Goal: Transaction & Acquisition: Book appointment/travel/reservation

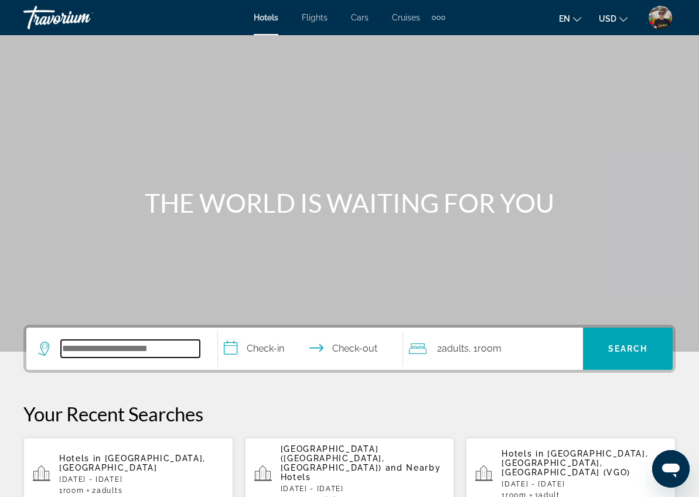
click at [106, 356] on input "Search widget" at bounding box center [130, 349] width 139 height 18
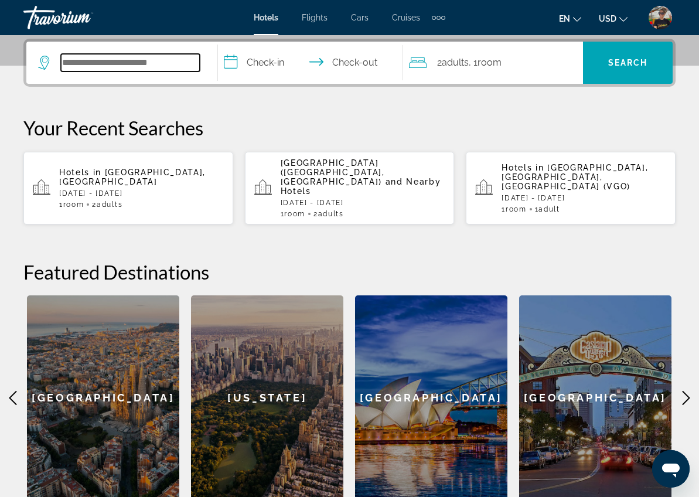
scroll to position [287, 0]
type input "*"
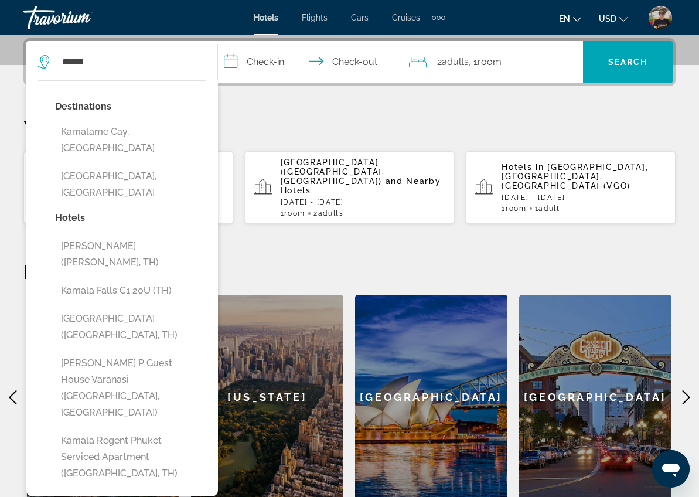
click at [117, 166] on button "[GEOGRAPHIC_DATA], [GEOGRAPHIC_DATA]" at bounding box center [130, 184] width 151 height 39
type input "**********"
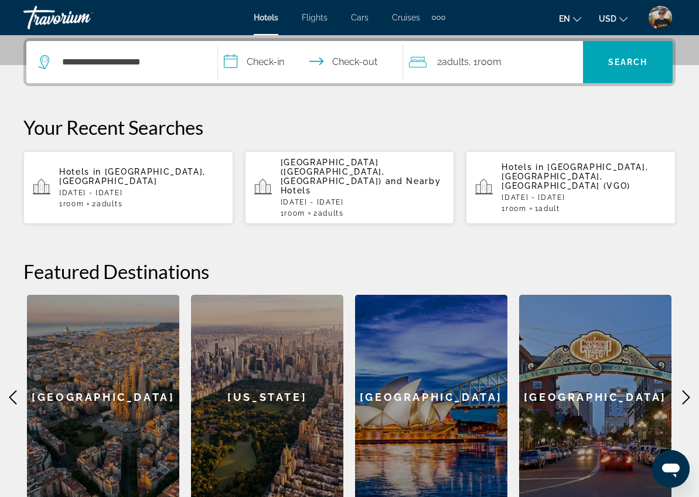
click at [273, 66] on input "**********" at bounding box center [313, 64] width 191 height 46
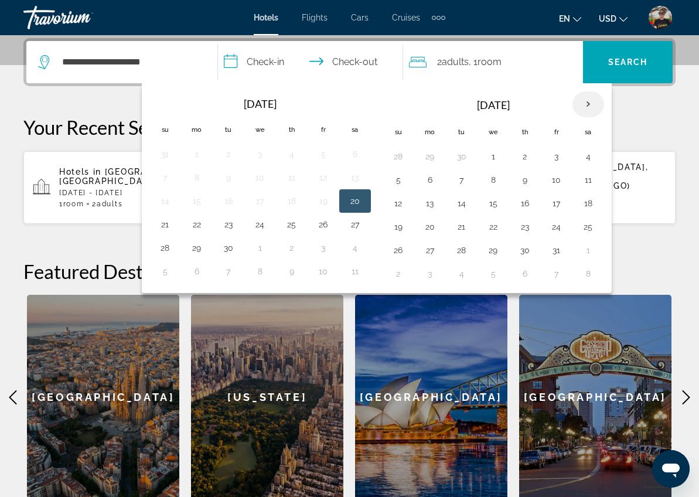
click at [588, 103] on th "Next month" at bounding box center [589, 104] width 32 height 26
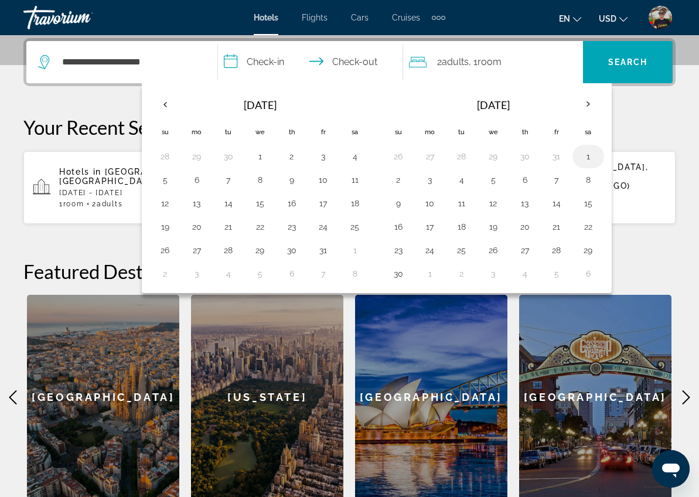
click at [584, 157] on button "1" at bounding box center [588, 156] width 19 height 16
click at [437, 178] on button "3" at bounding box center [430, 180] width 19 height 16
type input "**********"
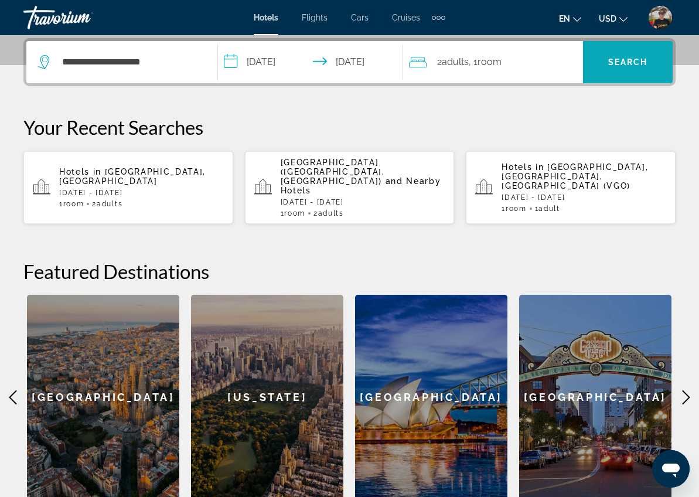
click at [637, 56] on span "Search widget" at bounding box center [628, 62] width 90 height 28
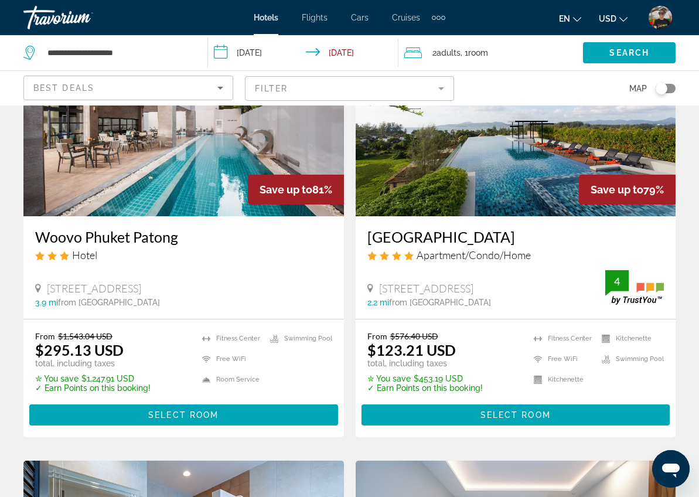
scroll to position [120, 0]
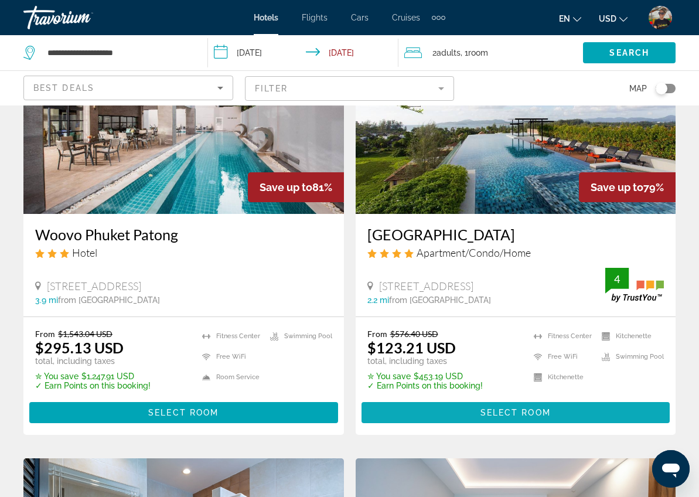
click at [516, 416] on span "Select Room" at bounding box center [516, 412] width 70 height 9
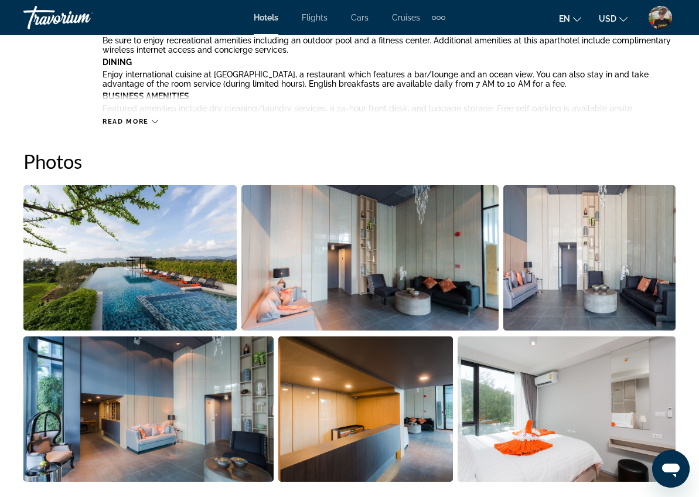
scroll to position [698, 0]
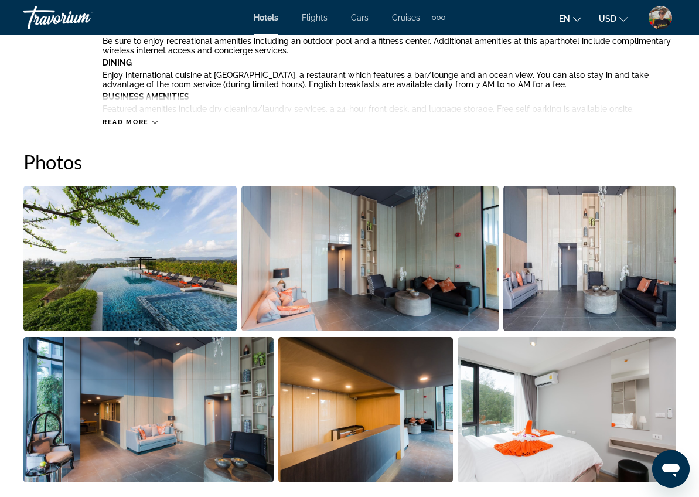
click at [208, 203] on img "Open full-screen image slider" at bounding box center [129, 258] width 213 height 145
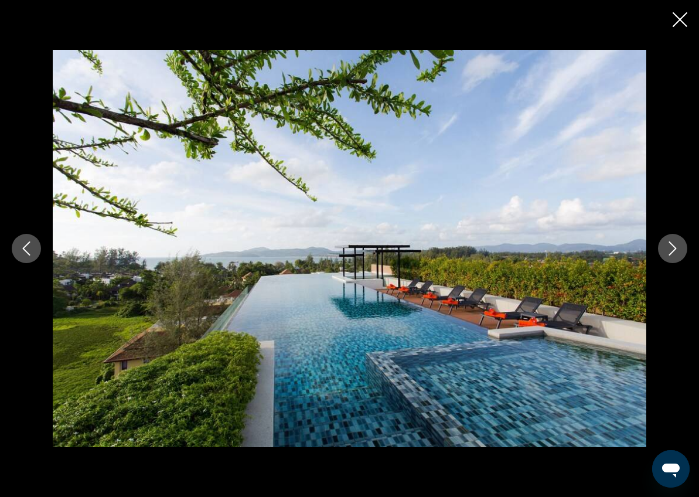
click at [667, 251] on icon "Next image" at bounding box center [673, 249] width 14 height 14
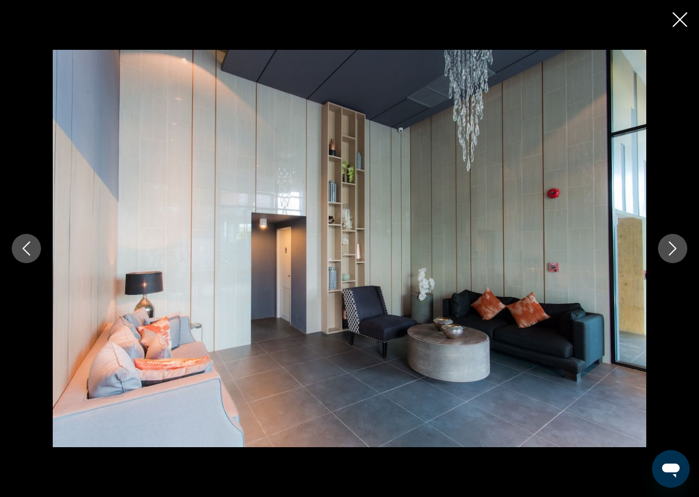
click at [667, 251] on icon "Next image" at bounding box center [673, 249] width 14 height 14
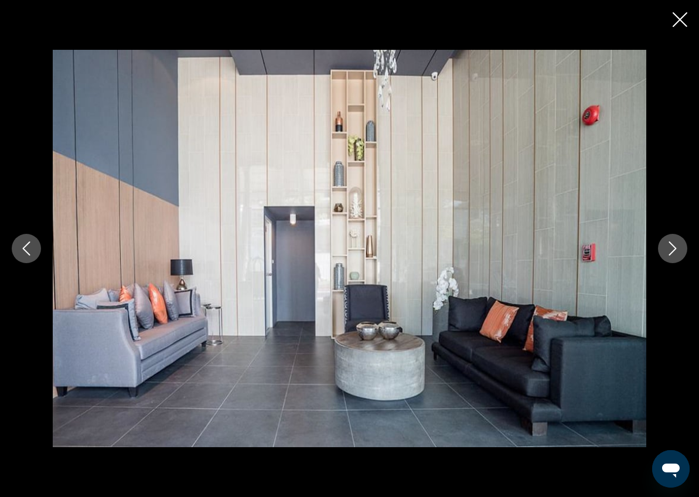
click at [667, 251] on icon "Next image" at bounding box center [673, 249] width 14 height 14
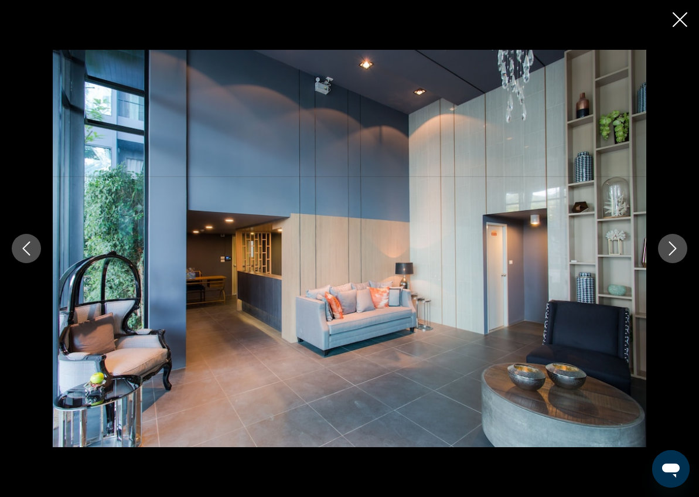
click at [667, 251] on icon "Next image" at bounding box center [673, 249] width 14 height 14
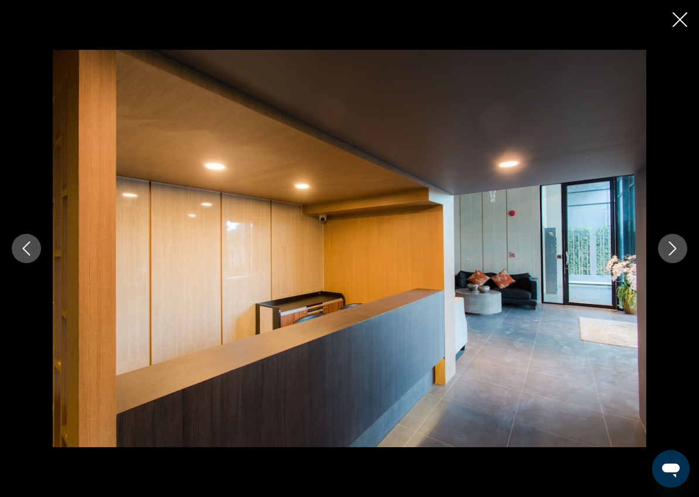
click at [667, 251] on icon "Next image" at bounding box center [673, 249] width 14 height 14
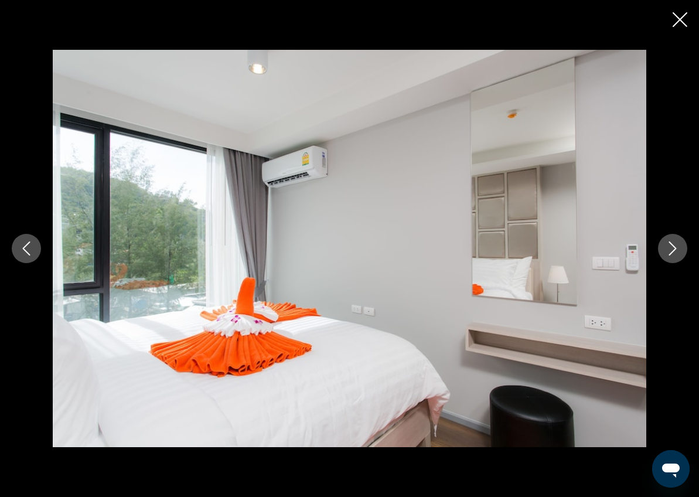
click at [667, 251] on icon "Next image" at bounding box center [673, 249] width 14 height 14
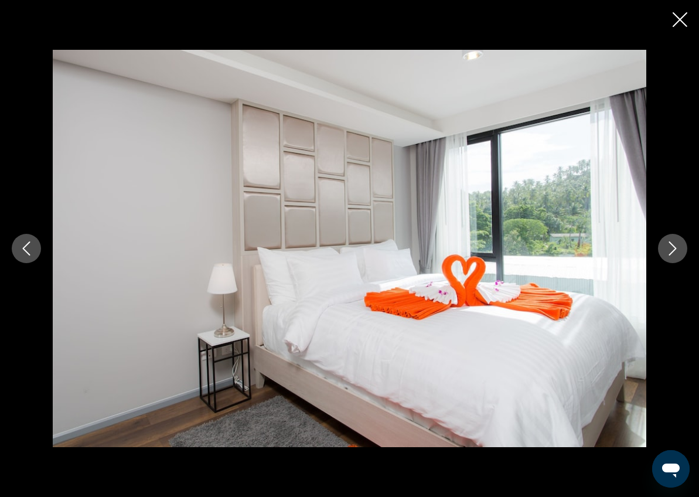
click at [667, 251] on icon "Next image" at bounding box center [673, 249] width 14 height 14
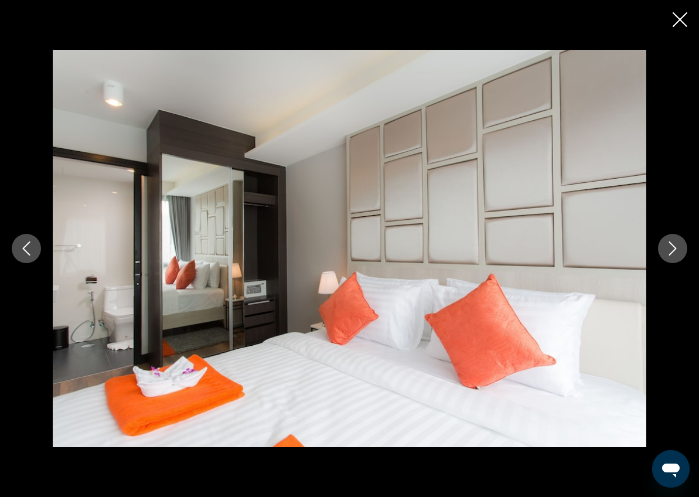
click at [667, 251] on icon "Next image" at bounding box center [673, 249] width 14 height 14
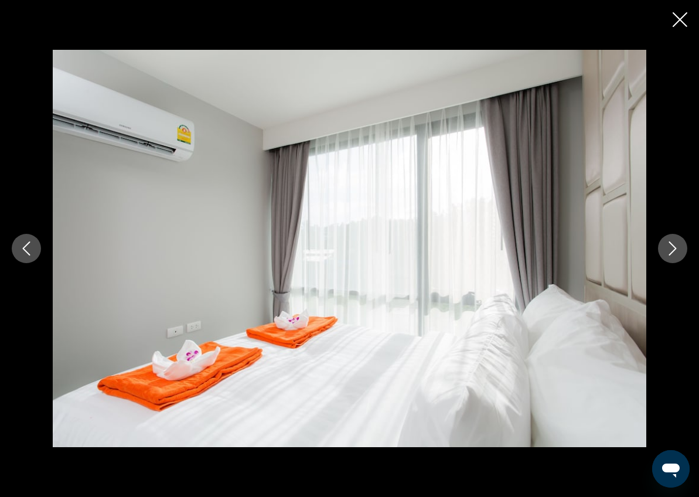
click at [667, 251] on icon "Next image" at bounding box center [673, 249] width 14 height 14
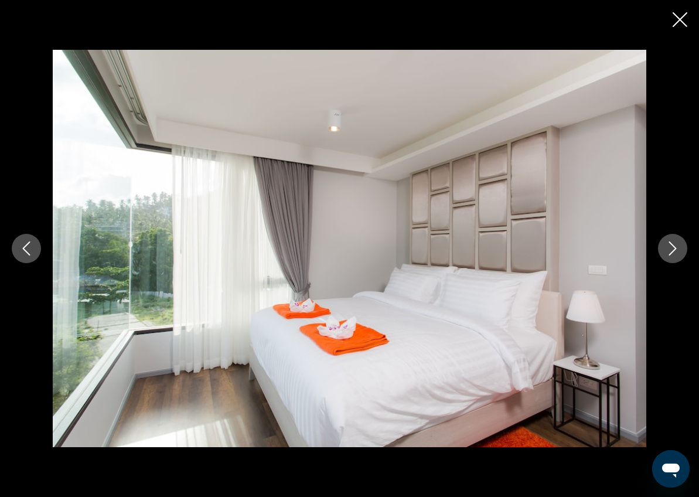
click at [667, 251] on icon "Next image" at bounding box center [673, 249] width 14 height 14
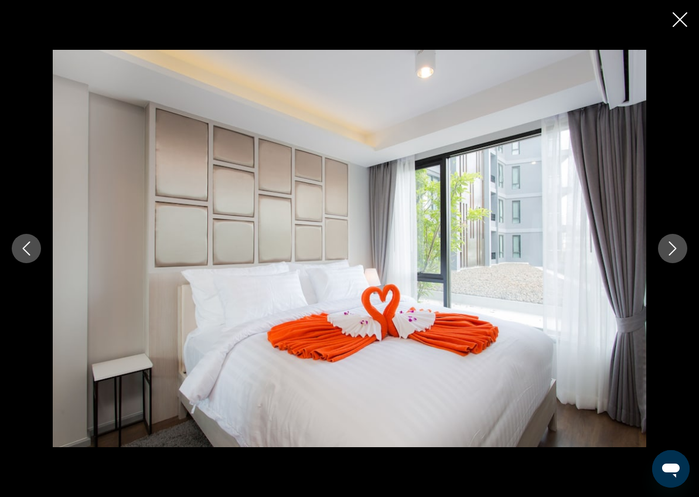
click at [667, 251] on icon "Next image" at bounding box center [673, 249] width 14 height 14
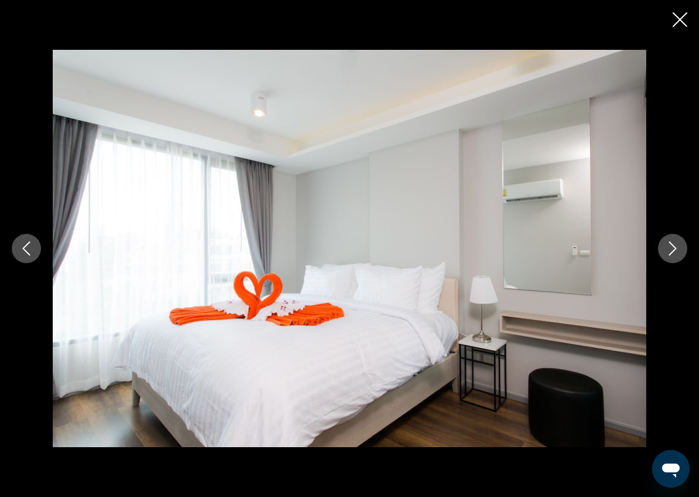
click at [667, 251] on icon "Next image" at bounding box center [673, 249] width 14 height 14
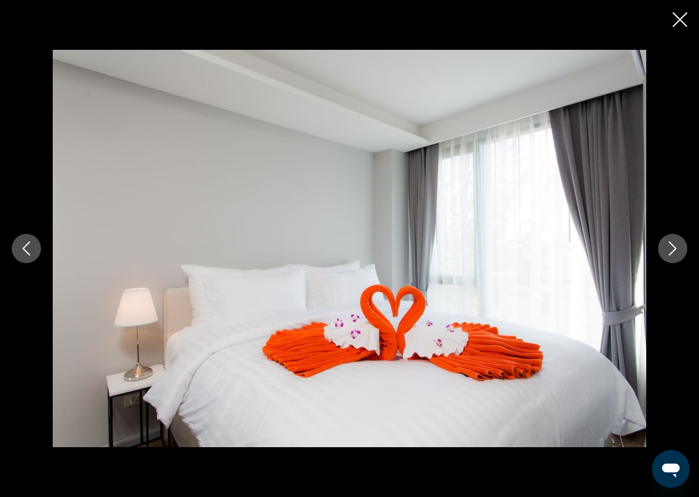
click at [667, 251] on icon "Next image" at bounding box center [673, 249] width 14 height 14
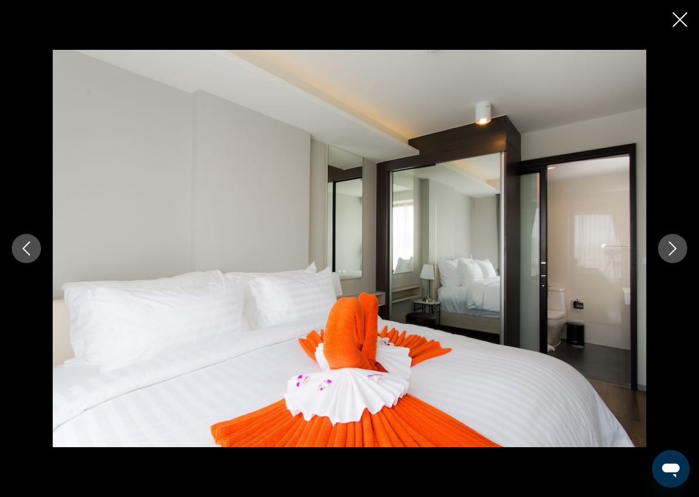
click at [667, 251] on icon "Next image" at bounding box center [673, 249] width 14 height 14
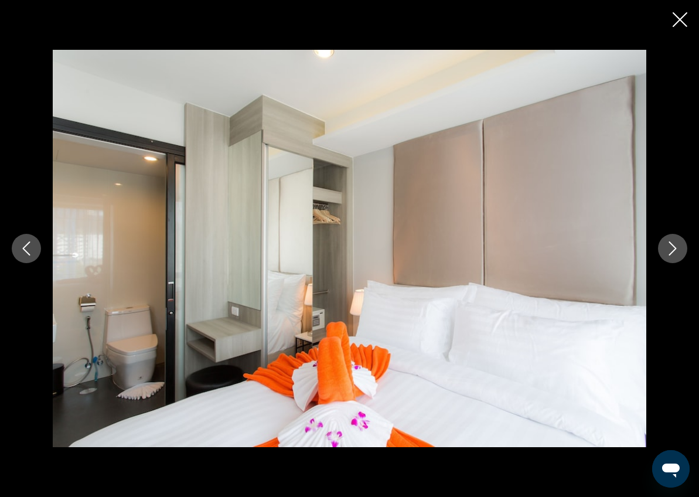
click at [667, 251] on icon "Next image" at bounding box center [673, 249] width 14 height 14
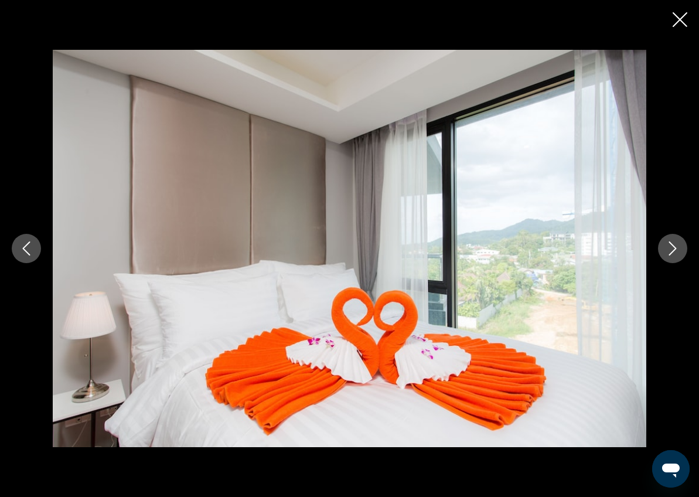
drag, startPoint x: 684, startPoint y: 22, endPoint x: 642, endPoint y: 21, distance: 41.1
click at [683, 22] on icon "Close slideshow" at bounding box center [680, 19] width 15 height 15
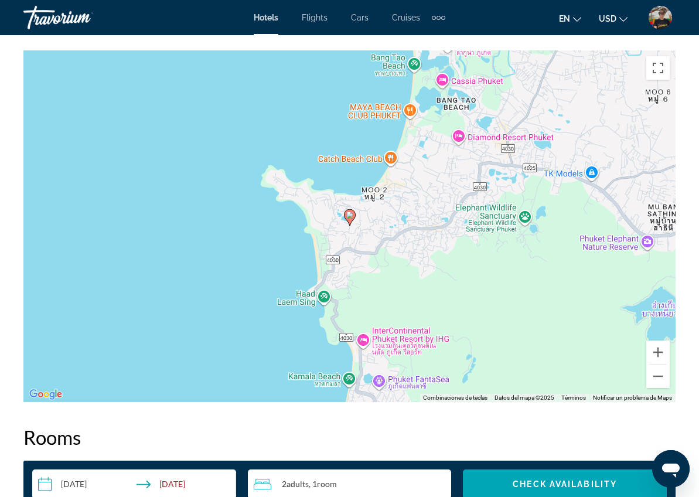
scroll to position [1332, 0]
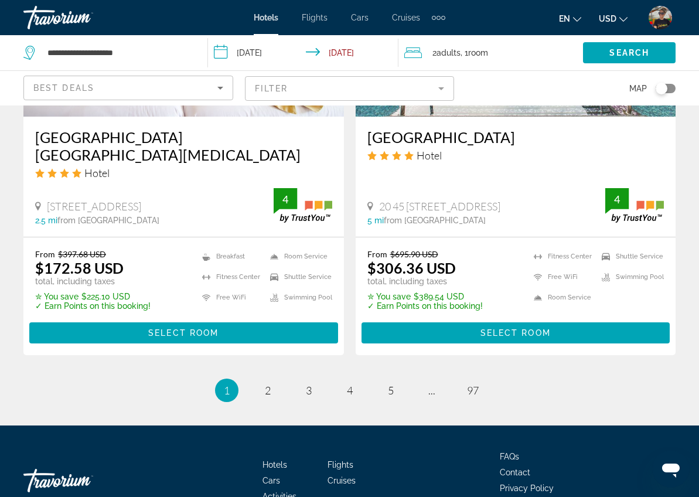
scroll to position [2434, 0]
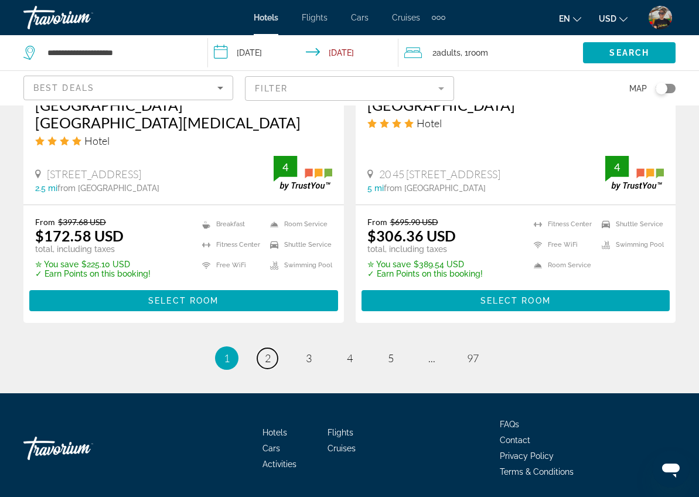
click at [268, 352] on span "2" at bounding box center [268, 358] width 6 height 13
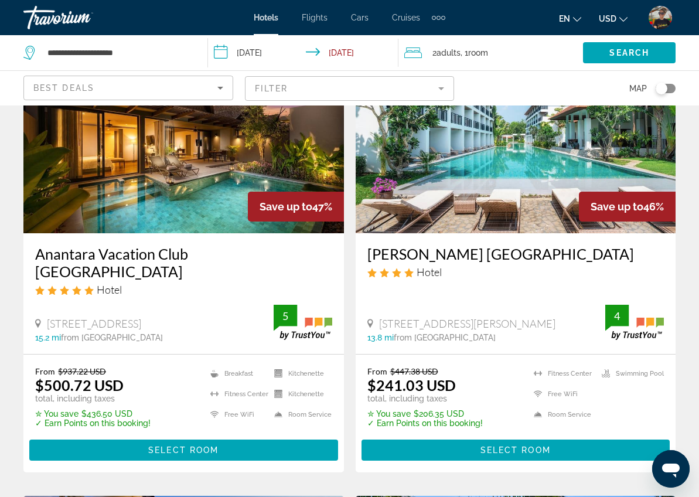
scroll to position [1022, 0]
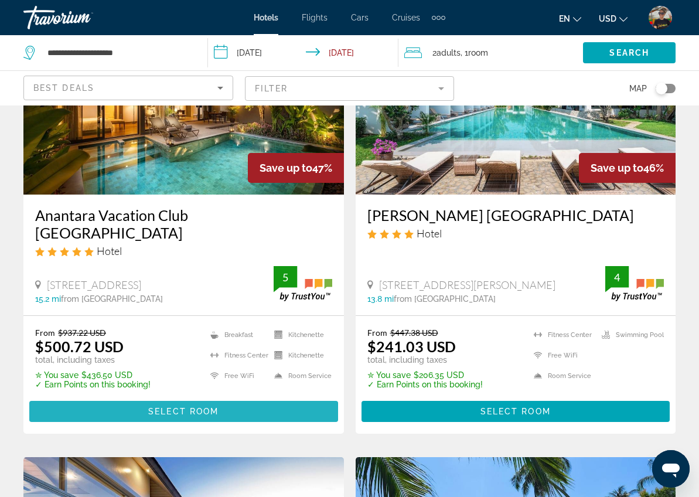
click at [162, 407] on span "Select Room" at bounding box center [183, 411] width 70 height 9
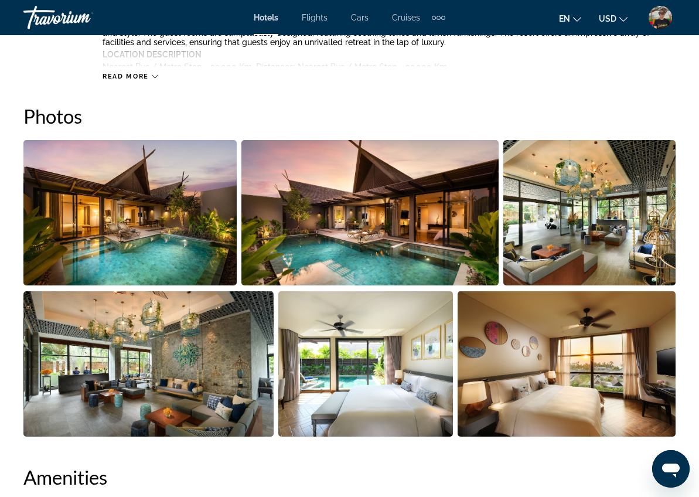
scroll to position [746, 0]
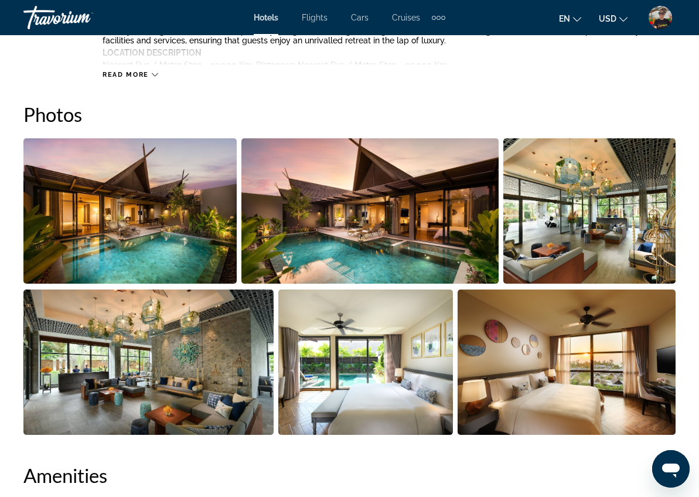
click at [194, 222] on img "Open full-screen image slider" at bounding box center [129, 210] width 213 height 145
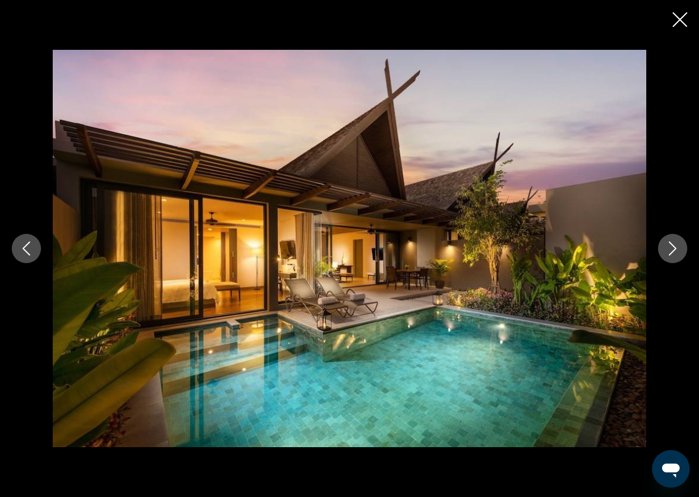
click at [671, 247] on icon "Next image" at bounding box center [673, 249] width 14 height 14
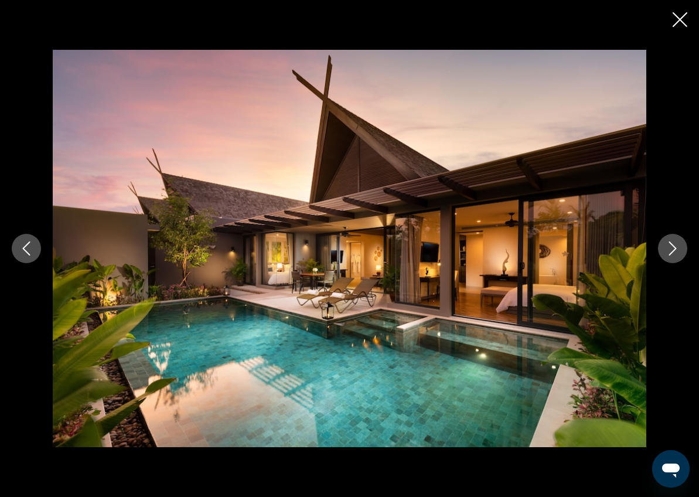
click at [671, 247] on icon "Next image" at bounding box center [673, 249] width 14 height 14
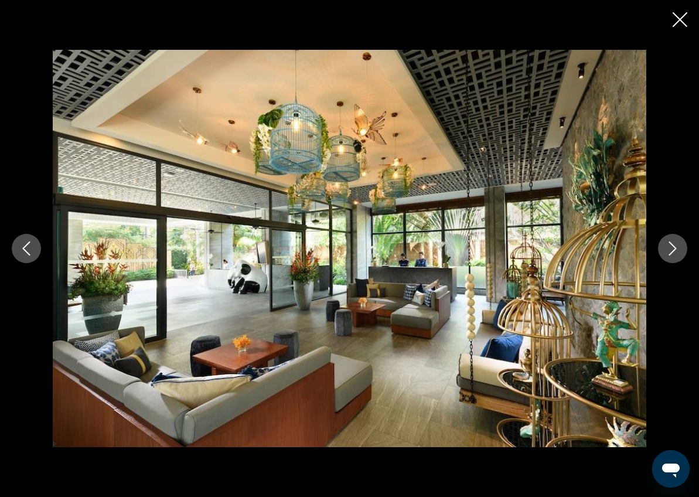
click at [671, 247] on icon "Next image" at bounding box center [673, 249] width 14 height 14
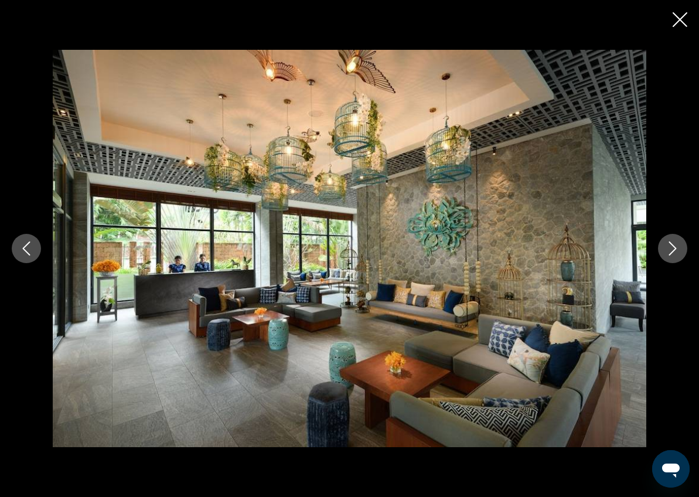
click at [671, 247] on icon "Next image" at bounding box center [673, 249] width 14 height 14
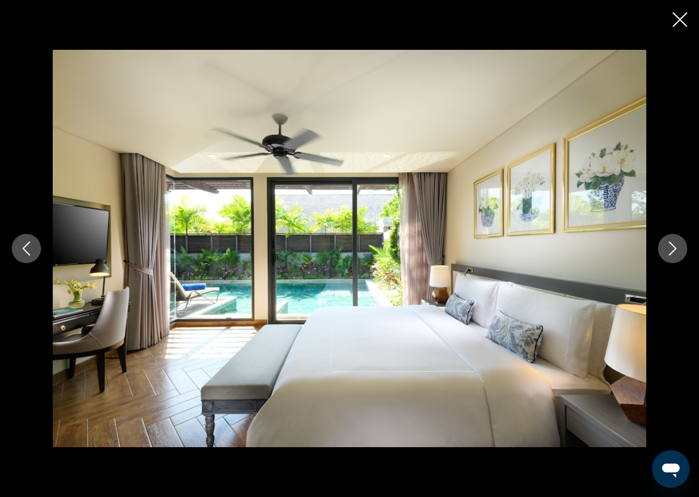
click at [671, 247] on icon "Next image" at bounding box center [673, 249] width 14 height 14
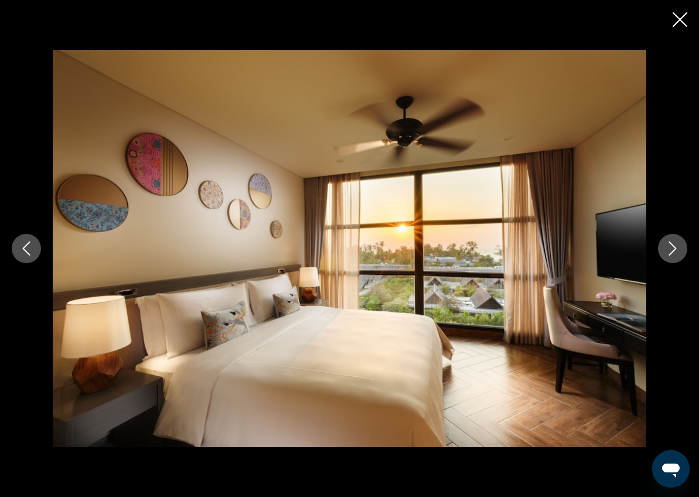
click at [671, 247] on icon "Next image" at bounding box center [673, 249] width 14 height 14
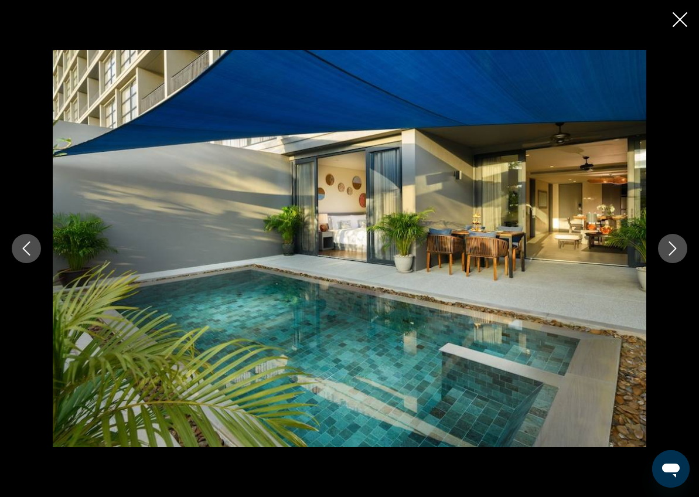
click at [671, 247] on icon "Next image" at bounding box center [673, 249] width 14 height 14
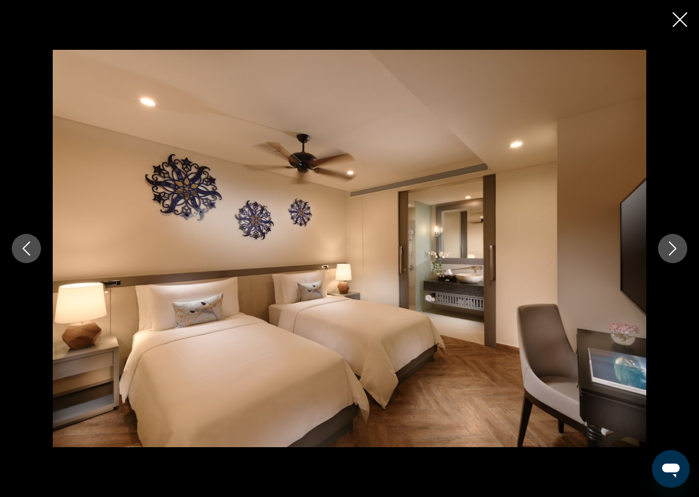
click at [671, 247] on icon "Next image" at bounding box center [673, 249] width 14 height 14
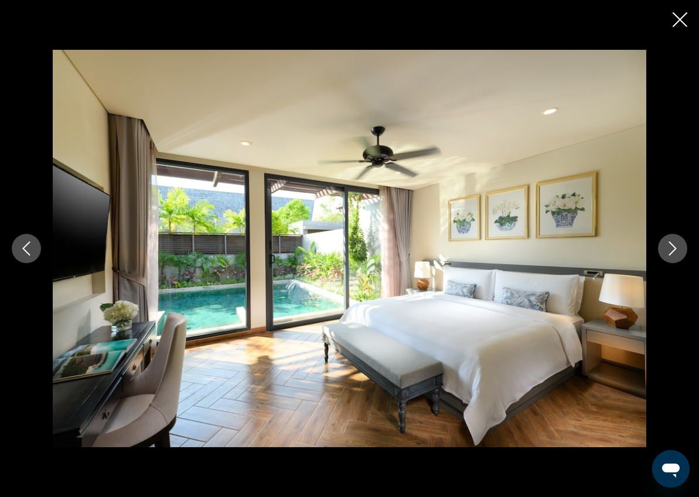
click at [671, 247] on icon "Next image" at bounding box center [673, 249] width 14 height 14
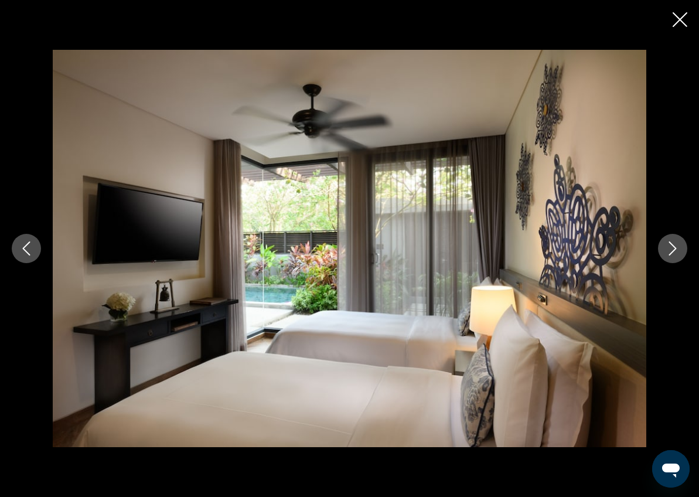
click at [671, 247] on icon "Next image" at bounding box center [673, 249] width 14 height 14
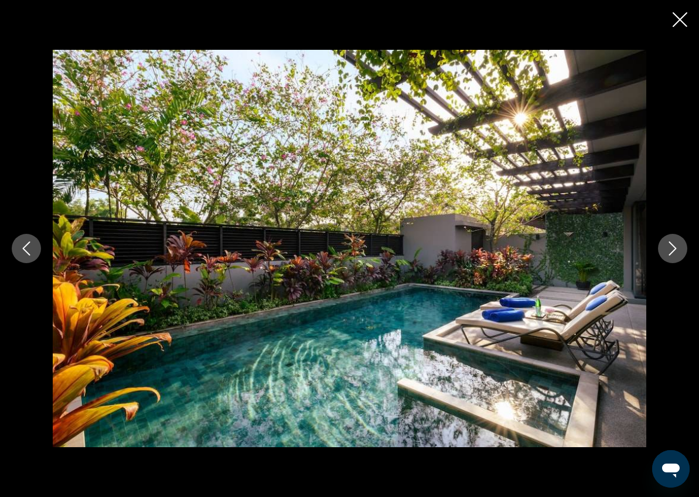
click at [671, 247] on icon "Next image" at bounding box center [673, 249] width 14 height 14
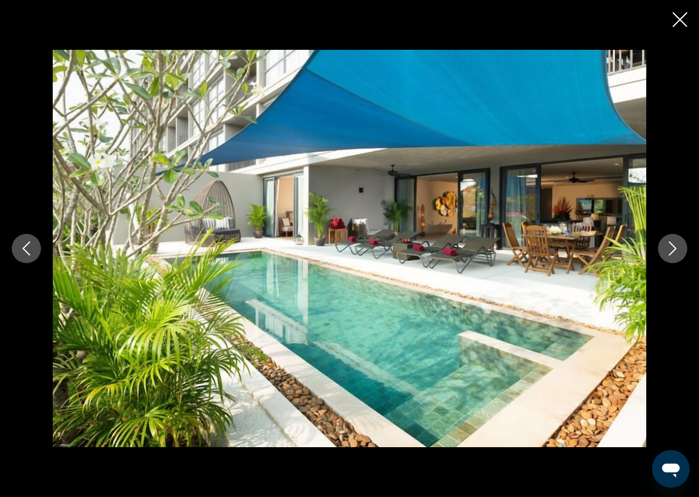
click at [671, 247] on icon "Next image" at bounding box center [673, 249] width 14 height 14
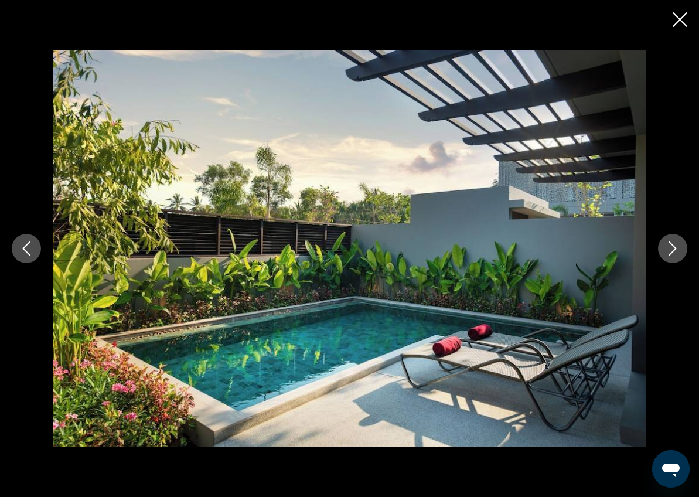
click at [671, 247] on icon "Next image" at bounding box center [673, 249] width 14 height 14
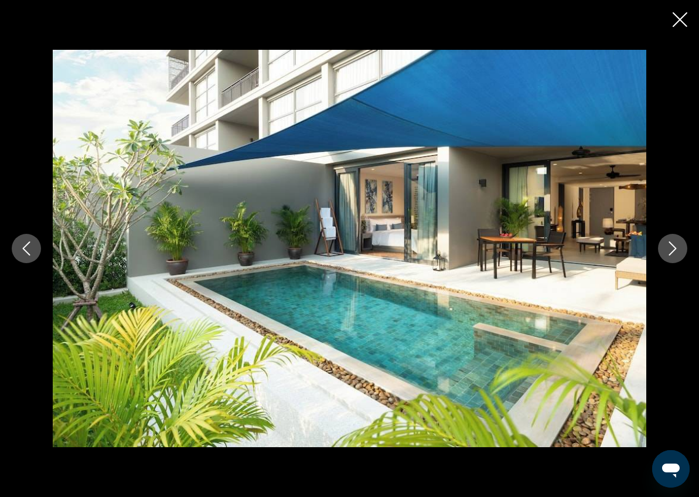
click at [671, 247] on icon "Next image" at bounding box center [673, 249] width 14 height 14
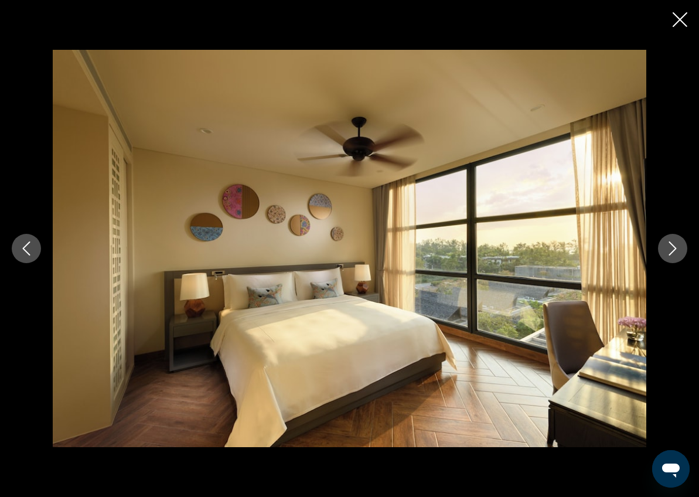
click at [671, 247] on icon "Next image" at bounding box center [673, 249] width 14 height 14
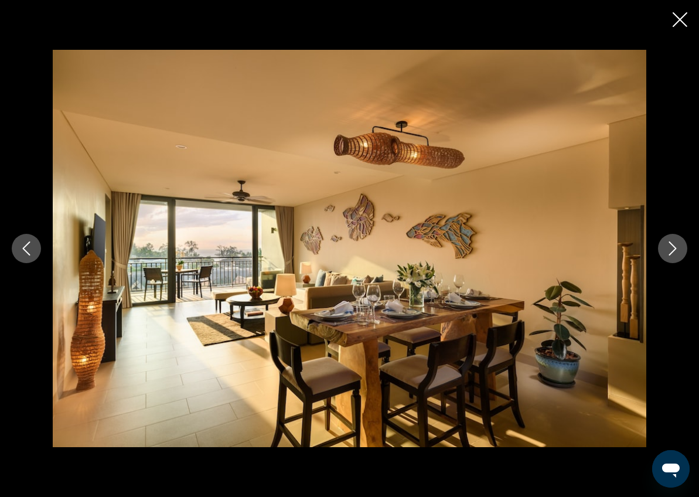
click at [670, 247] on icon "Next image" at bounding box center [673, 249] width 14 height 14
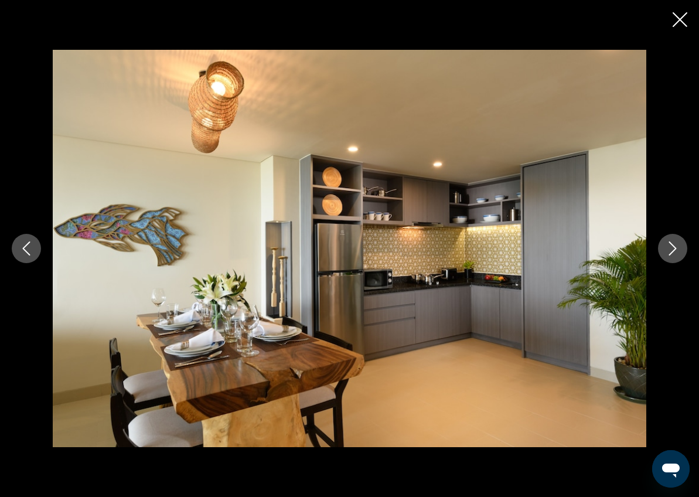
click at [676, 247] on icon "Next image" at bounding box center [673, 249] width 8 height 14
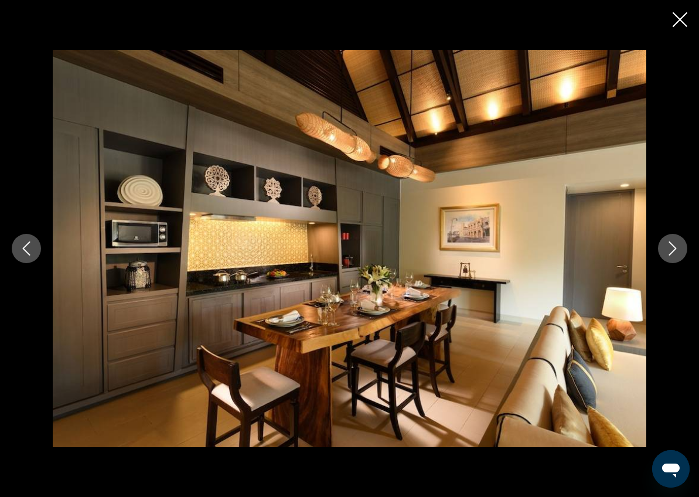
click at [675, 247] on icon "Next image" at bounding box center [673, 249] width 8 height 14
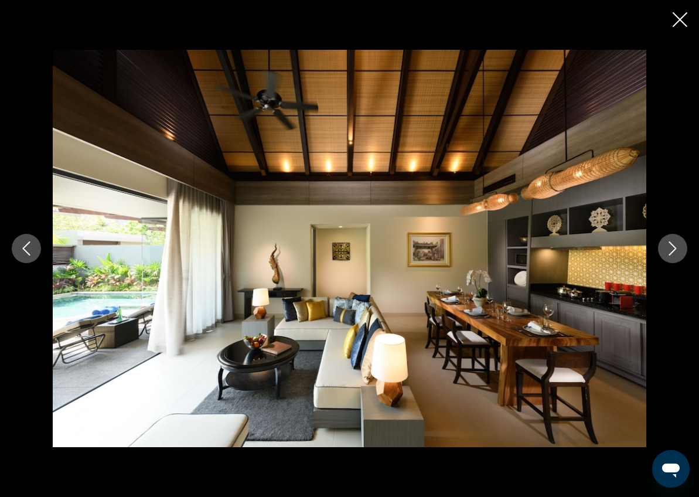
click at [675, 247] on icon "Next image" at bounding box center [673, 249] width 8 height 14
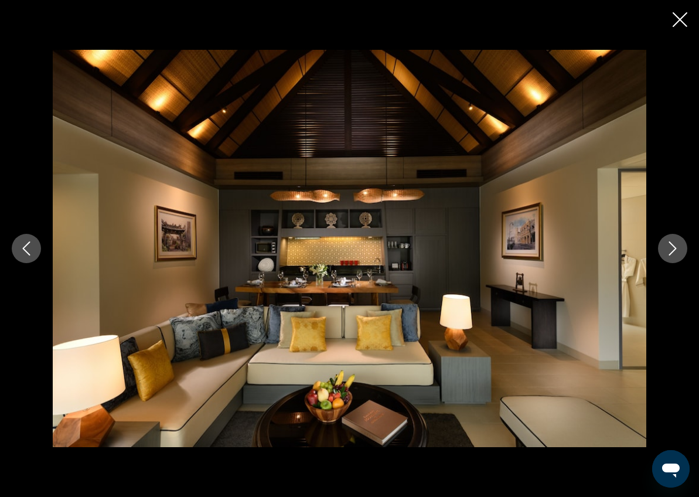
click at [675, 247] on icon "Next image" at bounding box center [673, 249] width 8 height 14
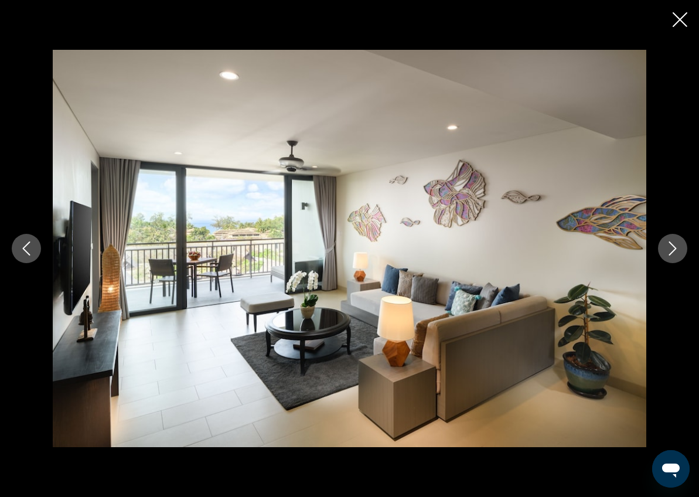
click at [675, 247] on icon "Next image" at bounding box center [673, 249] width 8 height 14
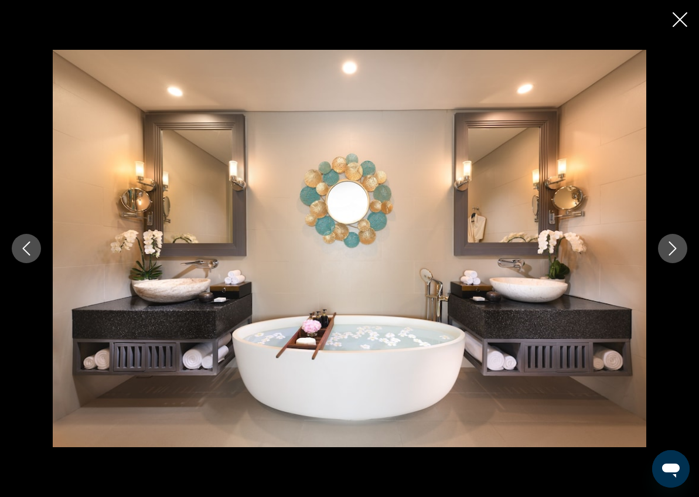
click at [675, 247] on icon "Next image" at bounding box center [673, 249] width 8 height 14
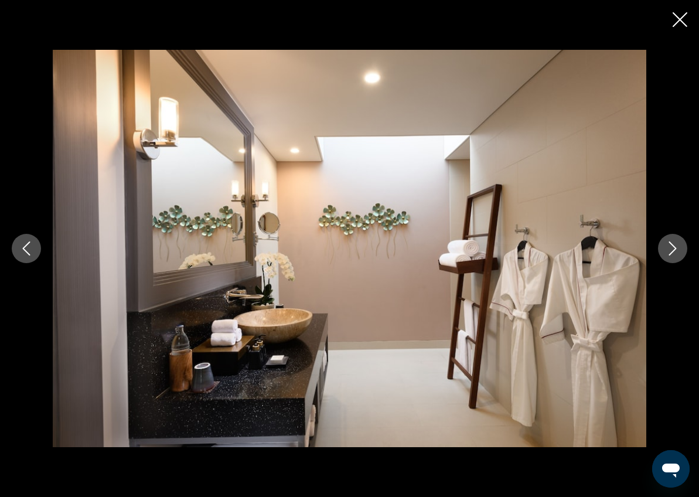
click at [675, 247] on icon "Next image" at bounding box center [673, 249] width 8 height 14
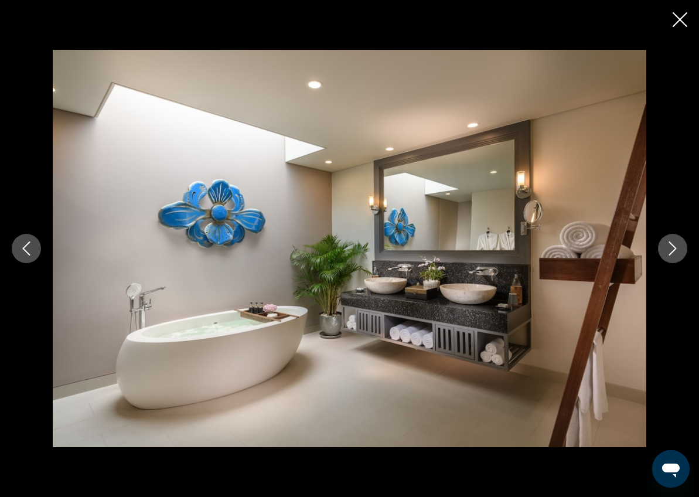
click at [675, 247] on icon "Next image" at bounding box center [673, 249] width 8 height 14
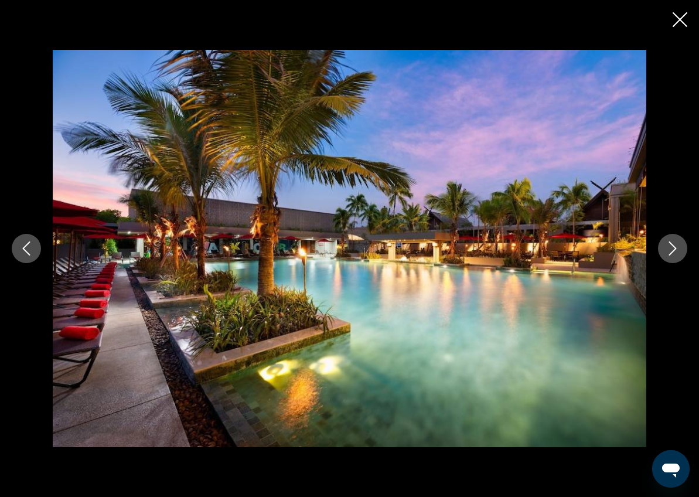
click at [675, 247] on icon "Next image" at bounding box center [673, 249] width 8 height 14
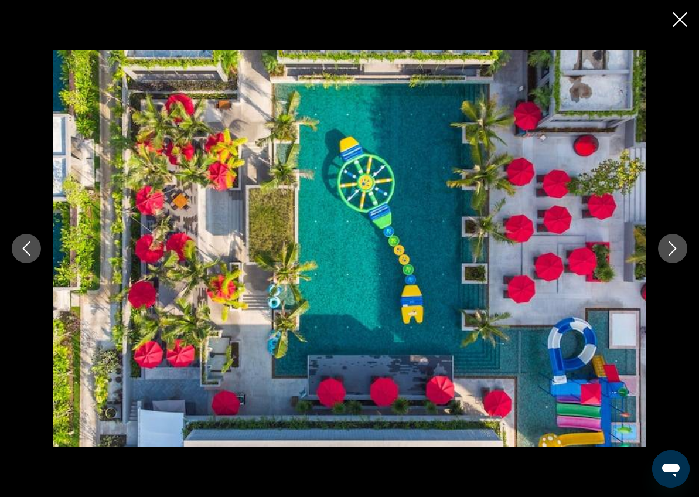
click at [675, 247] on icon "Next image" at bounding box center [673, 249] width 8 height 14
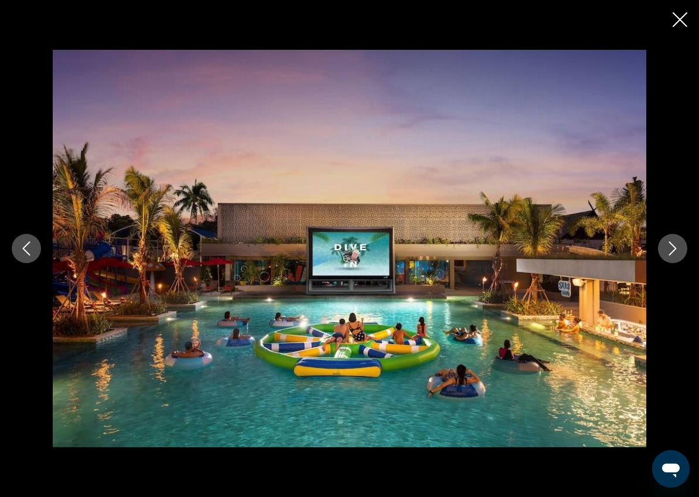
click at [675, 247] on icon "Next image" at bounding box center [673, 249] width 8 height 14
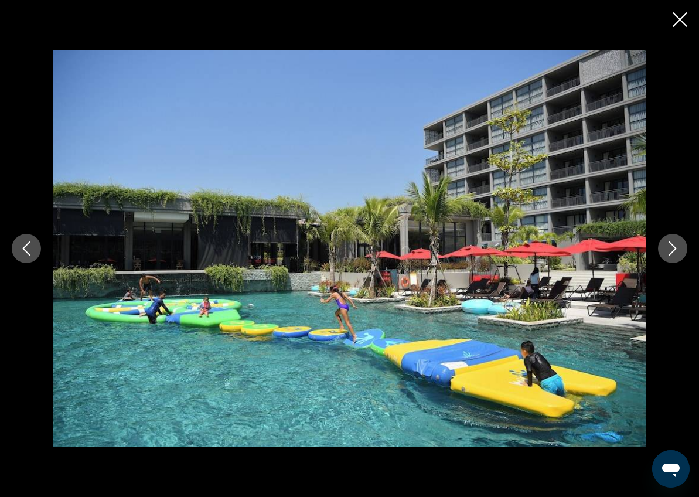
click at [675, 247] on icon "Next image" at bounding box center [673, 249] width 8 height 14
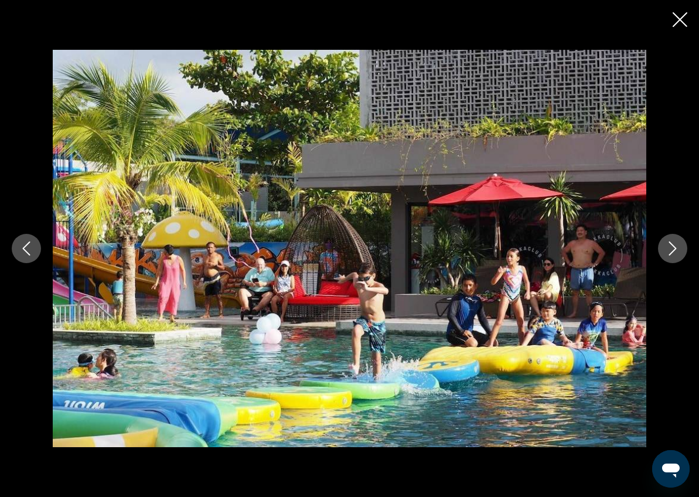
click at [675, 247] on icon "Next image" at bounding box center [673, 249] width 8 height 14
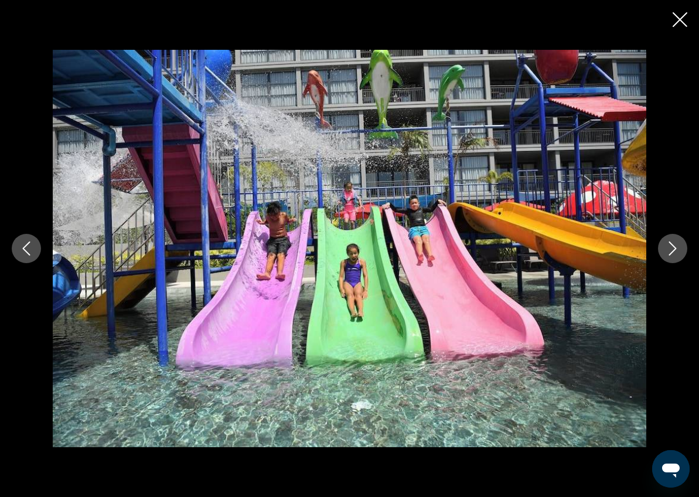
click at [675, 247] on icon "Next image" at bounding box center [673, 249] width 8 height 14
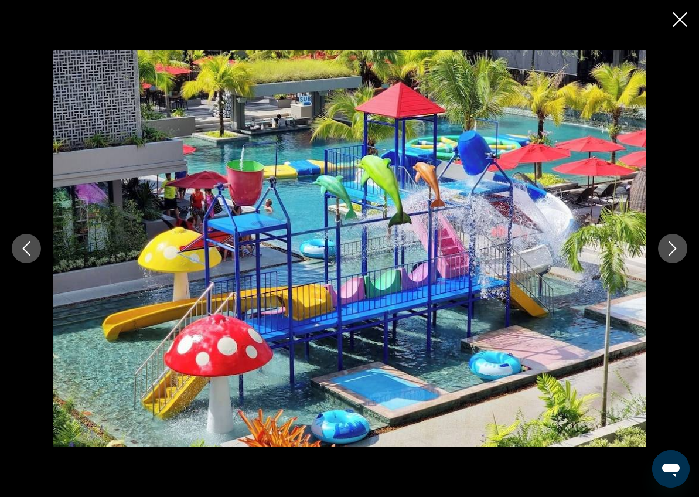
click at [675, 247] on icon "Next image" at bounding box center [673, 249] width 8 height 14
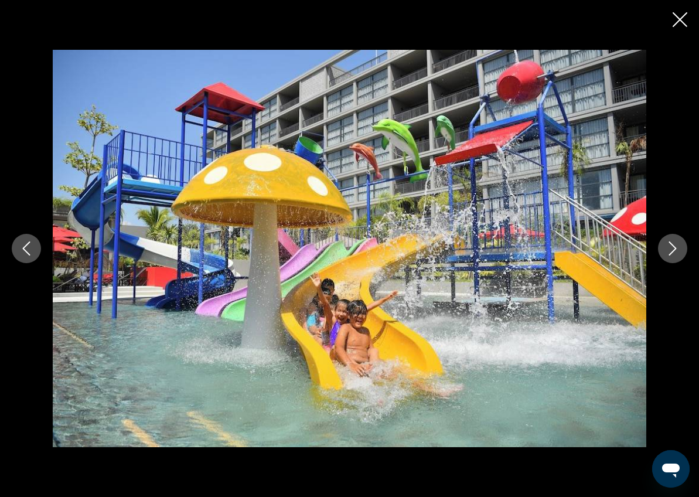
click at [675, 247] on icon "Next image" at bounding box center [673, 249] width 8 height 14
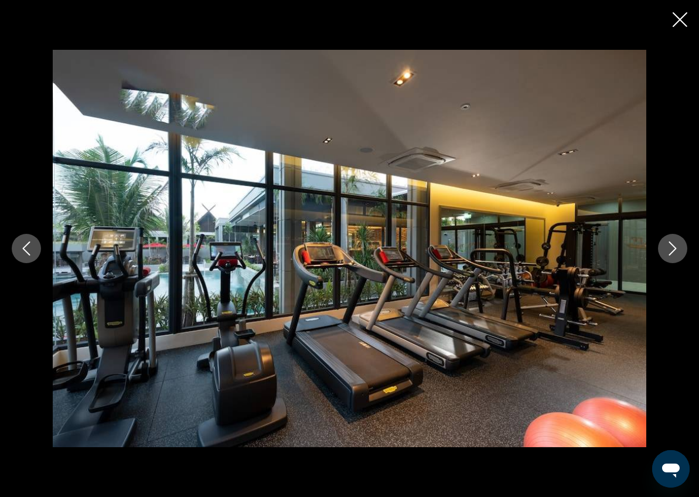
click at [675, 247] on icon "Next image" at bounding box center [673, 249] width 8 height 14
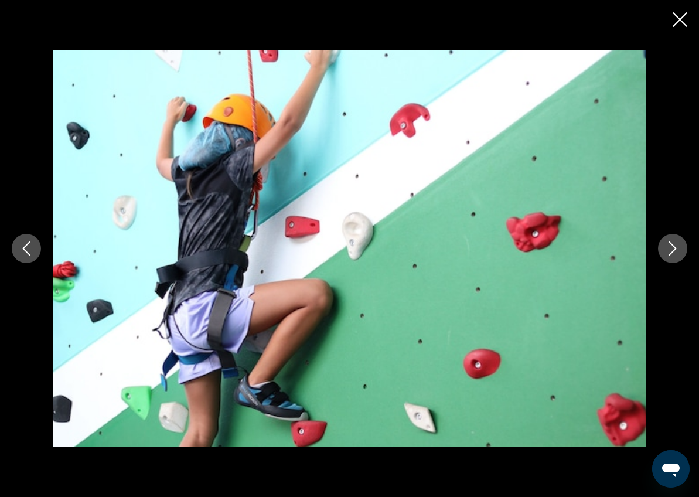
click at [675, 247] on icon "Next image" at bounding box center [673, 249] width 8 height 14
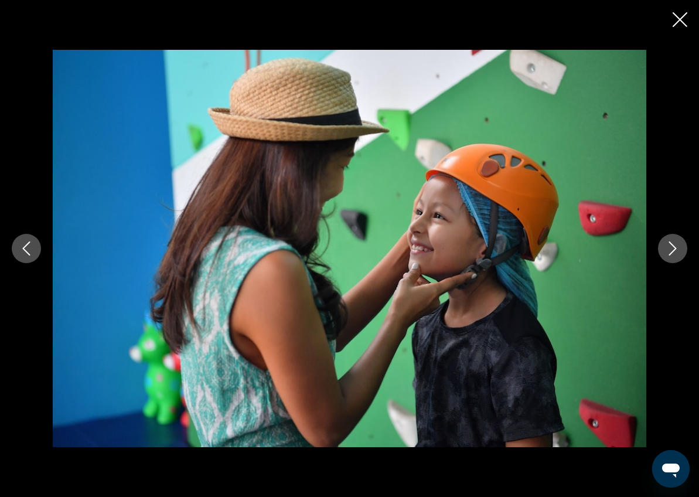
click at [675, 247] on icon "Next image" at bounding box center [673, 249] width 8 height 14
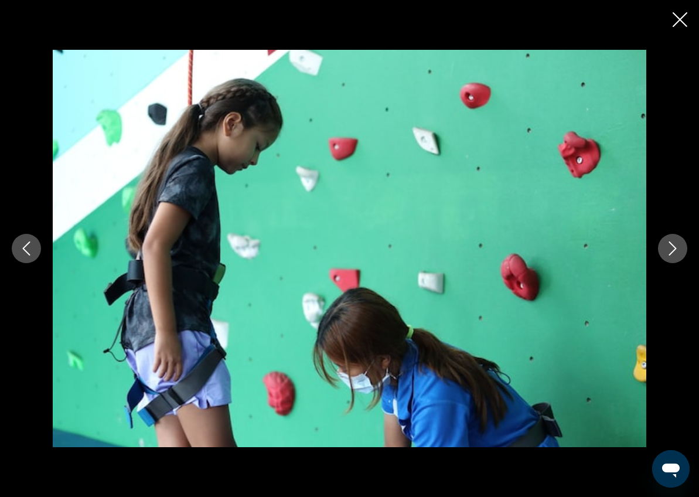
click at [675, 247] on icon "Next image" at bounding box center [673, 249] width 8 height 14
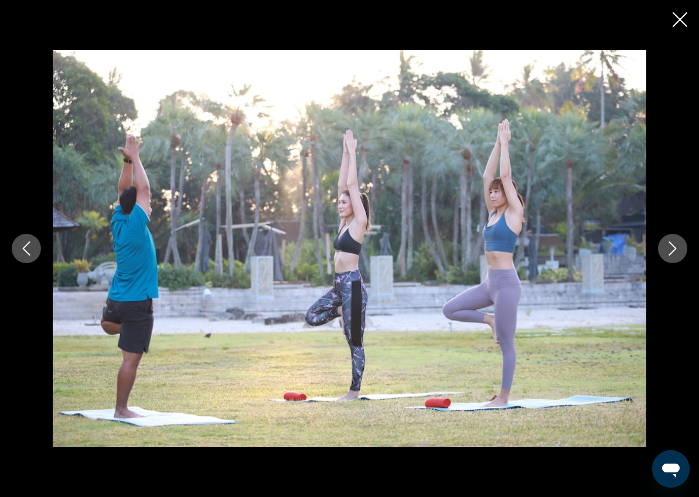
click at [675, 247] on icon "Next image" at bounding box center [673, 249] width 8 height 14
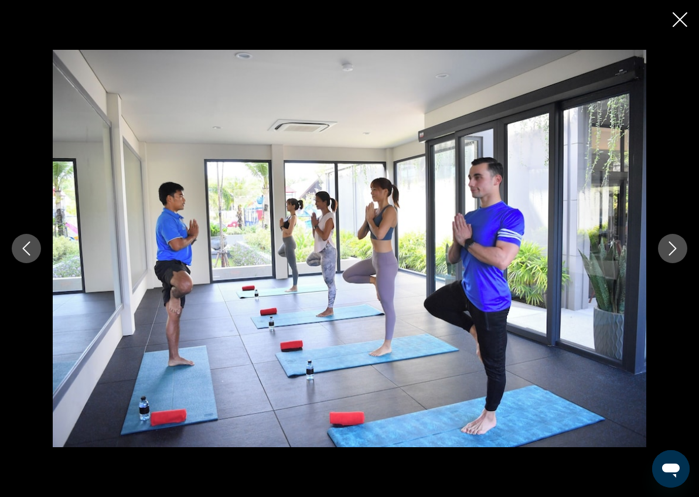
click at [675, 247] on icon "Next image" at bounding box center [673, 249] width 8 height 14
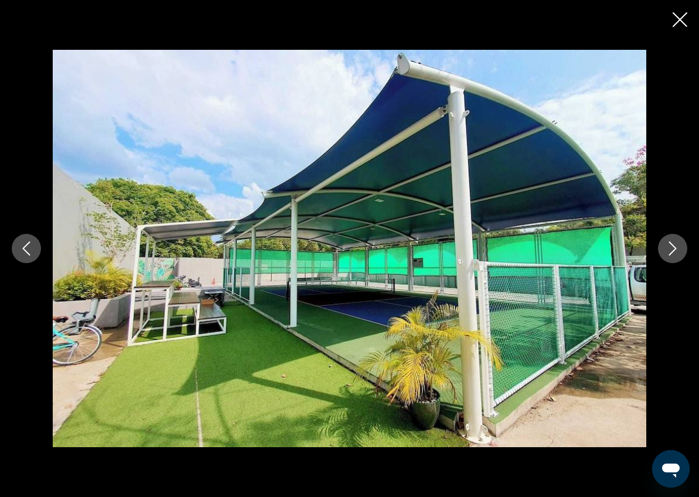
click at [675, 247] on icon "Next image" at bounding box center [673, 249] width 8 height 14
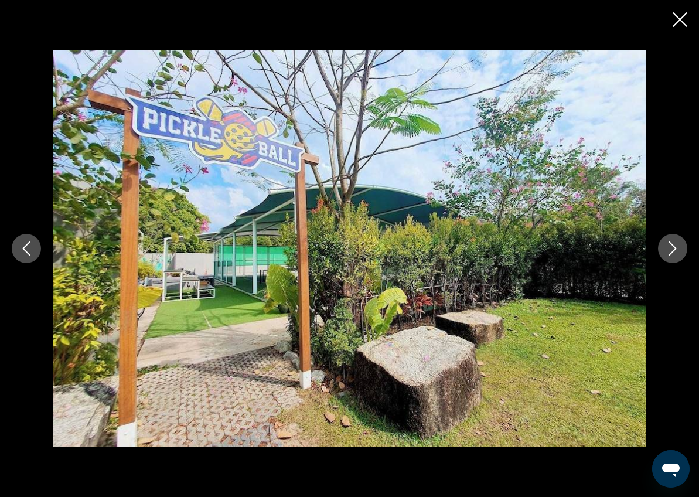
click at [675, 247] on icon "Next image" at bounding box center [673, 249] width 8 height 14
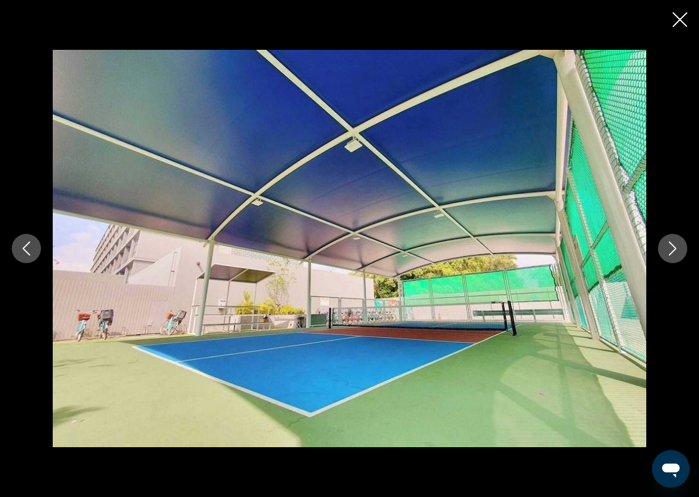
click at [675, 247] on icon "Next image" at bounding box center [673, 249] width 8 height 14
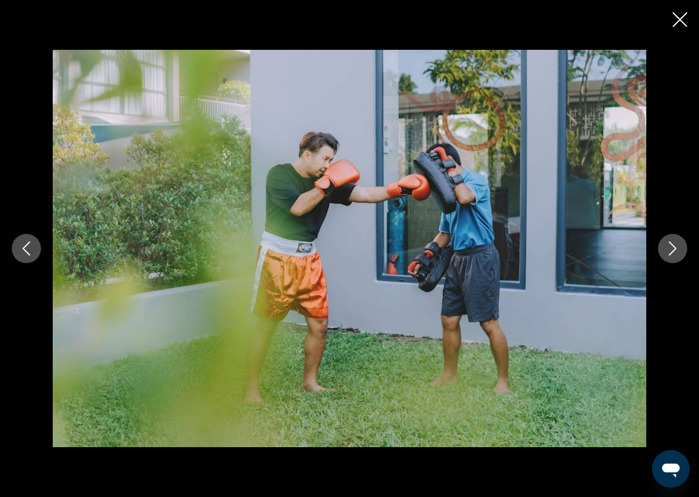
click at [675, 247] on icon "Next image" at bounding box center [673, 249] width 8 height 14
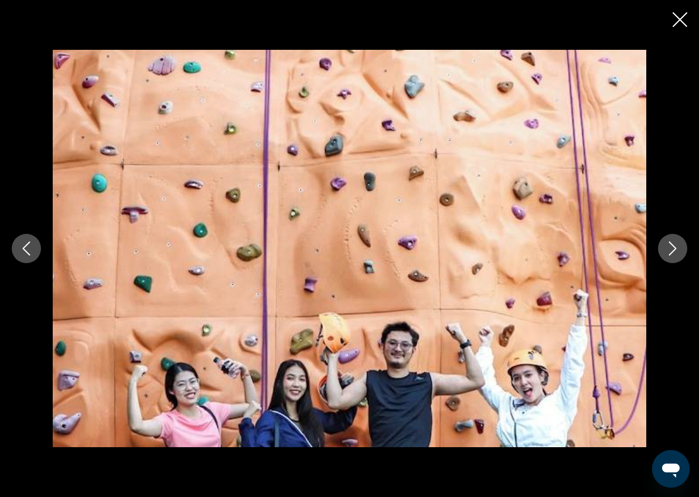
click at [675, 247] on icon "Next image" at bounding box center [673, 249] width 8 height 14
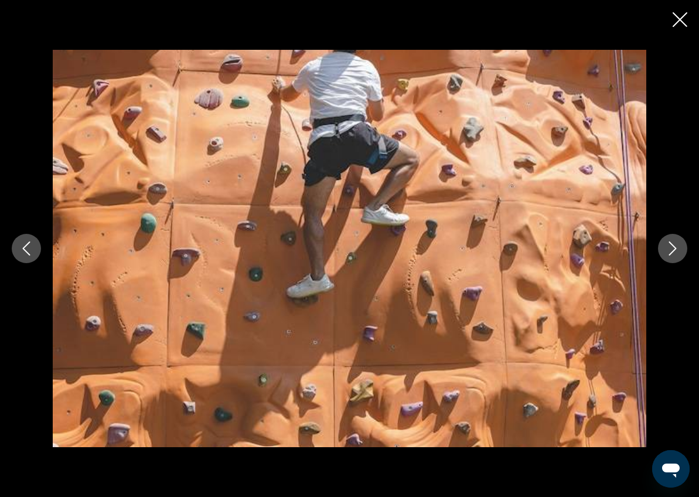
click at [675, 247] on icon "Next image" at bounding box center [673, 249] width 8 height 14
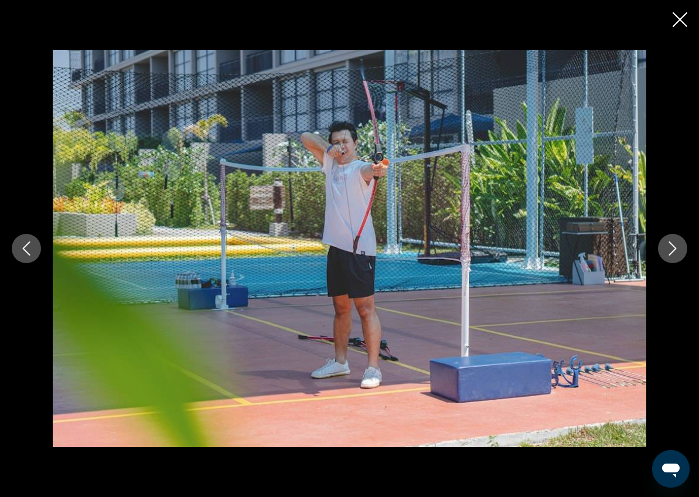
click at [675, 247] on icon "Next image" at bounding box center [673, 249] width 8 height 14
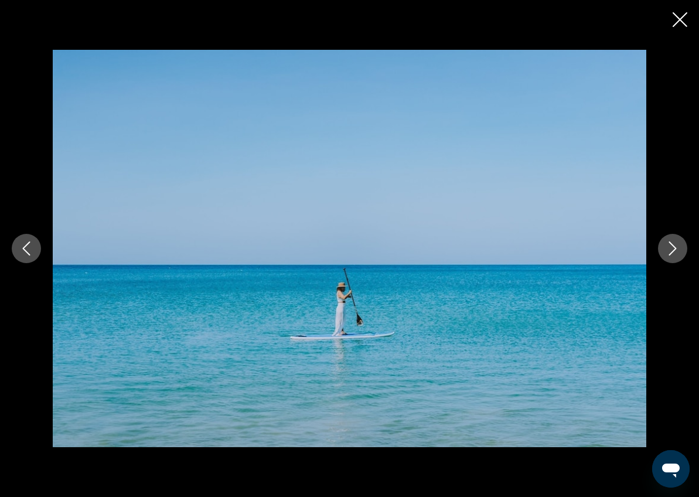
click at [675, 247] on icon "Next image" at bounding box center [673, 249] width 8 height 14
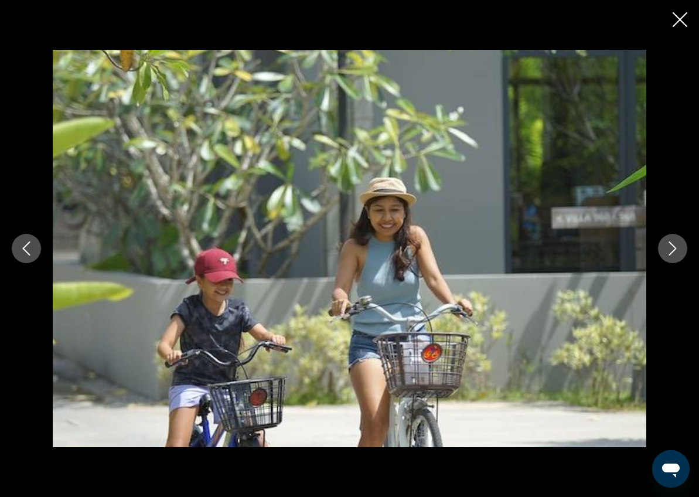
click at [676, 247] on icon "Next image" at bounding box center [673, 249] width 8 height 14
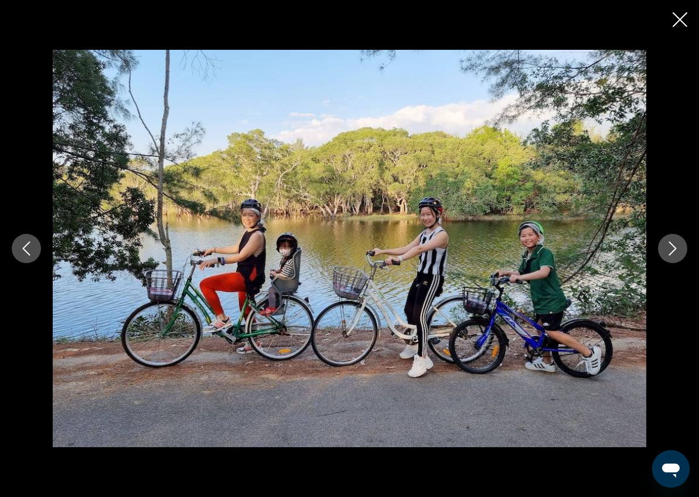
click at [676, 247] on icon "Next image" at bounding box center [673, 249] width 8 height 14
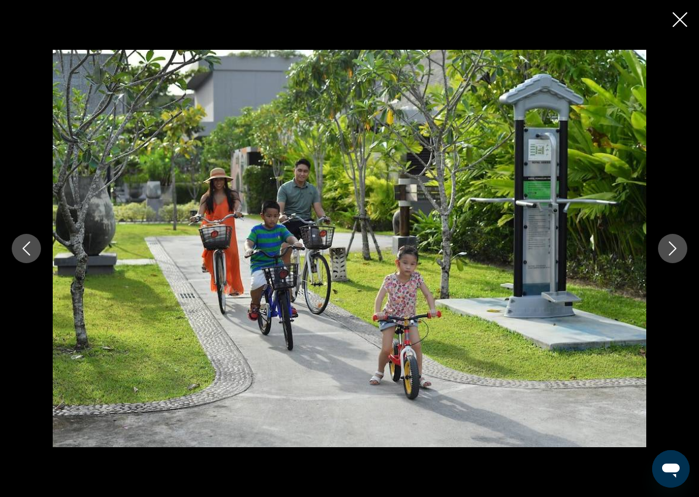
click at [676, 247] on icon "Next image" at bounding box center [673, 249] width 8 height 14
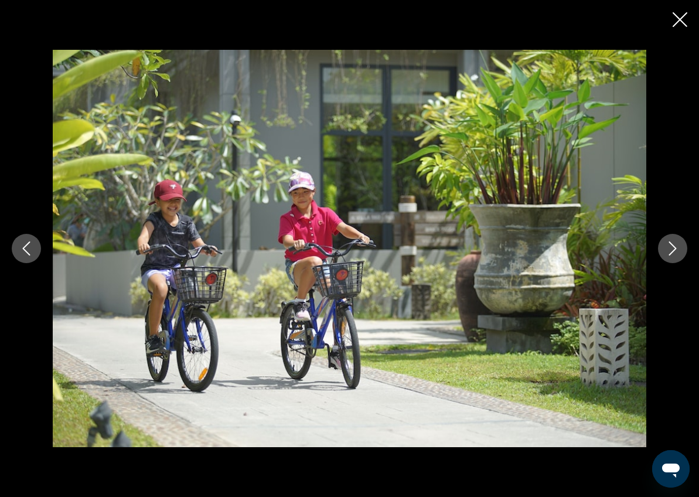
click at [676, 247] on icon "Next image" at bounding box center [673, 249] width 8 height 14
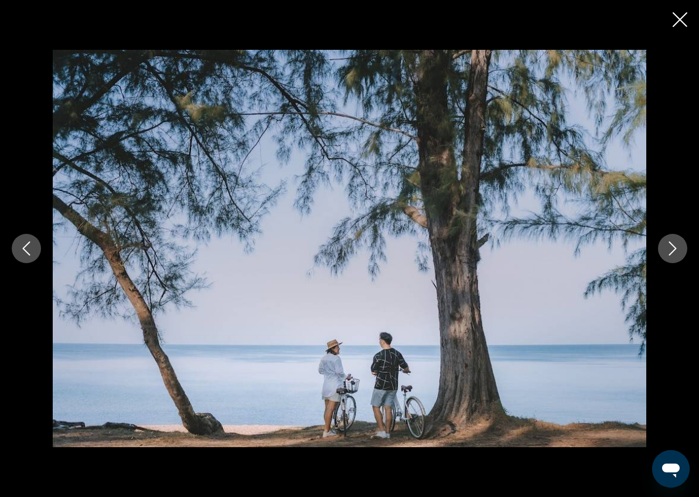
click at [676, 247] on icon "Next image" at bounding box center [673, 249] width 8 height 14
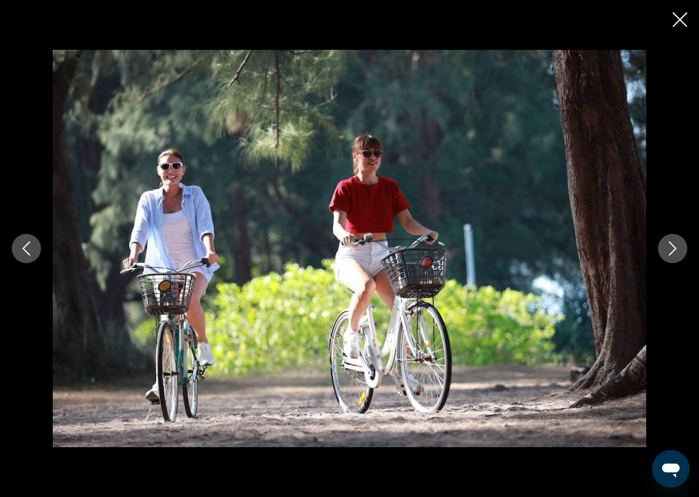
click at [676, 247] on icon "Next image" at bounding box center [673, 249] width 8 height 14
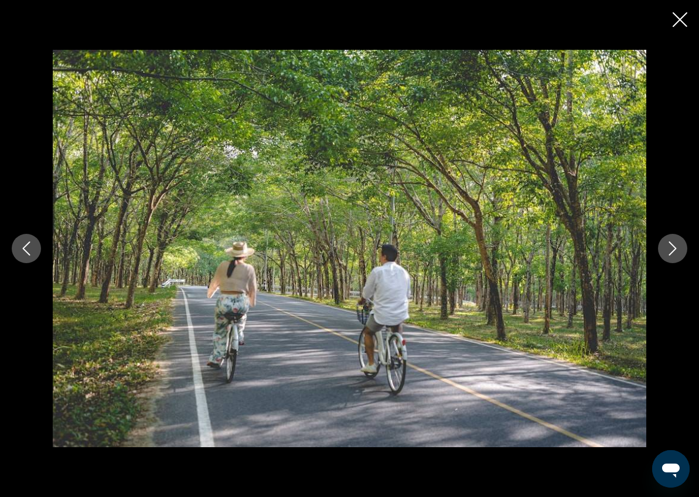
click at [676, 247] on icon "Next image" at bounding box center [673, 249] width 8 height 14
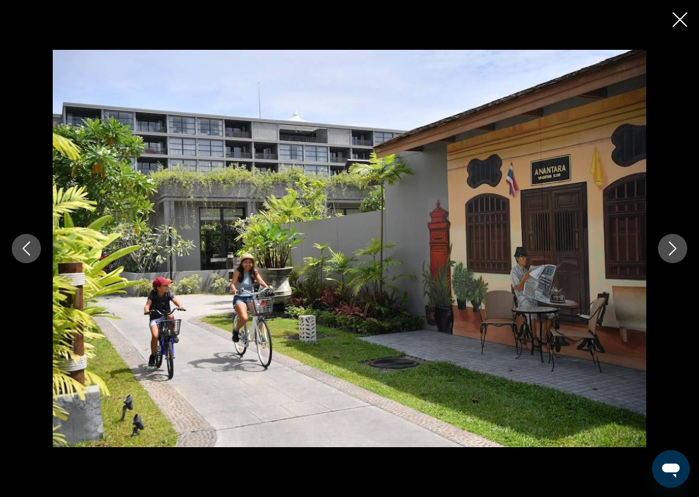
click at [676, 247] on icon "Next image" at bounding box center [673, 249] width 8 height 14
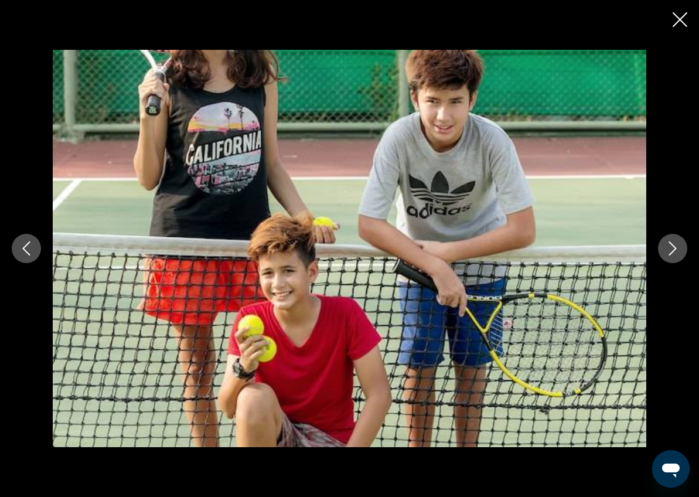
click at [676, 248] on icon "Next image" at bounding box center [673, 249] width 8 height 14
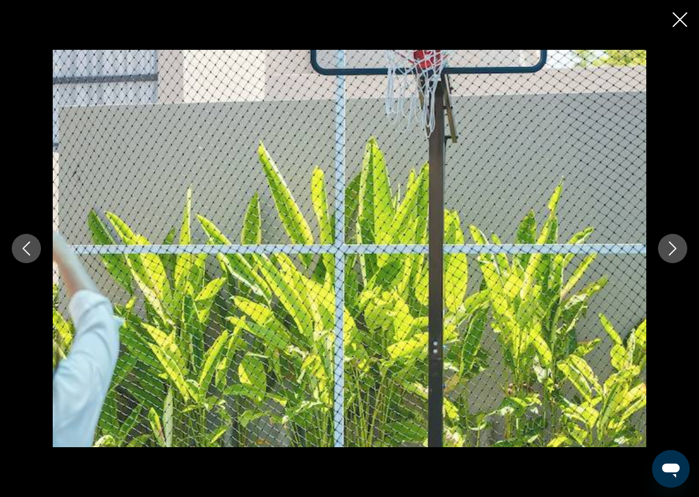
click at [676, 248] on icon "Next image" at bounding box center [673, 249] width 8 height 14
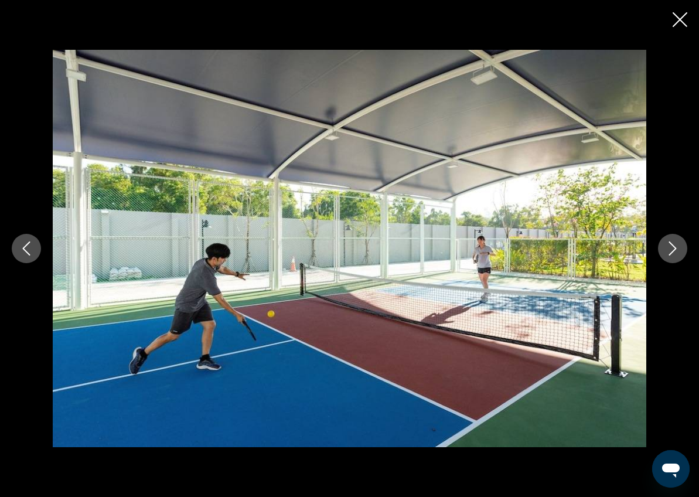
click at [676, 248] on icon "Next image" at bounding box center [673, 249] width 8 height 14
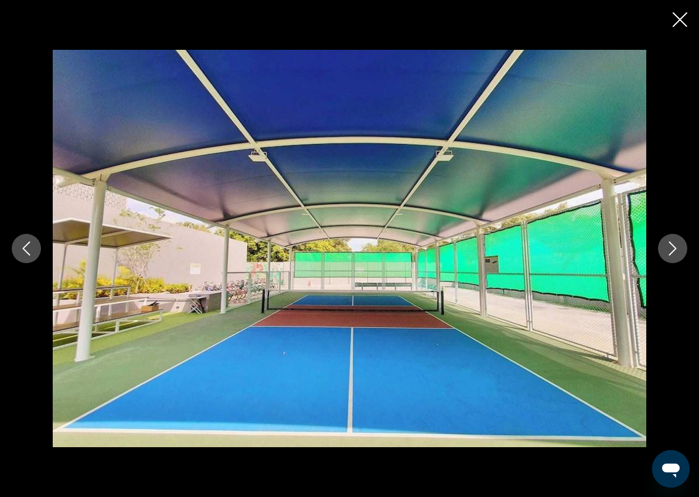
click at [675, 248] on icon "Next image" at bounding box center [673, 249] width 8 height 14
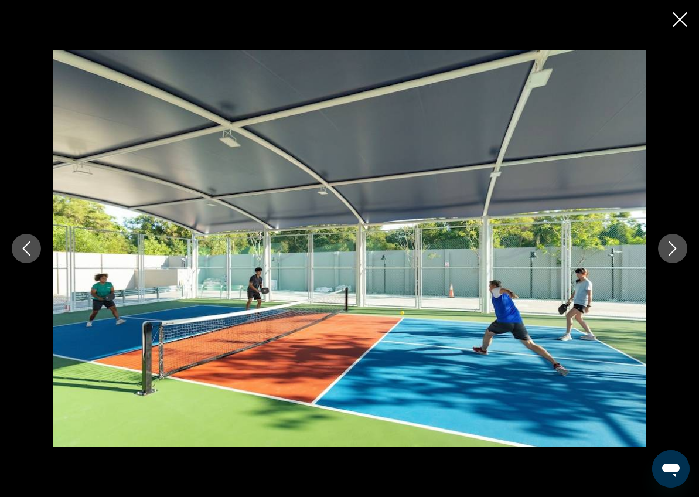
click at [675, 248] on icon "Next image" at bounding box center [673, 249] width 8 height 14
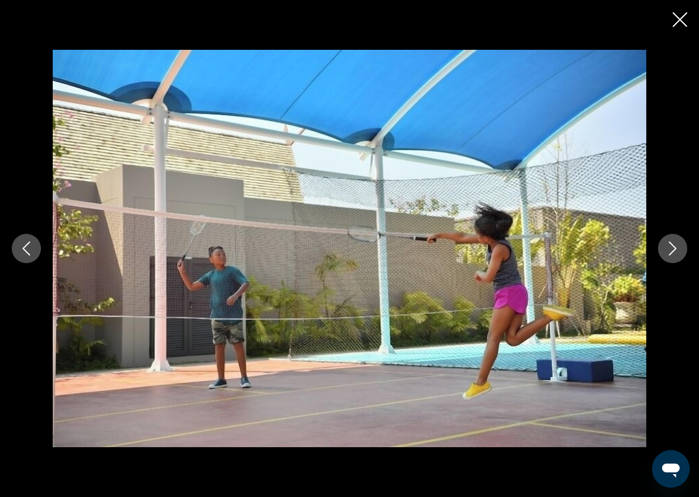
click at [675, 248] on icon "Next image" at bounding box center [673, 249] width 8 height 14
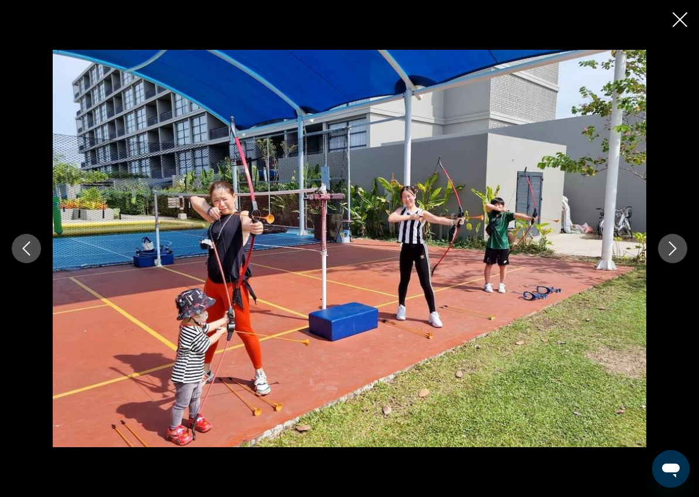
click at [675, 248] on icon "Next image" at bounding box center [673, 249] width 8 height 14
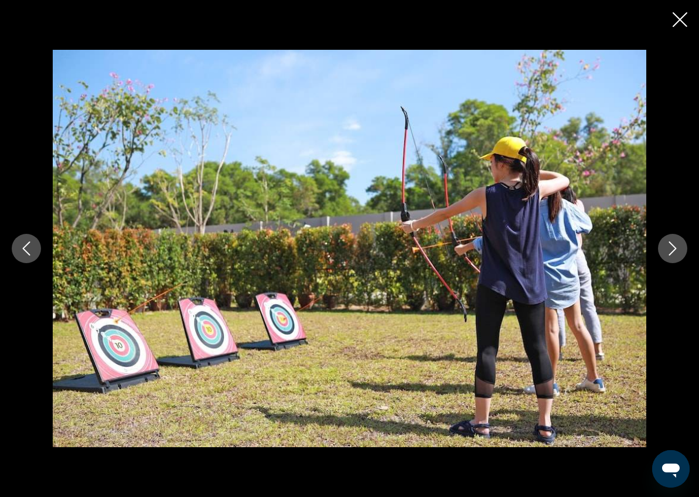
click at [675, 248] on icon "Next image" at bounding box center [673, 249] width 8 height 14
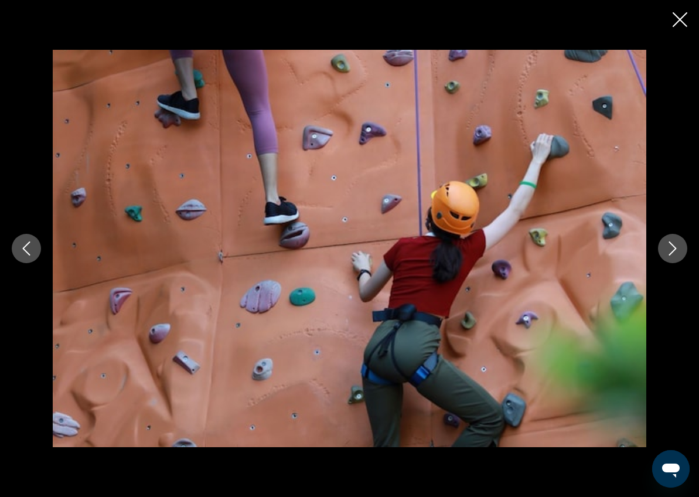
click at [664, 248] on button "Next image" at bounding box center [672, 248] width 29 height 29
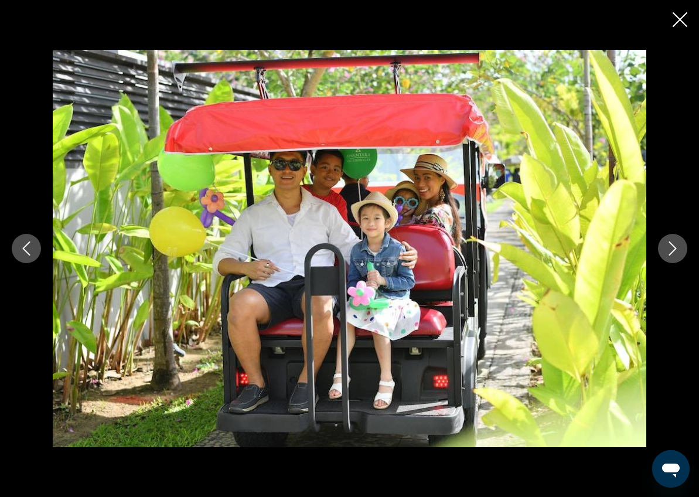
click at [664, 248] on button "Next image" at bounding box center [672, 248] width 29 height 29
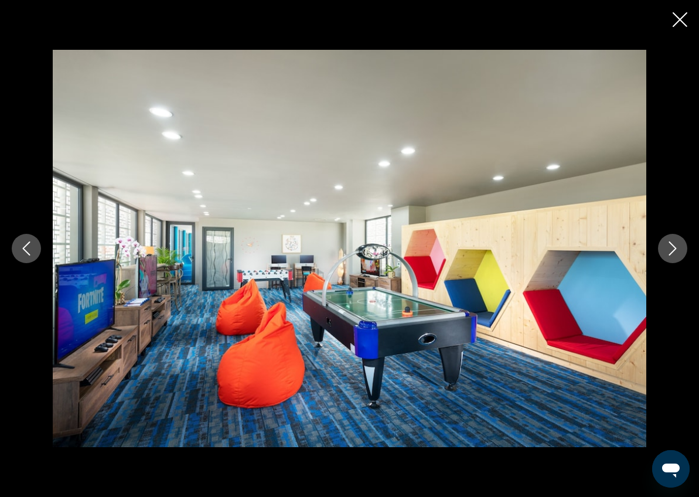
click at [673, 249] on icon "Next image" at bounding box center [673, 249] width 14 height 14
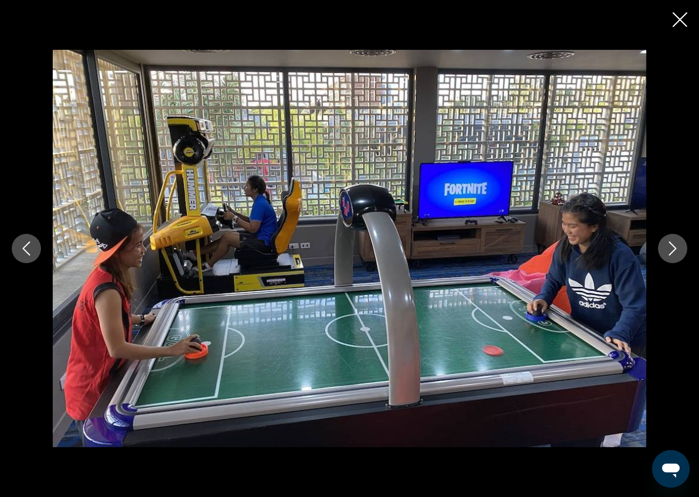
click at [673, 250] on icon "Next image" at bounding box center [673, 249] width 8 height 14
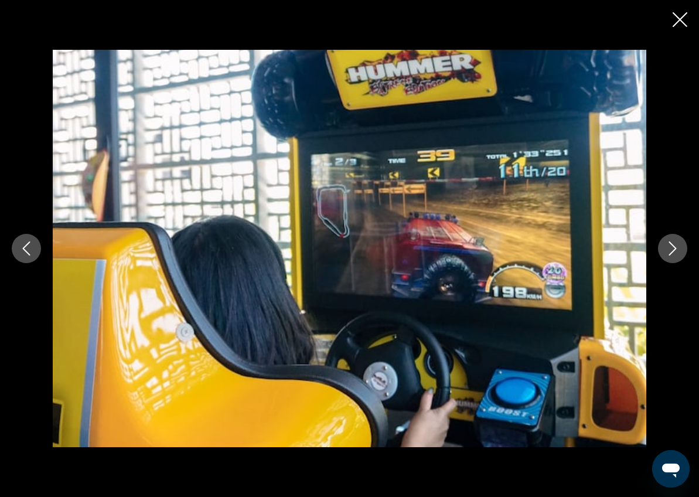
click at [673, 250] on icon "Next image" at bounding box center [673, 249] width 8 height 14
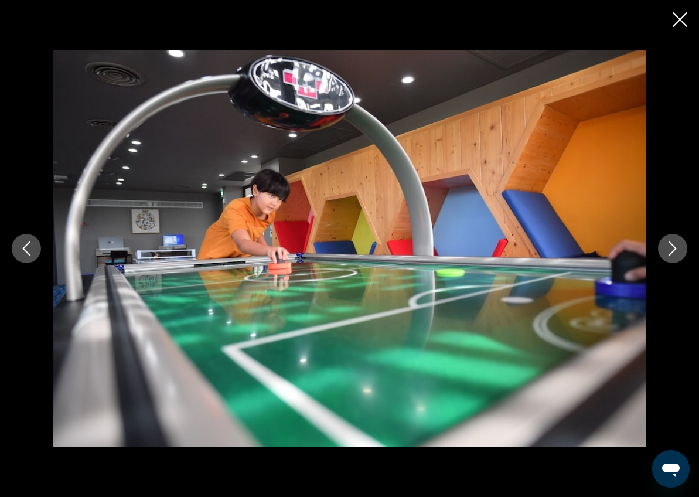
click at [673, 250] on icon "Next image" at bounding box center [673, 249] width 14 height 14
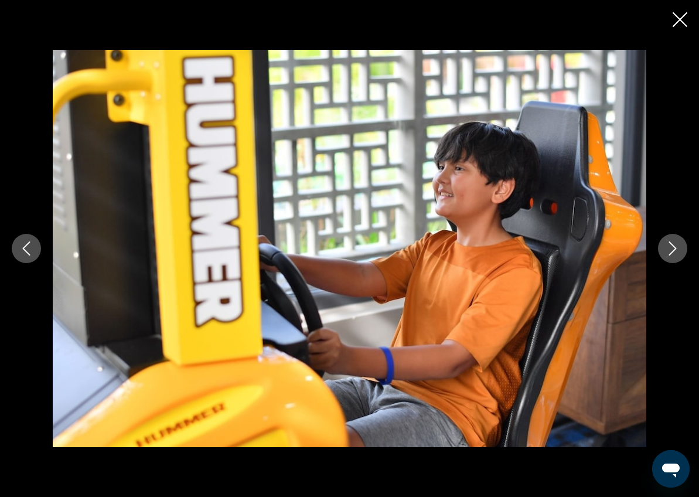
click at [673, 250] on icon "Next image" at bounding box center [673, 249] width 14 height 14
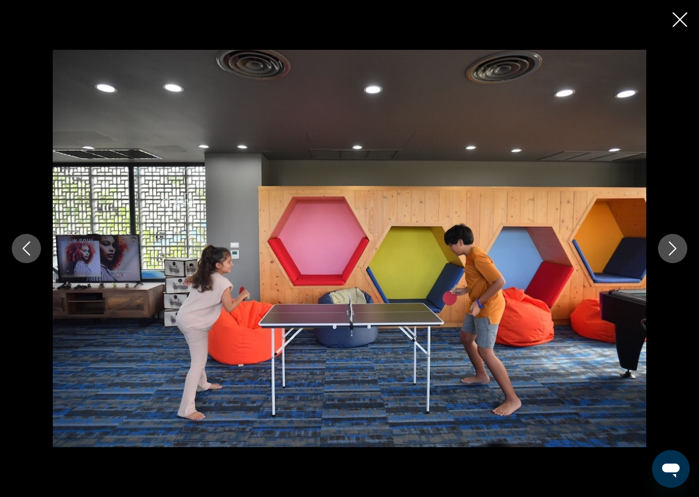
click at [673, 250] on icon "Next image" at bounding box center [673, 249] width 14 height 14
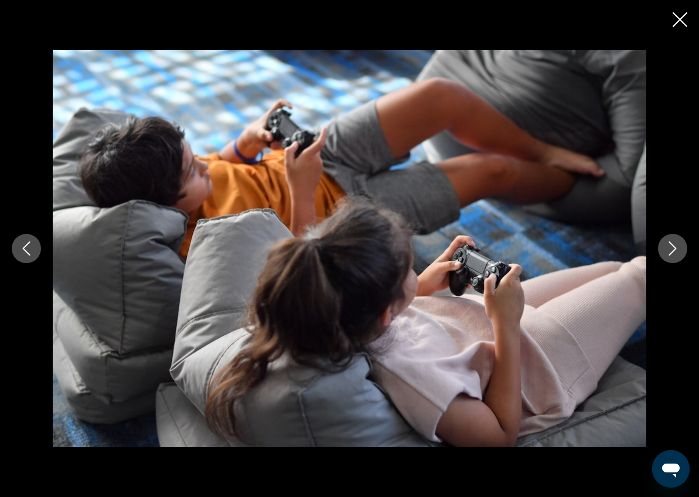
click at [673, 250] on icon "Next image" at bounding box center [673, 249] width 14 height 14
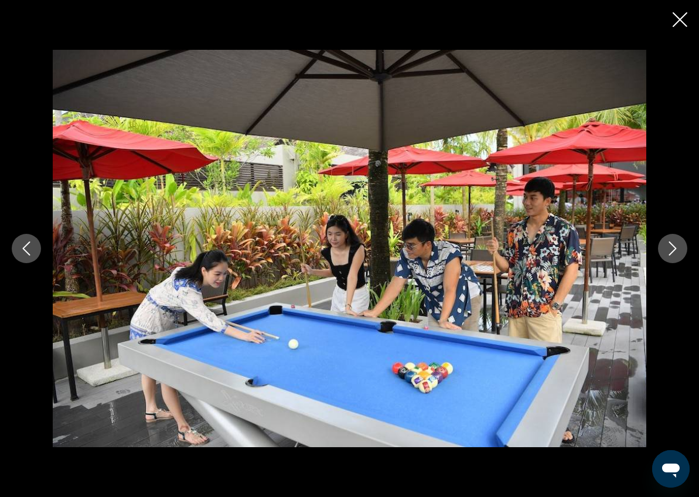
click at [669, 259] on button "Next image" at bounding box center [672, 248] width 29 height 29
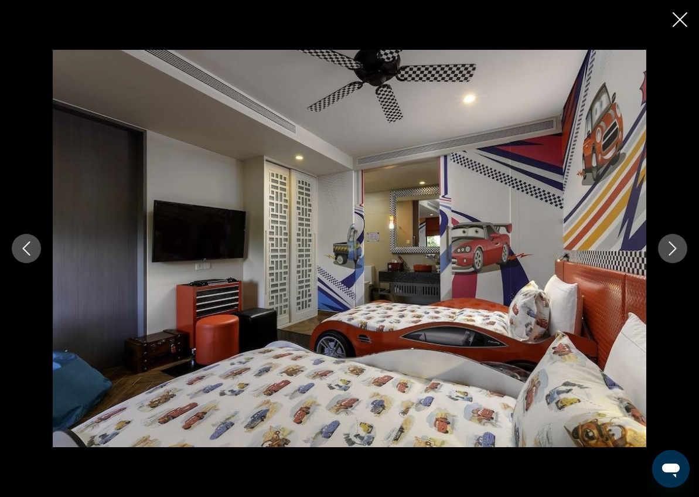
click at [669, 259] on button "Next image" at bounding box center [672, 248] width 29 height 29
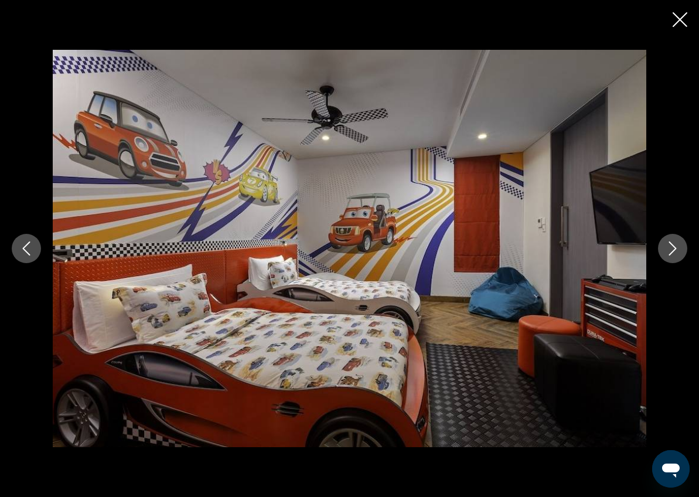
click at [669, 259] on button "Next image" at bounding box center [672, 248] width 29 height 29
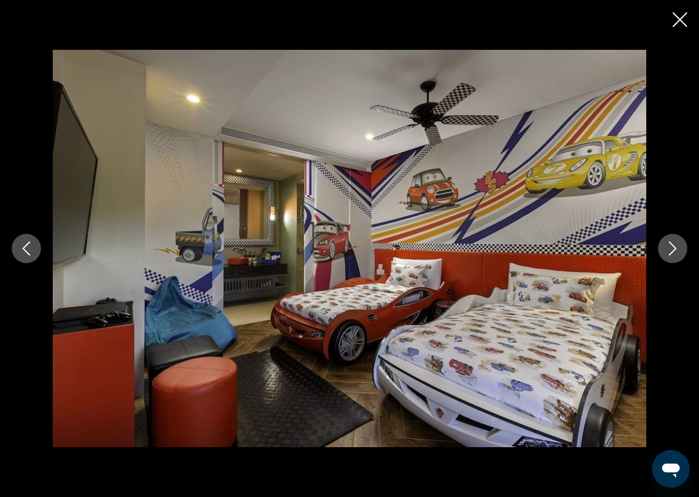
click at [669, 259] on button "Next image" at bounding box center [672, 248] width 29 height 29
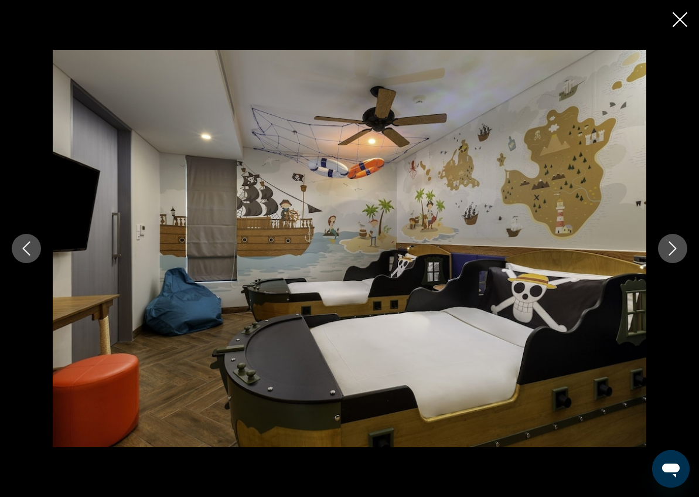
click at [669, 259] on button "Next image" at bounding box center [672, 248] width 29 height 29
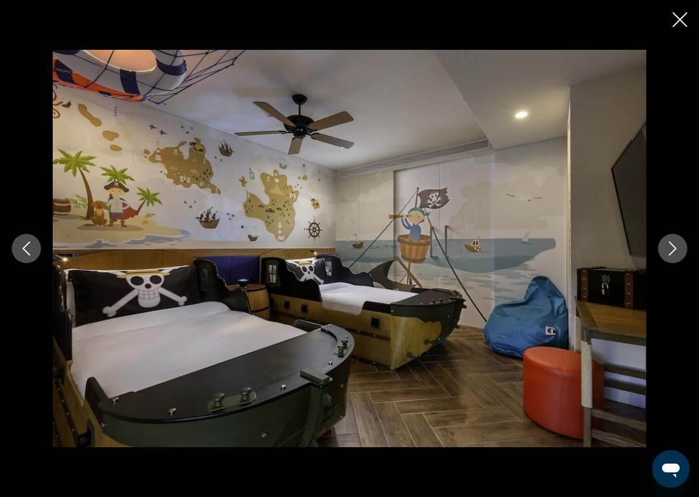
click at [669, 259] on button "Next image" at bounding box center [672, 248] width 29 height 29
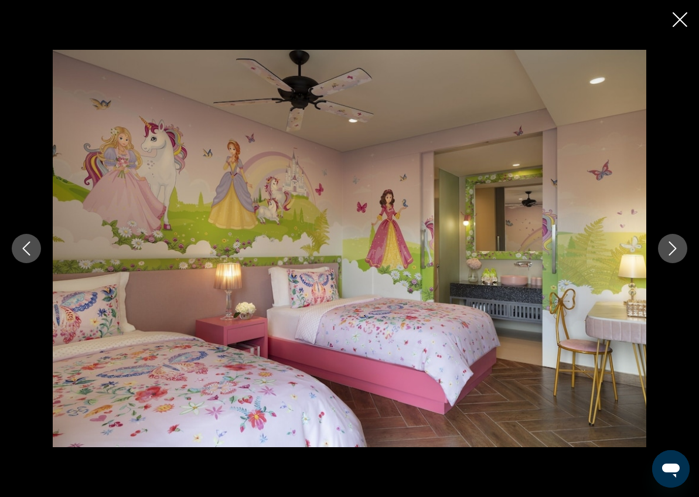
click at [669, 260] on button "Next image" at bounding box center [672, 248] width 29 height 29
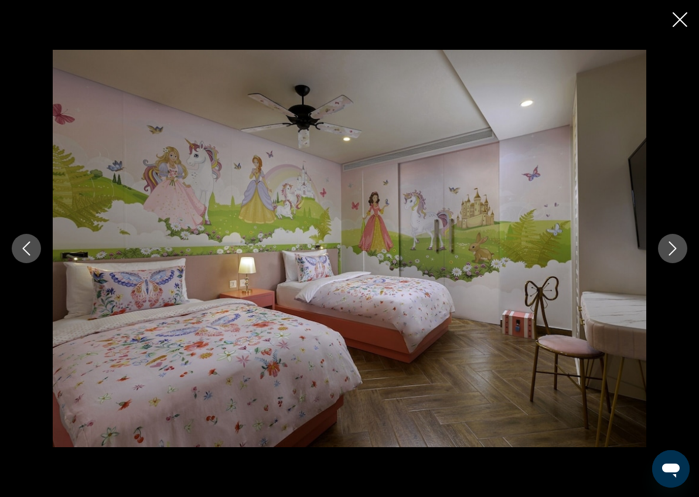
click at [670, 254] on icon "Next image" at bounding box center [673, 249] width 8 height 14
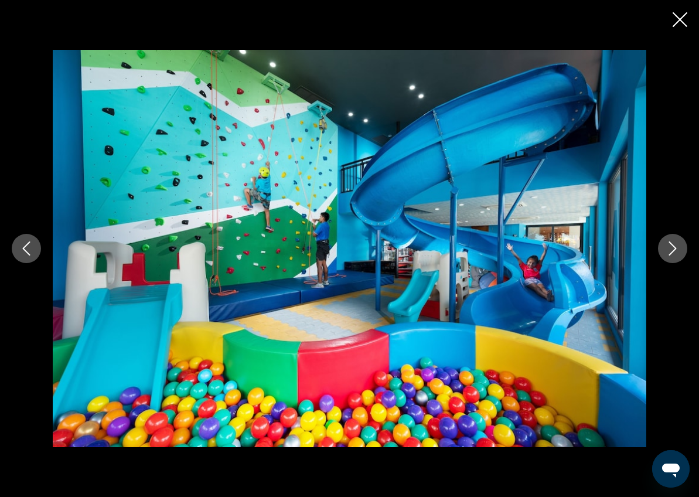
drag, startPoint x: 670, startPoint y: 254, endPoint x: 673, endPoint y: 238, distance: 16.1
click at [670, 254] on icon "Next image" at bounding box center [673, 249] width 8 height 14
click at [673, 247] on icon "Next image" at bounding box center [673, 249] width 14 height 14
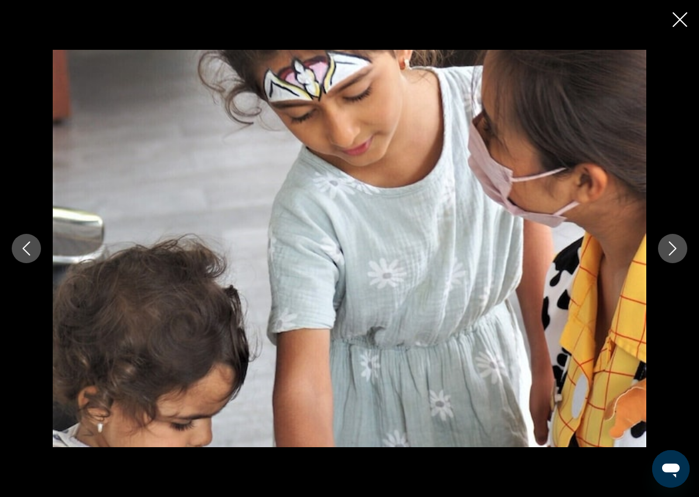
click at [672, 242] on icon "Next image" at bounding box center [673, 249] width 14 height 14
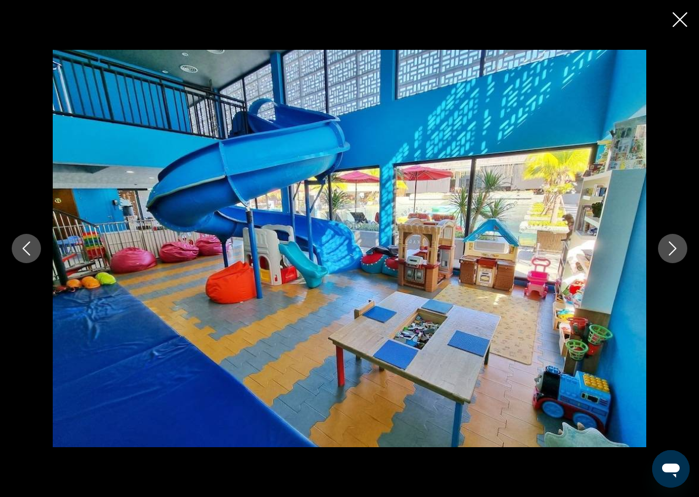
click at [672, 242] on icon "Next image" at bounding box center [673, 249] width 14 height 14
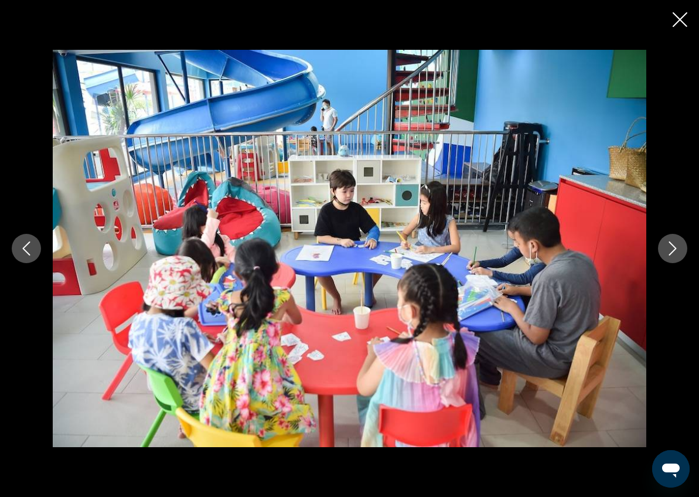
click at [672, 242] on icon "Next image" at bounding box center [673, 249] width 14 height 14
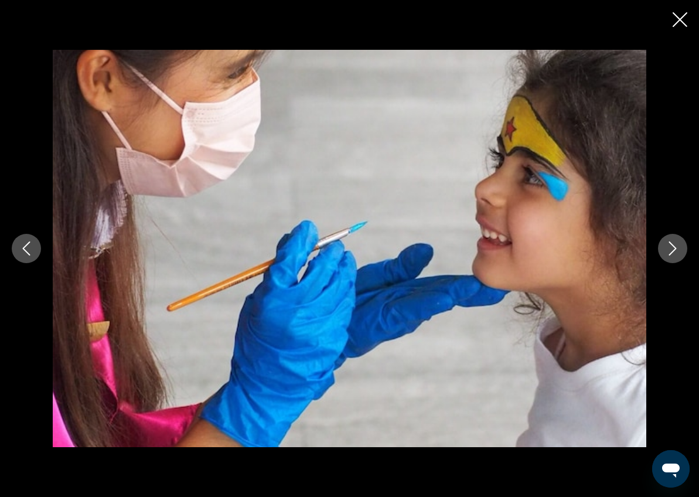
click at [676, 19] on icon "Close slideshow" at bounding box center [680, 19] width 15 height 15
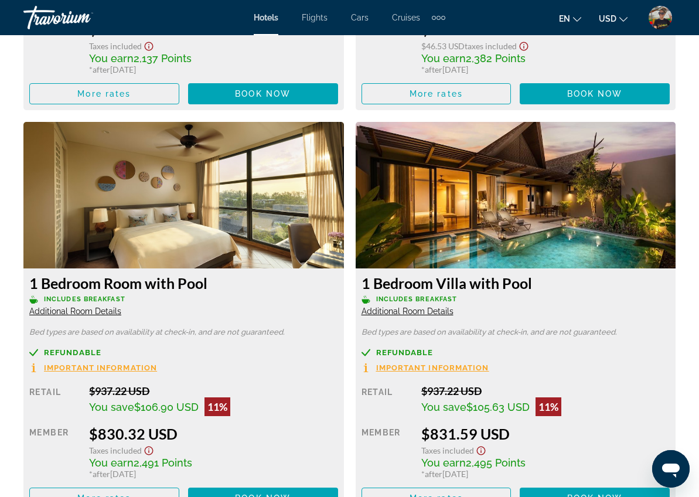
scroll to position [2553, 0]
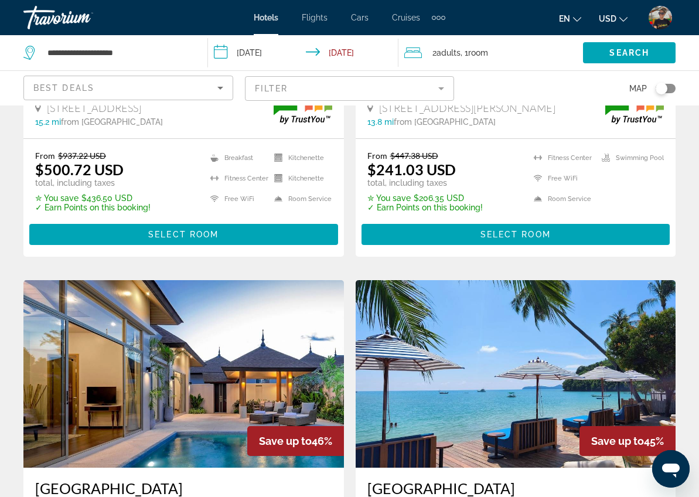
scroll to position [1198, 0]
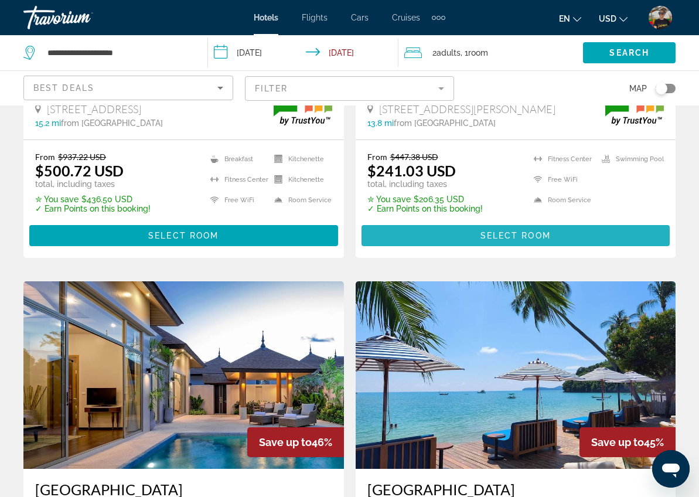
click at [435, 222] on span "Main content" at bounding box center [516, 236] width 309 height 28
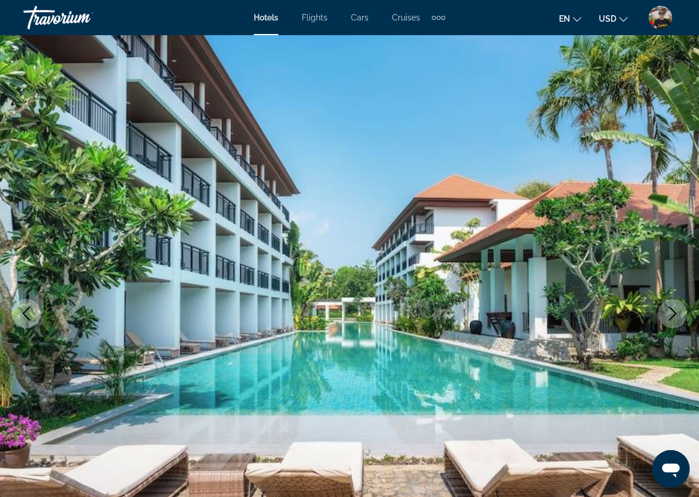
scroll to position [22, 0]
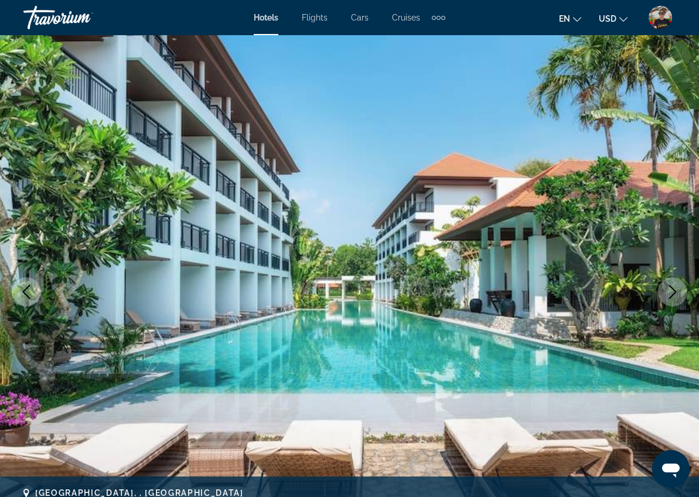
click at [672, 289] on icon "Next image" at bounding box center [673, 292] width 14 height 14
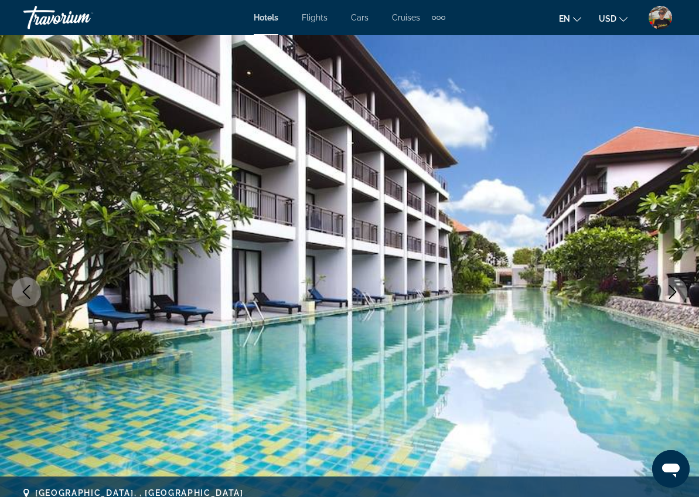
click at [672, 289] on icon "Next image" at bounding box center [673, 292] width 14 height 14
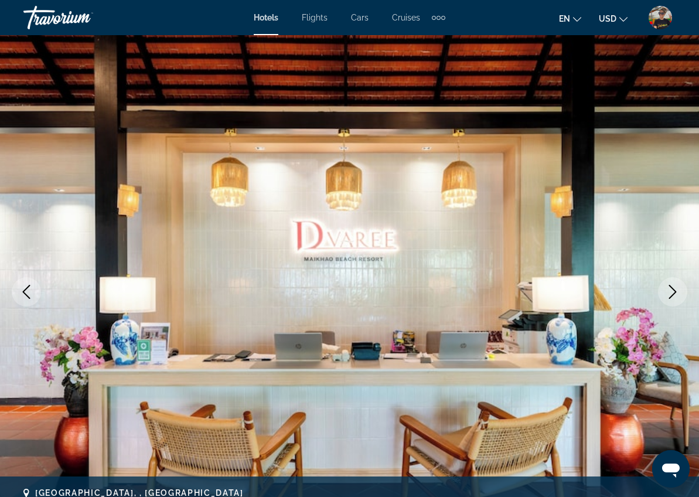
click at [672, 289] on icon "Next image" at bounding box center [673, 292] width 14 height 14
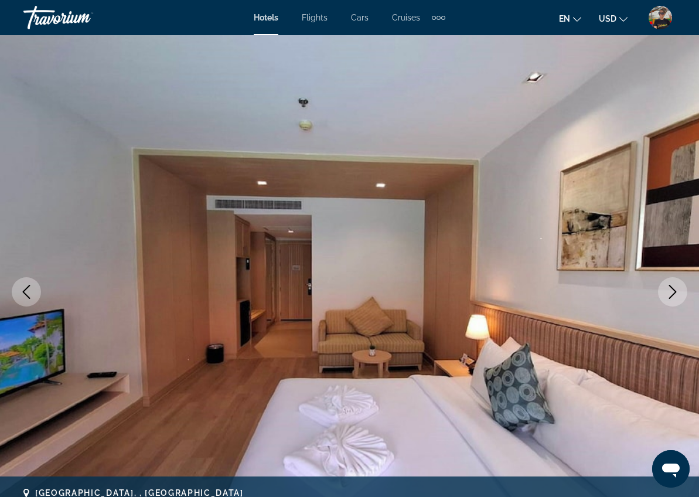
click at [672, 289] on icon "Next image" at bounding box center [673, 292] width 14 height 14
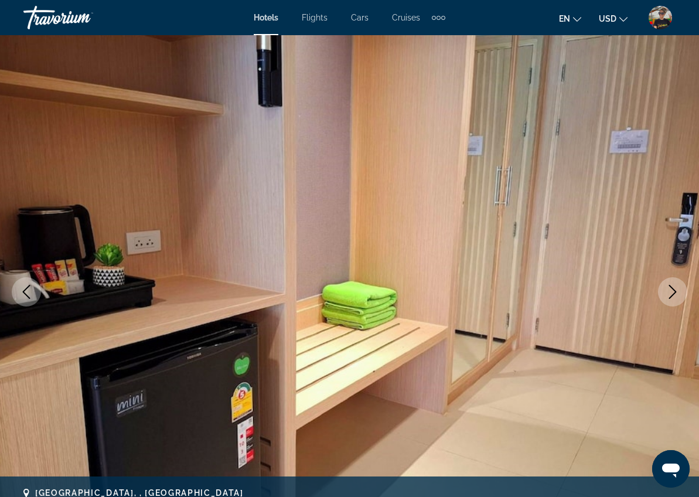
click at [672, 289] on icon "Next image" at bounding box center [673, 292] width 14 height 14
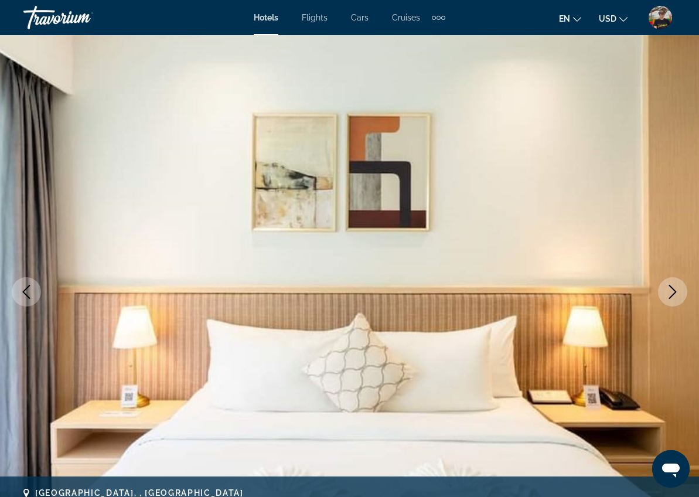
click at [672, 289] on icon "Next image" at bounding box center [673, 292] width 14 height 14
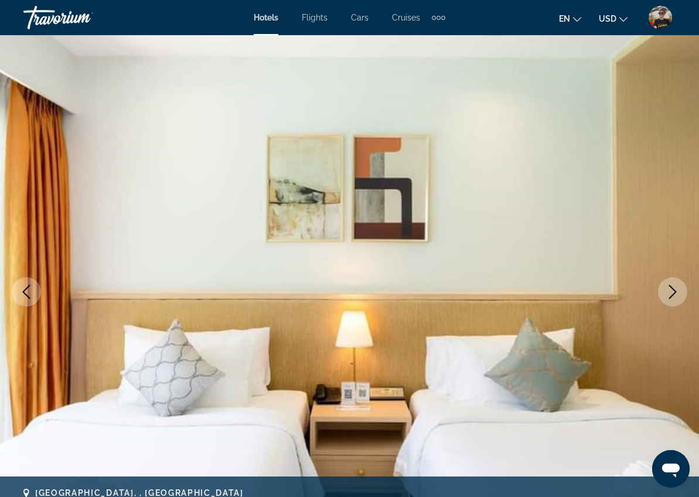
click at [672, 289] on icon "Next image" at bounding box center [673, 292] width 14 height 14
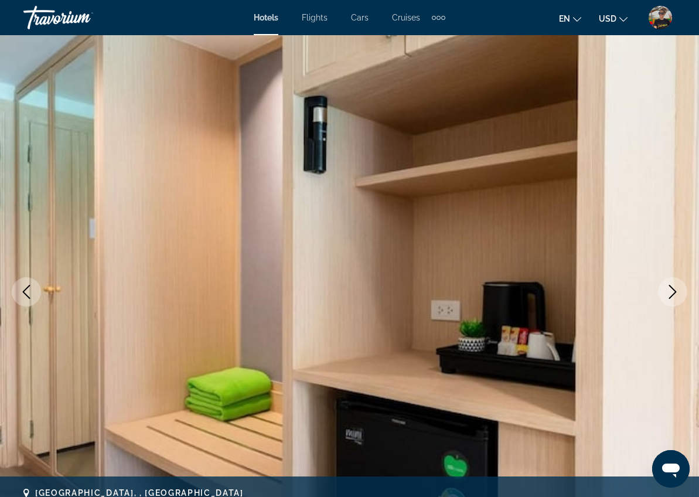
click at [672, 290] on icon "Next image" at bounding box center [673, 292] width 14 height 14
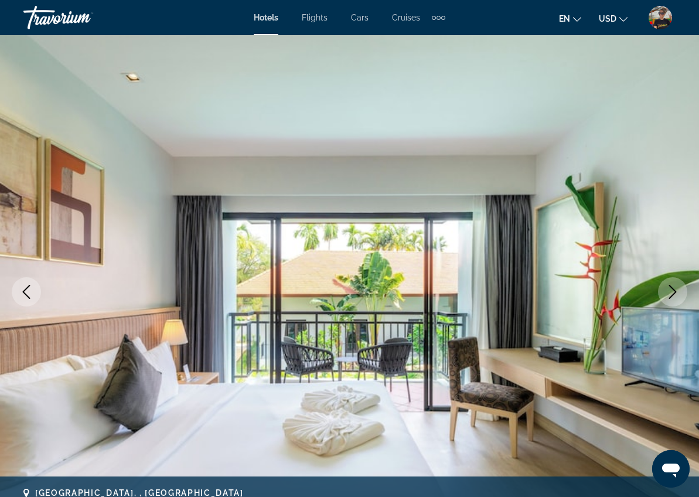
click at [672, 290] on icon "Next image" at bounding box center [673, 292] width 14 height 14
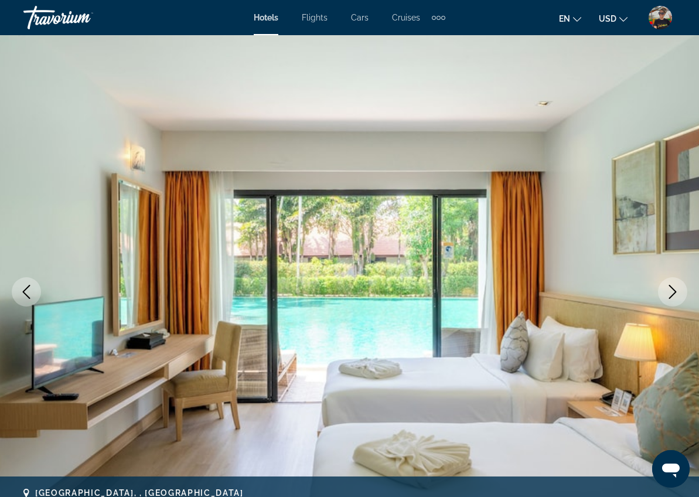
click at [672, 290] on icon "Next image" at bounding box center [673, 292] width 14 height 14
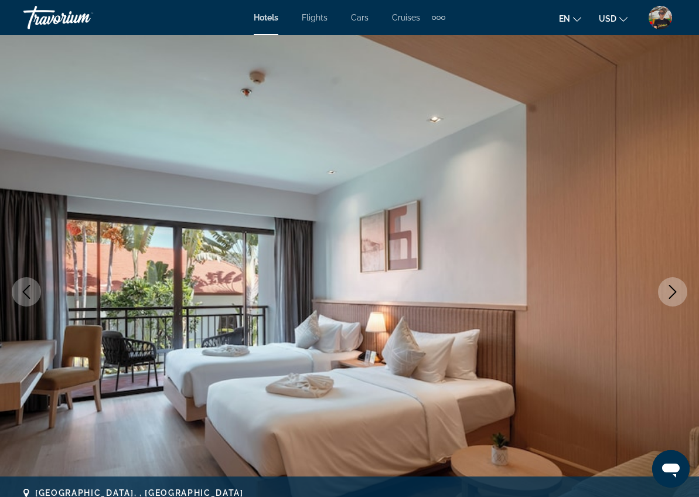
click at [672, 290] on icon "Next image" at bounding box center [673, 292] width 14 height 14
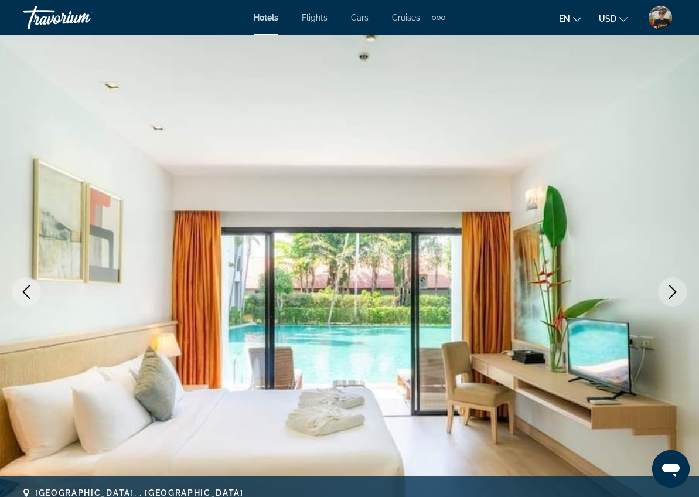
click at [672, 290] on icon "Next image" at bounding box center [673, 292] width 14 height 14
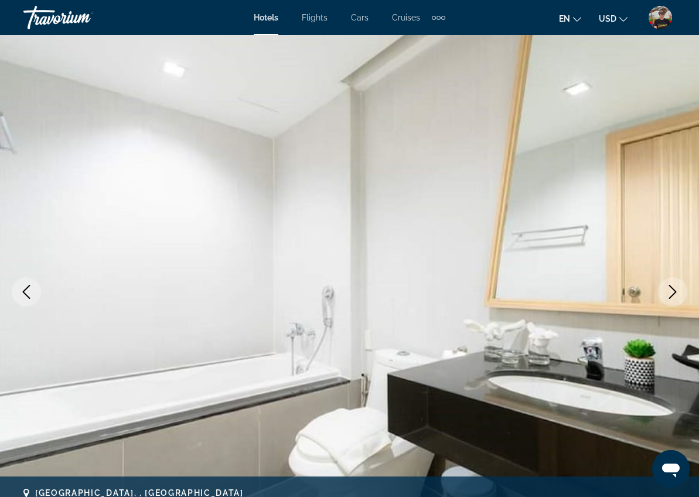
click at [672, 290] on icon "Next image" at bounding box center [673, 292] width 14 height 14
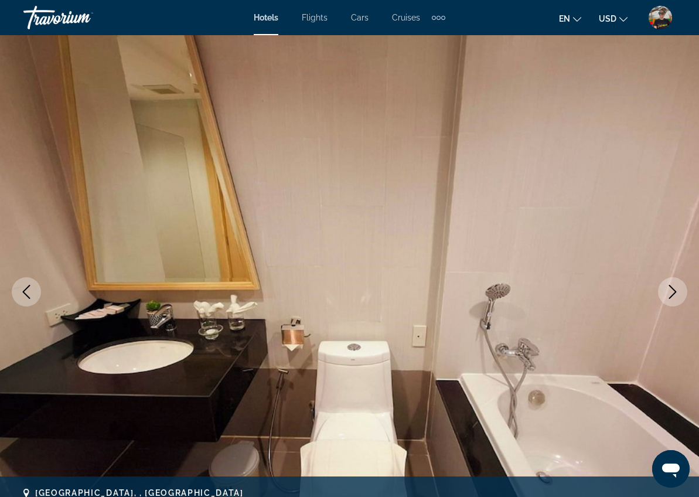
click at [672, 290] on icon "Next image" at bounding box center [673, 292] width 14 height 14
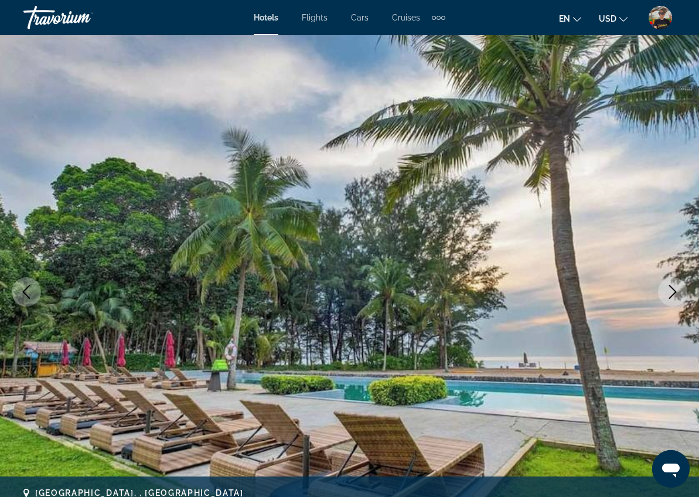
click at [672, 290] on icon "Next image" at bounding box center [673, 292] width 14 height 14
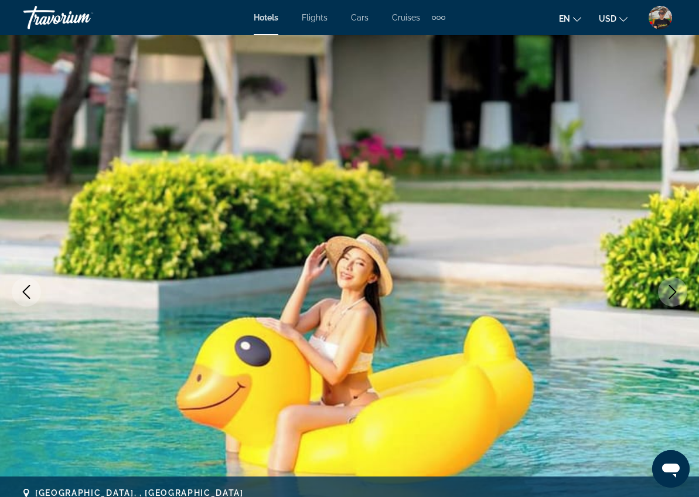
click at [672, 290] on icon "Next image" at bounding box center [673, 292] width 14 height 14
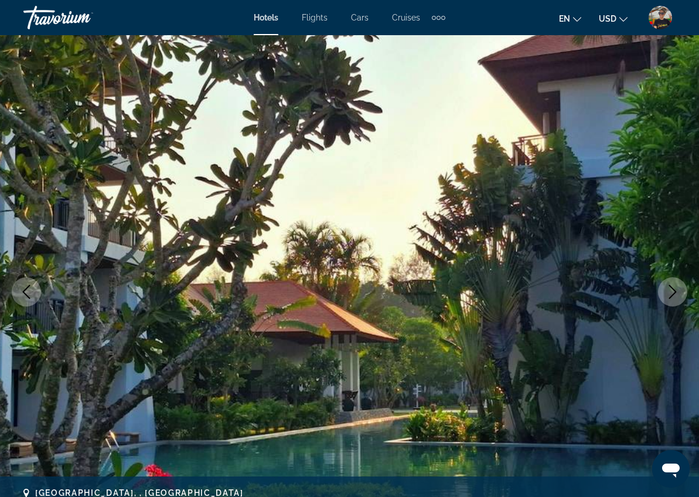
click at [672, 290] on icon "Next image" at bounding box center [673, 292] width 14 height 14
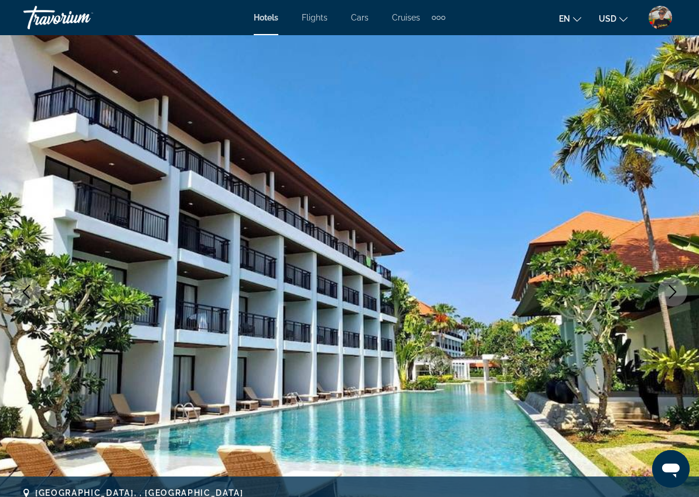
click at [672, 290] on icon "Next image" at bounding box center [673, 292] width 14 height 14
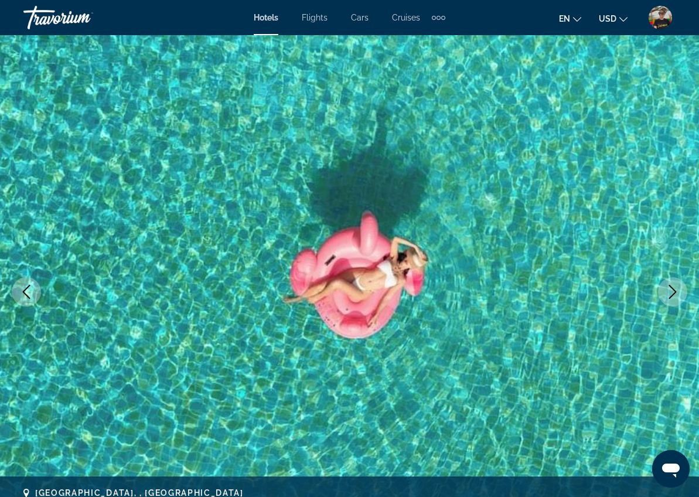
click at [672, 290] on icon "Next image" at bounding box center [673, 292] width 14 height 14
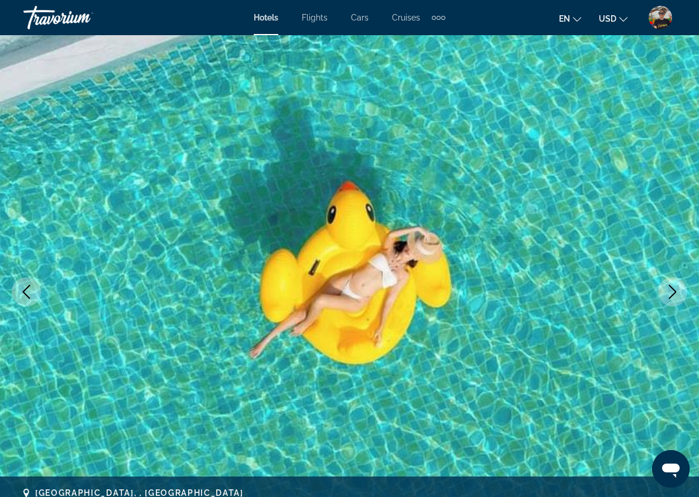
click at [672, 290] on icon "Next image" at bounding box center [673, 292] width 14 height 14
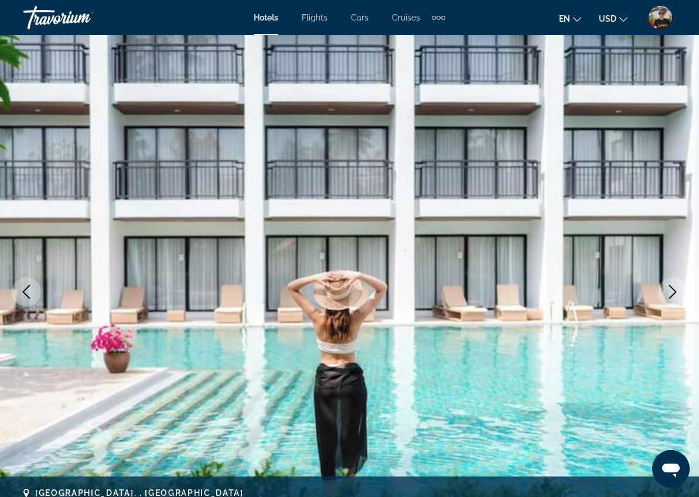
click at [672, 290] on icon "Next image" at bounding box center [673, 292] width 14 height 14
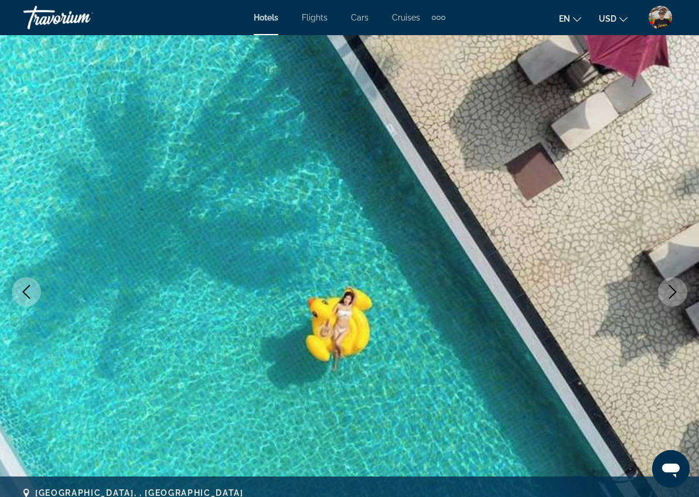
click at [672, 290] on icon "Next image" at bounding box center [673, 292] width 14 height 14
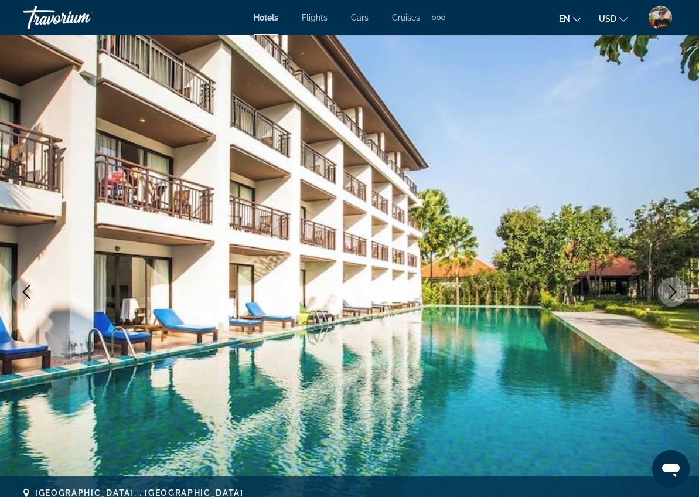
click at [672, 290] on icon "Next image" at bounding box center [673, 292] width 14 height 14
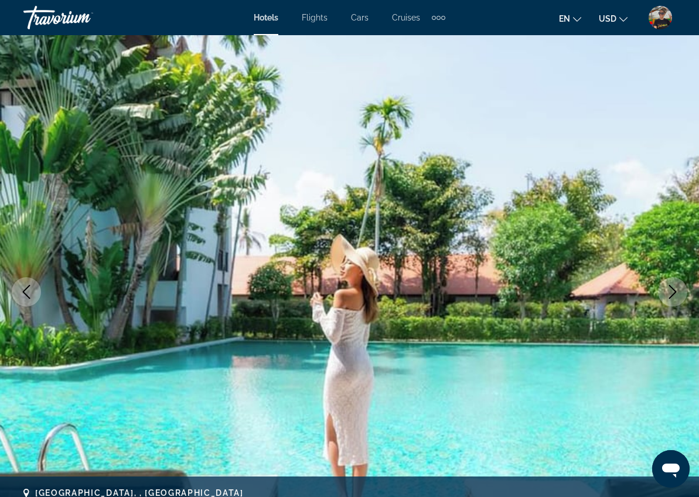
click at [672, 290] on icon "Next image" at bounding box center [673, 292] width 14 height 14
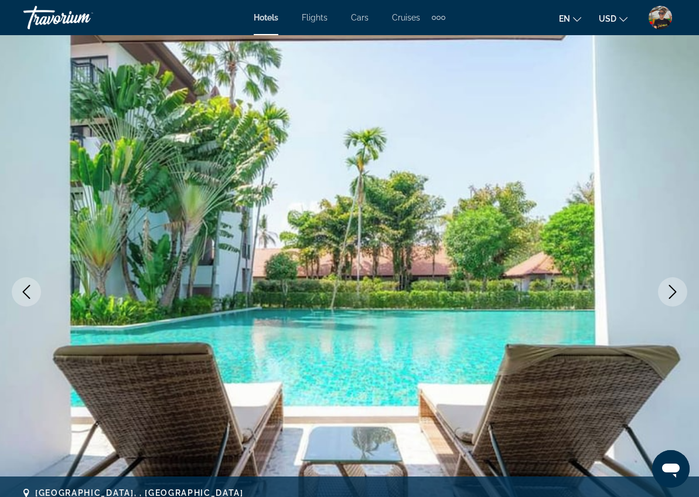
click at [672, 290] on icon "Next image" at bounding box center [673, 292] width 14 height 14
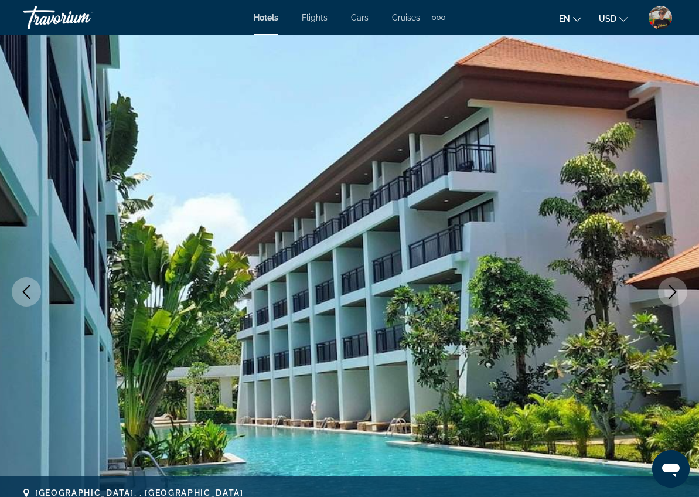
click at [672, 290] on icon "Next image" at bounding box center [673, 292] width 14 height 14
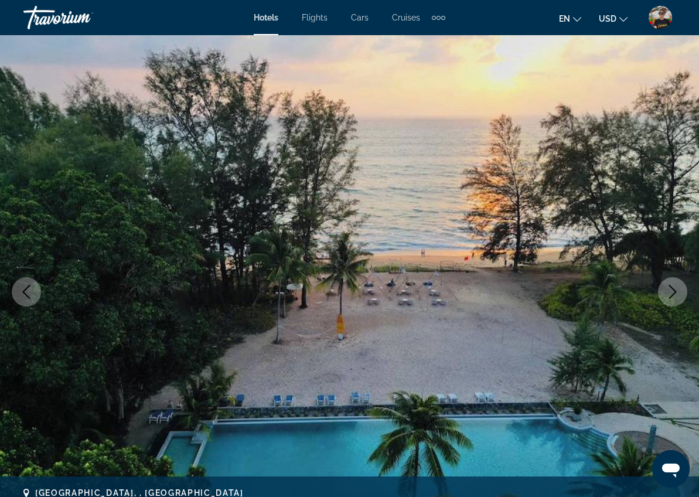
click at [672, 291] on icon "Next image" at bounding box center [673, 292] width 14 height 14
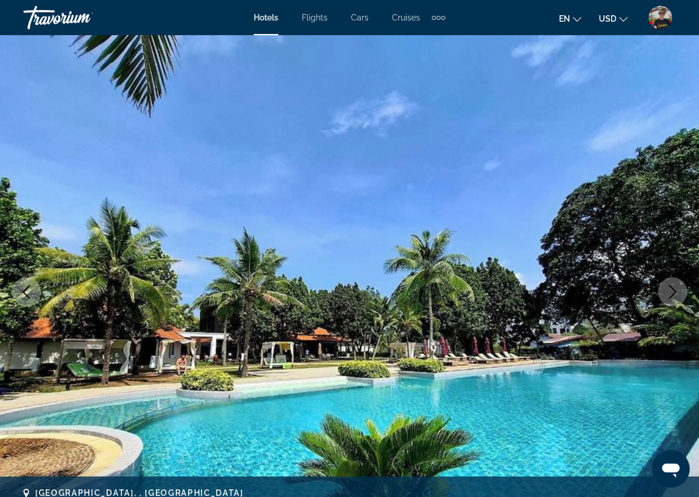
click at [672, 291] on icon "Next image" at bounding box center [673, 292] width 14 height 14
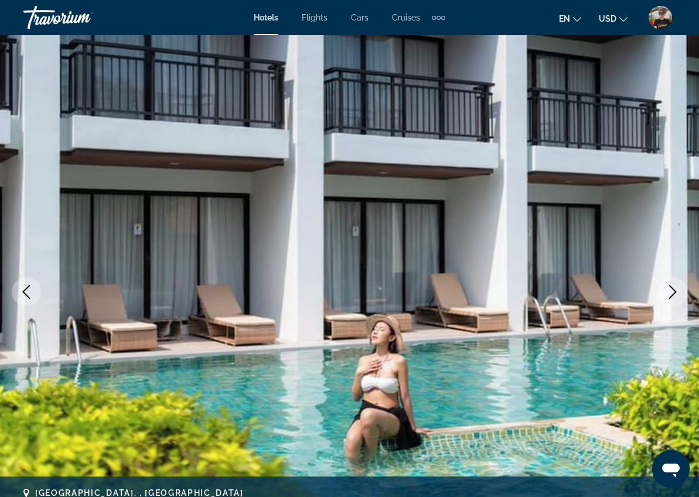
click at [672, 291] on icon "Next image" at bounding box center [673, 292] width 14 height 14
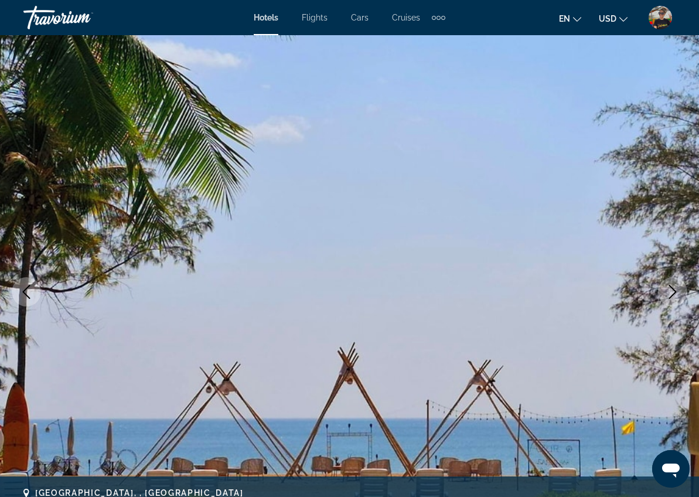
click at [672, 291] on icon "Next image" at bounding box center [673, 292] width 14 height 14
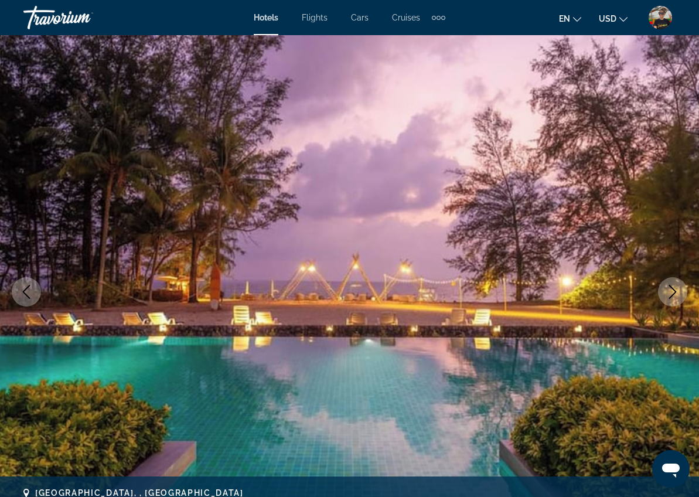
click at [672, 291] on icon "Next image" at bounding box center [673, 292] width 14 height 14
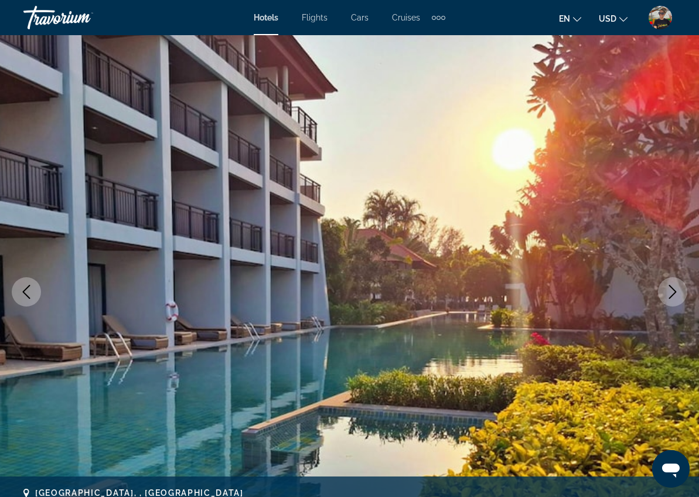
click at [672, 291] on icon "Next image" at bounding box center [673, 292] width 14 height 14
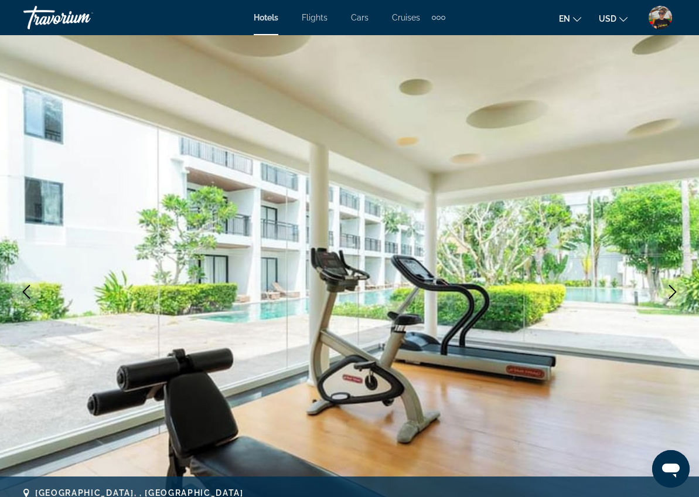
click at [672, 291] on icon "Next image" at bounding box center [673, 292] width 14 height 14
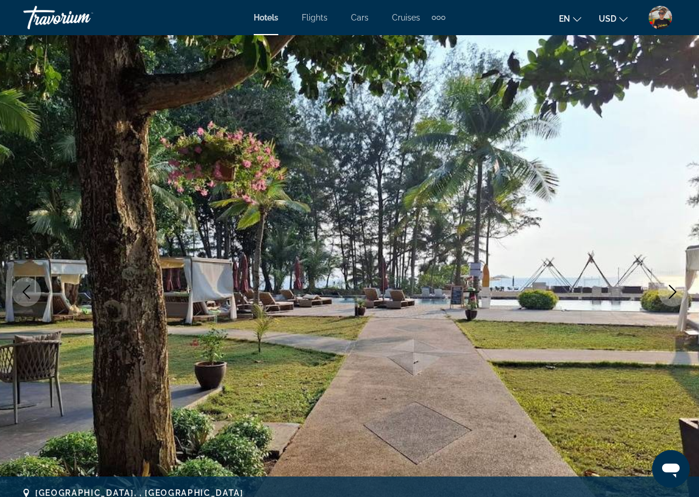
click at [672, 291] on icon "Next image" at bounding box center [673, 292] width 14 height 14
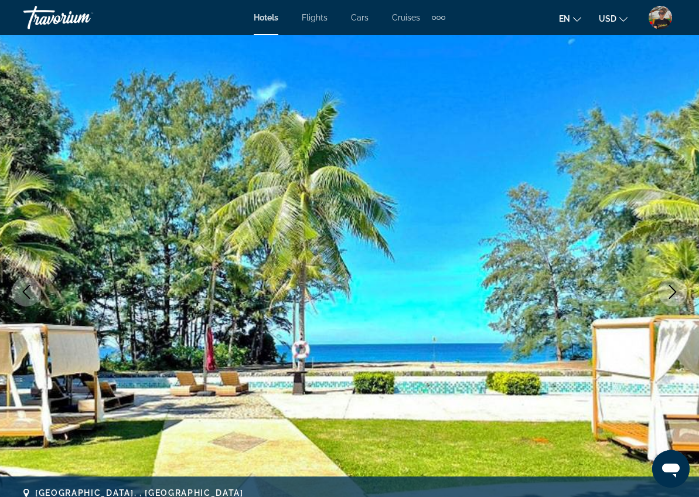
click at [672, 291] on icon "Next image" at bounding box center [673, 292] width 14 height 14
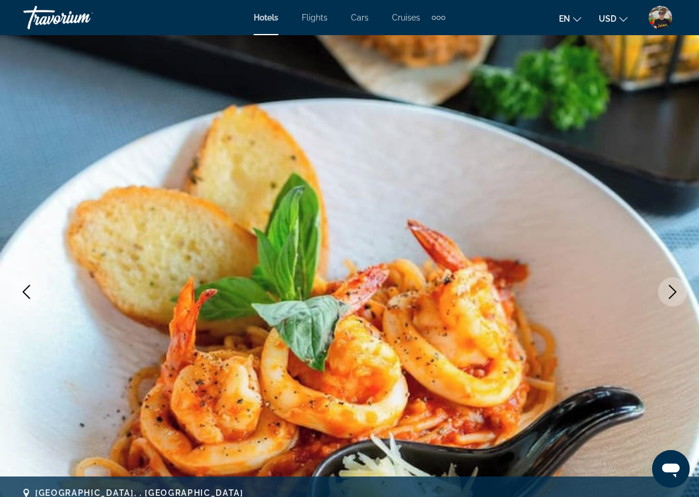
click at [672, 291] on icon "Next image" at bounding box center [673, 292] width 14 height 14
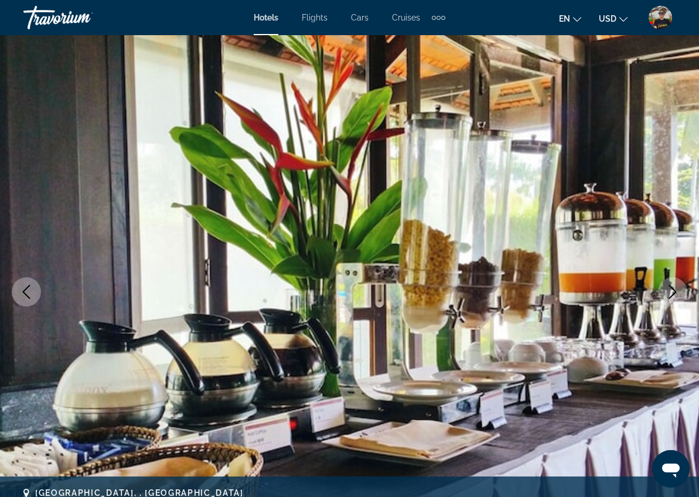
click at [672, 291] on icon "Next image" at bounding box center [673, 292] width 14 height 14
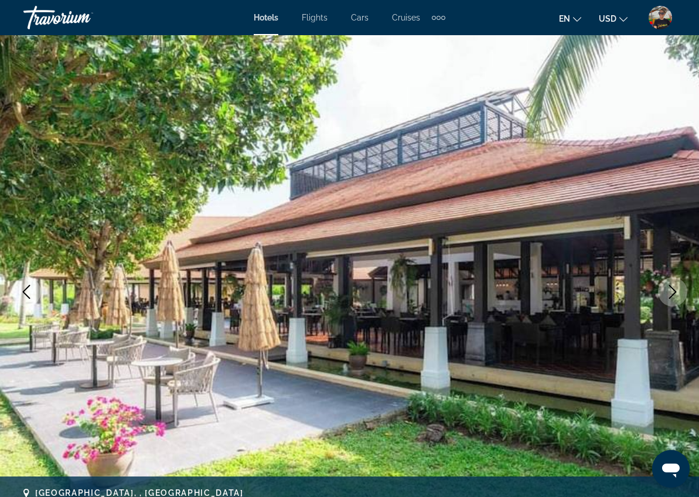
click at [672, 292] on icon "Next image" at bounding box center [673, 292] width 14 height 14
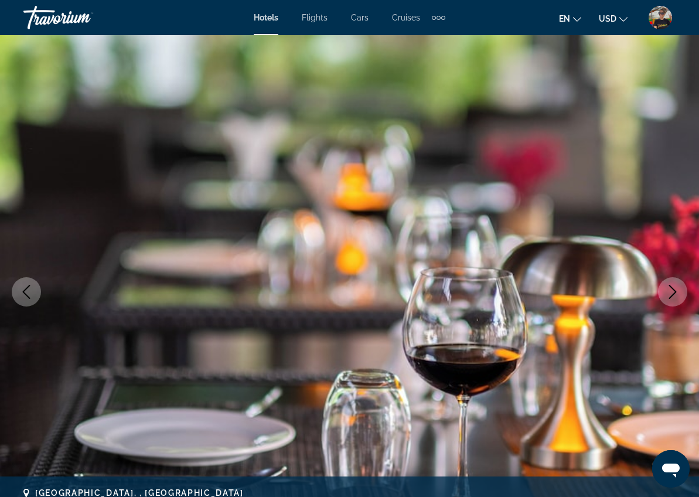
click at [672, 291] on icon "Next image" at bounding box center [673, 292] width 14 height 14
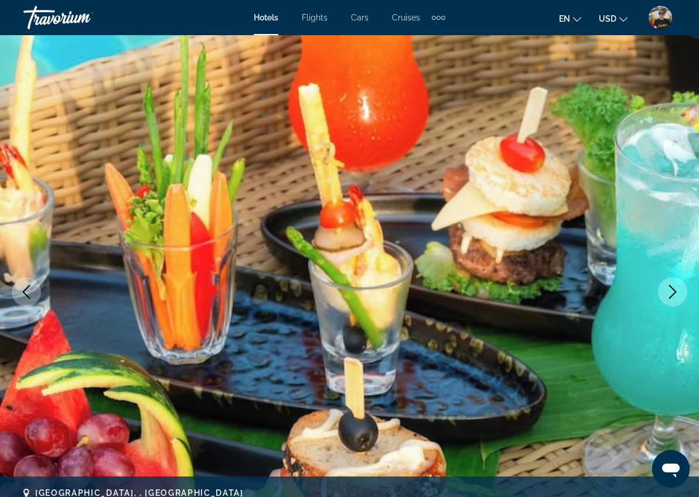
click at [672, 291] on icon "Next image" at bounding box center [673, 292] width 14 height 14
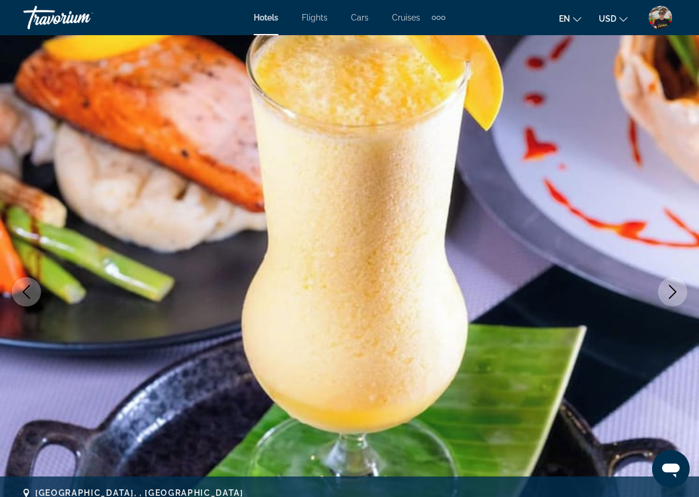
click at [672, 291] on icon "Next image" at bounding box center [673, 292] width 14 height 14
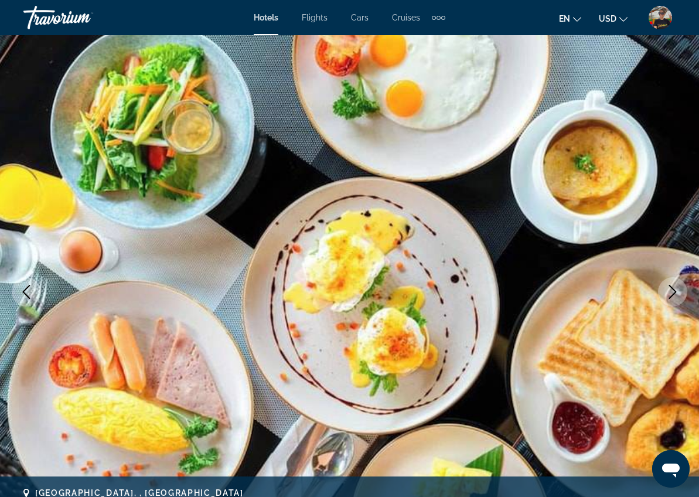
click at [672, 291] on icon "Next image" at bounding box center [673, 292] width 14 height 14
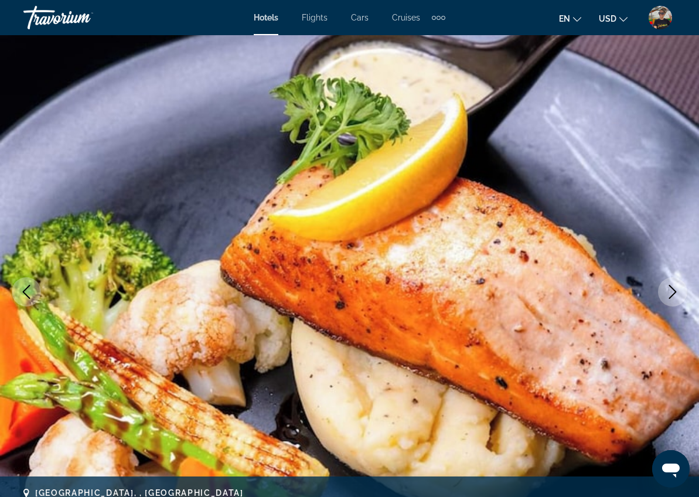
click at [672, 297] on icon "Next image" at bounding box center [673, 292] width 14 height 14
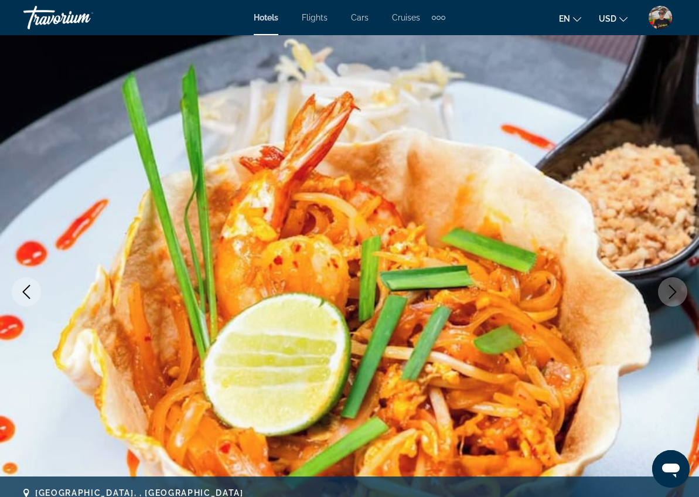
click at [672, 296] on icon "Next image" at bounding box center [673, 292] width 14 height 14
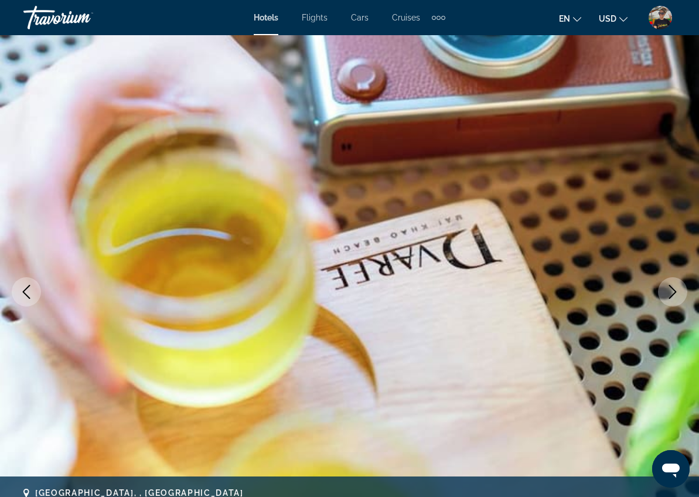
click at [672, 296] on icon "Next image" at bounding box center [673, 292] width 14 height 14
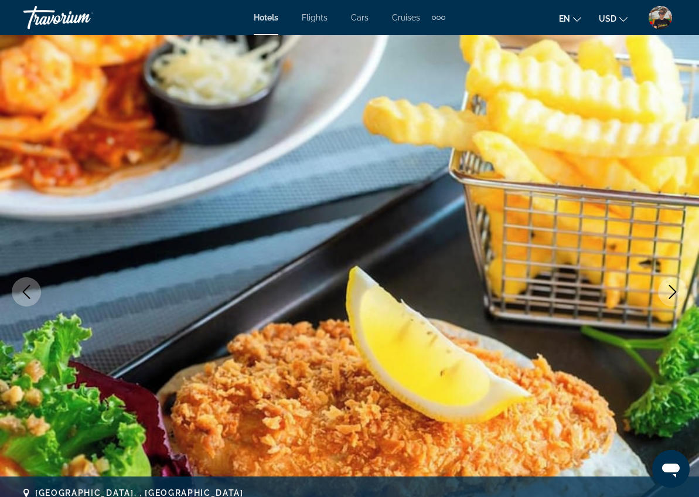
click at [672, 296] on icon "Next image" at bounding box center [673, 292] width 14 height 14
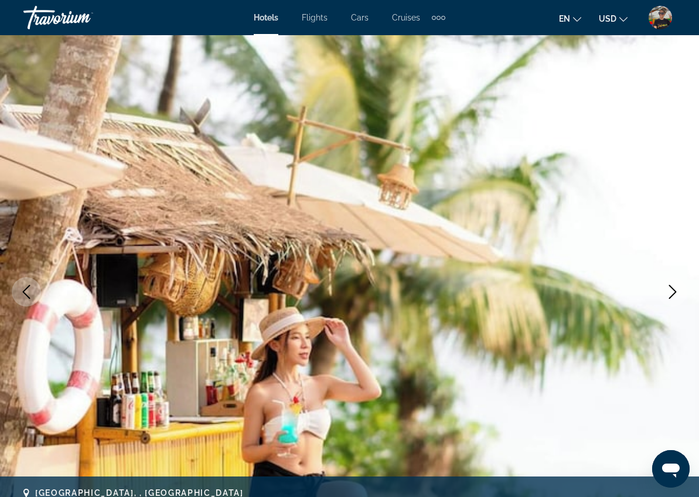
click at [673, 293] on icon "Next image" at bounding box center [673, 292] width 14 height 14
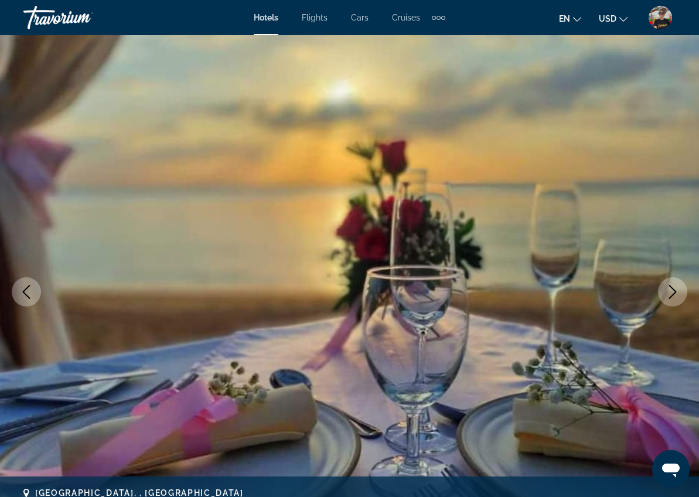
click at [673, 293] on icon "Next image" at bounding box center [673, 292] width 14 height 14
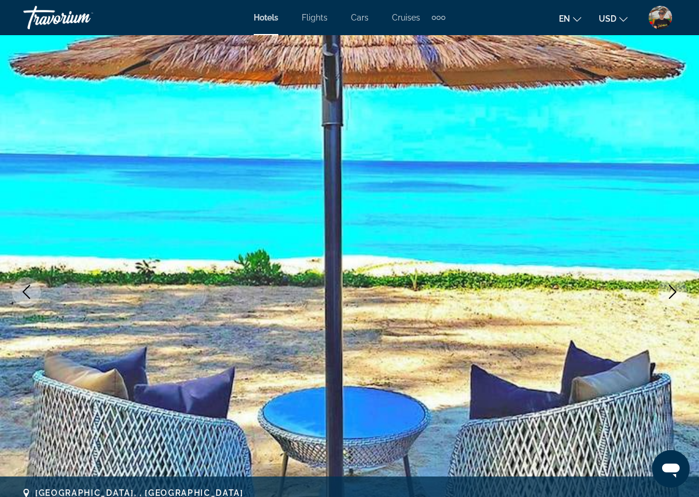
click at [673, 293] on icon "Next image" at bounding box center [673, 292] width 14 height 14
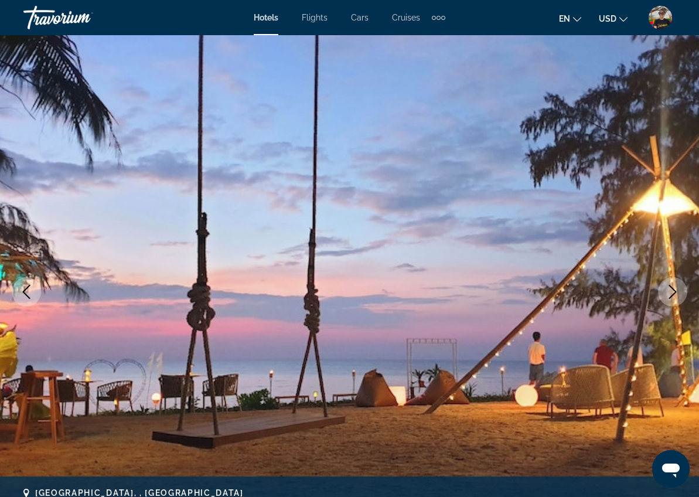
click at [673, 293] on icon "Next image" at bounding box center [673, 292] width 14 height 14
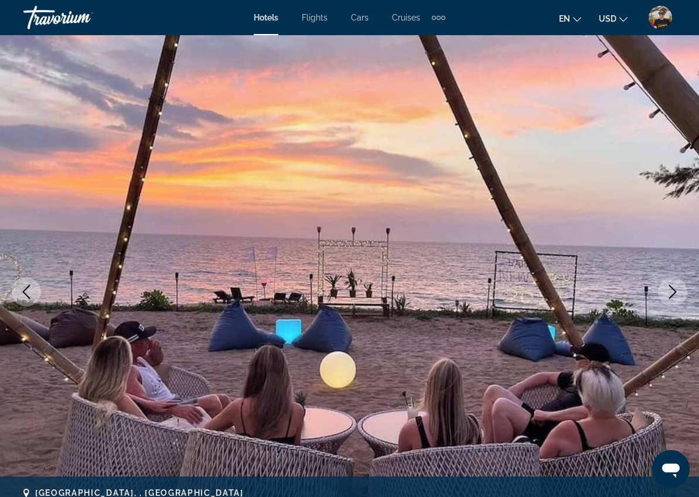
click at [673, 293] on icon "Next image" at bounding box center [673, 292] width 14 height 14
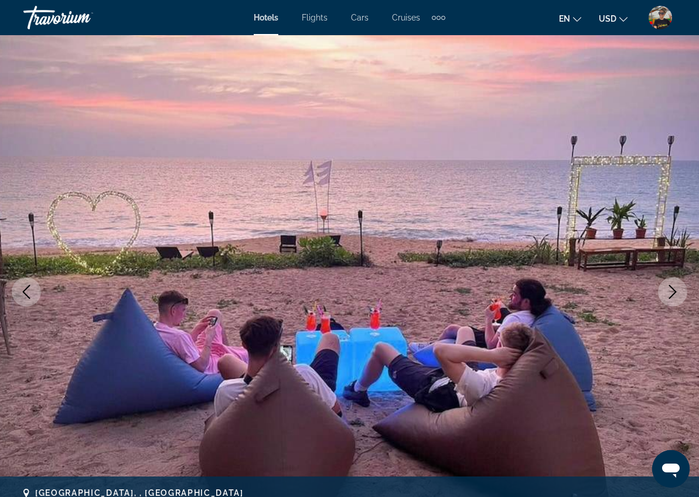
click at [673, 293] on icon "Next image" at bounding box center [673, 292] width 14 height 14
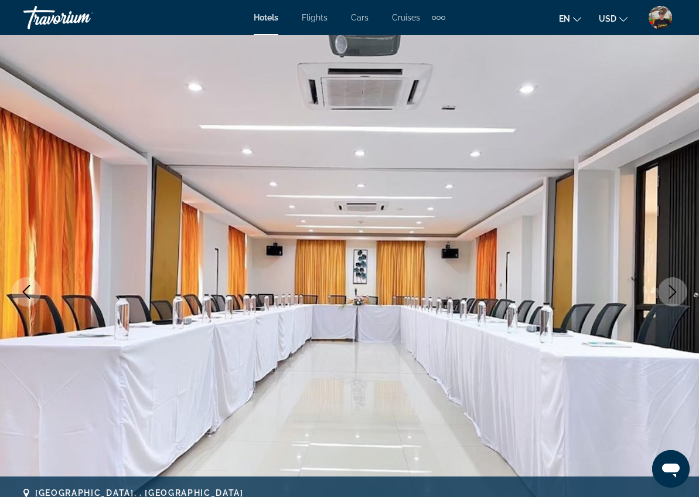
click at [673, 293] on icon "Next image" at bounding box center [673, 292] width 14 height 14
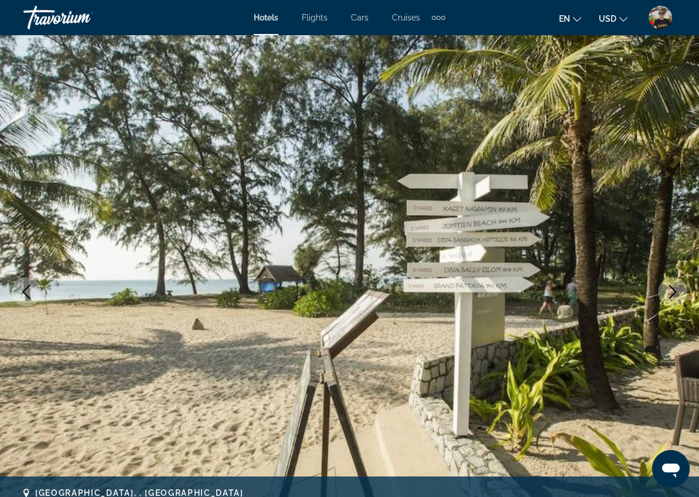
click at [673, 293] on icon "Next image" at bounding box center [673, 292] width 14 height 14
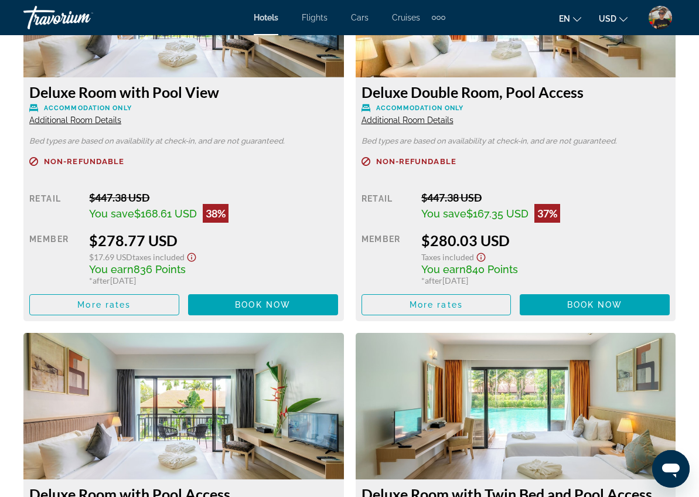
scroll to position [2716, 0]
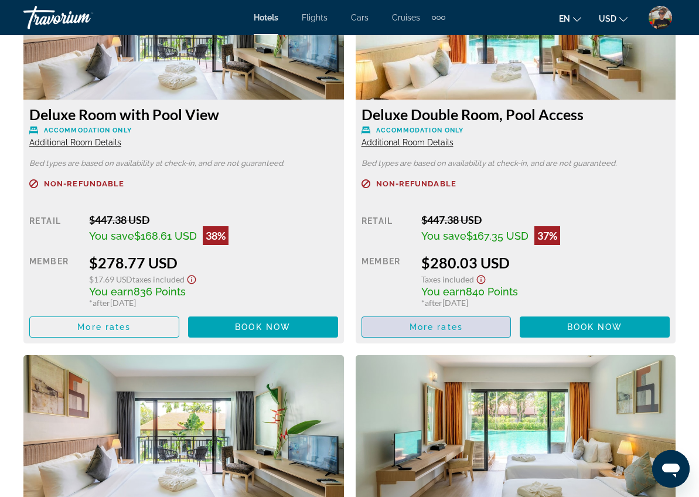
click at [448, 325] on span "More rates" at bounding box center [436, 326] width 53 height 9
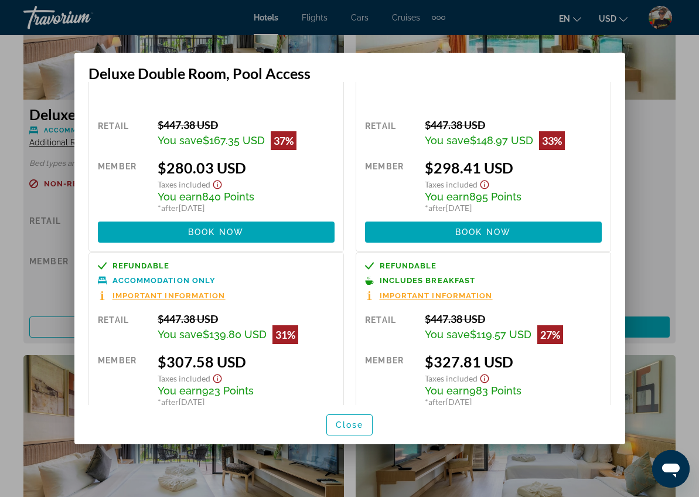
scroll to position [98, 0]
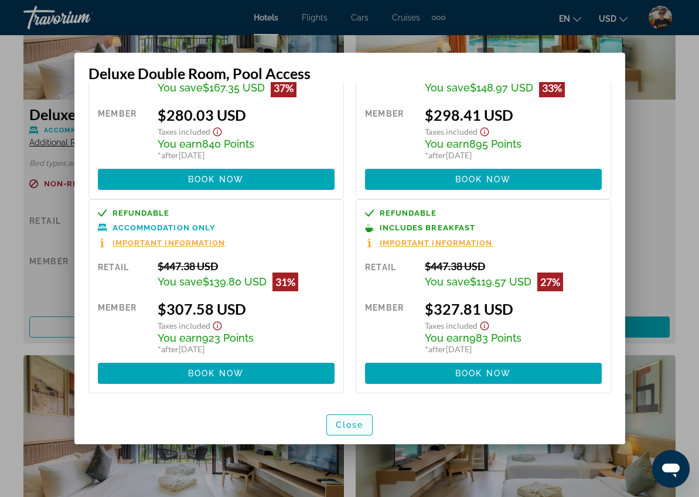
click at [353, 427] on span "Close" at bounding box center [350, 424] width 28 height 9
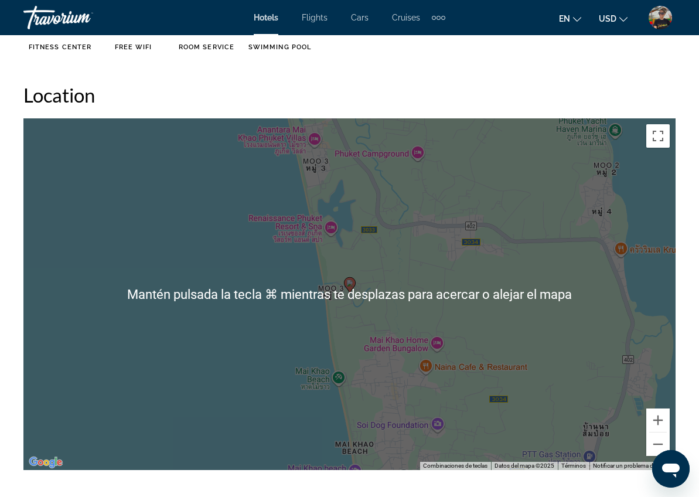
scroll to position [1267, 0]
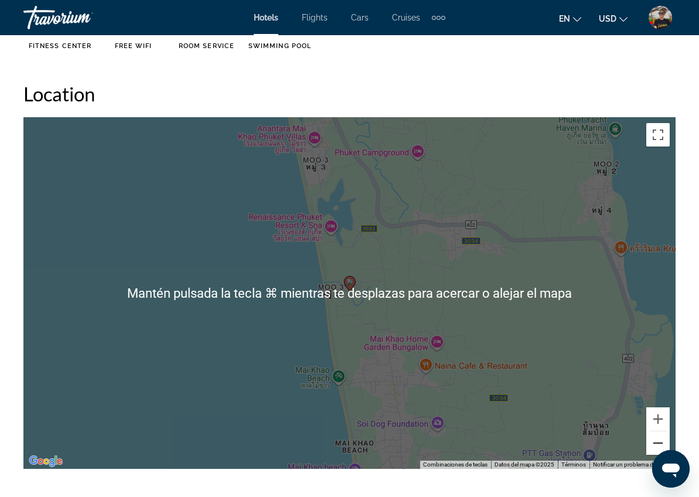
click at [658, 444] on button "Reducir" at bounding box center [658, 442] width 23 height 23
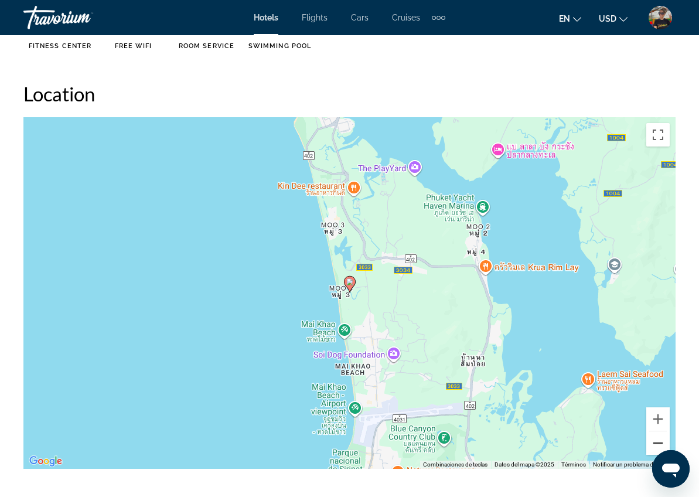
click at [658, 441] on button "Reducir" at bounding box center [658, 442] width 23 height 23
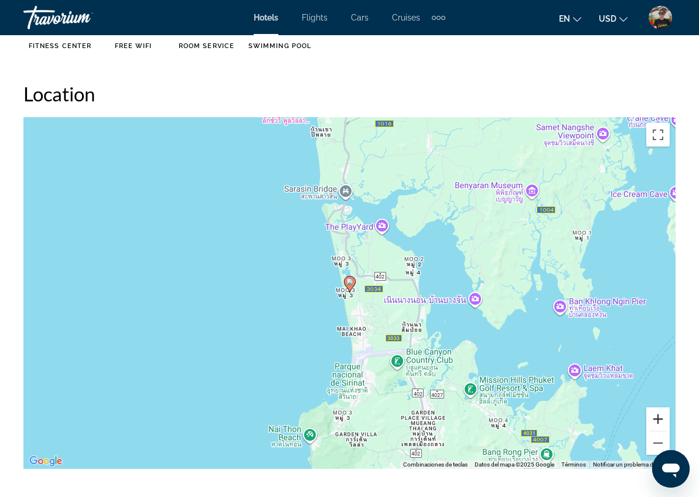
click at [659, 417] on button "Ampliar" at bounding box center [658, 418] width 23 height 23
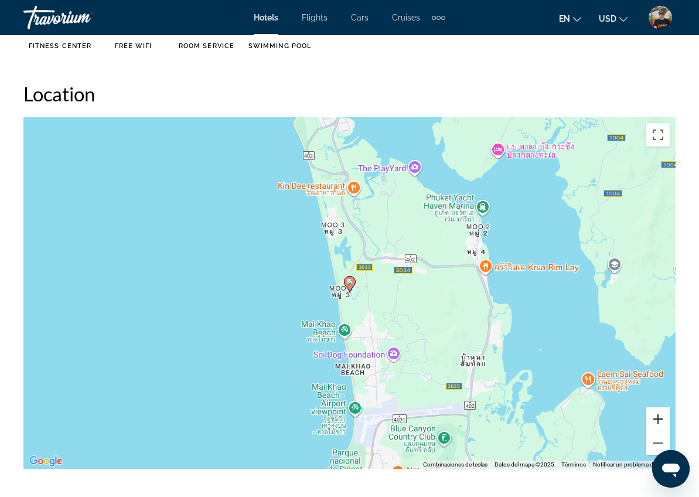
click at [659, 417] on button "Ampliar" at bounding box center [658, 418] width 23 height 23
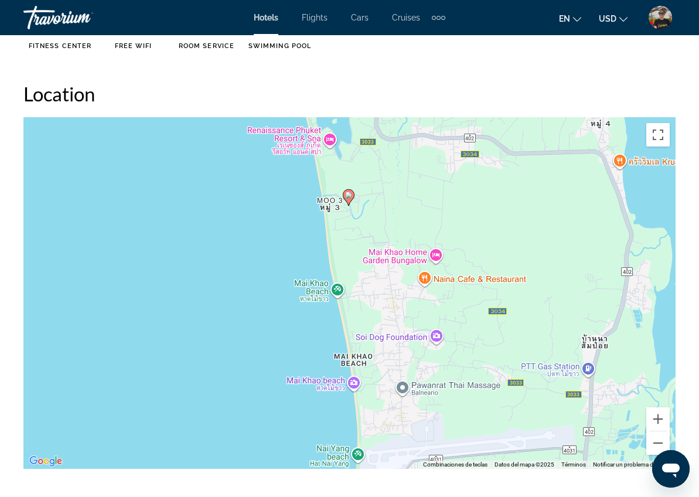
drag, startPoint x: 393, startPoint y: 261, endPoint x: 392, endPoint y: 176, distance: 85.0
click at [392, 176] on div "Para activar la función de arrastre con el teclado, pulsa Alt + Intro. Cuando h…" at bounding box center [349, 293] width 652 height 352
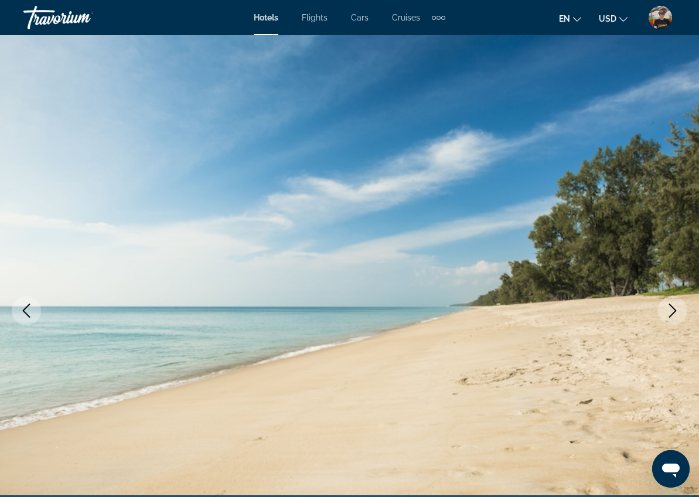
scroll to position [0, 0]
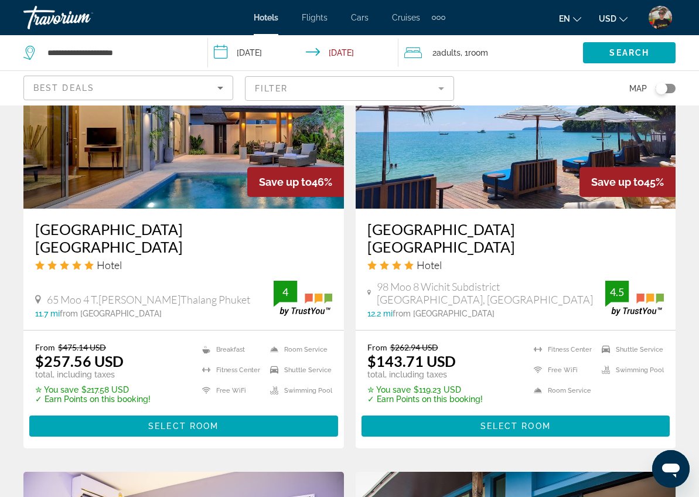
scroll to position [1463, 0]
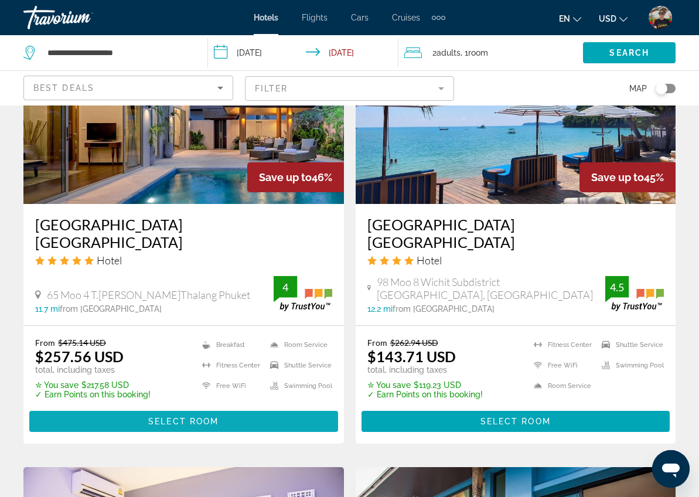
click at [187, 417] on span "Select Room" at bounding box center [183, 421] width 70 height 9
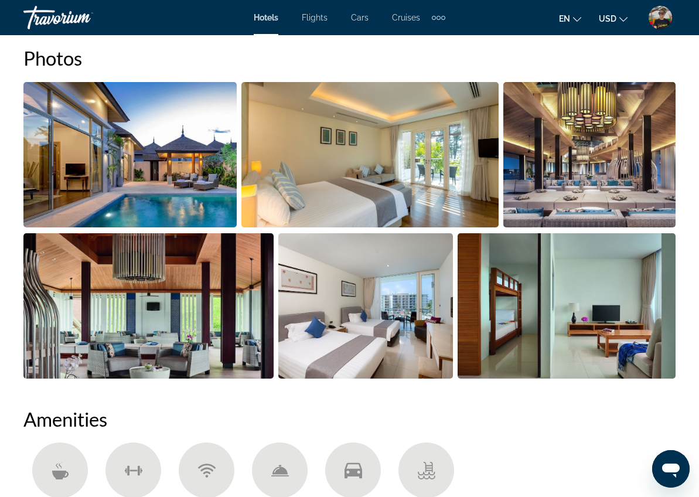
scroll to position [797, 0]
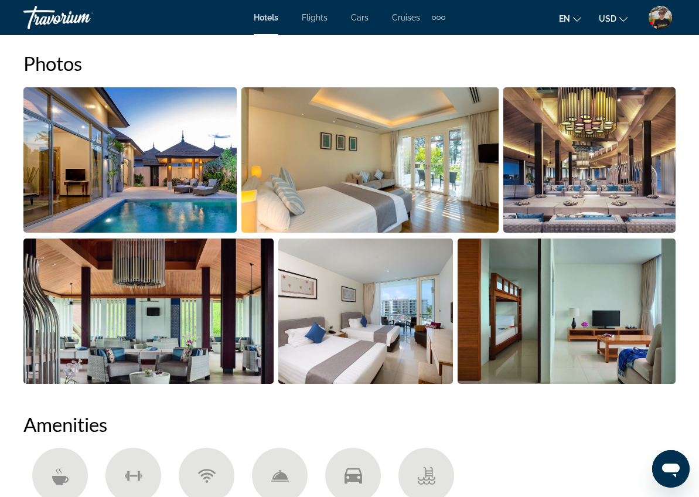
click at [149, 159] on img "Open full-screen image slider" at bounding box center [129, 159] width 213 height 145
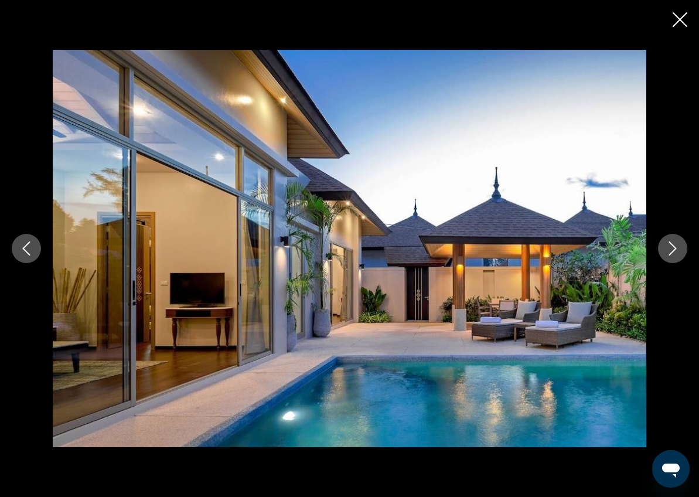
click at [666, 255] on icon "Next image" at bounding box center [673, 249] width 14 height 14
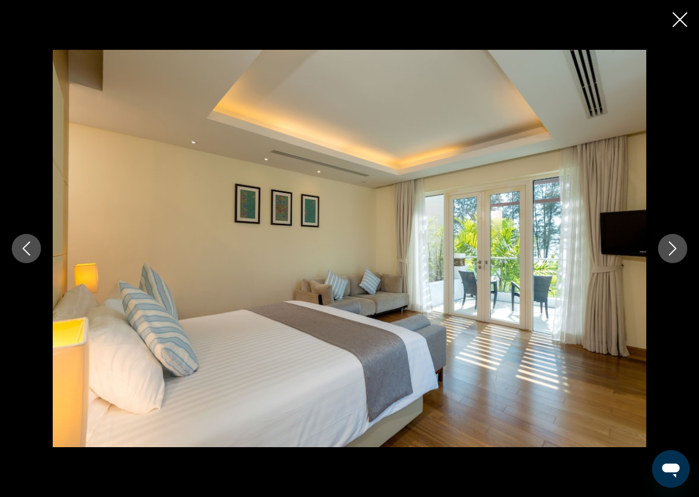
click at [665, 254] on button "Next image" at bounding box center [672, 248] width 29 height 29
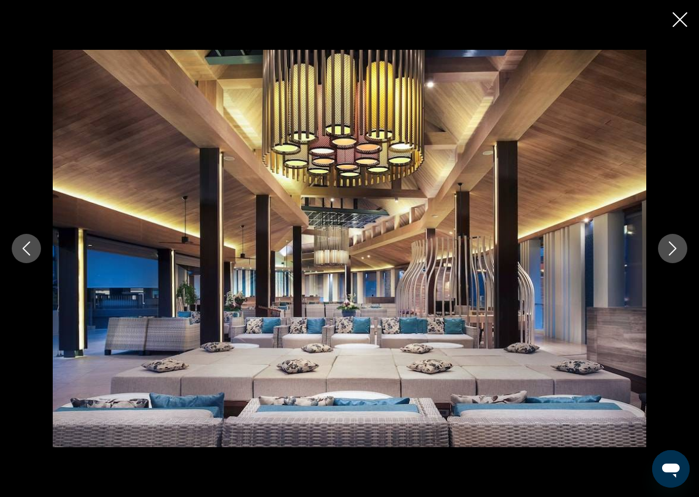
click at [668, 250] on icon "Next image" at bounding box center [673, 249] width 14 height 14
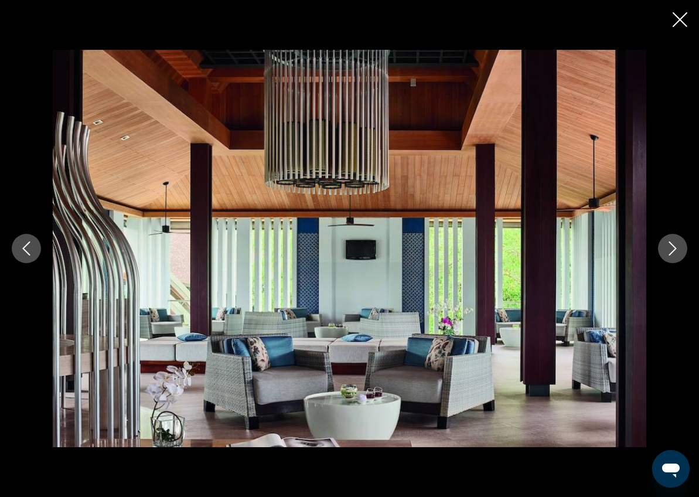
click at [668, 250] on icon "Next image" at bounding box center [673, 249] width 14 height 14
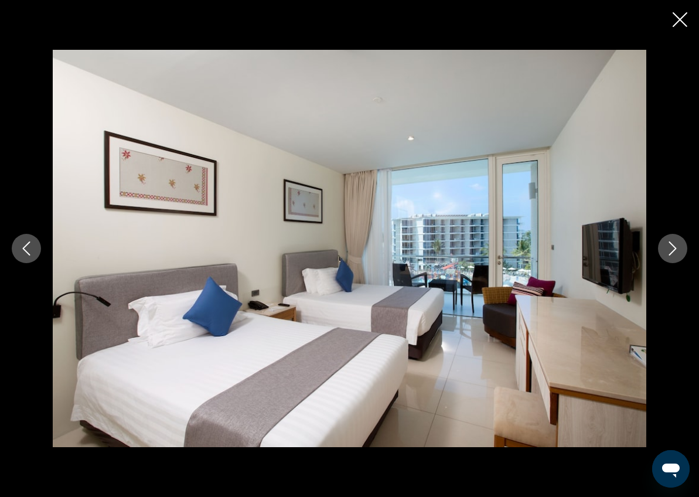
click at [668, 250] on icon "Next image" at bounding box center [673, 249] width 14 height 14
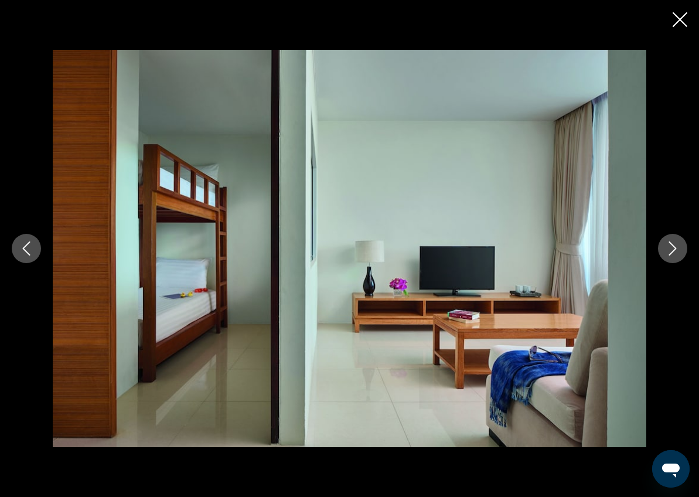
click at [668, 250] on icon "Next image" at bounding box center [673, 249] width 14 height 14
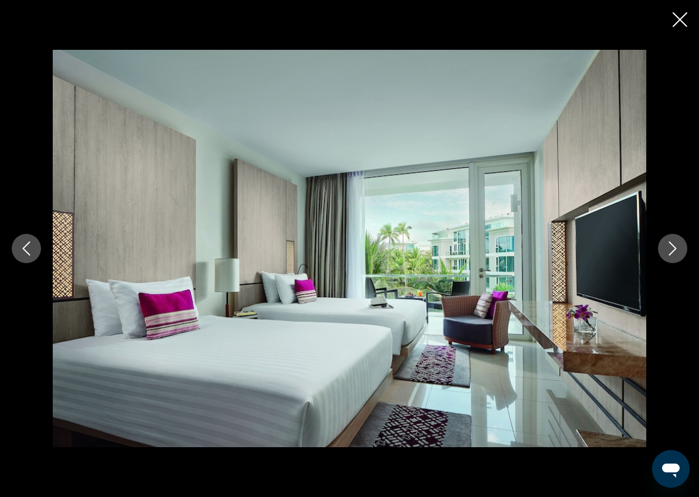
click at [668, 250] on icon "Next image" at bounding box center [673, 249] width 14 height 14
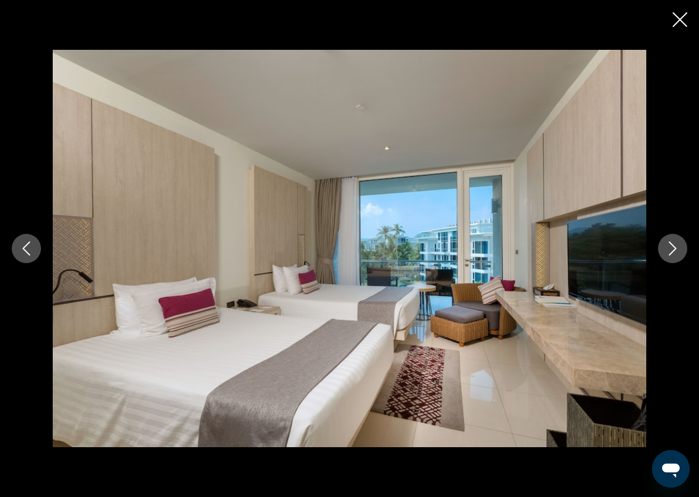
click at [668, 250] on icon "Next image" at bounding box center [673, 249] width 14 height 14
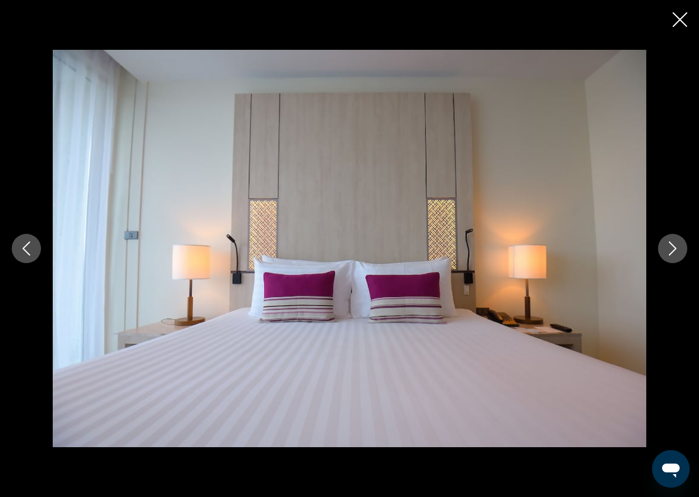
click at [668, 250] on icon "Next image" at bounding box center [673, 249] width 14 height 14
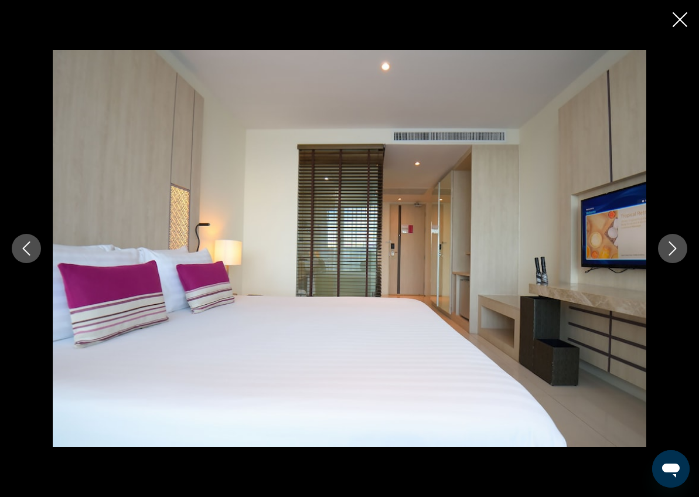
click at [668, 250] on icon "Next image" at bounding box center [673, 249] width 14 height 14
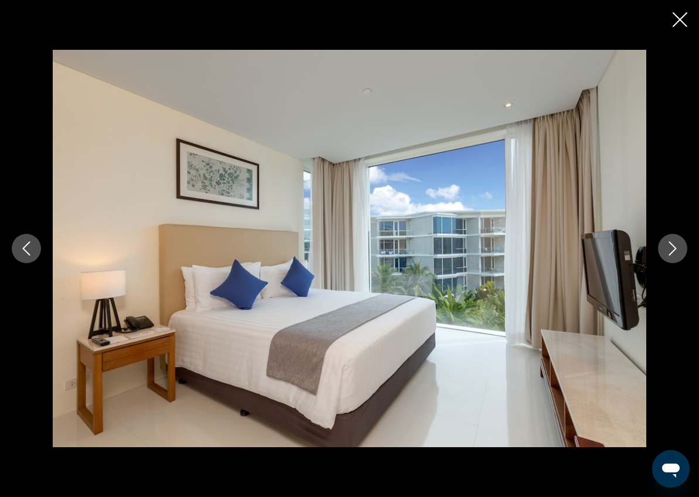
click at [668, 250] on icon "Next image" at bounding box center [673, 249] width 14 height 14
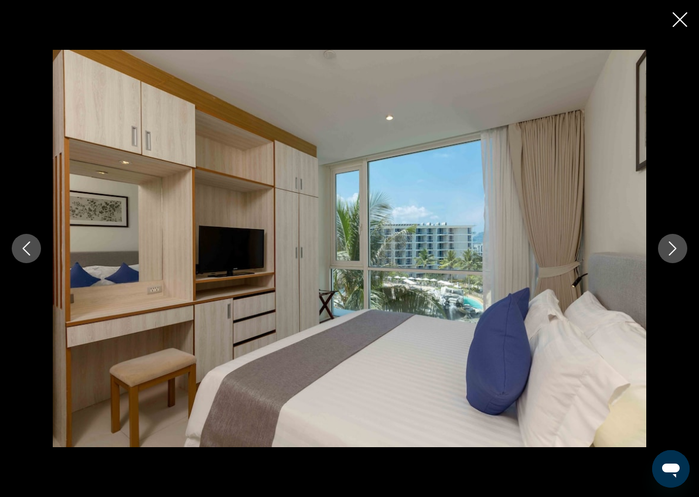
click at [668, 250] on icon "Next image" at bounding box center [673, 249] width 14 height 14
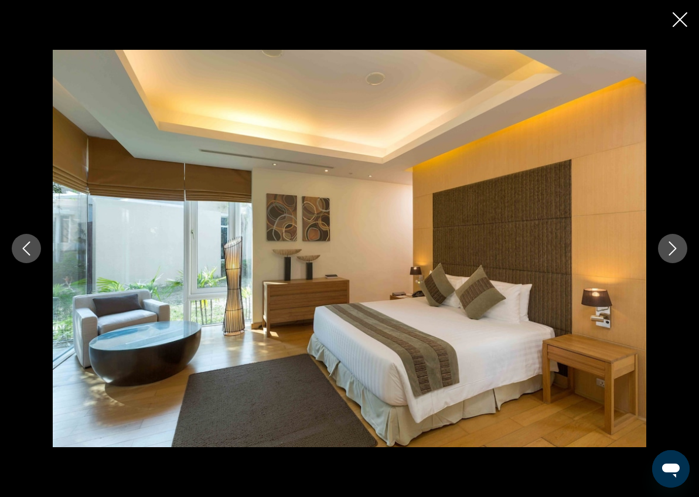
click at [668, 250] on icon "Next image" at bounding box center [673, 249] width 14 height 14
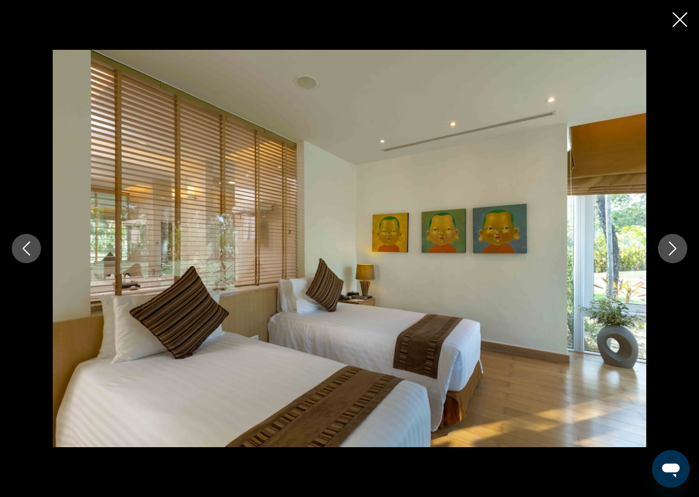
click at [668, 250] on icon "Next image" at bounding box center [673, 249] width 14 height 14
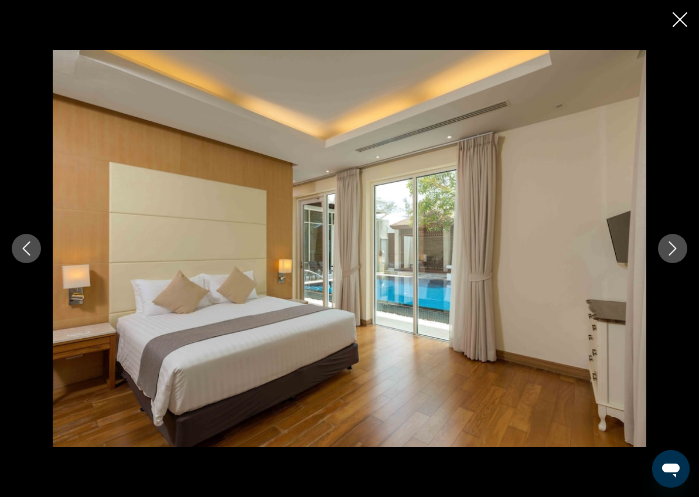
click at [668, 250] on icon "Next image" at bounding box center [673, 249] width 14 height 14
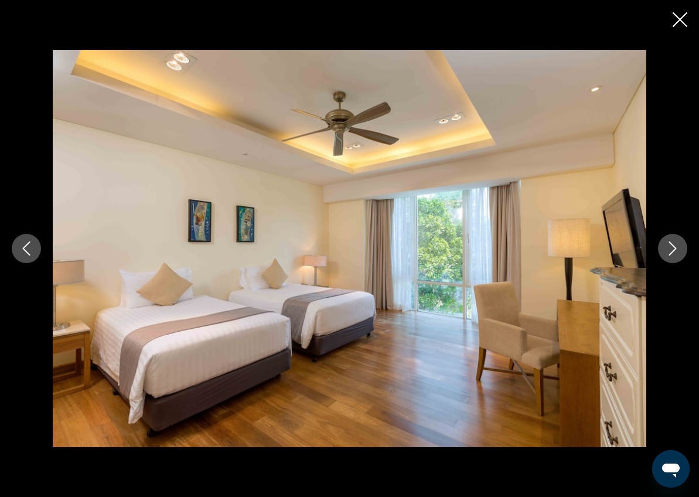
click at [668, 250] on icon "Next image" at bounding box center [673, 249] width 14 height 14
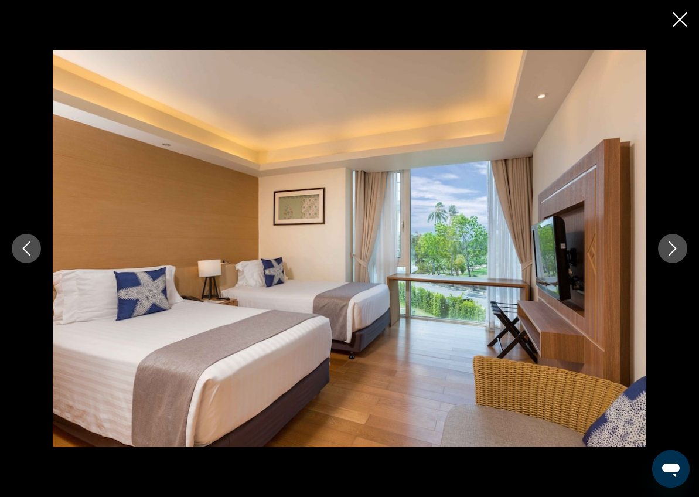
click at [668, 250] on icon "Next image" at bounding box center [673, 249] width 14 height 14
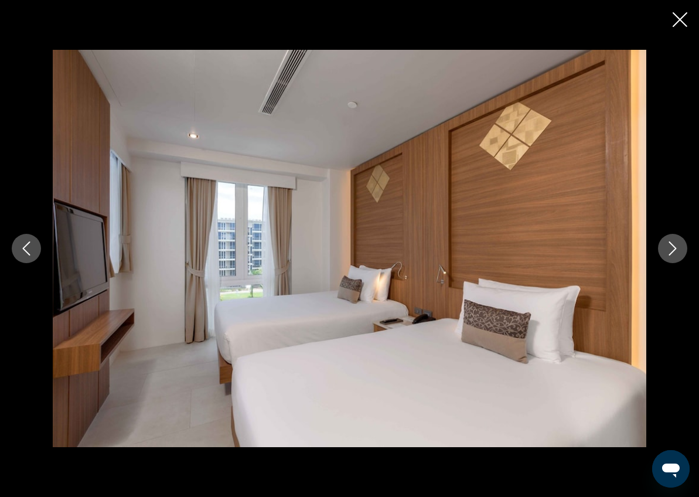
click at [668, 250] on icon "Next image" at bounding box center [673, 249] width 14 height 14
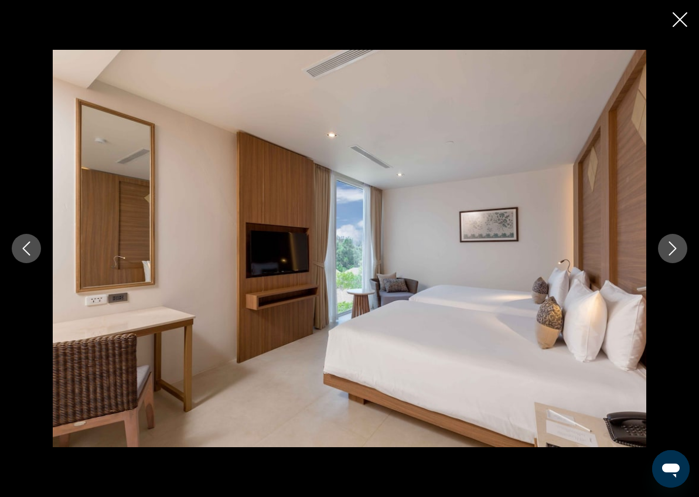
click at [668, 250] on icon "Next image" at bounding box center [673, 249] width 14 height 14
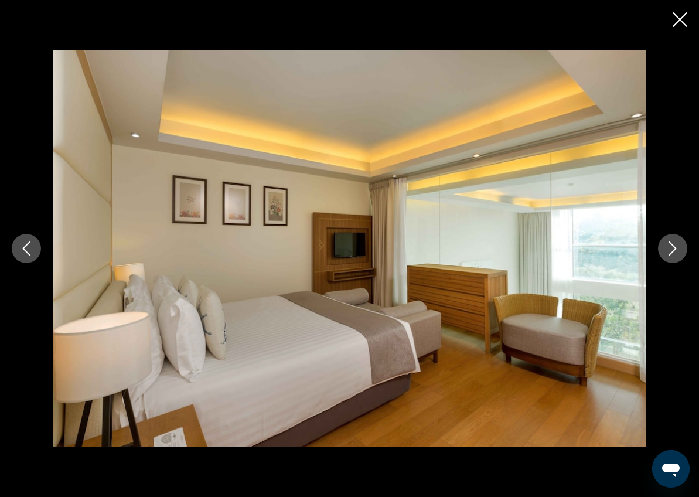
click at [668, 250] on icon "Next image" at bounding box center [673, 249] width 14 height 14
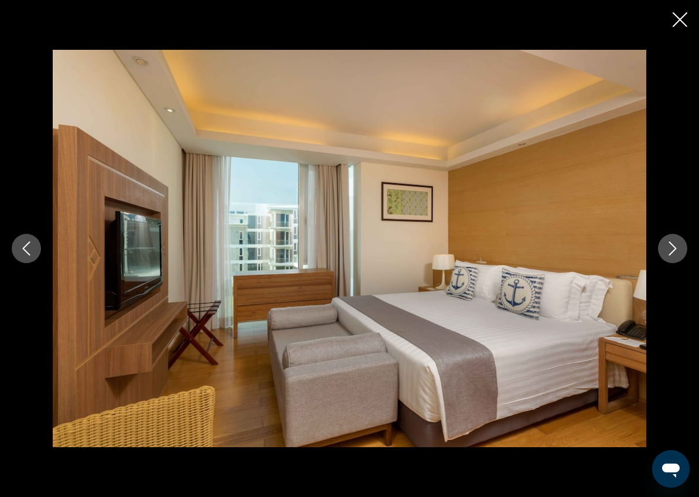
click at [668, 250] on icon "Next image" at bounding box center [673, 249] width 14 height 14
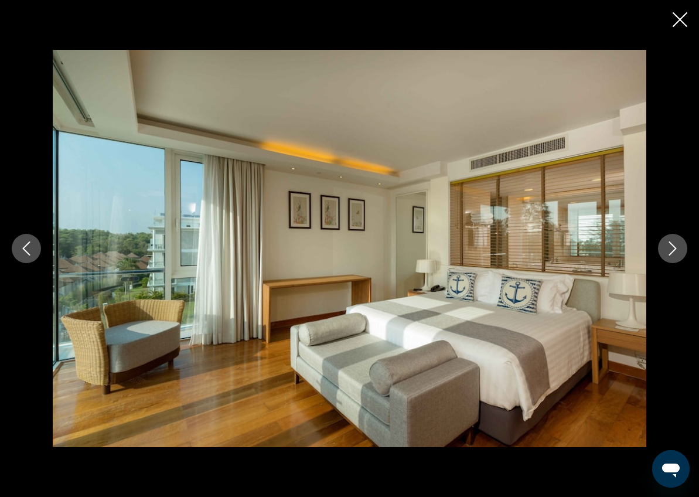
click at [668, 250] on icon "Next image" at bounding box center [673, 249] width 14 height 14
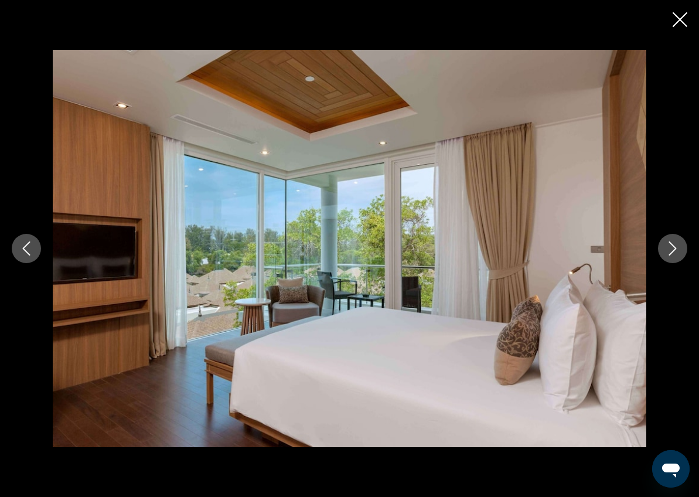
click at [668, 250] on icon "Next image" at bounding box center [673, 249] width 14 height 14
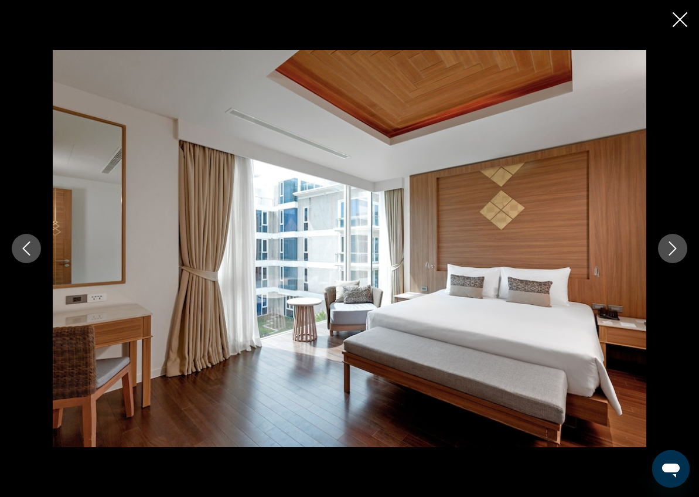
click at [668, 250] on icon "Next image" at bounding box center [673, 249] width 14 height 14
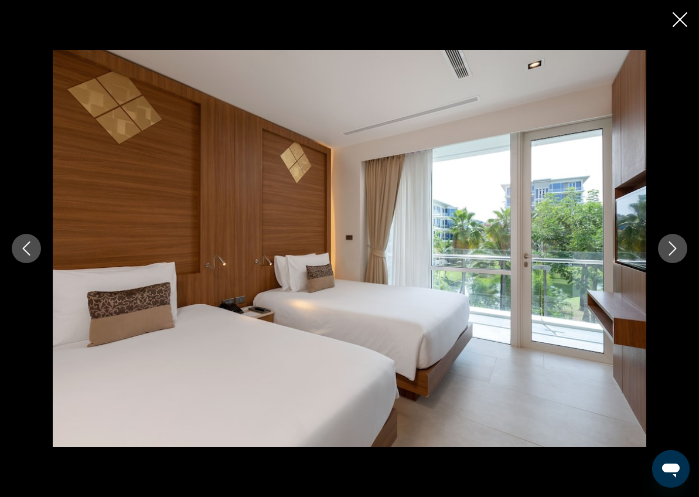
click at [676, 249] on icon "Next image" at bounding box center [673, 249] width 14 height 14
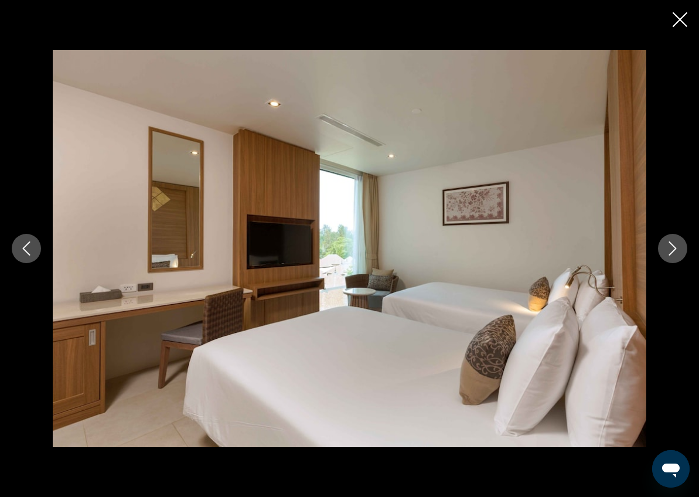
click at [676, 249] on icon "Next image" at bounding box center [673, 249] width 14 height 14
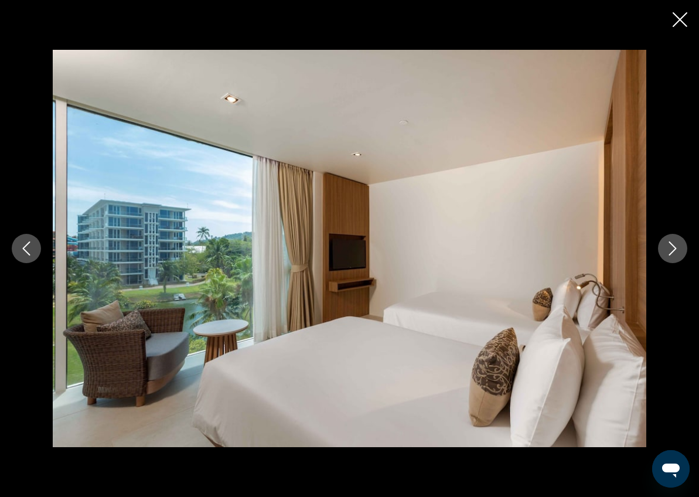
click at [676, 249] on icon "Next image" at bounding box center [673, 249] width 8 height 14
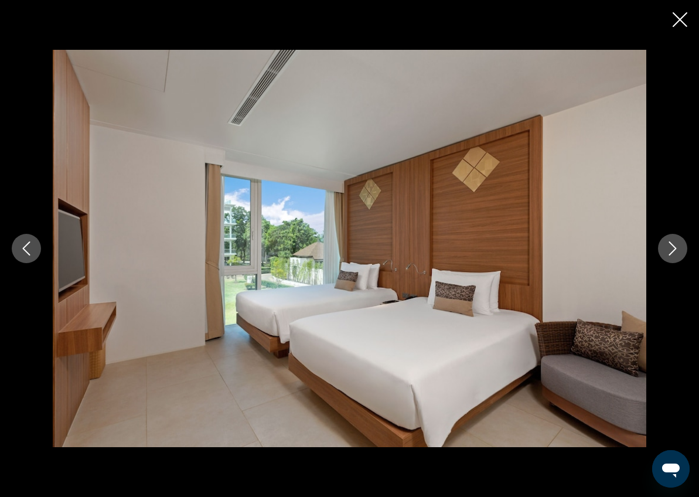
click at [676, 249] on icon "Next image" at bounding box center [673, 249] width 8 height 14
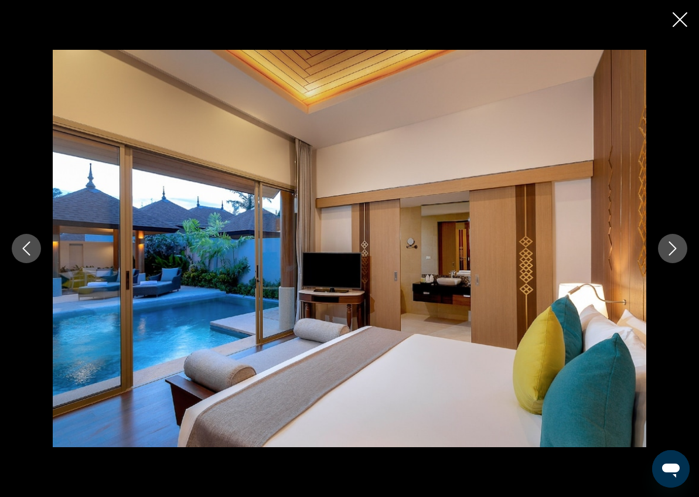
click at [676, 249] on icon "Next image" at bounding box center [673, 249] width 8 height 14
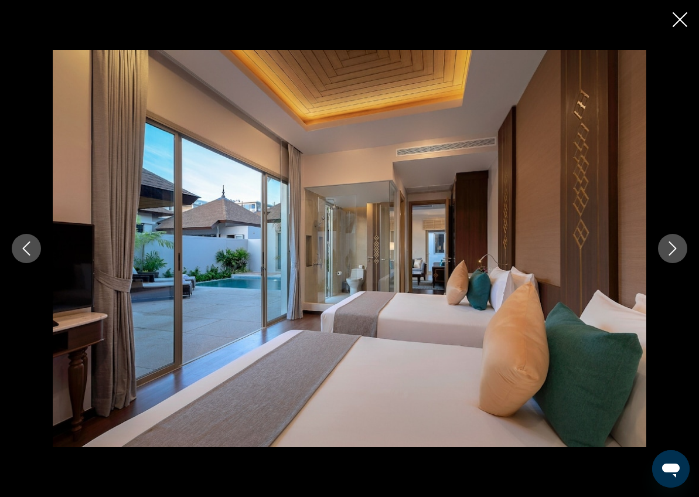
click at [676, 249] on icon "Next image" at bounding box center [673, 249] width 8 height 14
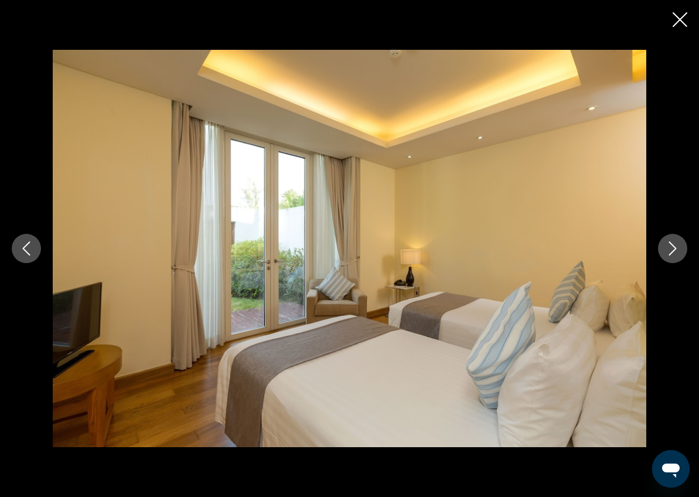
click at [676, 249] on icon "Next image" at bounding box center [673, 249] width 8 height 14
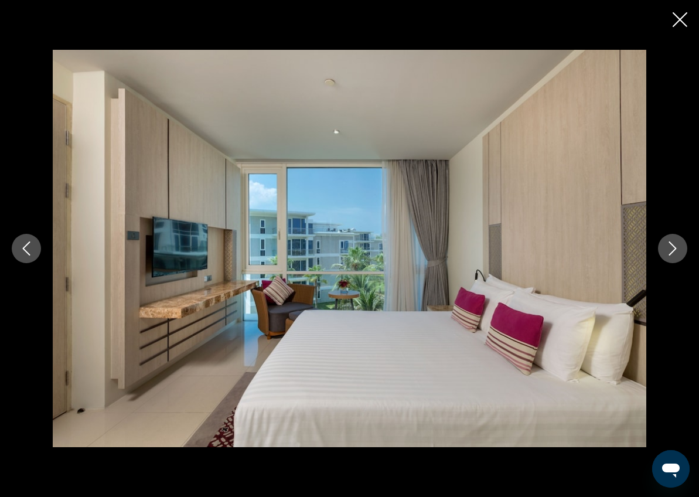
click at [676, 249] on icon "Next image" at bounding box center [673, 249] width 8 height 14
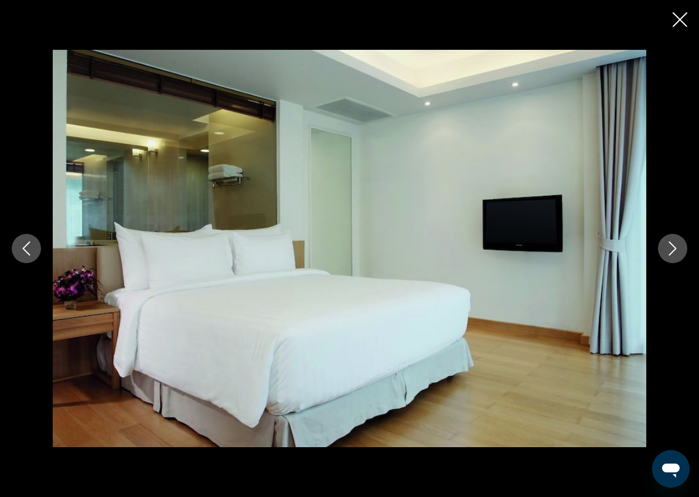
click at [676, 249] on icon "Next image" at bounding box center [673, 249] width 8 height 14
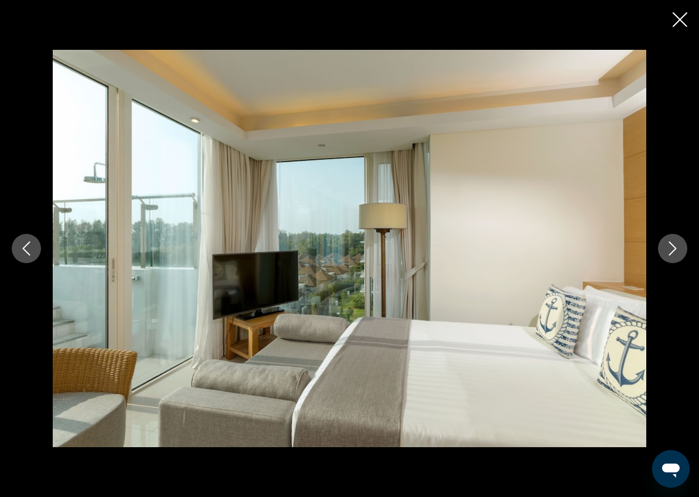
click at [676, 249] on icon "Next image" at bounding box center [673, 249] width 8 height 14
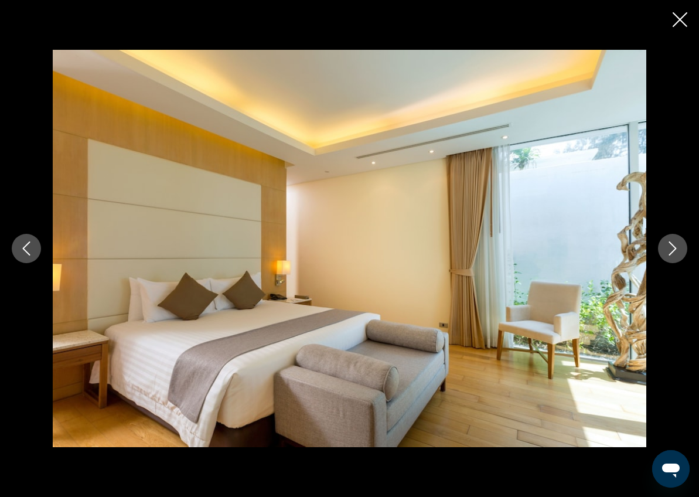
click at [676, 249] on icon "Next image" at bounding box center [673, 249] width 8 height 14
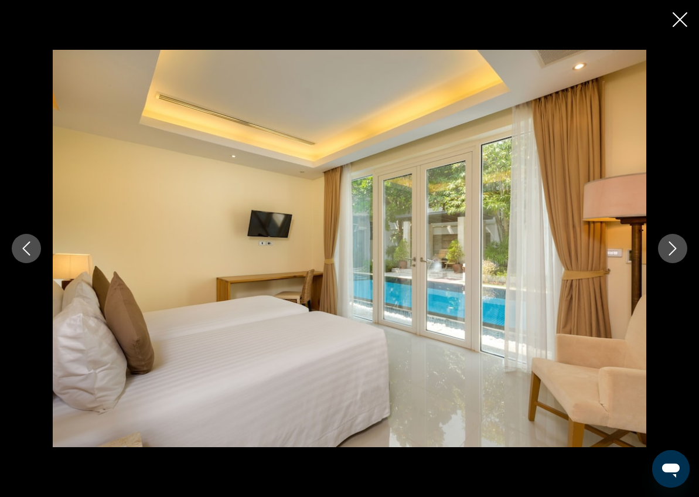
click at [676, 249] on icon "Next image" at bounding box center [673, 249] width 8 height 14
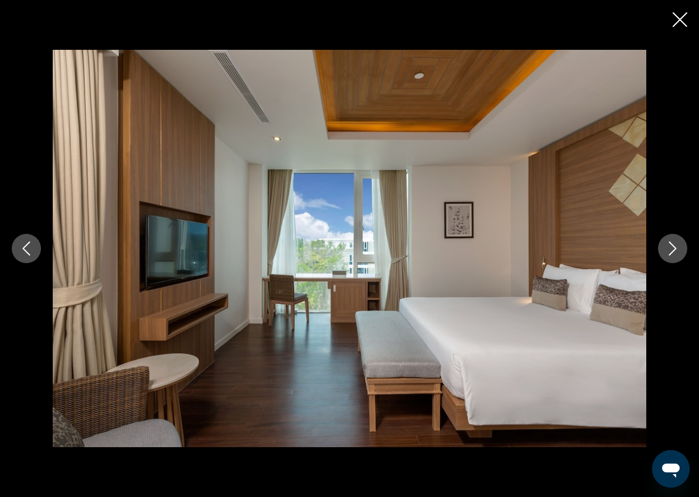
click at [676, 249] on icon "Next image" at bounding box center [673, 249] width 8 height 14
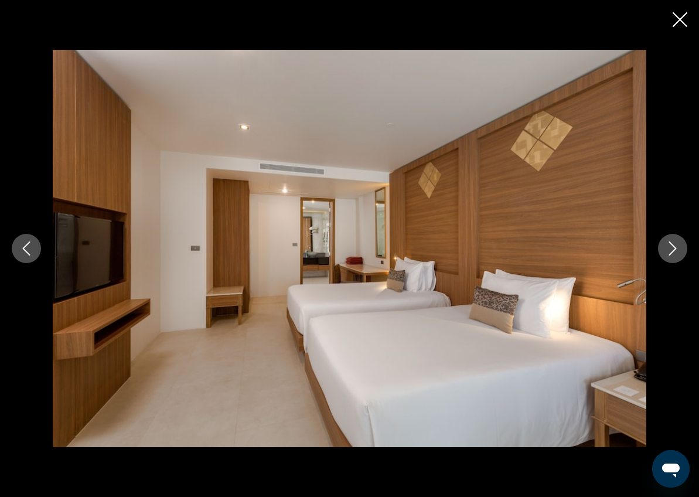
click at [676, 249] on icon "Next image" at bounding box center [673, 249] width 8 height 14
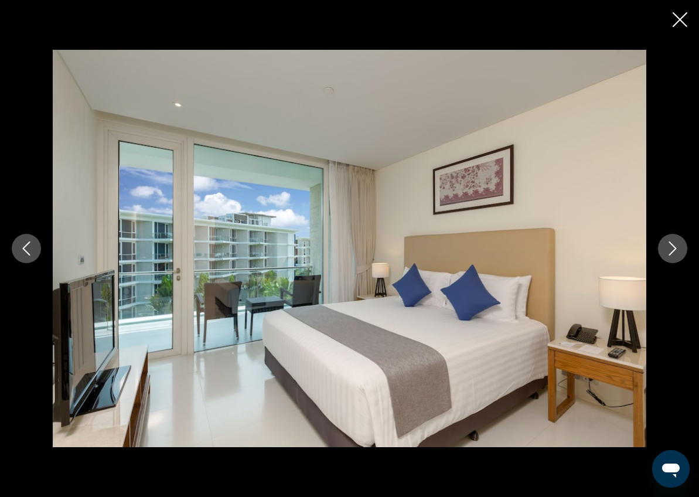
click at [676, 249] on icon "Next image" at bounding box center [673, 249] width 8 height 14
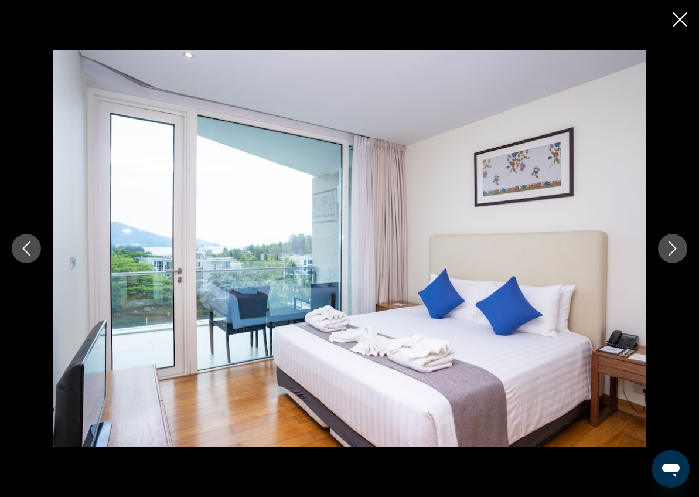
click at [676, 249] on icon "Next image" at bounding box center [673, 249] width 8 height 14
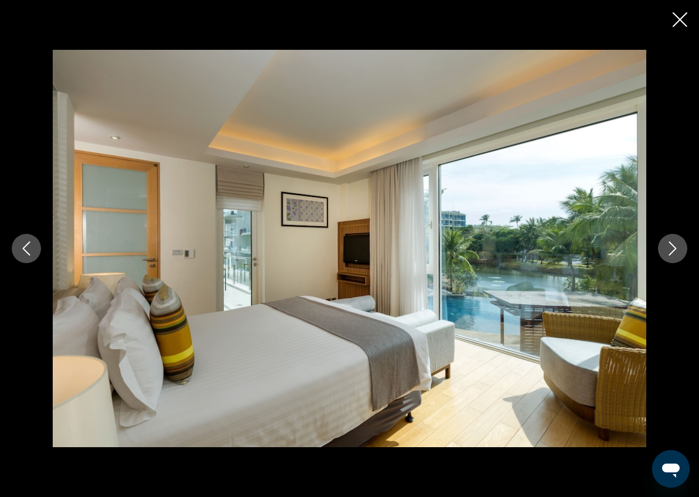
click at [676, 249] on icon "Next image" at bounding box center [673, 249] width 8 height 14
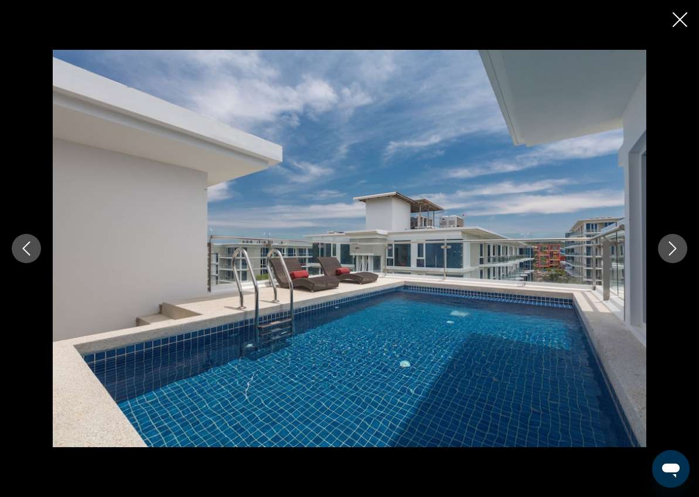
click at [676, 249] on icon "Next image" at bounding box center [673, 249] width 8 height 14
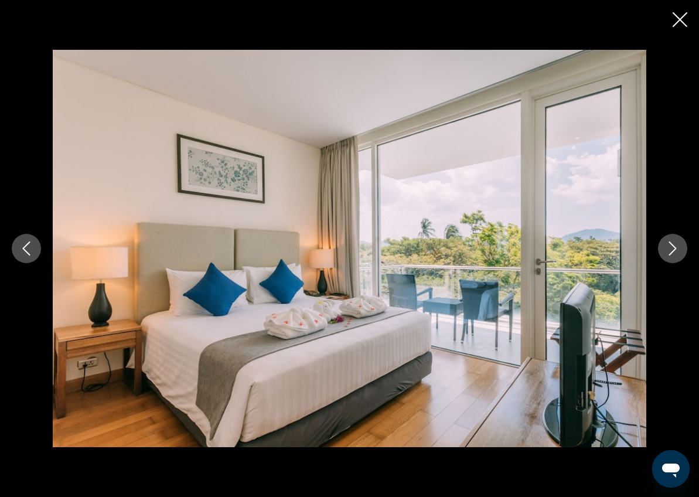
click at [676, 249] on icon "Next image" at bounding box center [673, 249] width 8 height 14
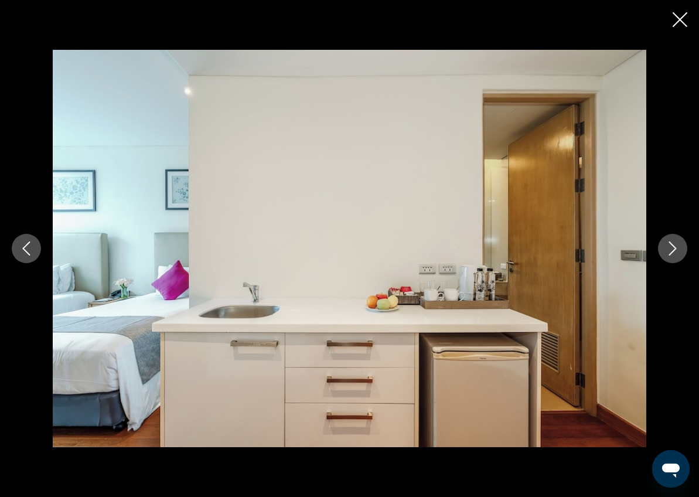
click at [676, 249] on icon "Next image" at bounding box center [673, 249] width 8 height 14
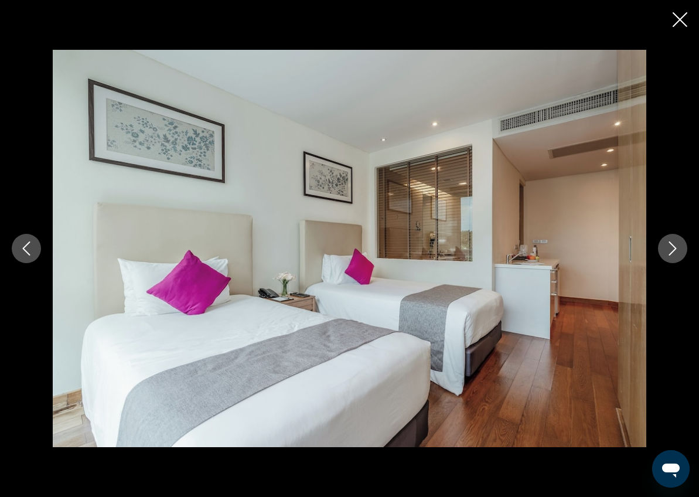
click at [26, 257] on button "Previous image" at bounding box center [26, 248] width 29 height 29
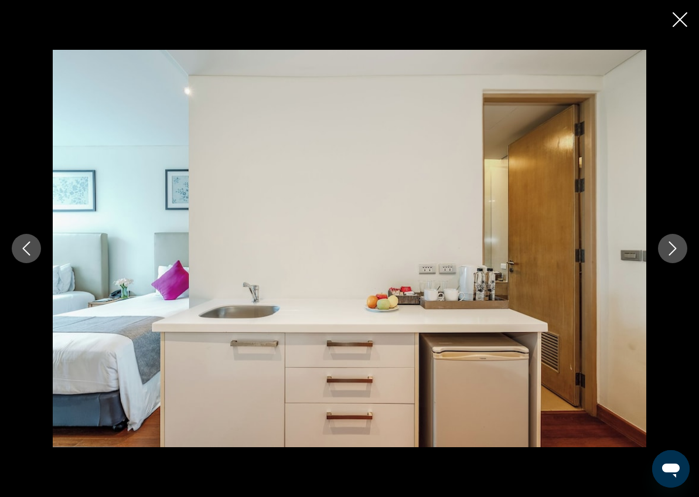
click at [674, 250] on icon "Next image" at bounding box center [673, 249] width 8 height 14
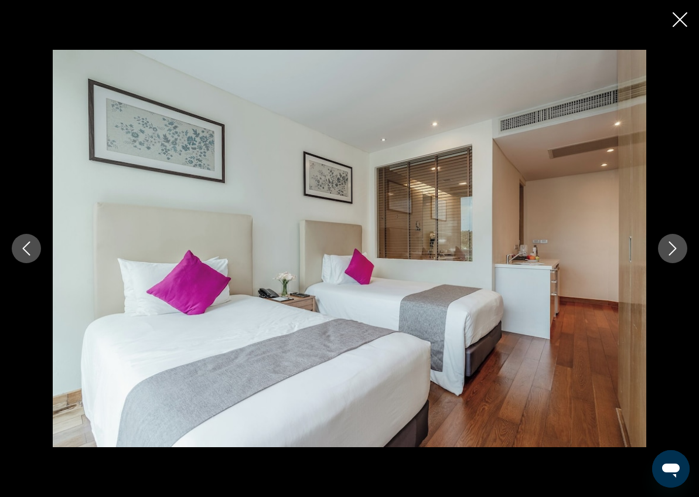
click at [674, 250] on icon "Next image" at bounding box center [673, 249] width 8 height 14
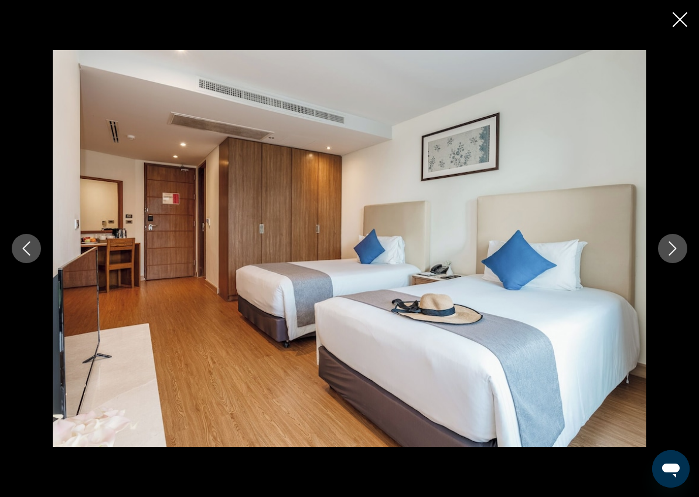
click at [674, 250] on icon "Next image" at bounding box center [673, 249] width 14 height 14
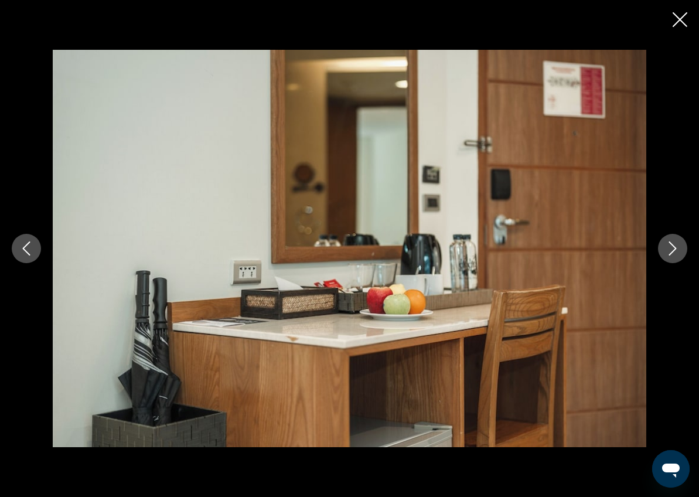
click at [30, 251] on icon "Previous image" at bounding box center [26, 249] width 14 height 14
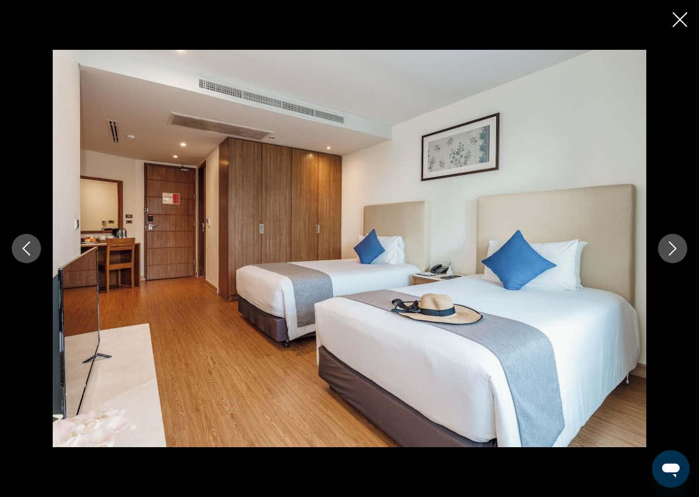
click at [674, 249] on icon "Next image" at bounding box center [673, 249] width 14 height 14
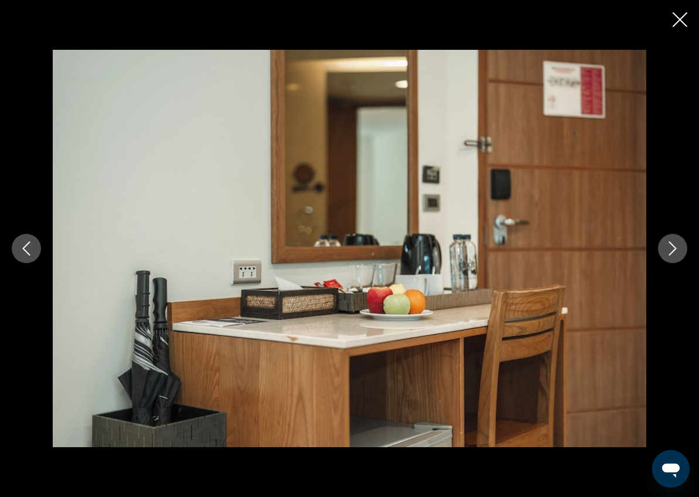
click at [673, 249] on icon "Next image" at bounding box center [673, 249] width 14 height 14
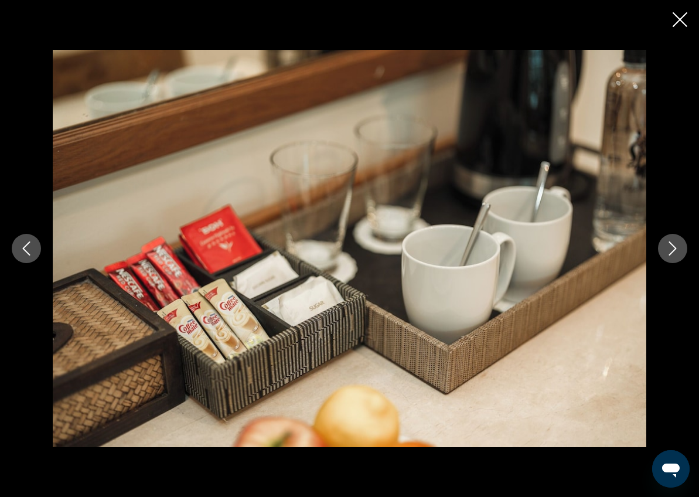
click at [669, 250] on icon "Next image" at bounding box center [673, 249] width 14 height 14
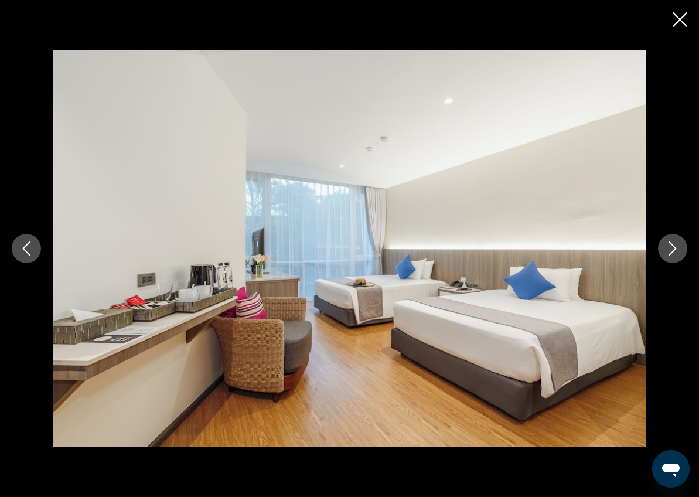
click at [669, 250] on icon "Next image" at bounding box center [673, 249] width 14 height 14
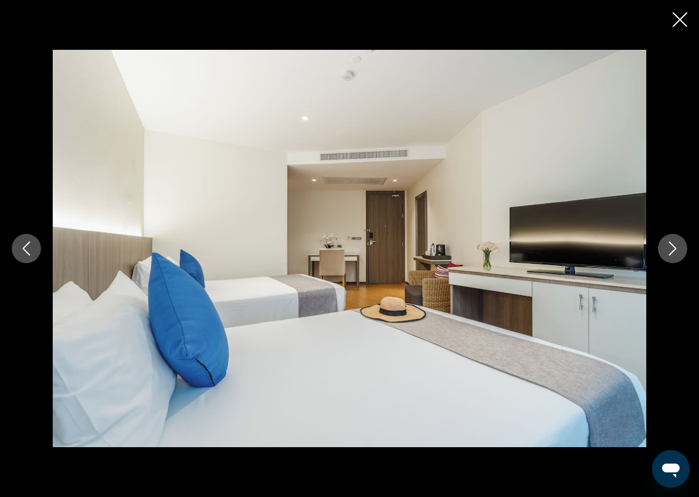
click at [669, 250] on icon "Next image" at bounding box center [673, 249] width 14 height 14
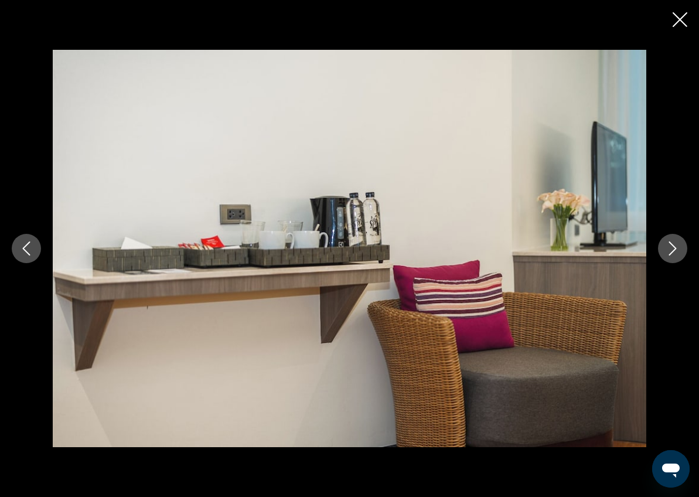
click at [669, 250] on icon "Next image" at bounding box center [673, 249] width 14 height 14
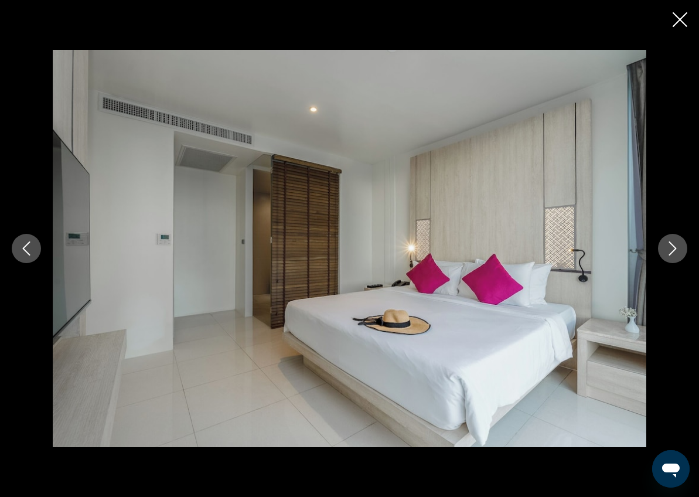
click at [669, 250] on icon "Next image" at bounding box center [673, 249] width 14 height 14
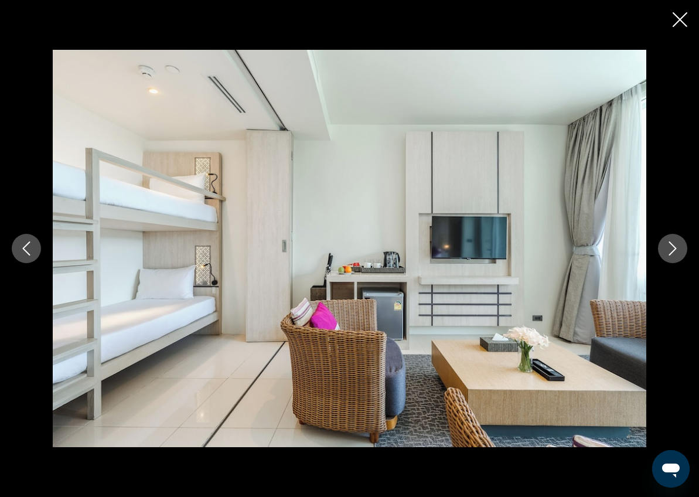
click at [669, 250] on icon "Next image" at bounding box center [673, 249] width 14 height 14
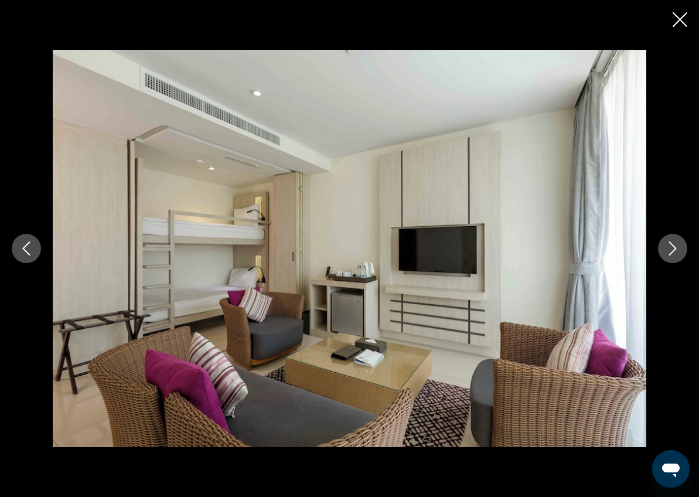
click at [669, 250] on icon "Next image" at bounding box center [673, 249] width 14 height 14
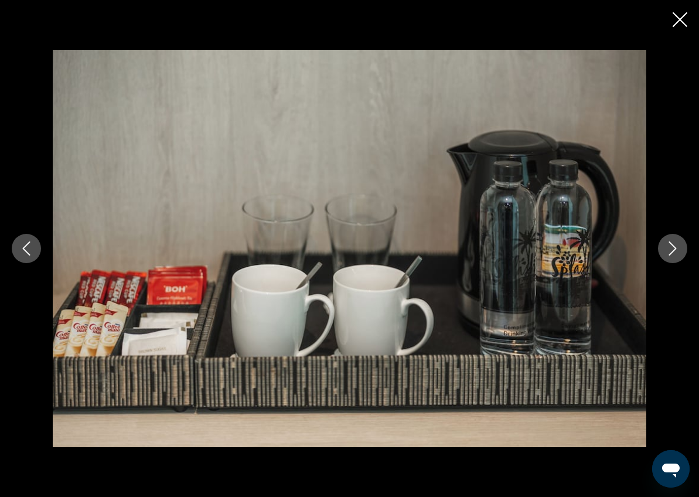
click at [669, 250] on icon "Next image" at bounding box center [673, 249] width 14 height 14
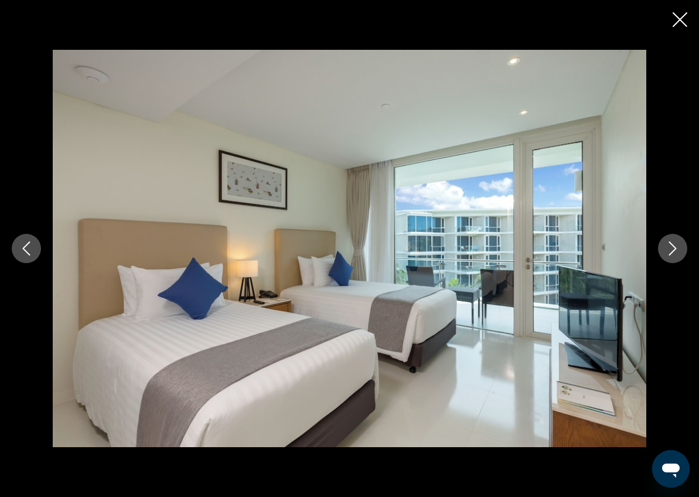
click at [669, 250] on icon "Next image" at bounding box center [673, 249] width 14 height 14
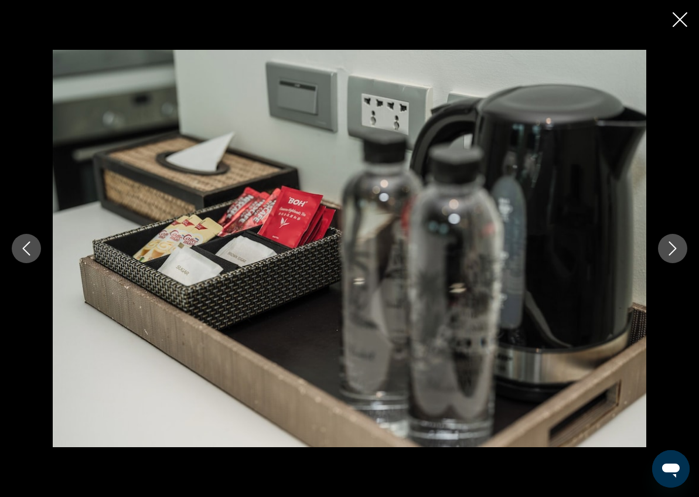
click at [669, 250] on icon "Next image" at bounding box center [673, 249] width 14 height 14
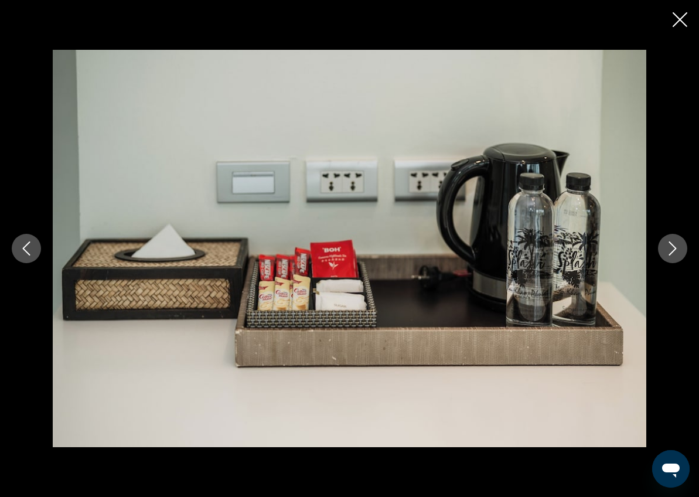
click at [669, 250] on icon "Next image" at bounding box center [673, 249] width 14 height 14
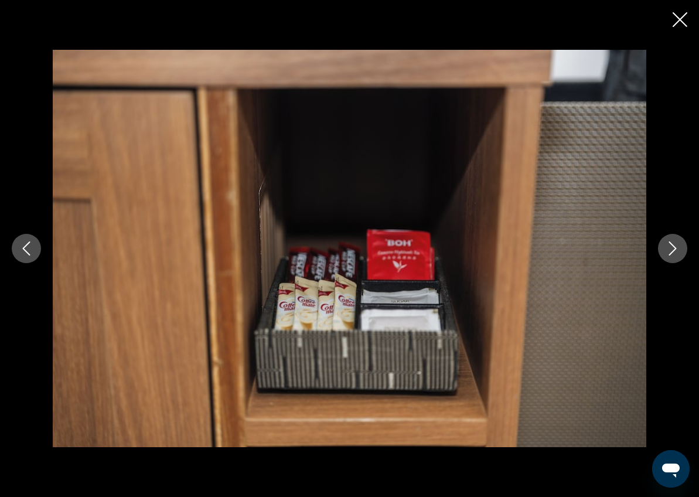
click at [669, 250] on icon "Next image" at bounding box center [673, 249] width 14 height 14
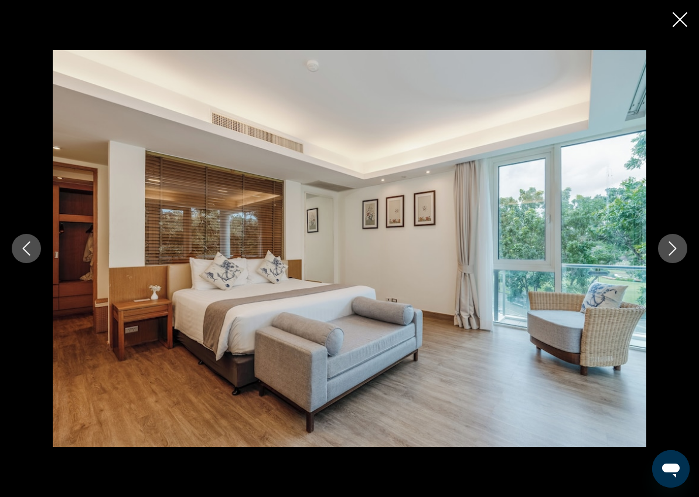
click at [669, 250] on icon "Next image" at bounding box center [673, 249] width 14 height 14
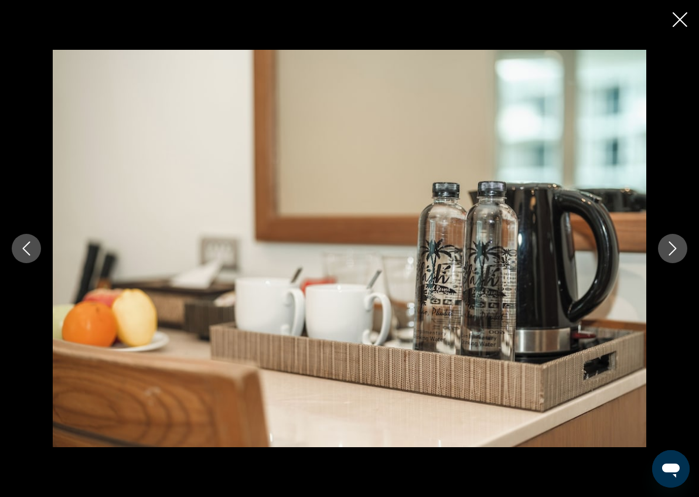
click at [669, 250] on icon "Next image" at bounding box center [673, 249] width 14 height 14
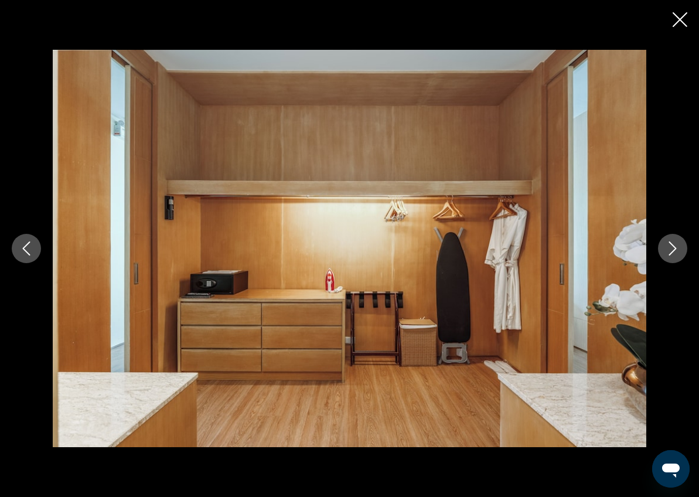
click at [669, 250] on icon "Next image" at bounding box center [673, 249] width 14 height 14
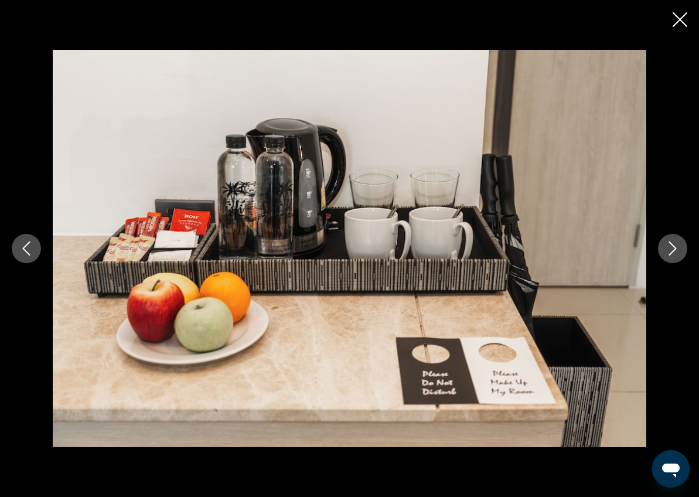
click at [669, 250] on icon "Next image" at bounding box center [673, 249] width 14 height 14
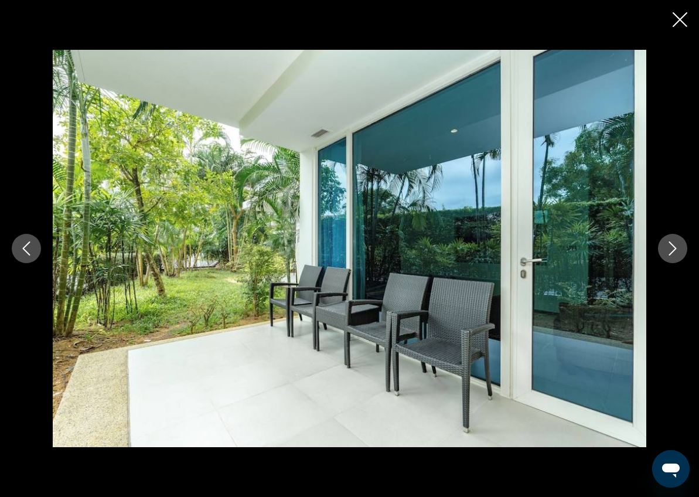
click at [669, 250] on icon "Next image" at bounding box center [673, 249] width 14 height 14
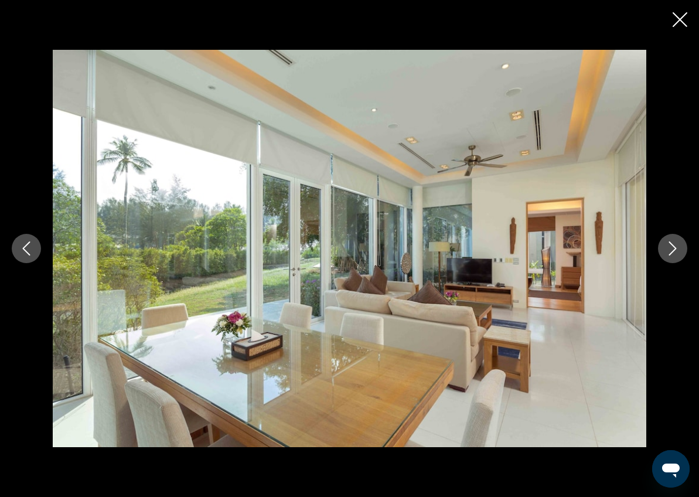
click at [669, 250] on icon "Next image" at bounding box center [673, 249] width 14 height 14
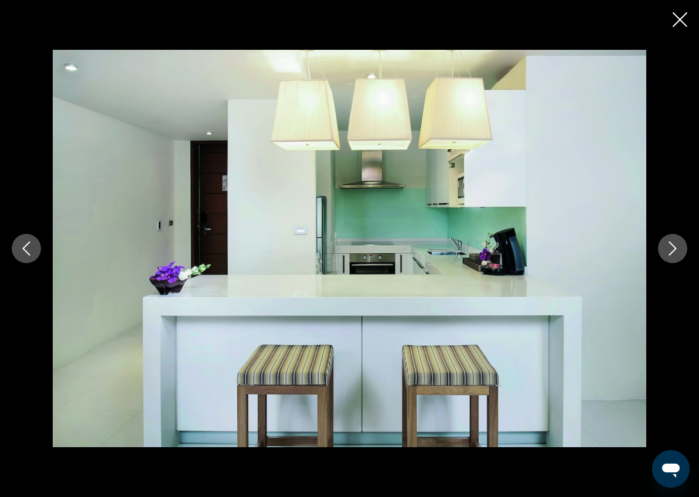
click at [669, 250] on icon "Next image" at bounding box center [673, 249] width 14 height 14
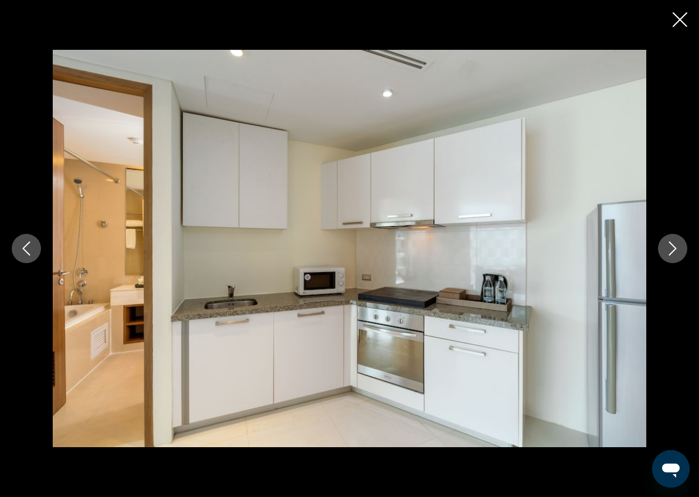
click at [28, 248] on icon "Previous image" at bounding box center [26, 249] width 14 height 14
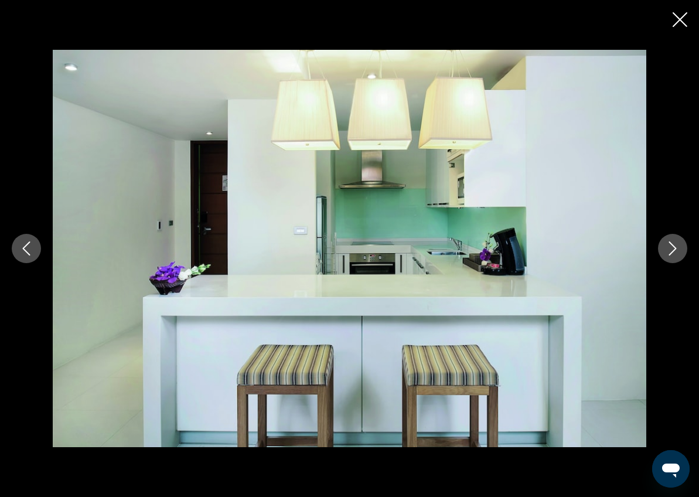
drag, startPoint x: 681, startPoint y: 21, endPoint x: 637, endPoint y: 77, distance: 72.2
click at [681, 21] on icon "Close slideshow" at bounding box center [680, 19] width 15 height 15
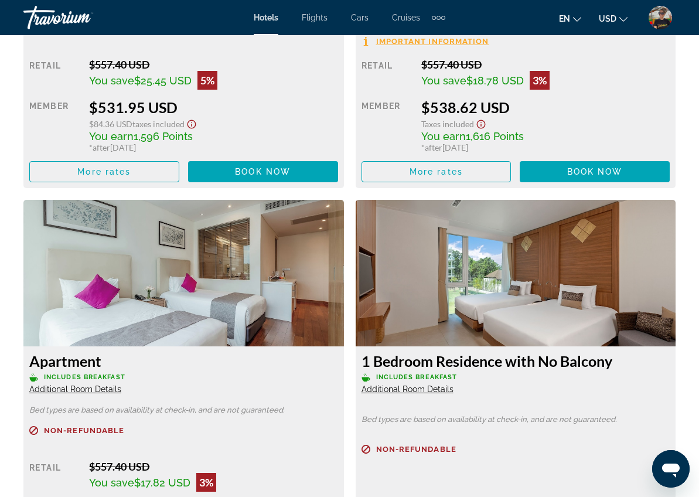
scroll to position [4913, 0]
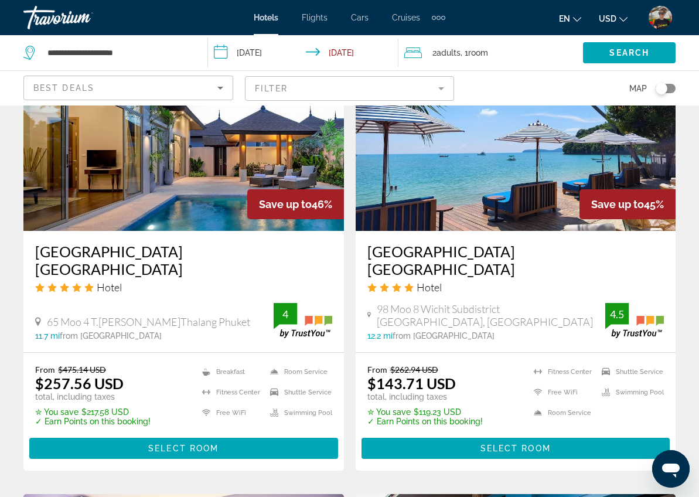
scroll to position [1440, 0]
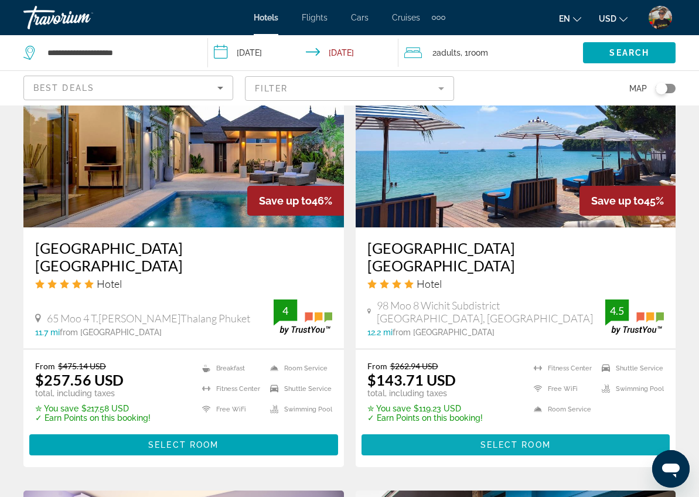
click at [419, 431] on span "Main content" at bounding box center [516, 445] width 309 height 28
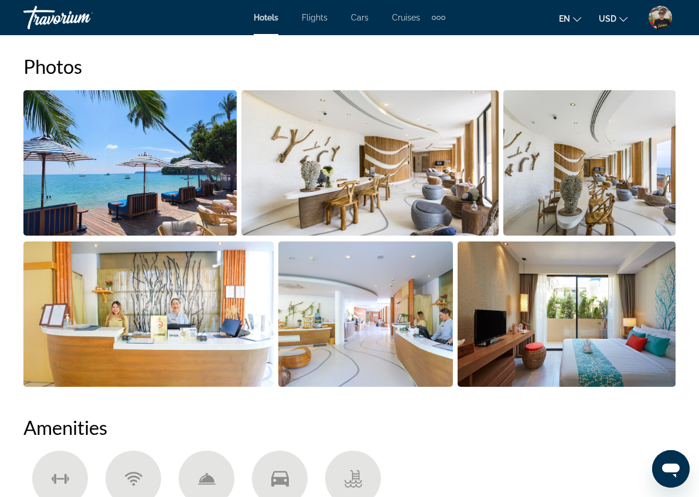
scroll to position [791, 0]
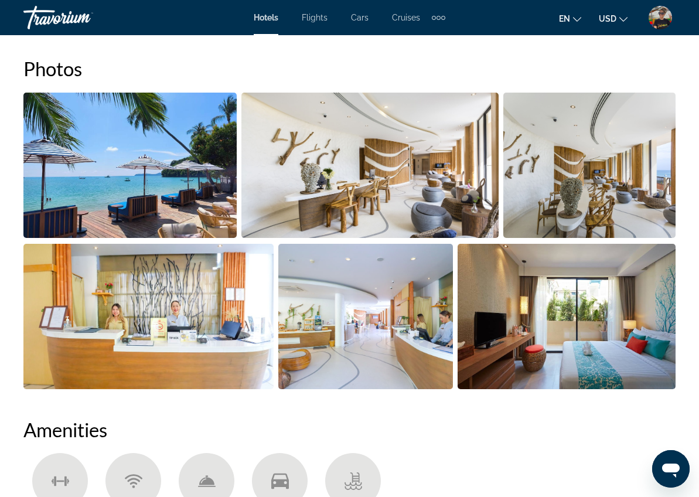
click at [220, 217] on img "Open full-screen image slider" at bounding box center [129, 165] width 213 height 145
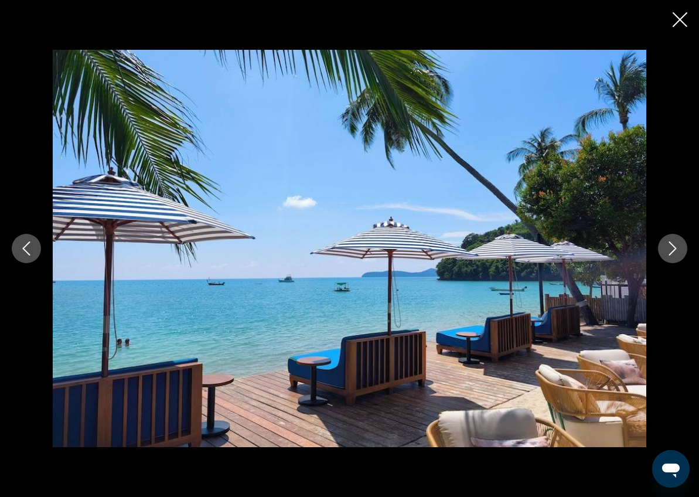
click at [670, 246] on icon "Next image" at bounding box center [673, 249] width 14 height 14
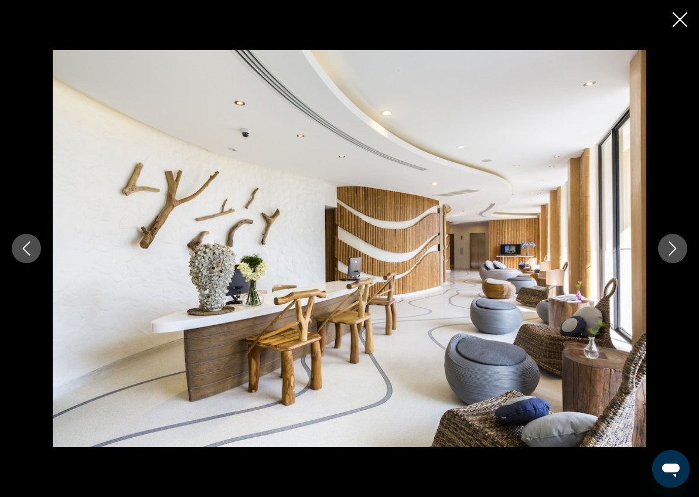
click at [670, 246] on icon "Next image" at bounding box center [673, 249] width 14 height 14
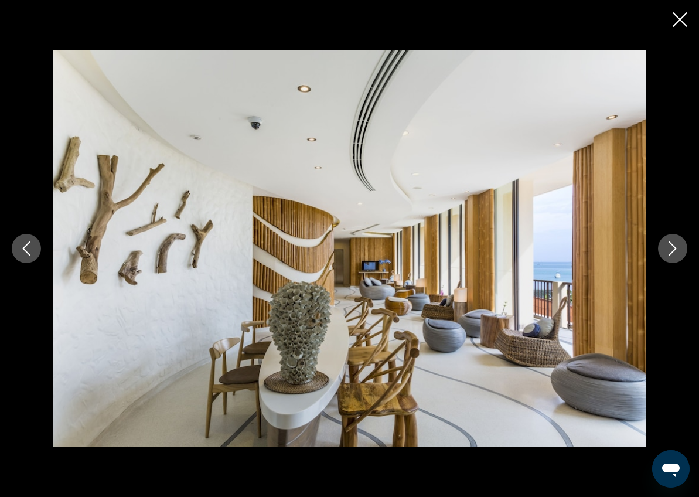
click at [670, 246] on icon "Next image" at bounding box center [673, 249] width 14 height 14
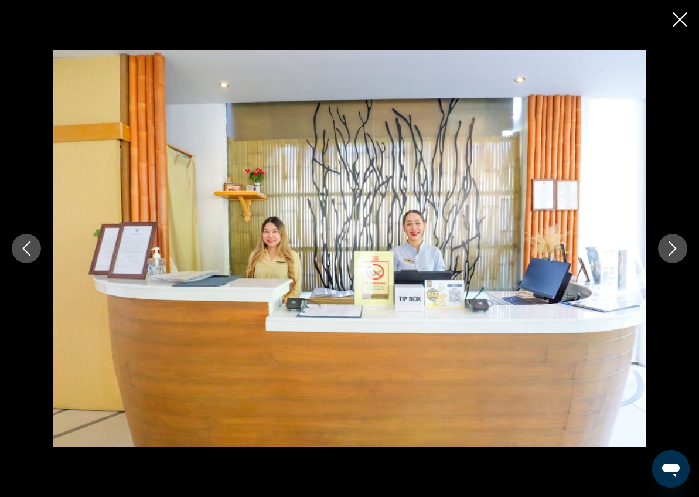
click at [670, 246] on icon "Next image" at bounding box center [673, 249] width 14 height 14
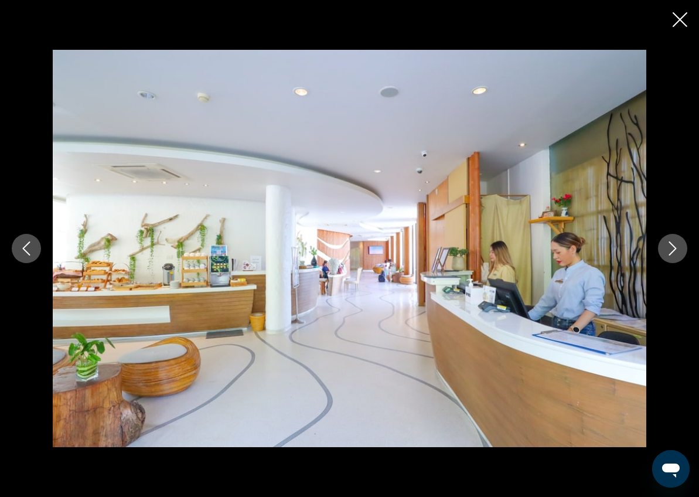
click at [670, 246] on icon "Next image" at bounding box center [673, 249] width 14 height 14
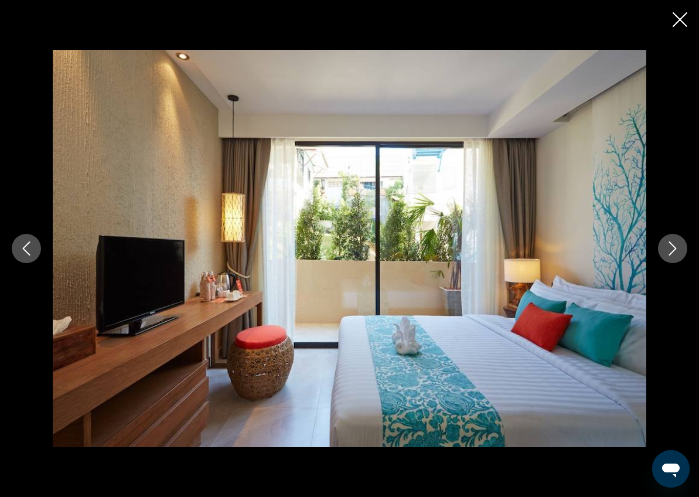
click at [670, 246] on icon "Next image" at bounding box center [673, 249] width 14 height 14
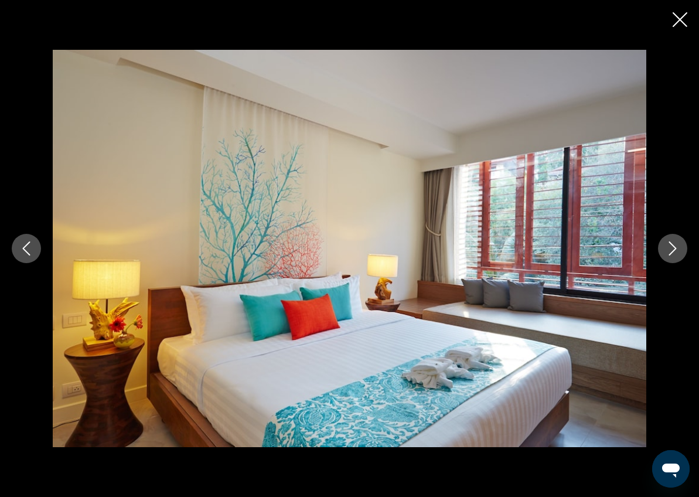
click at [670, 246] on icon "Next image" at bounding box center [673, 249] width 14 height 14
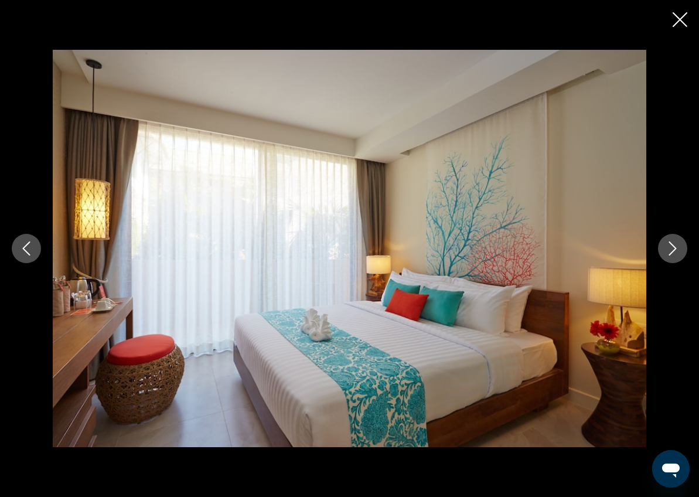
click at [670, 246] on icon "Next image" at bounding box center [673, 249] width 14 height 14
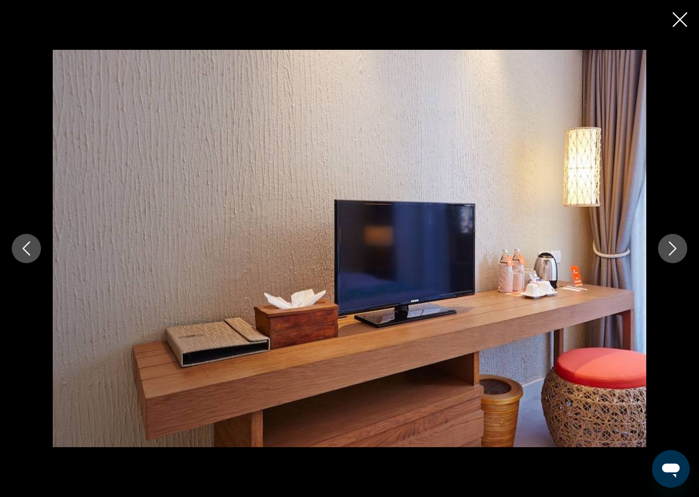
click at [670, 246] on icon "Next image" at bounding box center [673, 249] width 14 height 14
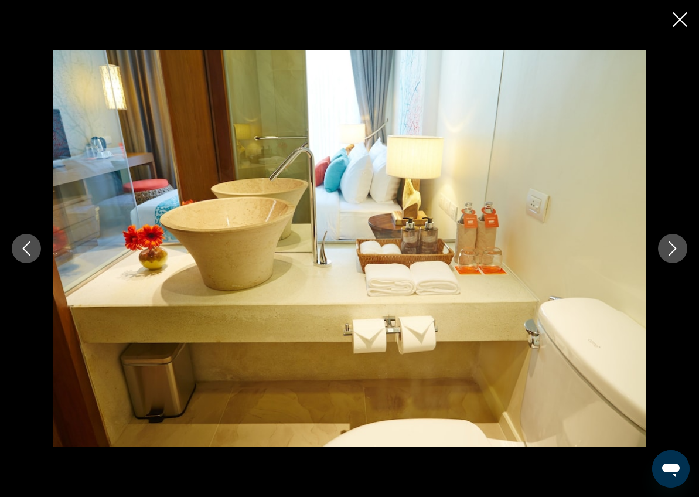
click at [32, 247] on icon "Previous image" at bounding box center [26, 249] width 14 height 14
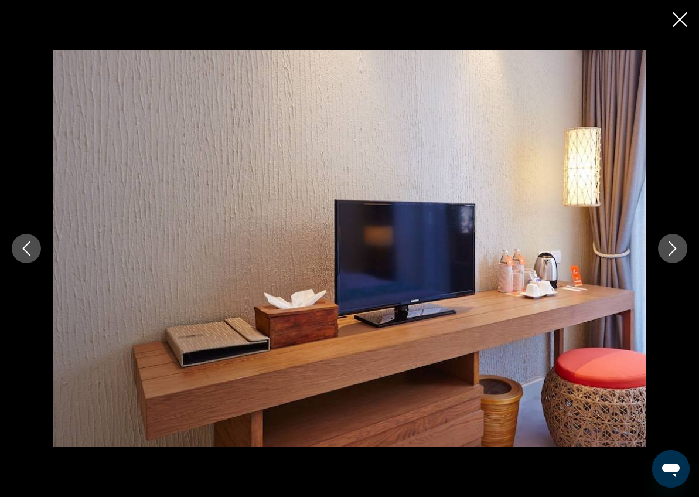
click at [672, 252] on icon "Next image" at bounding box center [673, 249] width 8 height 14
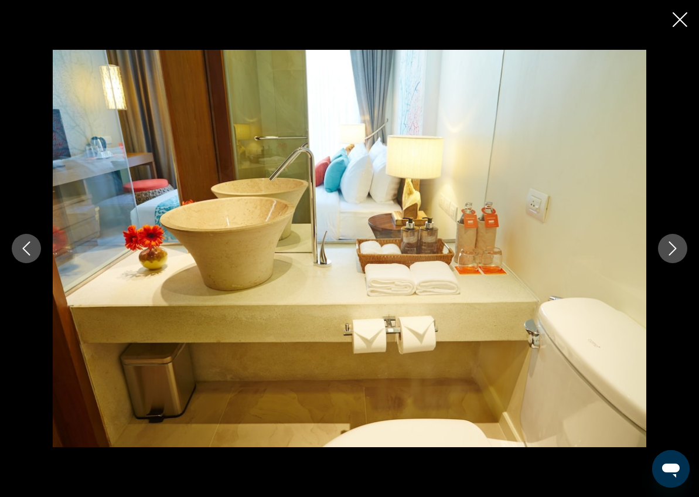
click at [672, 252] on icon "Next image" at bounding box center [673, 249] width 8 height 14
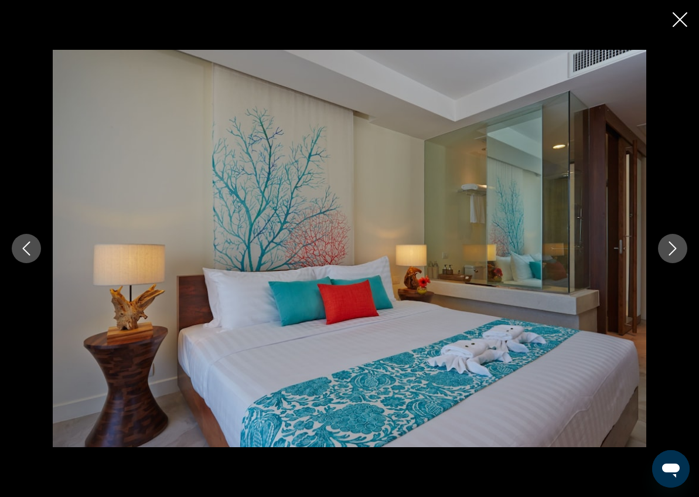
click at [672, 252] on icon "Next image" at bounding box center [673, 249] width 8 height 14
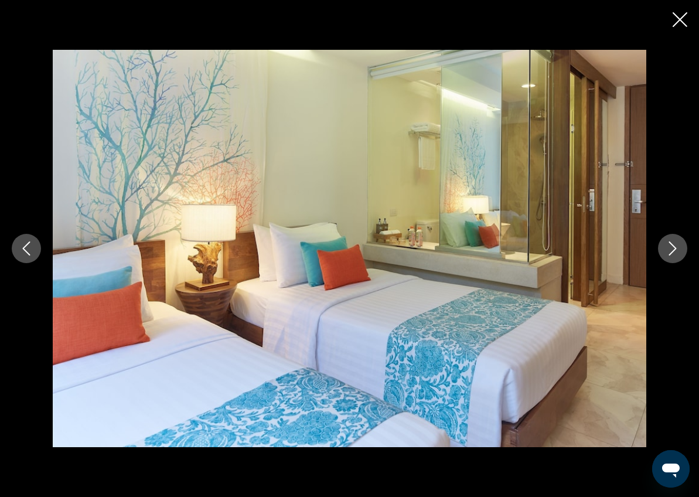
click at [672, 251] on icon "Next image" at bounding box center [673, 249] width 8 height 14
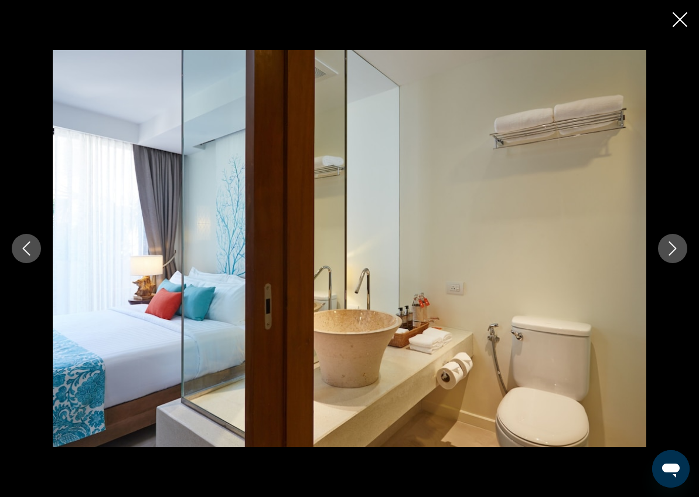
click at [672, 251] on icon "Next image" at bounding box center [673, 249] width 8 height 14
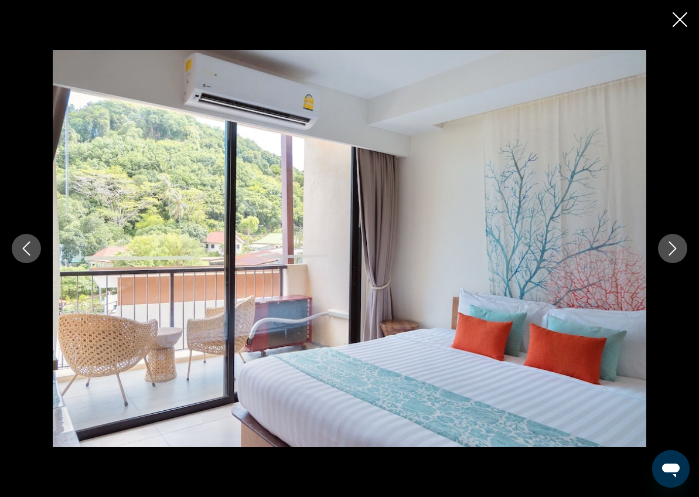
click at [672, 251] on icon "Next image" at bounding box center [673, 249] width 8 height 14
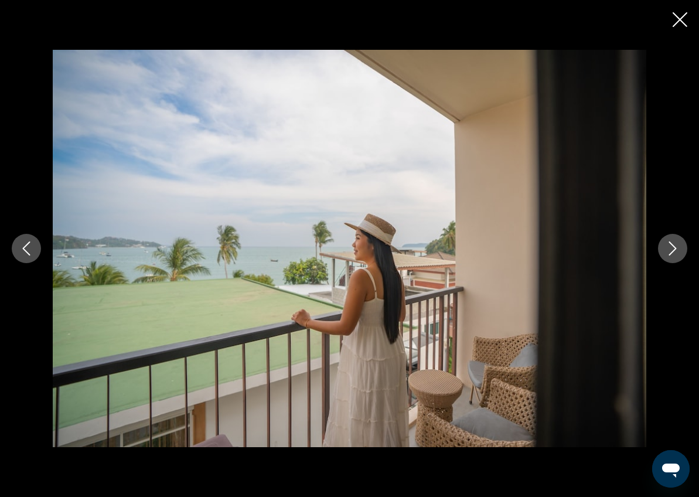
click at [672, 251] on icon "Next image" at bounding box center [673, 249] width 8 height 14
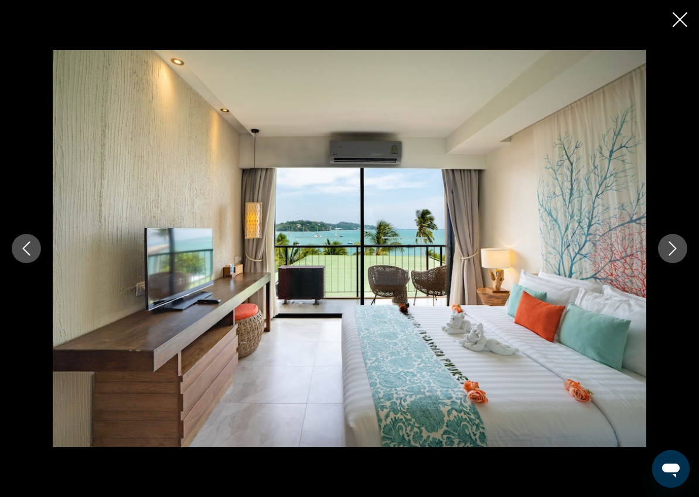
click at [668, 255] on button "Next image" at bounding box center [672, 248] width 29 height 29
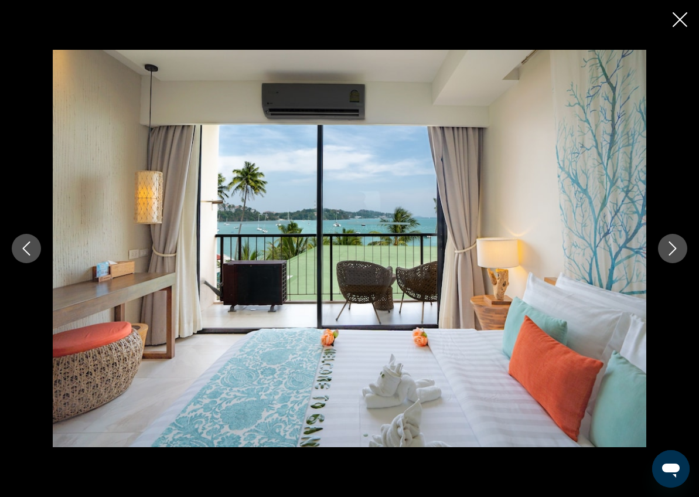
click at [668, 256] on button "Next image" at bounding box center [672, 248] width 29 height 29
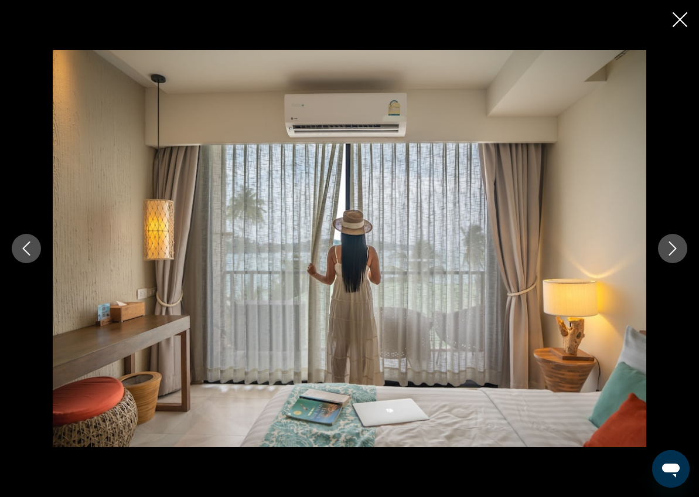
click at [668, 256] on button "Next image" at bounding box center [672, 248] width 29 height 29
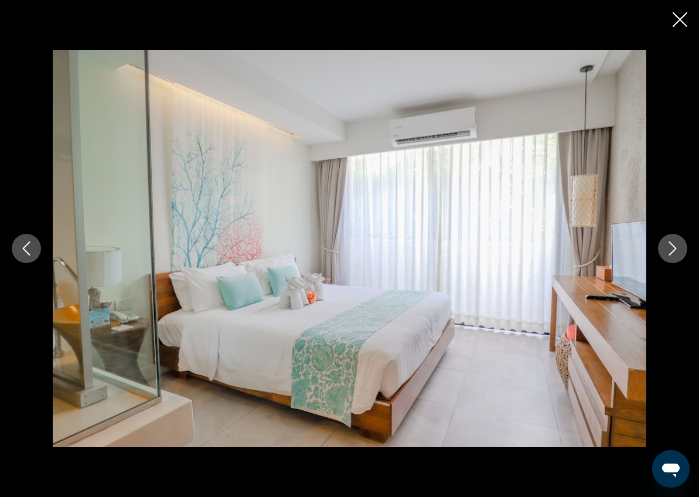
click at [668, 256] on button "Next image" at bounding box center [672, 248] width 29 height 29
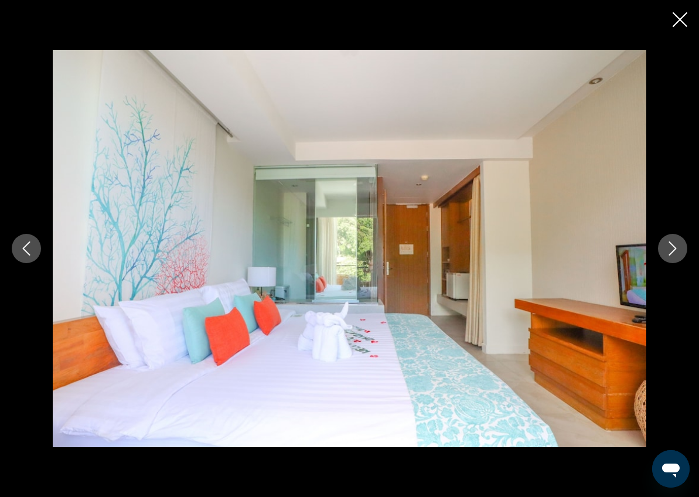
click at [668, 256] on button "Next image" at bounding box center [672, 248] width 29 height 29
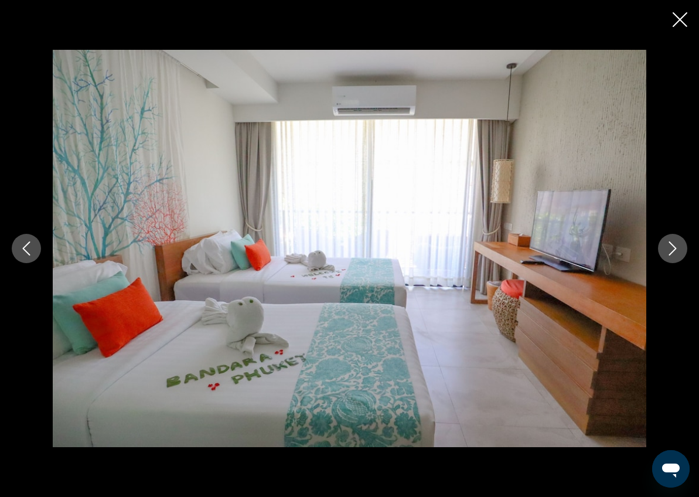
click at [668, 256] on button "Next image" at bounding box center [672, 248] width 29 height 29
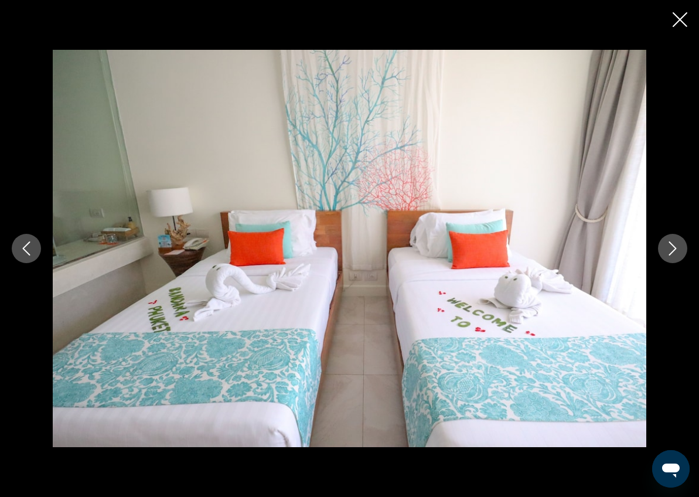
click at [668, 256] on button "Next image" at bounding box center [672, 248] width 29 height 29
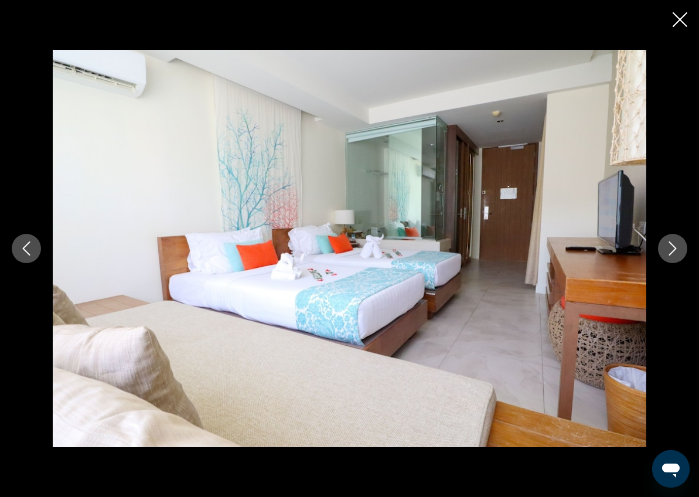
click at [668, 256] on button "Next image" at bounding box center [672, 248] width 29 height 29
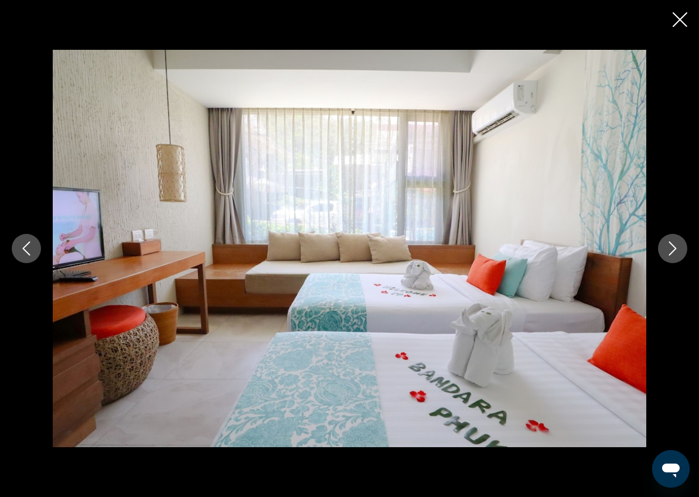
click at [668, 256] on button "Next image" at bounding box center [672, 248] width 29 height 29
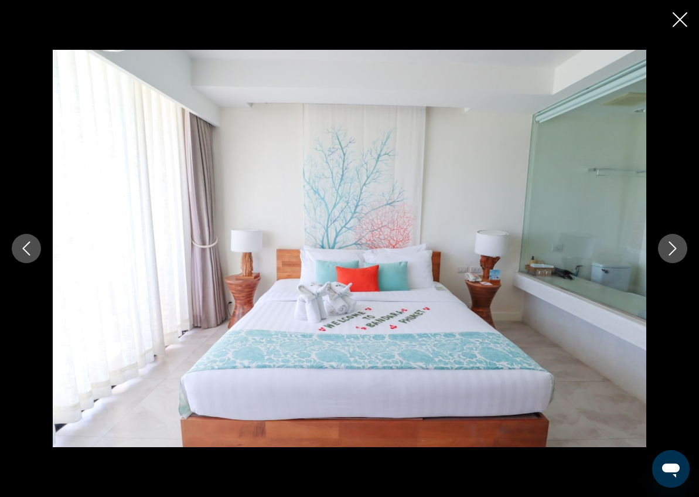
click at [668, 256] on button "Next image" at bounding box center [672, 248] width 29 height 29
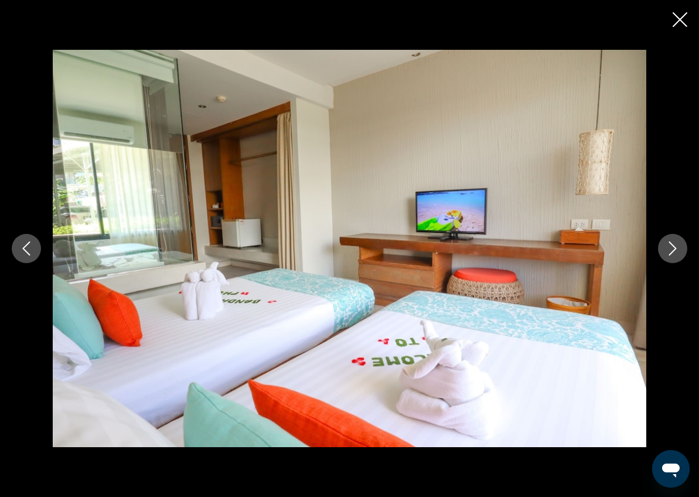
click at [668, 256] on button "Next image" at bounding box center [672, 248] width 29 height 29
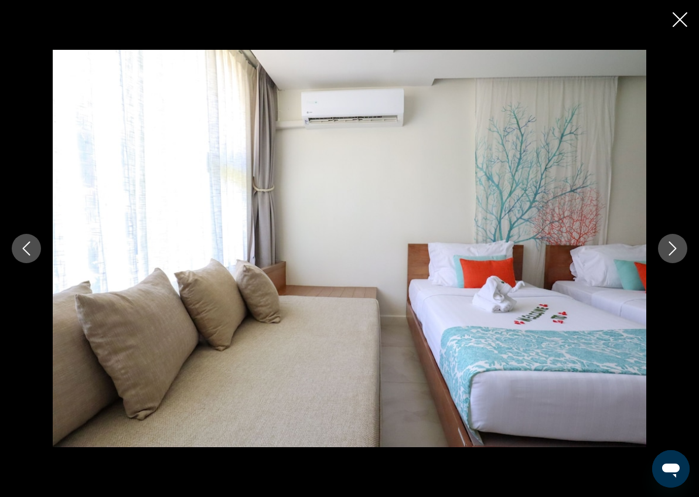
click at [668, 256] on button "Next image" at bounding box center [672, 248] width 29 height 29
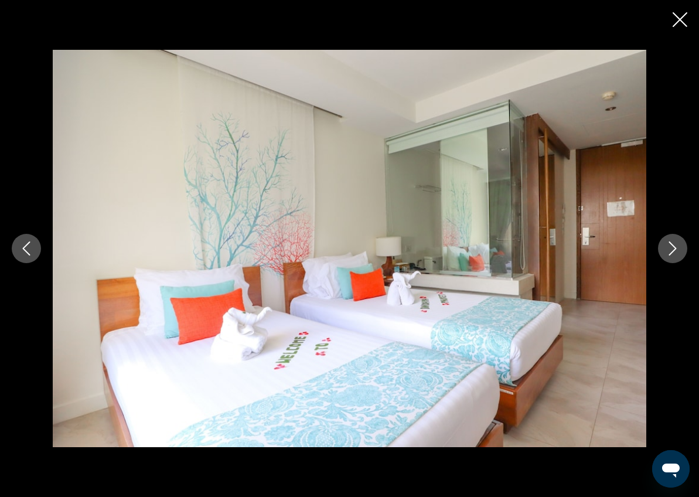
click at [668, 256] on button "Next image" at bounding box center [672, 248] width 29 height 29
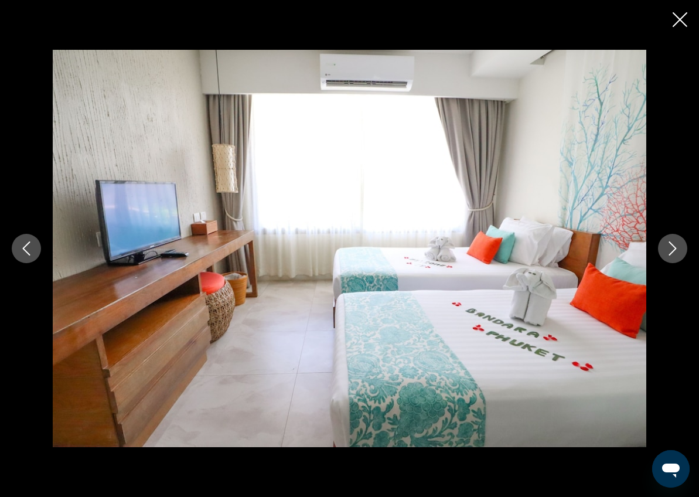
click at [668, 256] on button "Next image" at bounding box center [672, 248] width 29 height 29
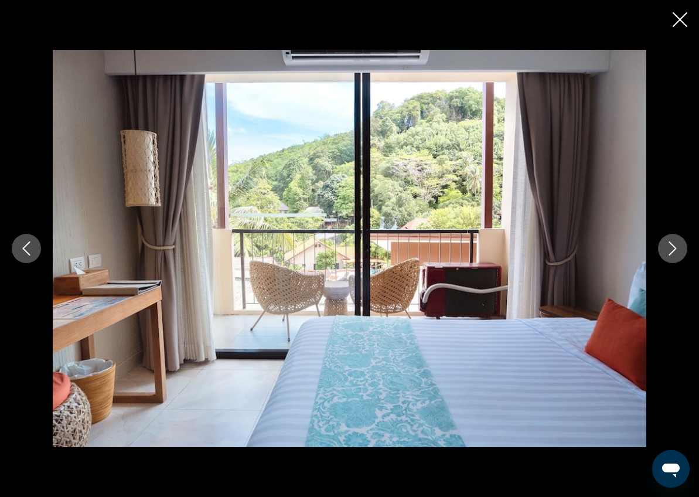
click at [668, 256] on button "Next image" at bounding box center [672, 248] width 29 height 29
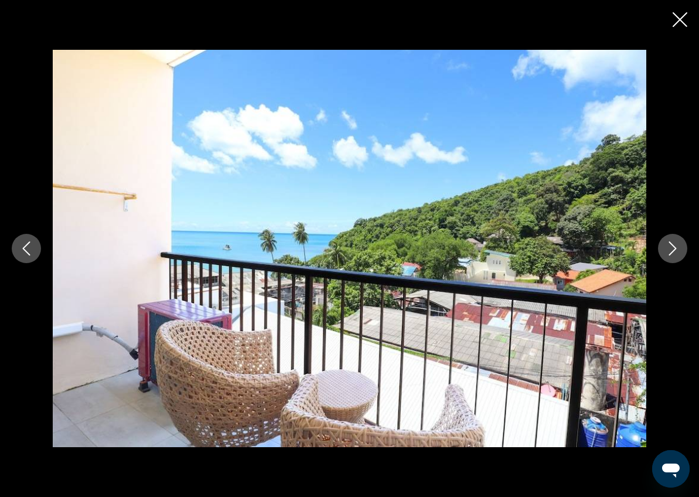
click at [667, 257] on button "Next image" at bounding box center [672, 248] width 29 height 29
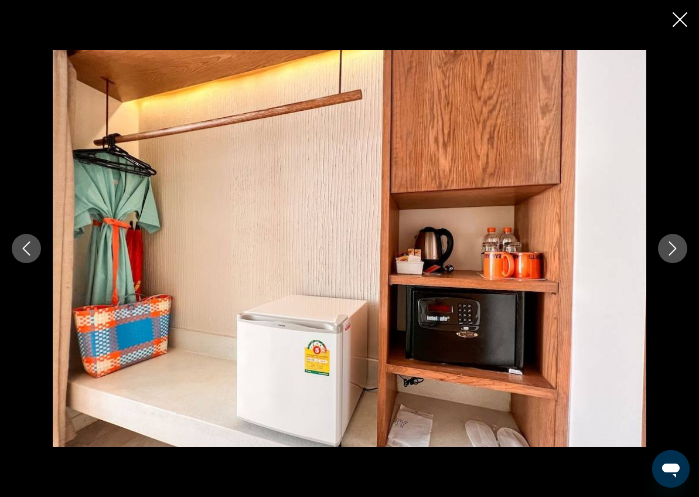
click at [667, 257] on button "Next image" at bounding box center [672, 248] width 29 height 29
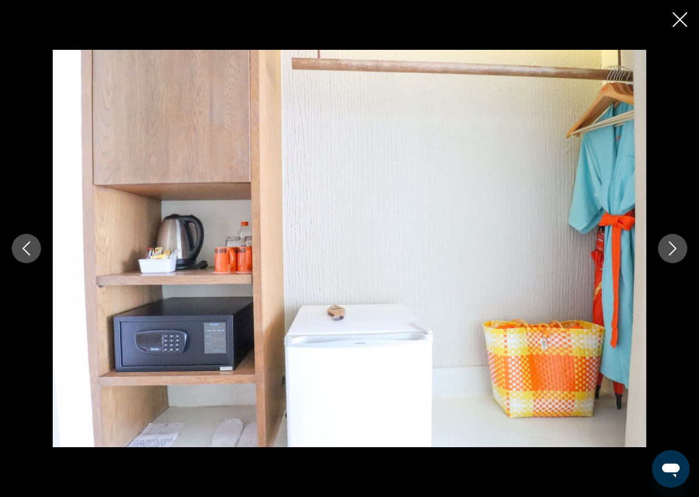
click at [667, 257] on button "Next image" at bounding box center [672, 248] width 29 height 29
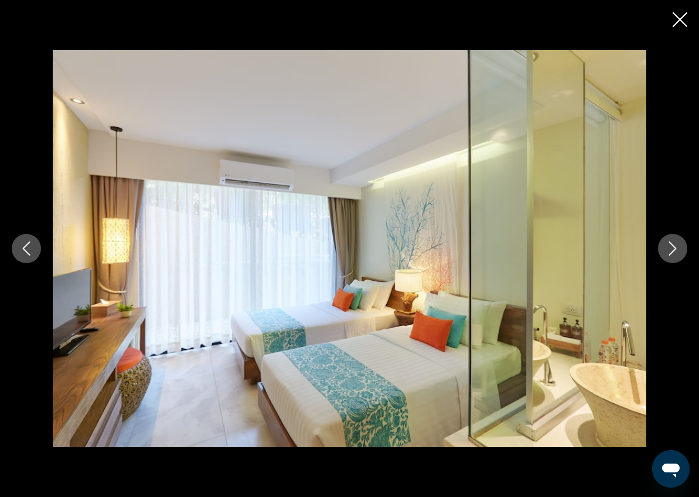
click at [667, 257] on button "Next image" at bounding box center [672, 248] width 29 height 29
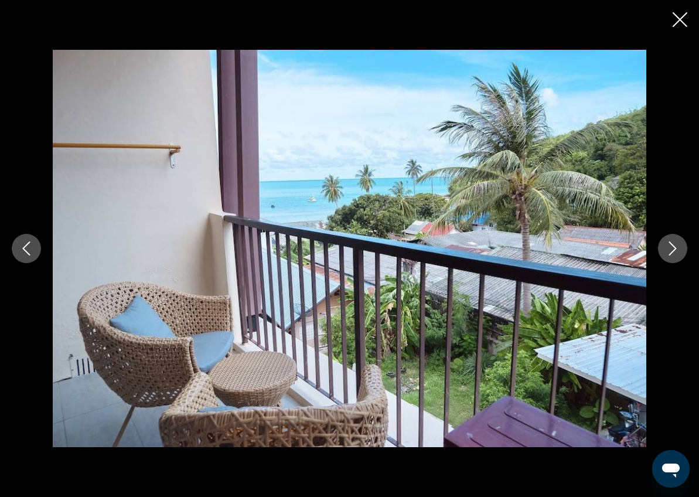
click at [667, 257] on button "Next image" at bounding box center [672, 248] width 29 height 29
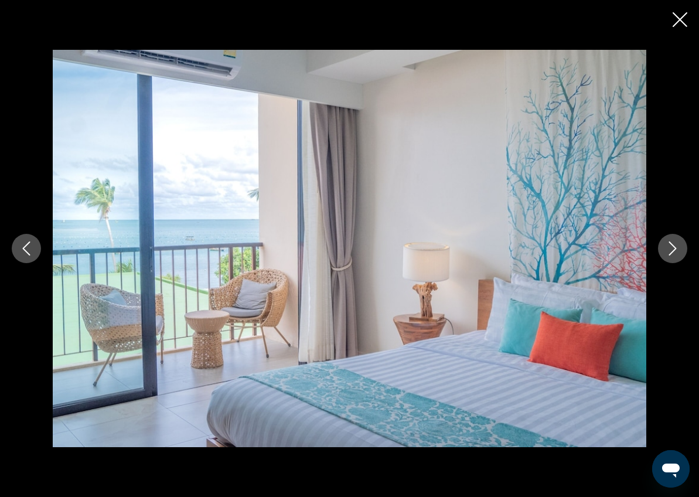
click at [667, 258] on button "Next image" at bounding box center [672, 248] width 29 height 29
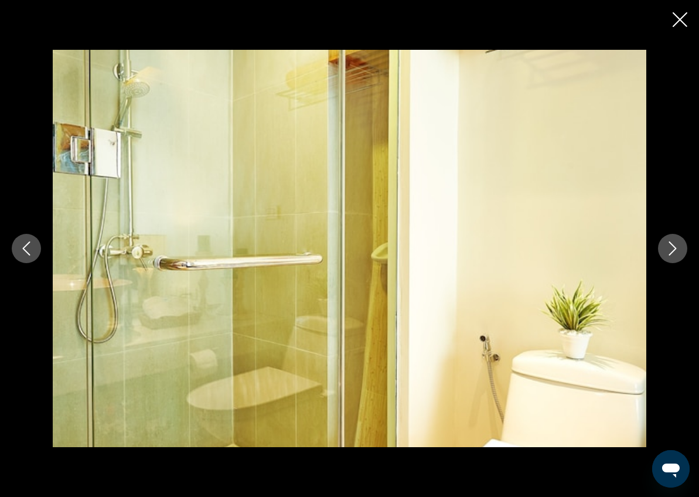
click at [667, 258] on button "Next image" at bounding box center [672, 248] width 29 height 29
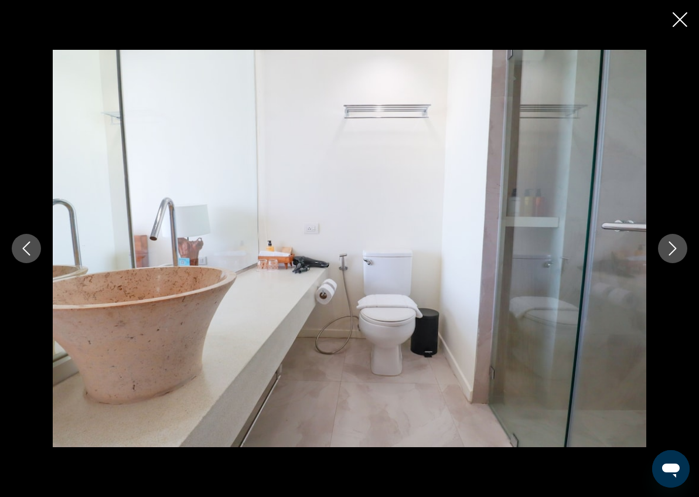
click at [668, 258] on button "Next image" at bounding box center [672, 248] width 29 height 29
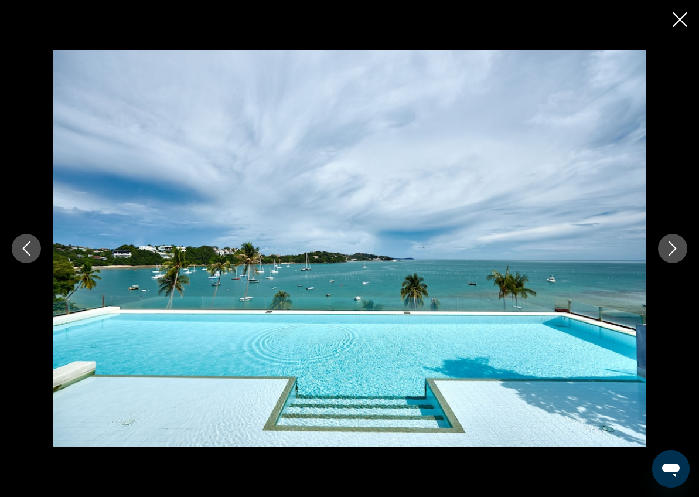
click at [668, 258] on button "Next image" at bounding box center [672, 248] width 29 height 29
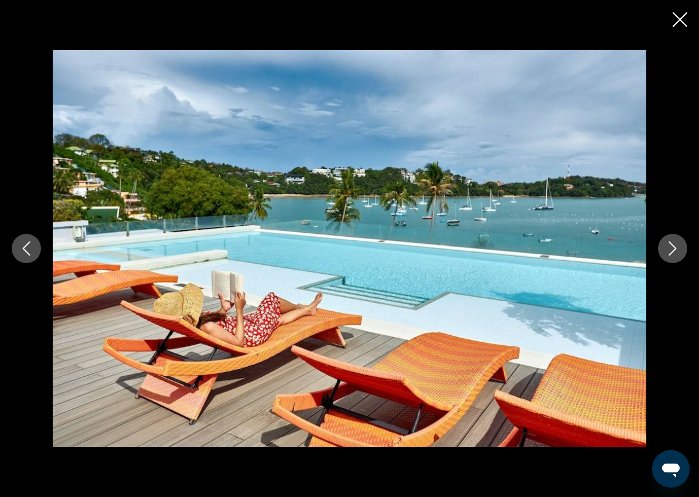
click at [668, 258] on button "Next image" at bounding box center [672, 248] width 29 height 29
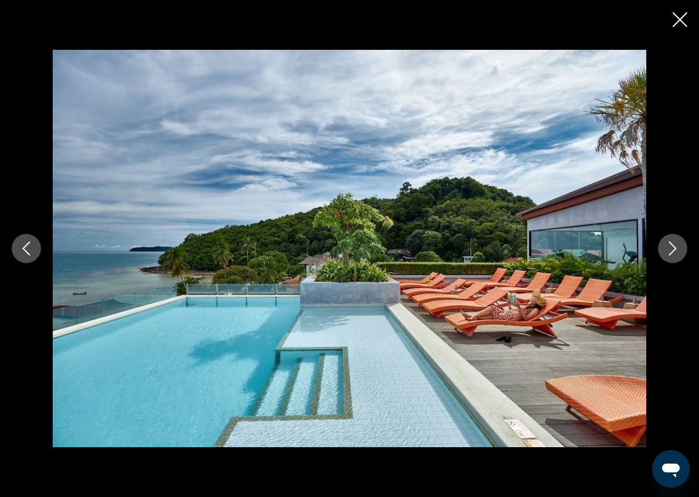
click at [668, 258] on button "Next image" at bounding box center [672, 248] width 29 height 29
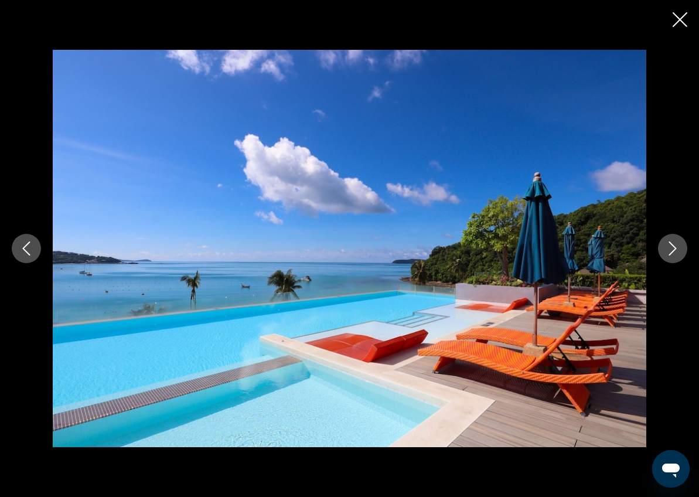
click at [679, 19] on icon "Close slideshow" at bounding box center [680, 19] width 15 height 15
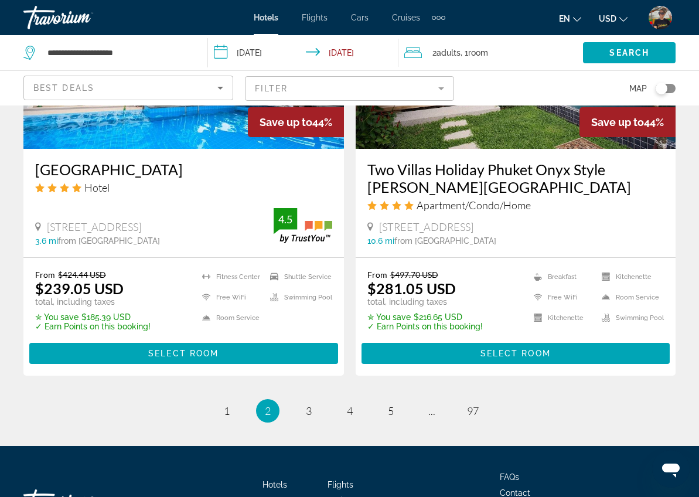
scroll to position [2460, 0]
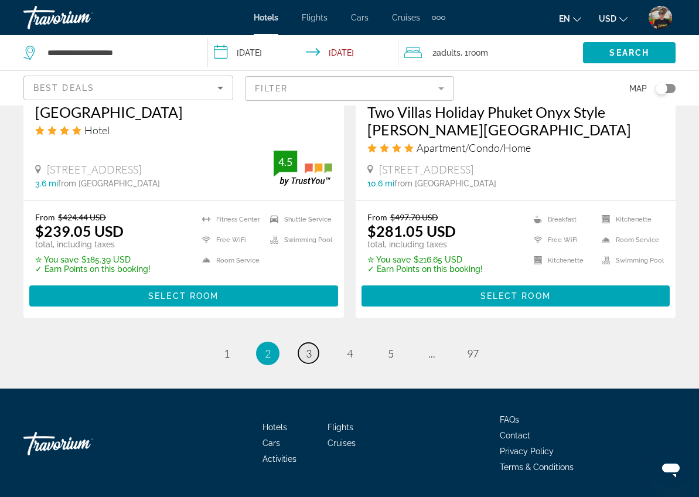
click at [304, 343] on link "page 3" at bounding box center [308, 353] width 21 height 21
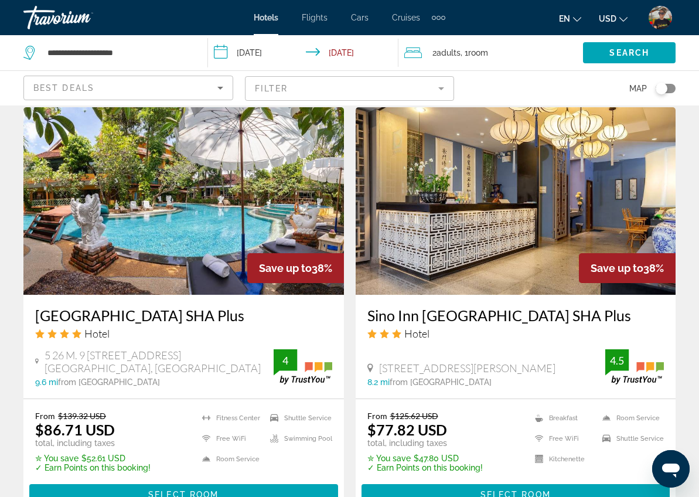
scroll to position [1378, 0]
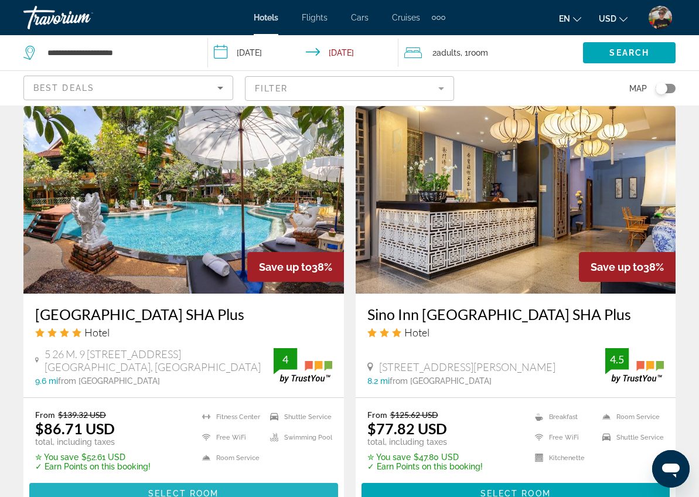
click at [252, 480] on span "Main content" at bounding box center [183, 494] width 309 height 28
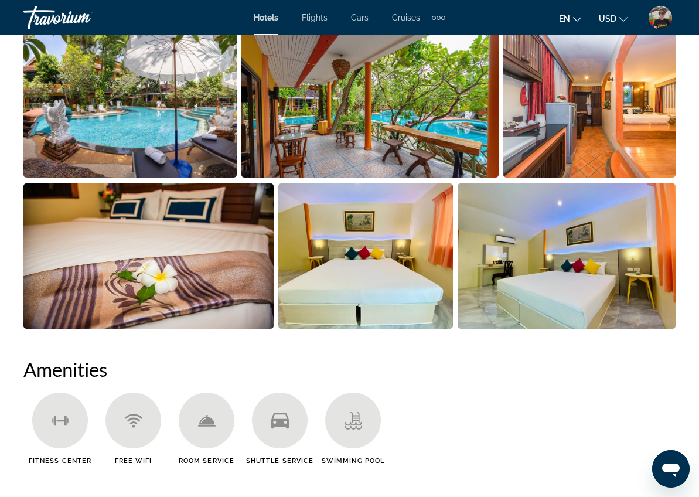
scroll to position [854, 0]
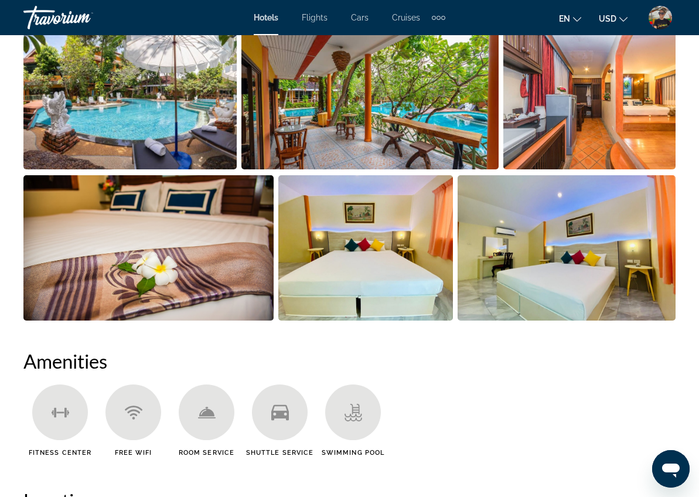
click at [108, 149] on img "Open full-screen image slider" at bounding box center [129, 96] width 213 height 145
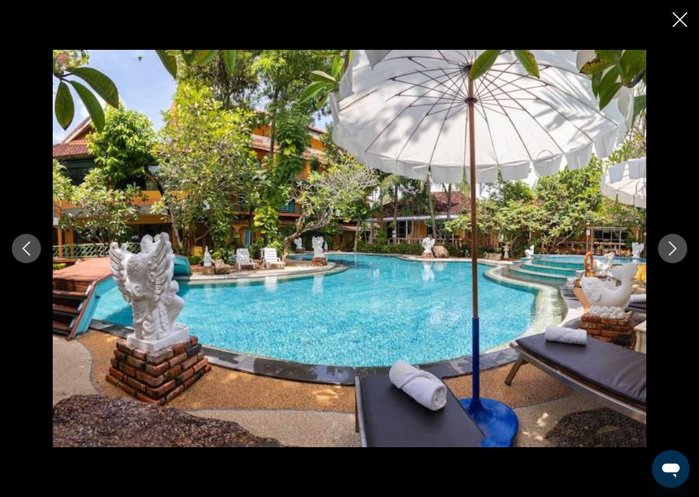
scroll to position [861, 0]
click at [678, 248] on icon "Next image" at bounding box center [673, 249] width 14 height 14
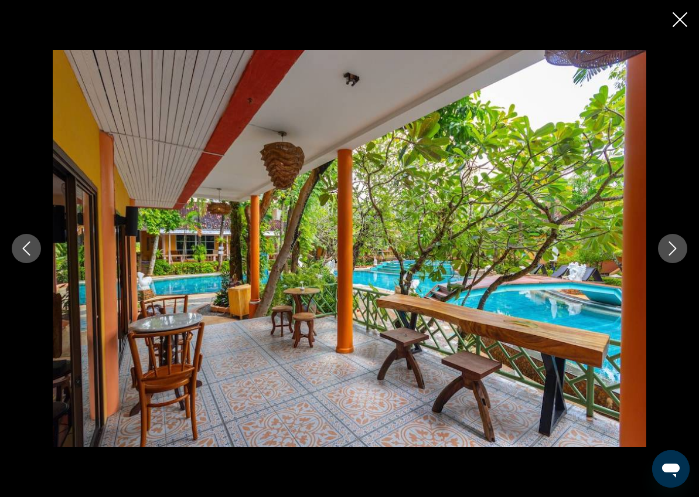
click at [678, 248] on icon "Next image" at bounding box center [673, 249] width 14 height 14
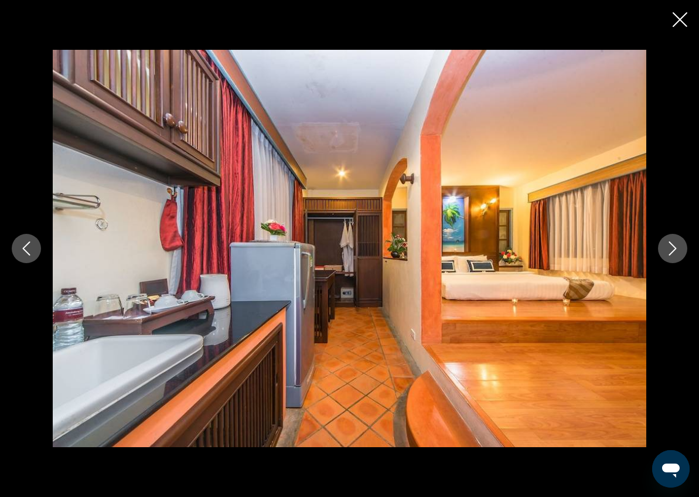
click at [678, 248] on icon "Next image" at bounding box center [673, 249] width 14 height 14
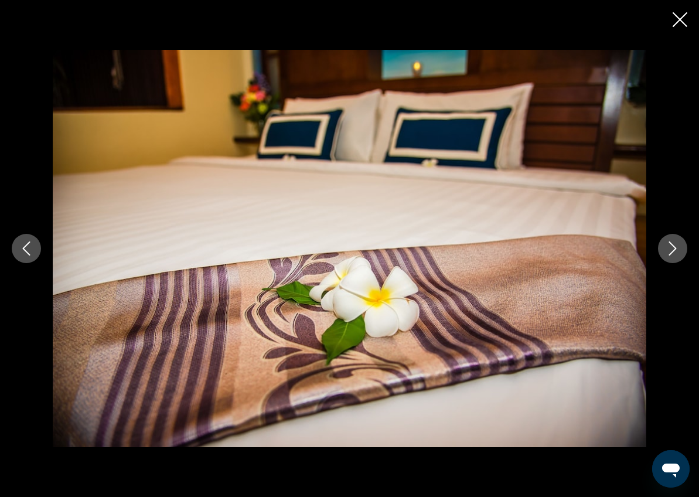
click at [678, 248] on icon "Next image" at bounding box center [673, 249] width 14 height 14
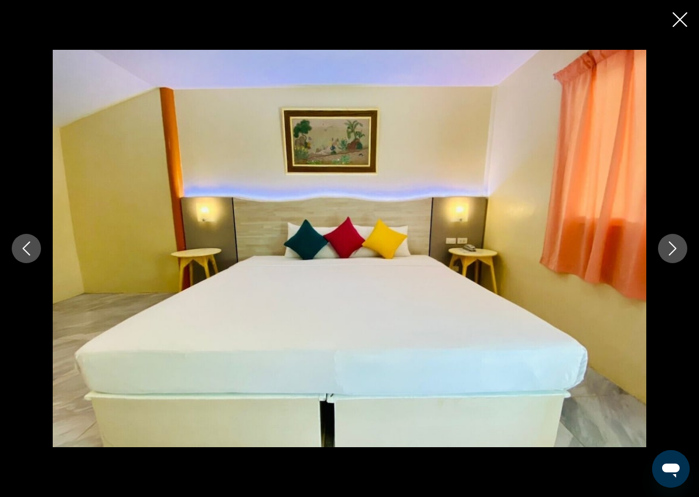
click at [678, 248] on icon "Next image" at bounding box center [673, 249] width 14 height 14
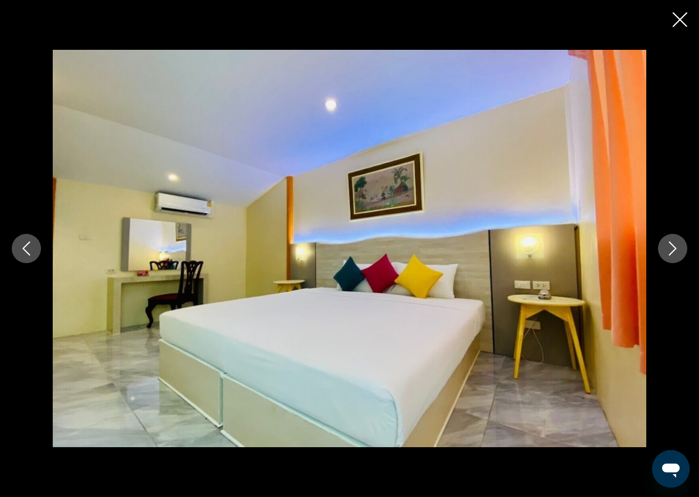
click at [678, 248] on icon "Next image" at bounding box center [673, 249] width 14 height 14
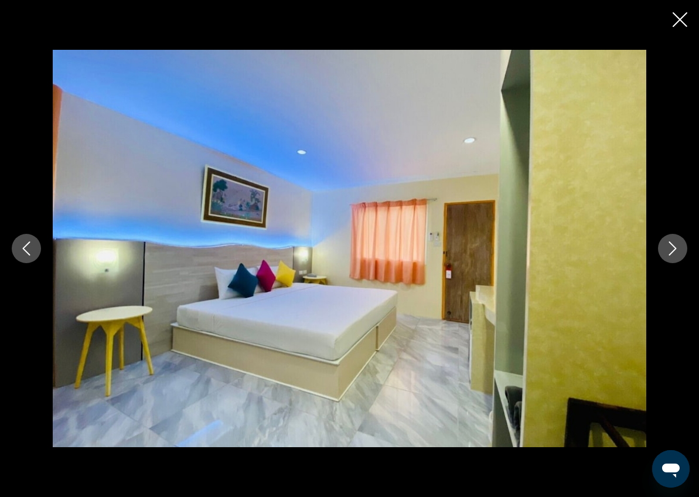
click at [678, 248] on icon "Next image" at bounding box center [673, 249] width 14 height 14
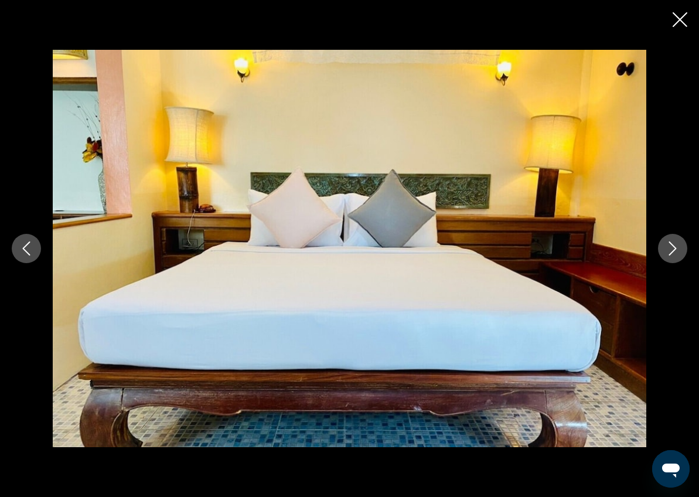
click at [678, 248] on icon "Next image" at bounding box center [673, 249] width 14 height 14
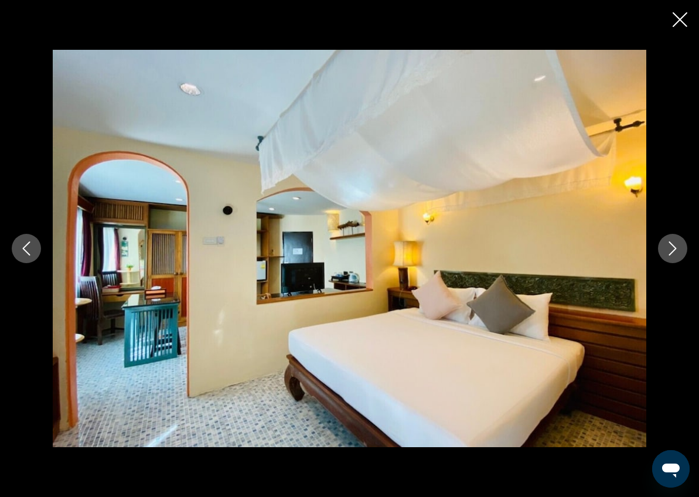
click at [678, 248] on icon "Next image" at bounding box center [673, 249] width 14 height 14
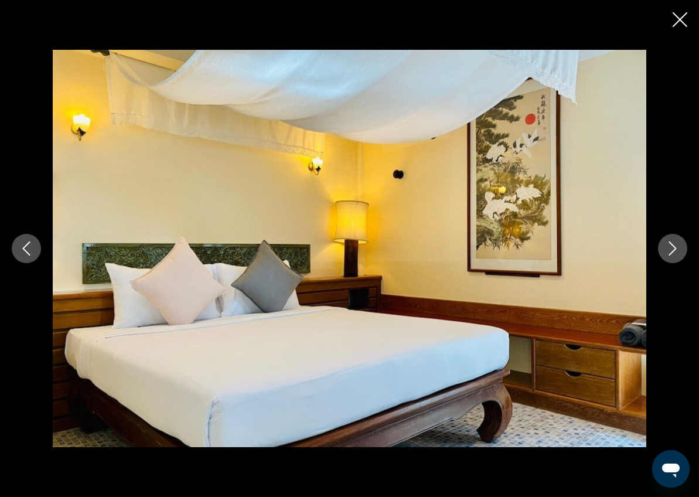
click at [678, 248] on icon "Next image" at bounding box center [673, 249] width 14 height 14
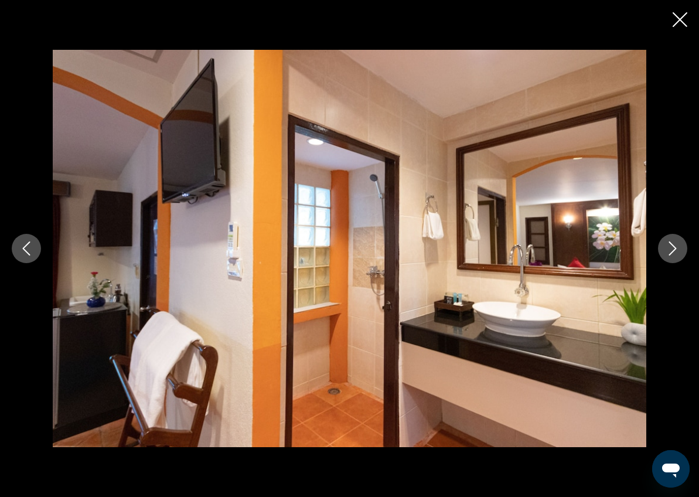
click at [682, 253] on button "Next image" at bounding box center [672, 248] width 29 height 29
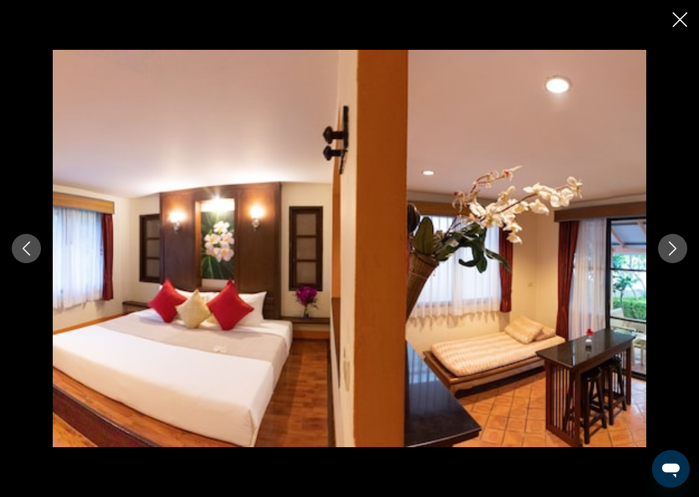
click at [682, 253] on button "Next image" at bounding box center [672, 248] width 29 height 29
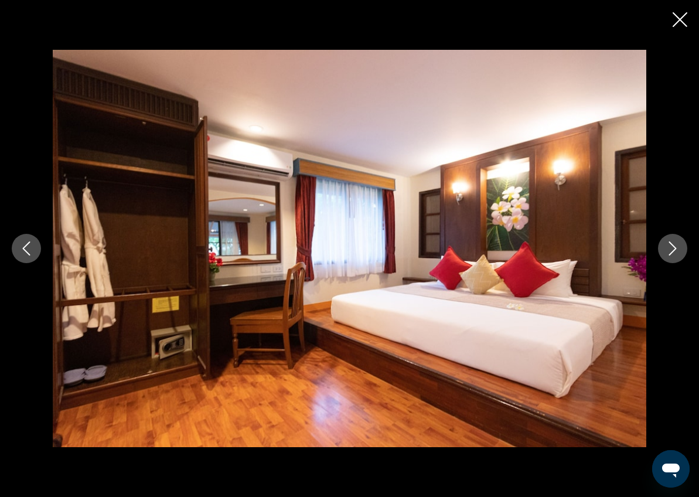
click at [681, 254] on button "Next image" at bounding box center [672, 248] width 29 height 29
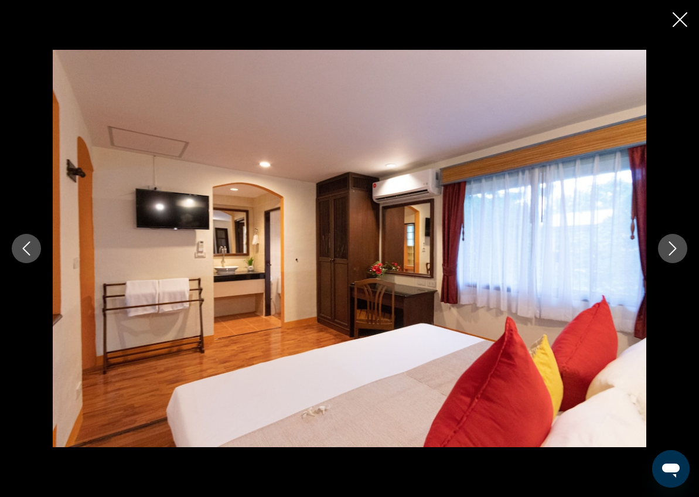
click at [681, 254] on button "Next image" at bounding box center [672, 248] width 29 height 29
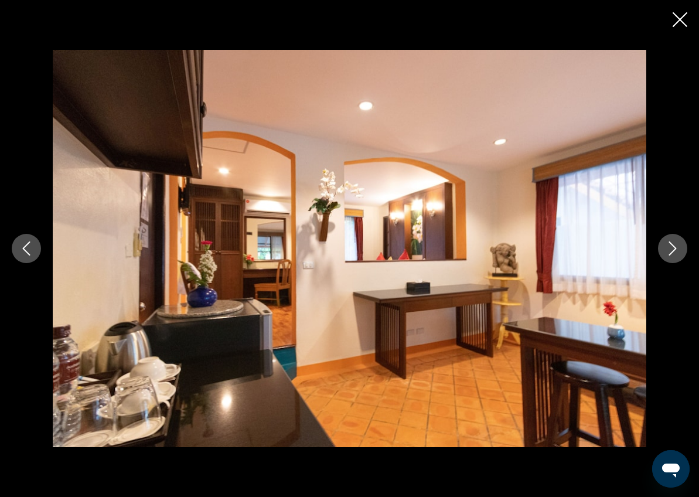
click at [681, 254] on button "Next image" at bounding box center [672, 248] width 29 height 29
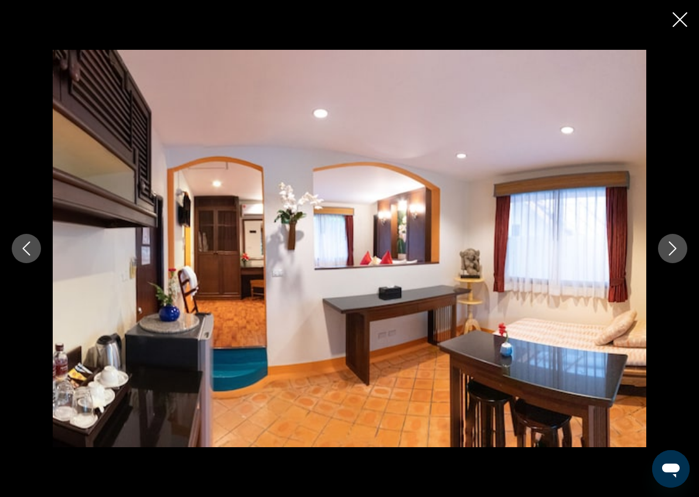
click at [681, 254] on button "Next image" at bounding box center [672, 248] width 29 height 29
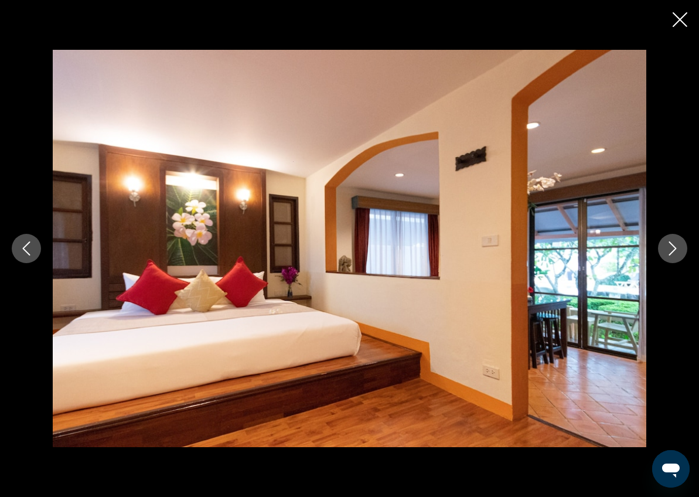
click at [678, 253] on icon "Next image" at bounding box center [673, 249] width 14 height 14
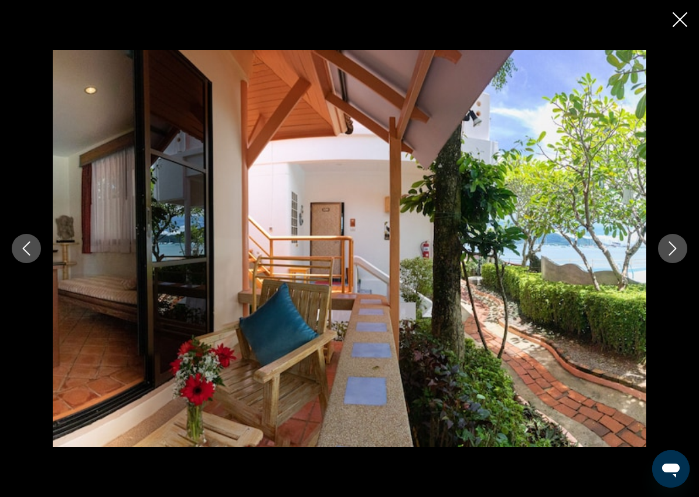
click at [677, 254] on icon "Next image" at bounding box center [673, 249] width 14 height 14
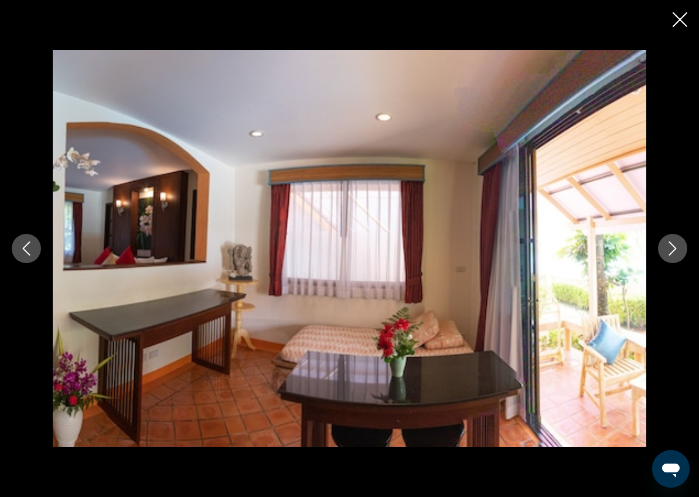
click at [677, 254] on icon "Next image" at bounding box center [673, 249] width 14 height 14
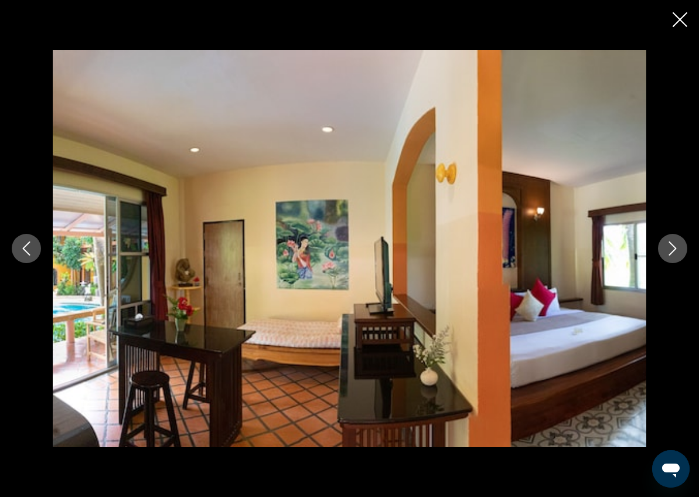
click at [676, 254] on icon "Next image" at bounding box center [673, 249] width 14 height 14
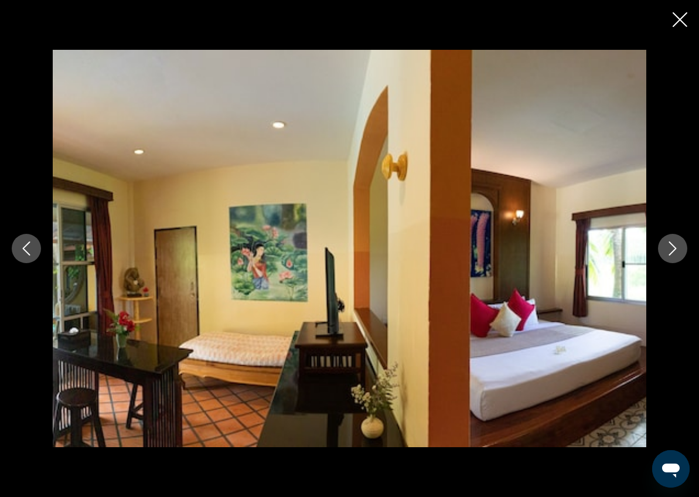
click at [678, 255] on icon "Next image" at bounding box center [673, 249] width 14 height 14
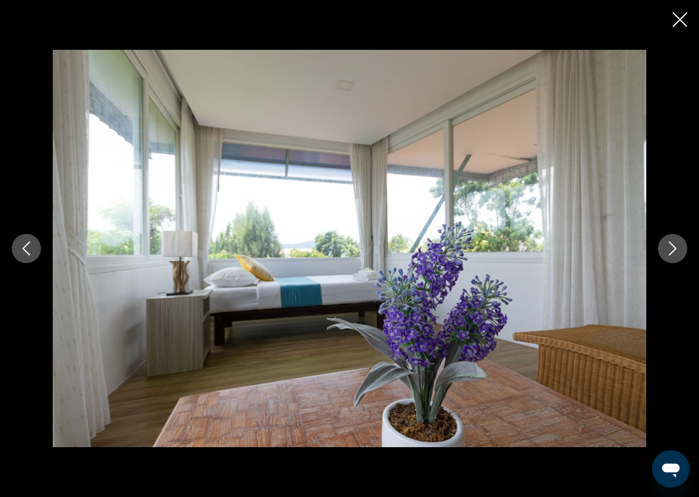
click at [678, 255] on icon "Next image" at bounding box center [673, 249] width 14 height 14
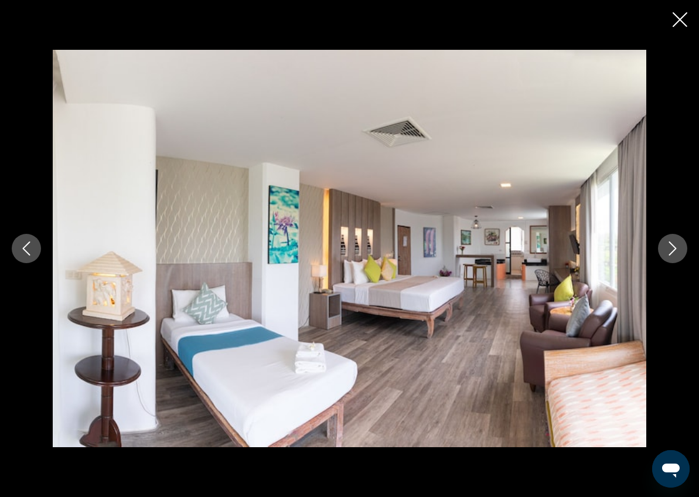
click at [678, 255] on icon "Next image" at bounding box center [673, 249] width 14 height 14
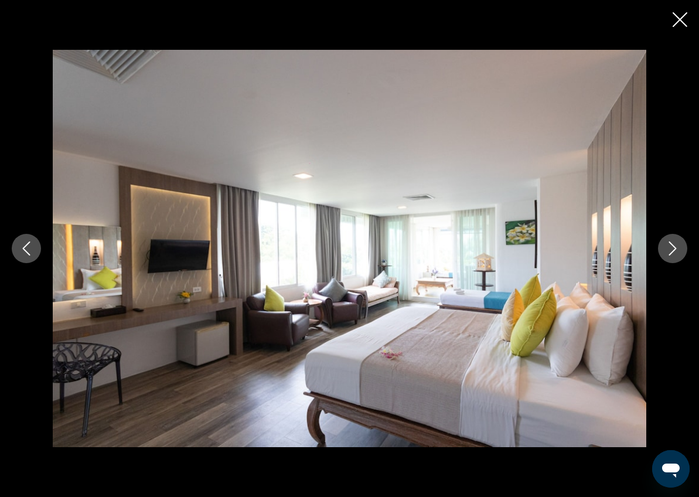
click at [678, 255] on icon "Next image" at bounding box center [673, 249] width 14 height 14
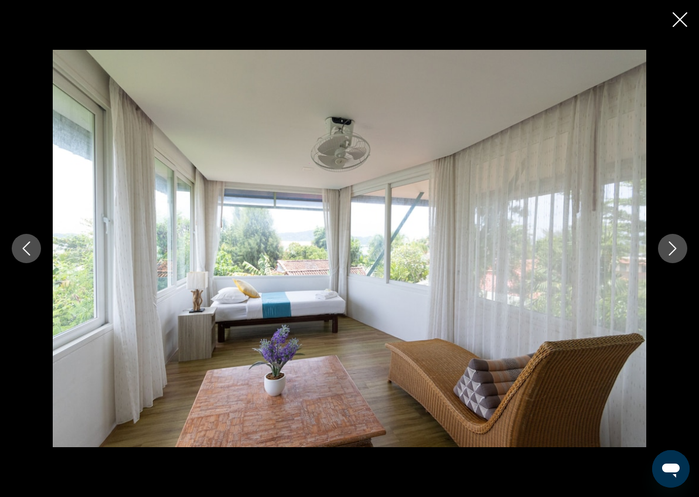
click at [678, 255] on icon "Next image" at bounding box center [673, 249] width 14 height 14
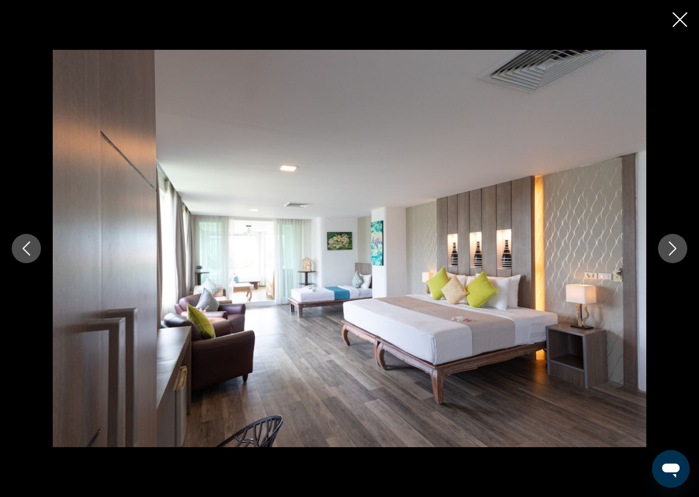
click at [678, 255] on icon "Next image" at bounding box center [673, 249] width 14 height 14
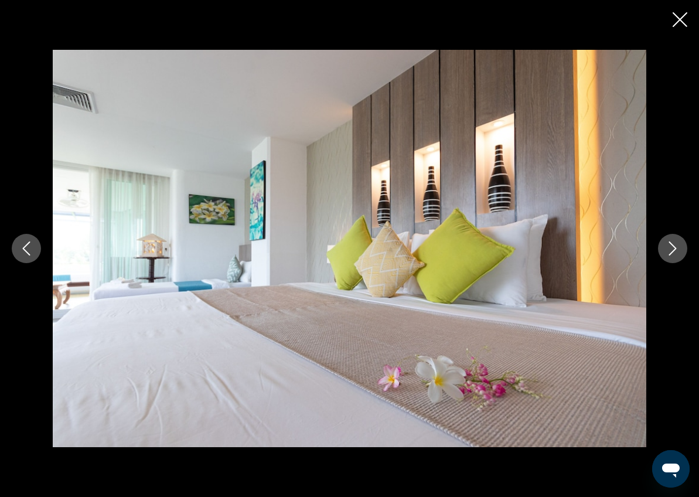
click at [678, 255] on icon "Next image" at bounding box center [673, 249] width 14 height 14
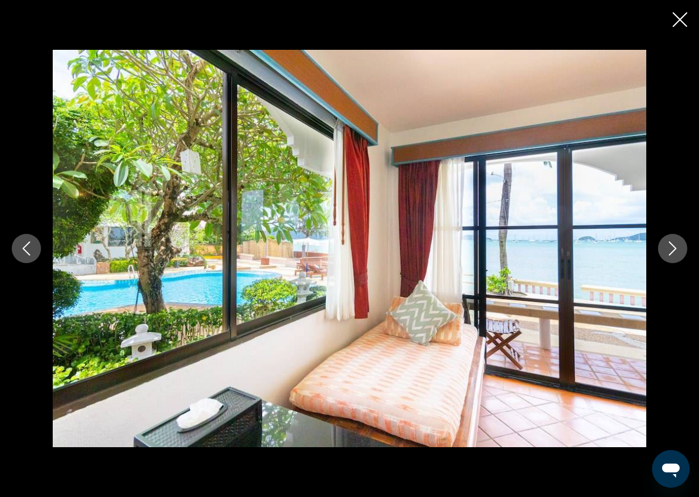
click at [678, 255] on icon "Next image" at bounding box center [673, 249] width 14 height 14
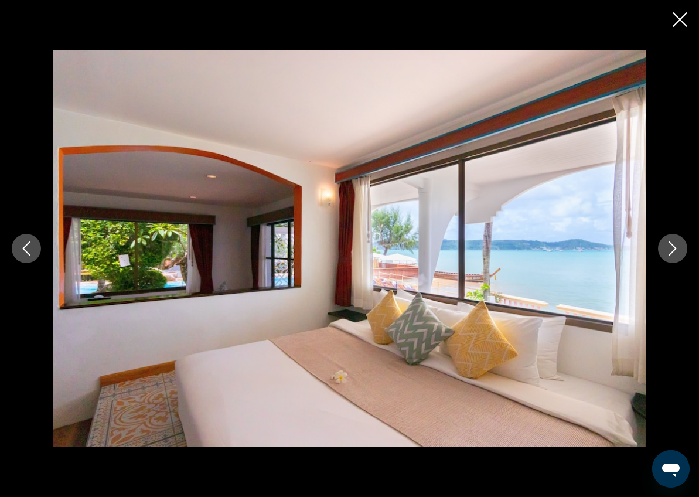
click at [678, 255] on icon "Next image" at bounding box center [673, 249] width 14 height 14
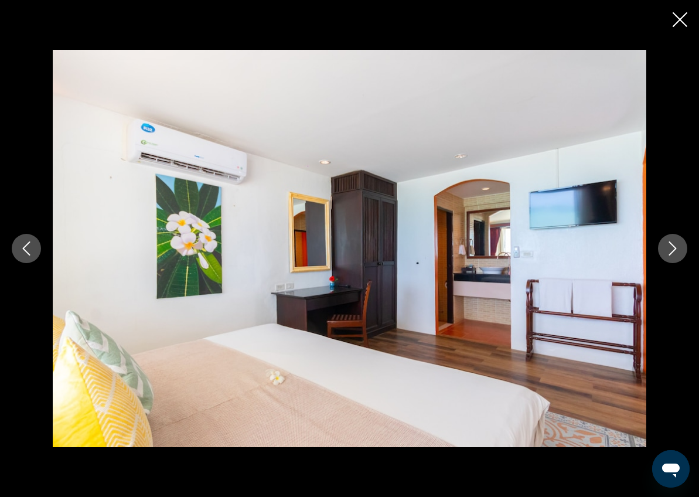
click at [678, 255] on icon "Next image" at bounding box center [673, 249] width 14 height 14
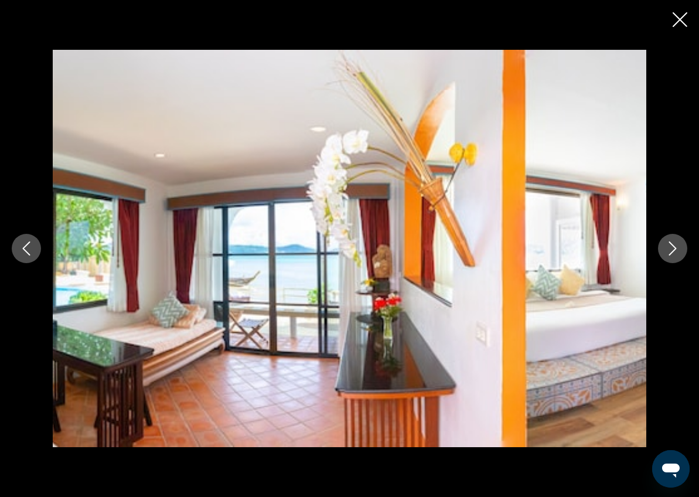
click at [678, 255] on icon "Next image" at bounding box center [673, 249] width 14 height 14
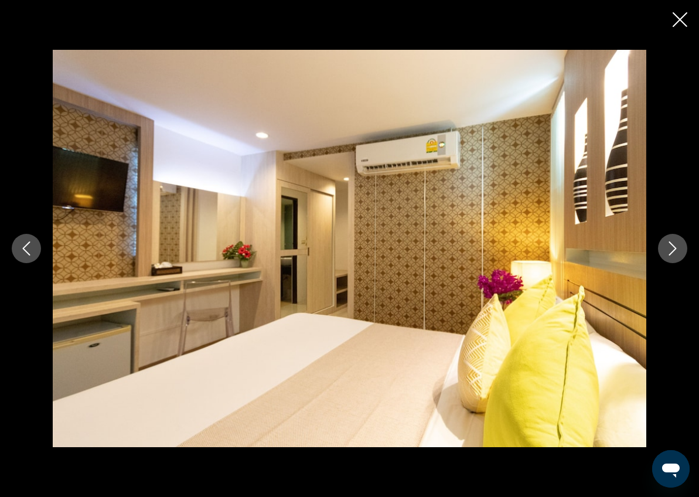
click at [678, 255] on icon "Next image" at bounding box center [673, 249] width 14 height 14
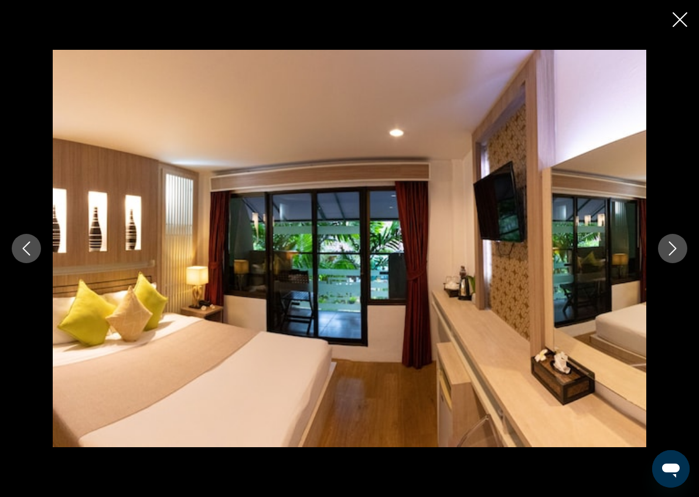
click at [678, 255] on icon "Next image" at bounding box center [673, 249] width 14 height 14
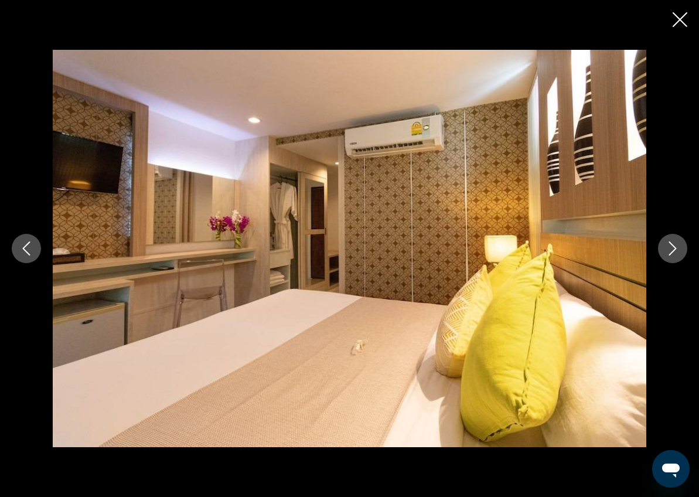
click at [678, 255] on icon "Next image" at bounding box center [673, 249] width 14 height 14
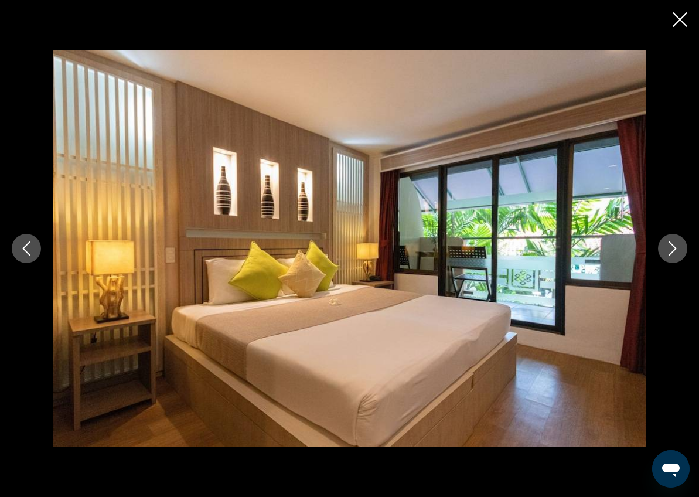
click at [678, 255] on icon "Next image" at bounding box center [673, 249] width 14 height 14
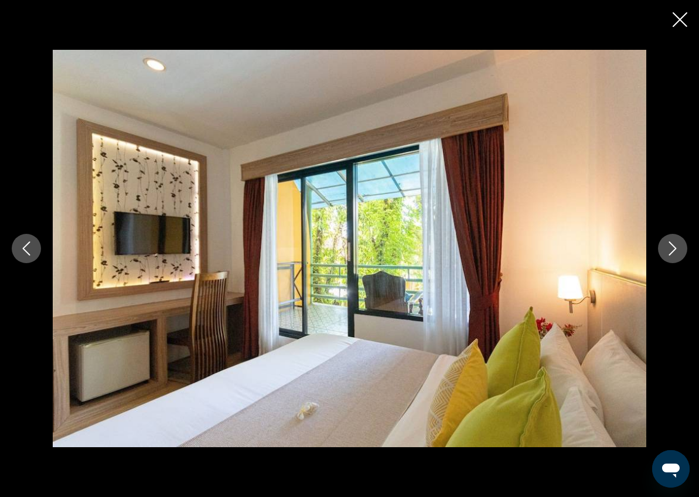
click at [678, 255] on icon "Next image" at bounding box center [673, 249] width 14 height 14
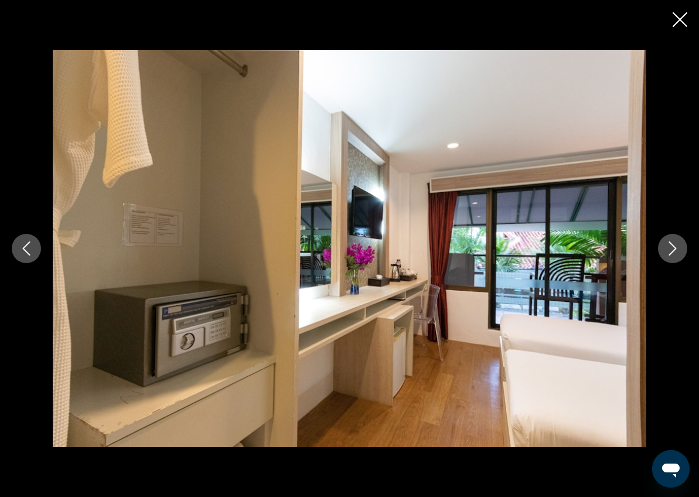
click at [678, 255] on icon "Next image" at bounding box center [673, 249] width 14 height 14
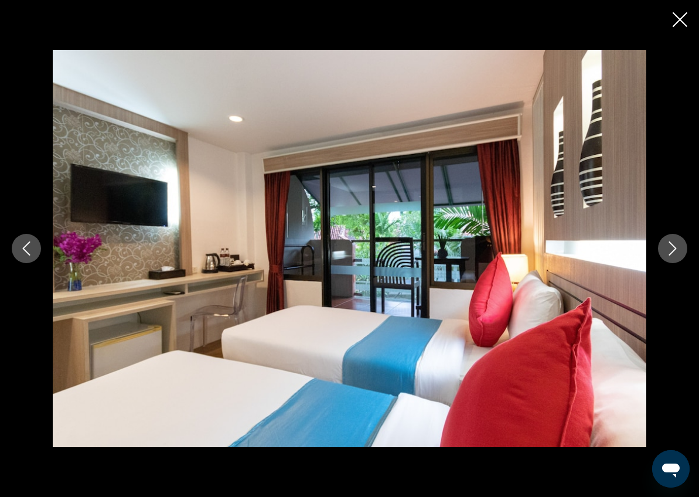
click at [678, 255] on icon "Next image" at bounding box center [673, 249] width 14 height 14
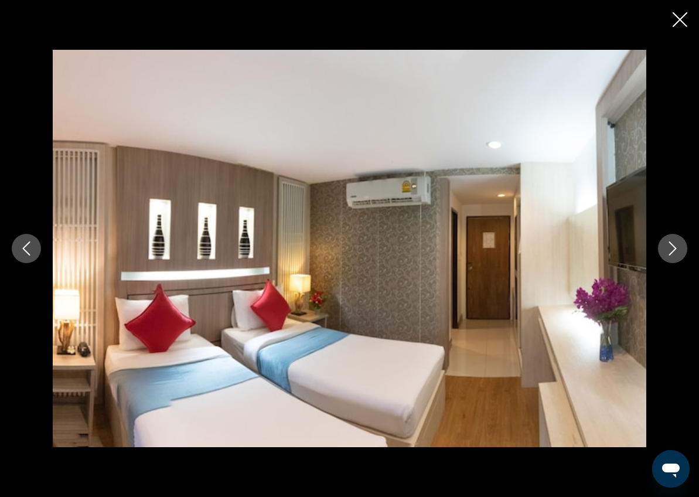
click at [678, 255] on icon "Next image" at bounding box center [673, 249] width 14 height 14
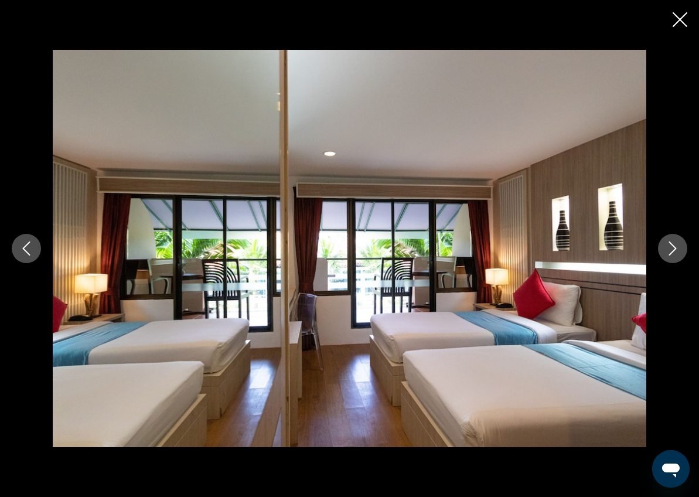
click at [678, 255] on icon "Next image" at bounding box center [673, 249] width 14 height 14
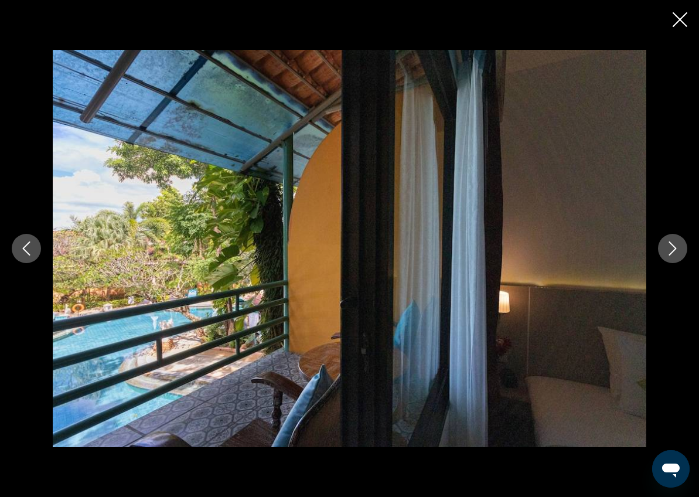
click at [678, 255] on icon "Next image" at bounding box center [673, 249] width 14 height 14
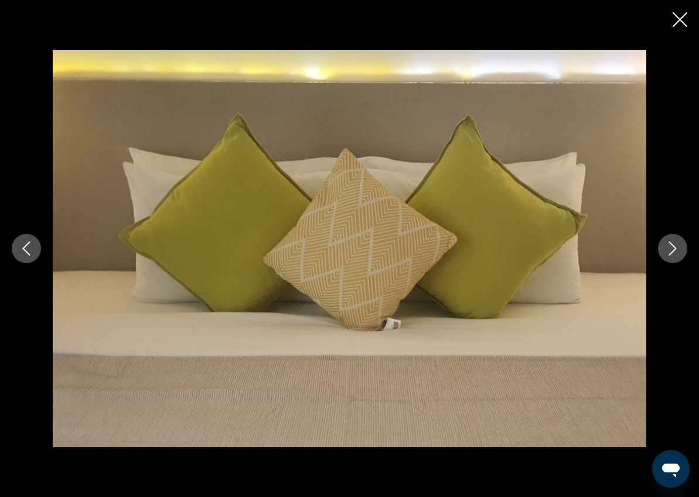
click at [678, 255] on icon "Next image" at bounding box center [673, 249] width 14 height 14
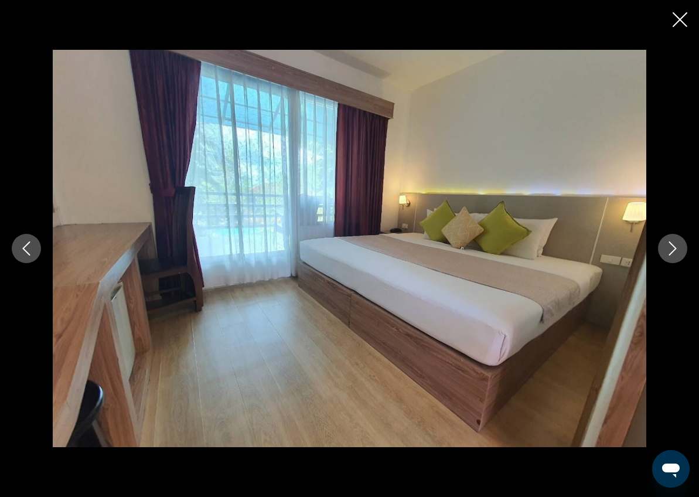
click at [678, 255] on icon "Next image" at bounding box center [673, 249] width 14 height 14
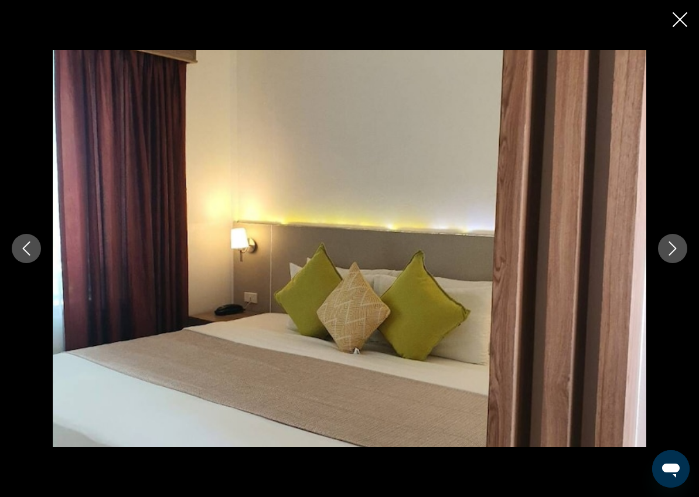
click at [678, 255] on icon "Next image" at bounding box center [673, 249] width 14 height 14
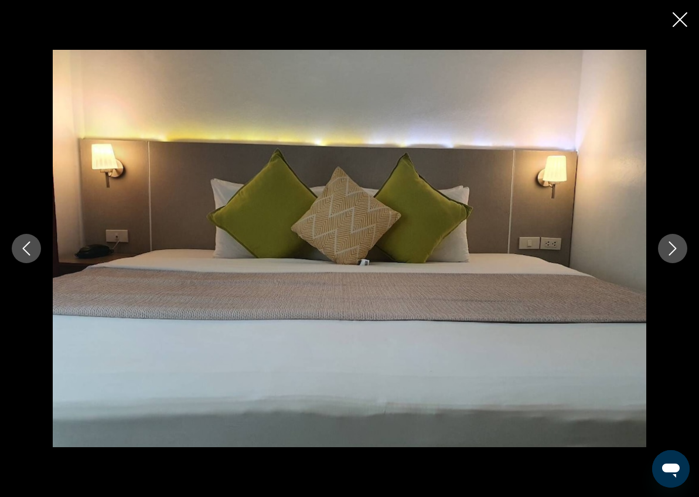
click at [678, 255] on icon "Next image" at bounding box center [673, 249] width 14 height 14
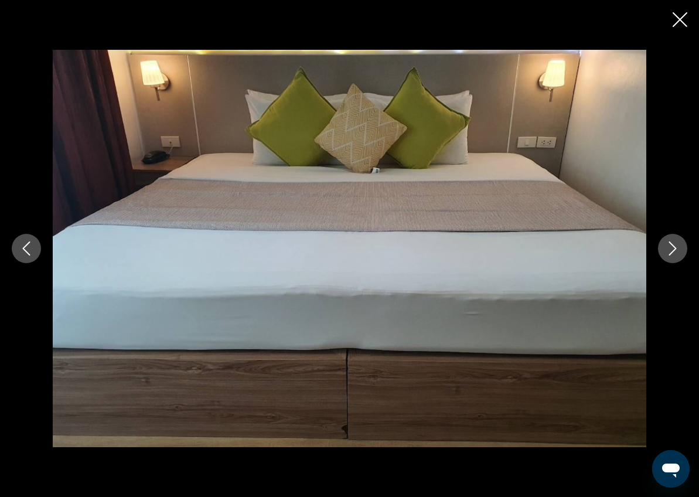
click at [678, 255] on icon "Next image" at bounding box center [673, 249] width 14 height 14
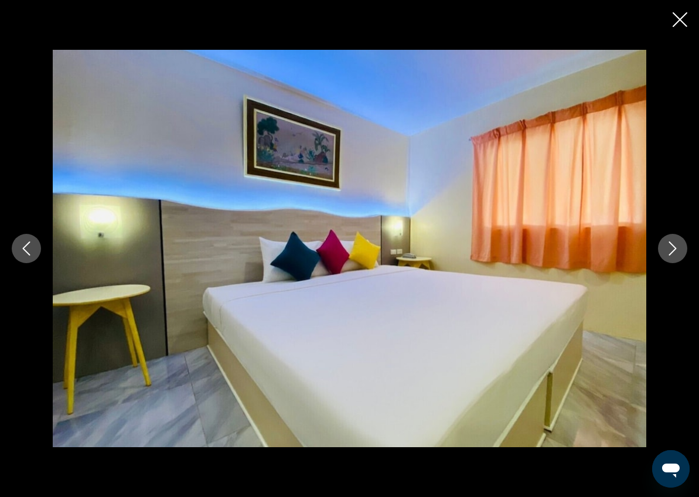
click at [678, 255] on icon "Next image" at bounding box center [673, 249] width 14 height 14
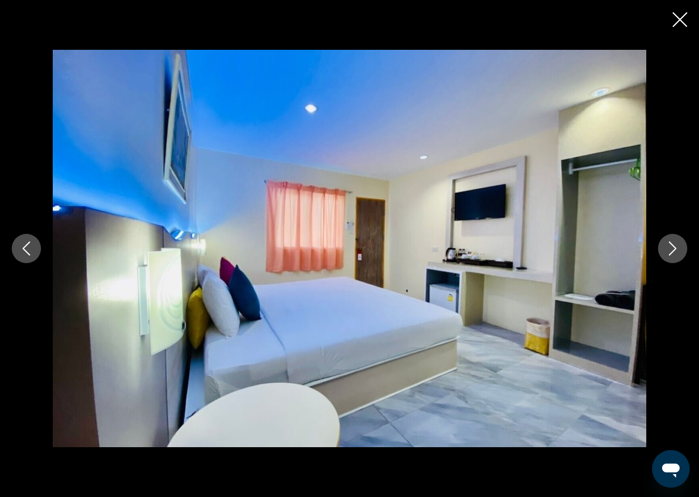
click at [678, 255] on icon "Next image" at bounding box center [673, 249] width 14 height 14
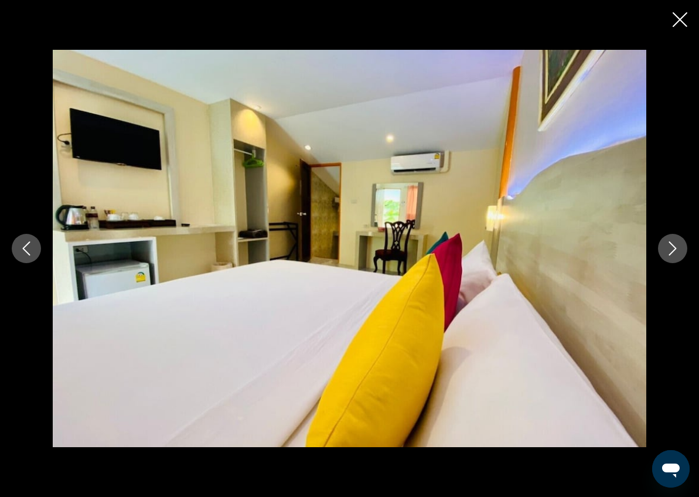
click at [678, 255] on icon "Next image" at bounding box center [673, 249] width 14 height 14
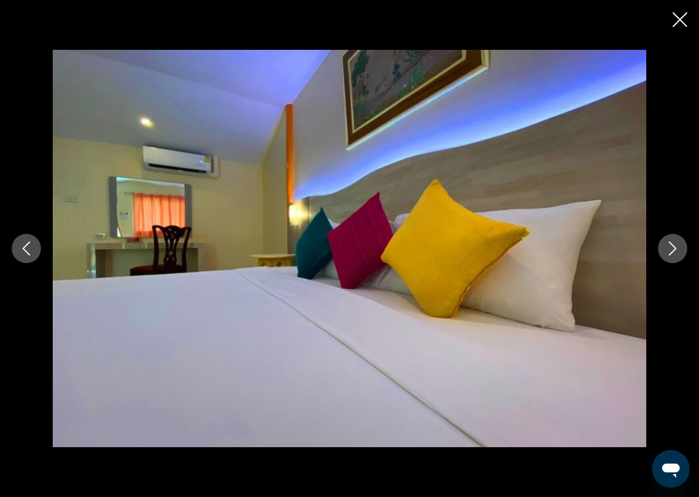
click at [678, 255] on icon "Next image" at bounding box center [673, 249] width 14 height 14
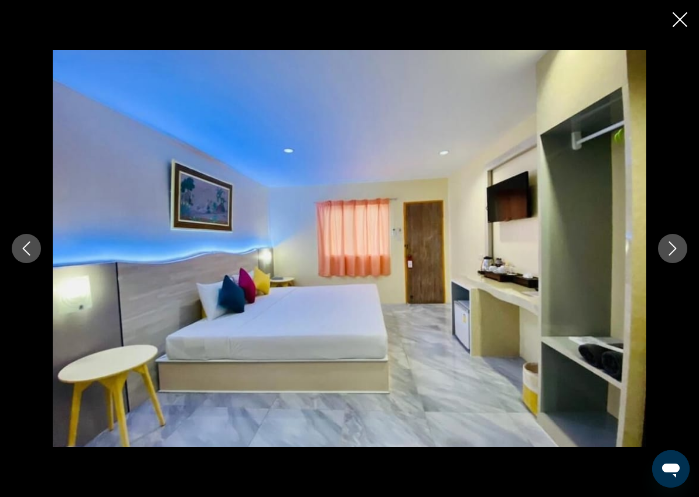
click at [678, 255] on icon "Next image" at bounding box center [673, 249] width 14 height 14
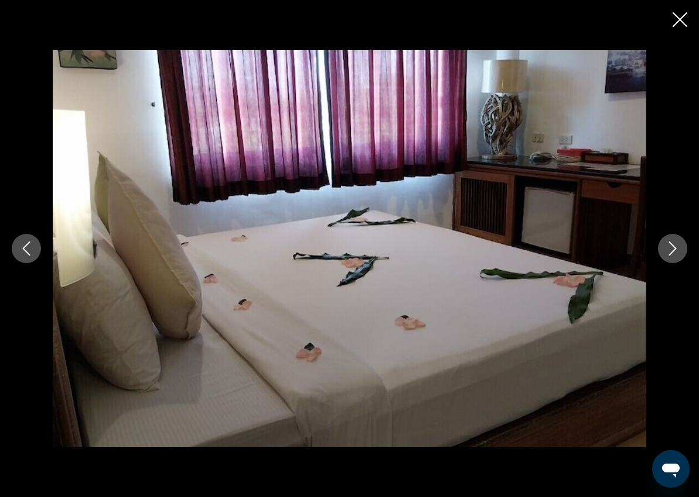
click at [678, 255] on icon "Next image" at bounding box center [673, 249] width 14 height 14
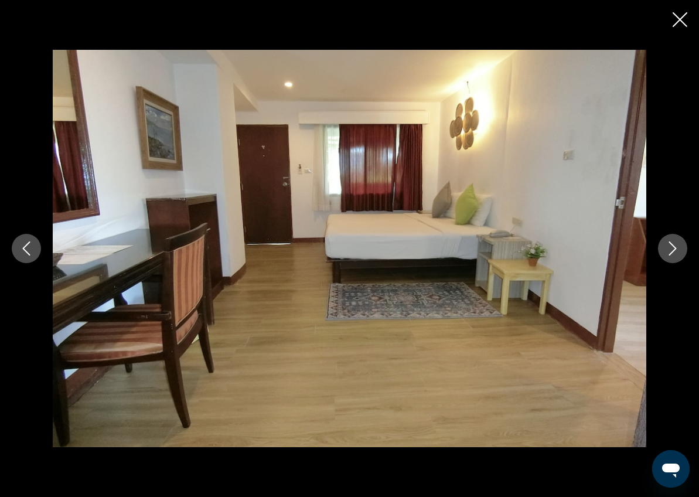
click at [678, 255] on icon "Next image" at bounding box center [673, 249] width 14 height 14
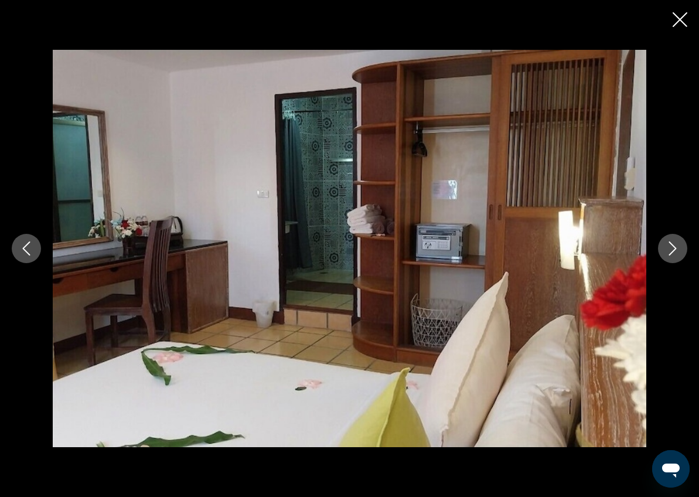
click at [678, 255] on icon "Next image" at bounding box center [673, 249] width 14 height 14
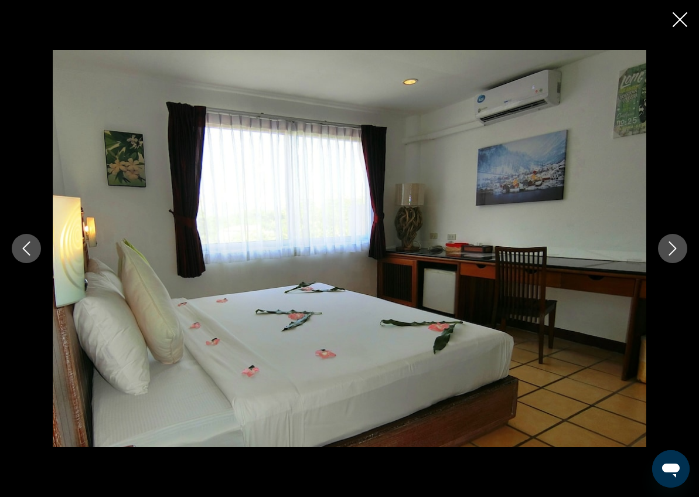
click at [678, 255] on icon "Next image" at bounding box center [673, 249] width 14 height 14
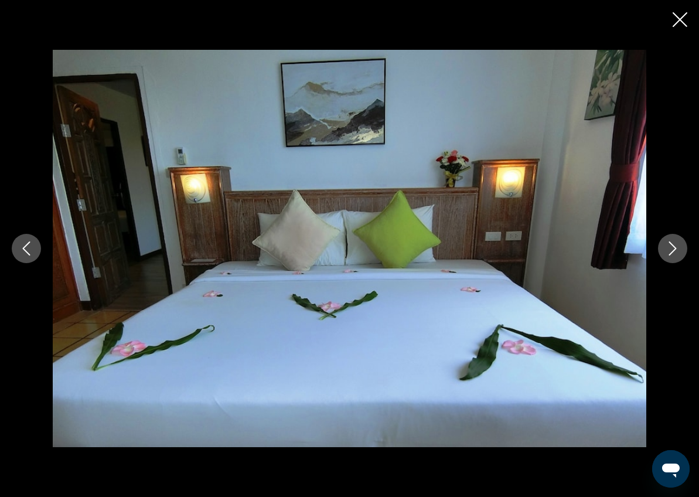
click at [678, 255] on icon "Next image" at bounding box center [673, 249] width 14 height 14
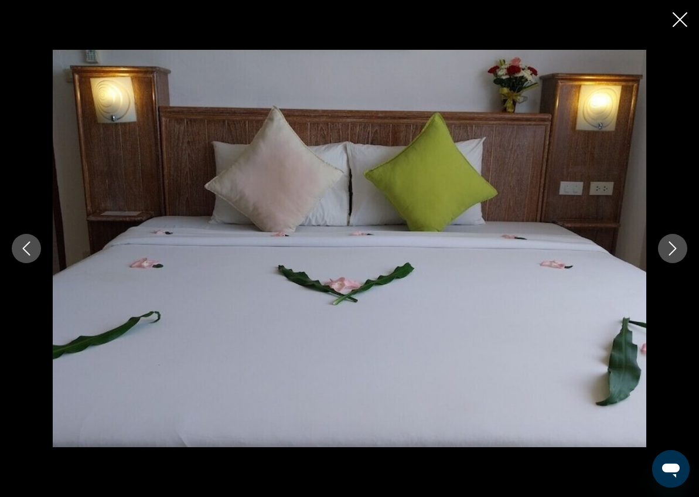
click at [678, 255] on icon "Next image" at bounding box center [673, 249] width 14 height 14
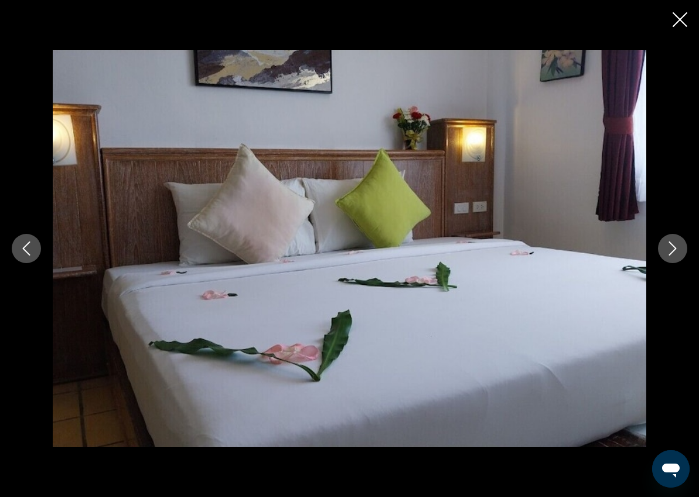
click at [678, 255] on icon "Next image" at bounding box center [673, 249] width 14 height 14
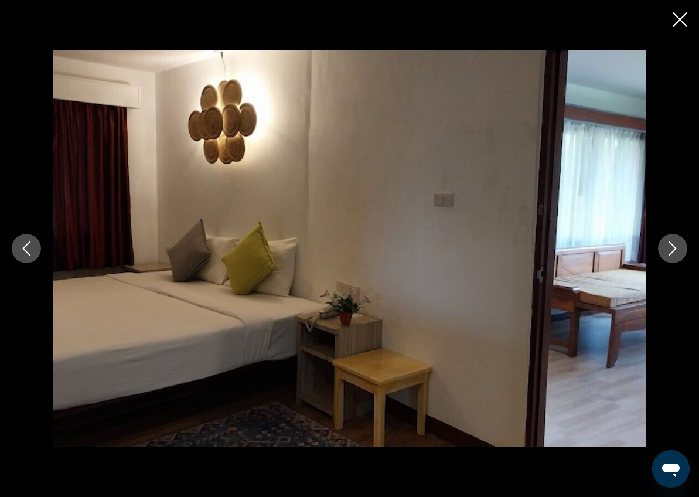
click at [678, 255] on icon "Next image" at bounding box center [673, 249] width 14 height 14
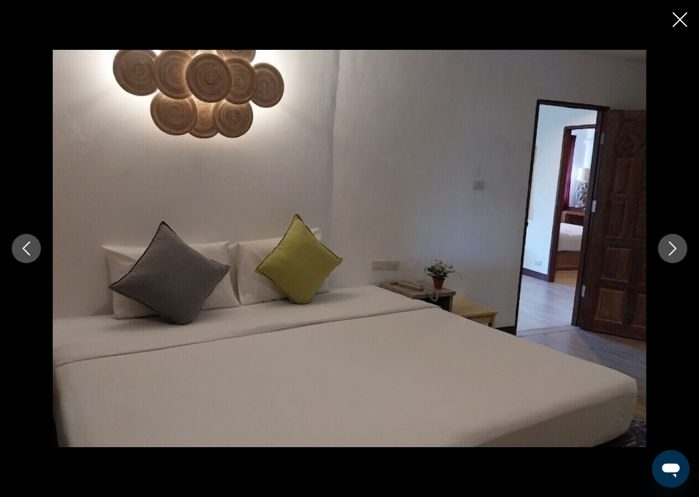
click at [678, 255] on icon "Next image" at bounding box center [673, 249] width 14 height 14
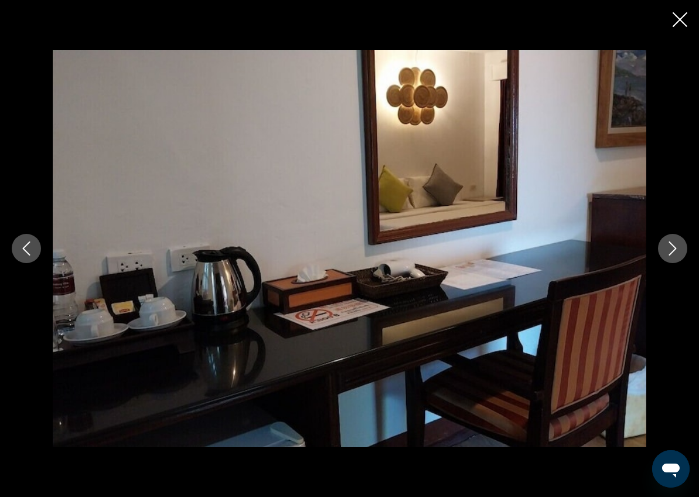
click at [688, 23] on div "prev next" at bounding box center [349, 248] width 699 height 497
click at [681, 22] on icon "Close slideshow" at bounding box center [680, 19] width 15 height 15
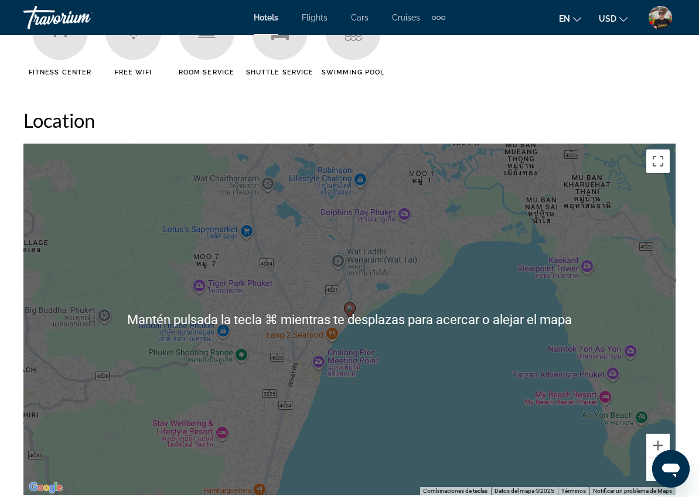
scroll to position [1239, 0]
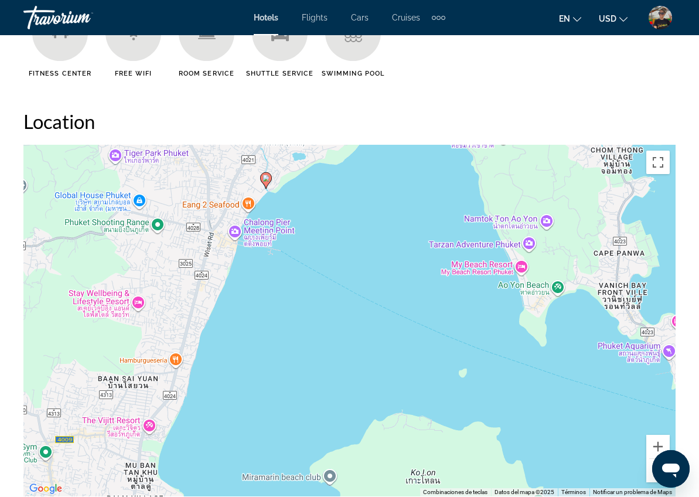
drag, startPoint x: 555, startPoint y: 414, endPoint x: 470, endPoint y: 281, distance: 157.6
click at [470, 281] on div "Para activar la función de arrastre con el teclado, pulsa Alt + Intro. Cuando h…" at bounding box center [349, 321] width 652 height 352
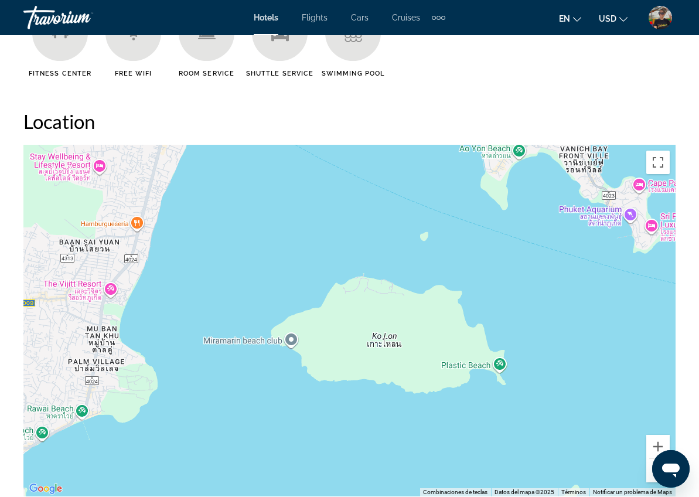
drag, startPoint x: 546, startPoint y: 328, endPoint x: 535, endPoint y: 266, distance: 63.1
click at [521, 224] on div "Para activar la función de arrastre con el teclado, pulsa Alt + Intro. Cuando h…" at bounding box center [349, 321] width 652 height 352
click at [654, 477] on button "Reducir" at bounding box center [658, 470] width 23 height 23
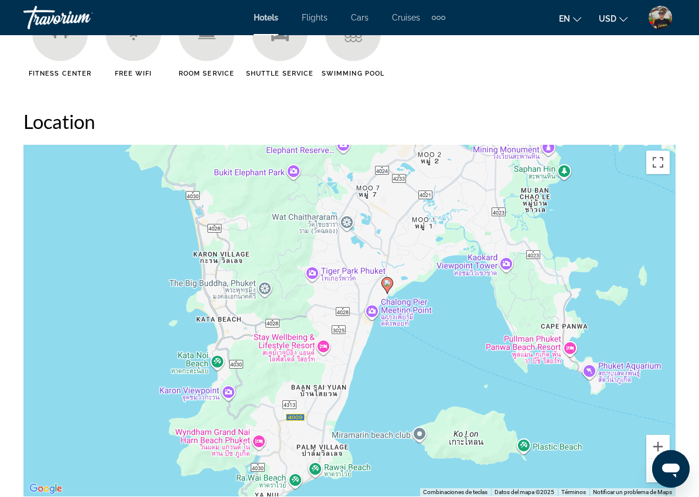
drag, startPoint x: 195, startPoint y: 214, endPoint x: 294, endPoint y: 321, distance: 145.2
click at [294, 323] on div "Para activar la función de arrastre con el teclado, pulsa Alt + Intro. Cuando h…" at bounding box center [349, 321] width 652 height 352
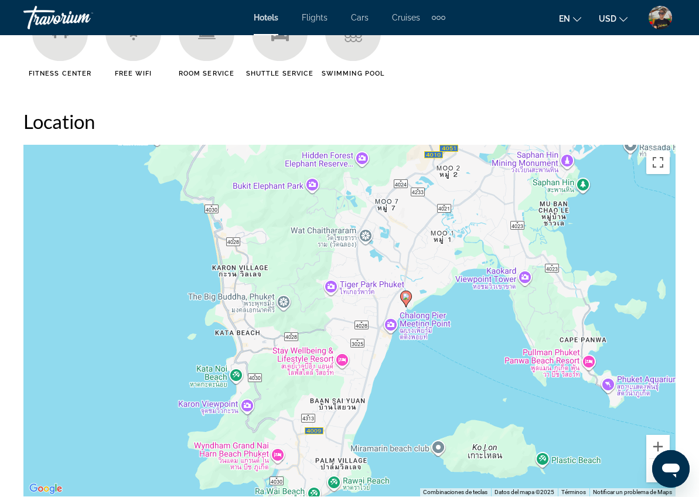
drag, startPoint x: 245, startPoint y: 263, endPoint x: 260, endPoint y: 273, distance: 18.2
click at [261, 274] on div "Para activar la función de arrastre con el teclado, pulsa Alt + Intro. Cuando h…" at bounding box center [349, 321] width 652 height 352
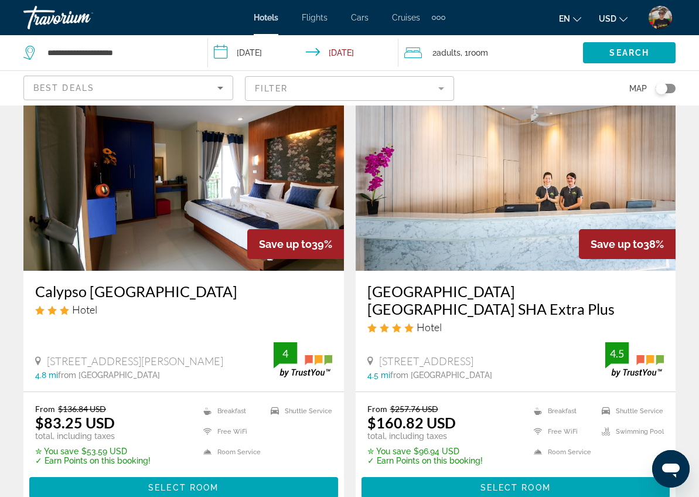
scroll to position [955, 0]
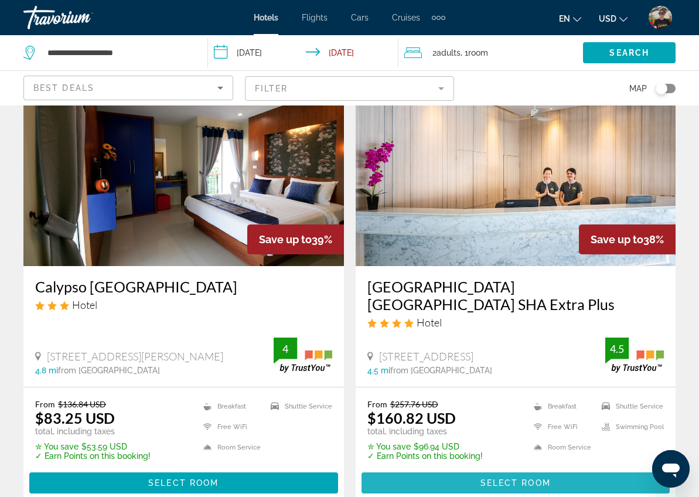
click at [470, 469] on span "Main content" at bounding box center [516, 483] width 309 height 28
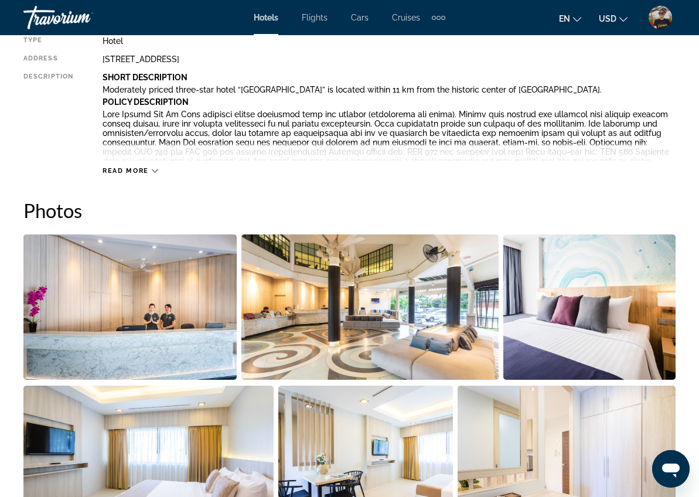
scroll to position [649, 0]
click at [100, 292] on img "Open full-screen image slider" at bounding box center [129, 307] width 213 height 145
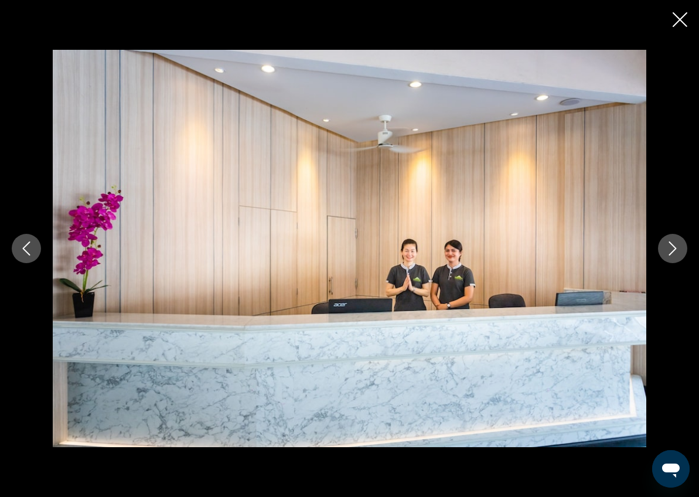
click at [674, 243] on icon "Next image" at bounding box center [673, 249] width 14 height 14
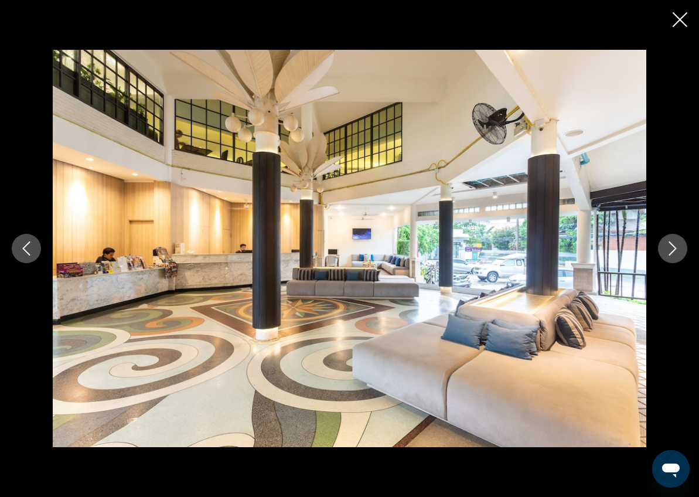
click at [674, 243] on icon "Next image" at bounding box center [673, 249] width 14 height 14
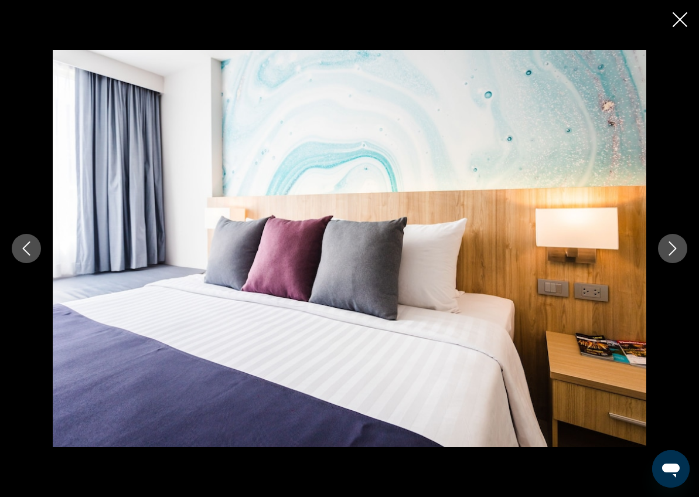
click at [674, 243] on icon "Next image" at bounding box center [673, 249] width 14 height 14
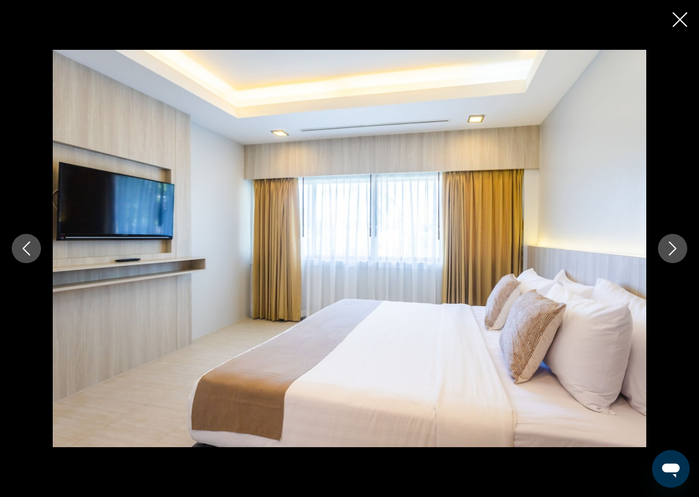
click at [674, 243] on icon "Next image" at bounding box center [673, 249] width 14 height 14
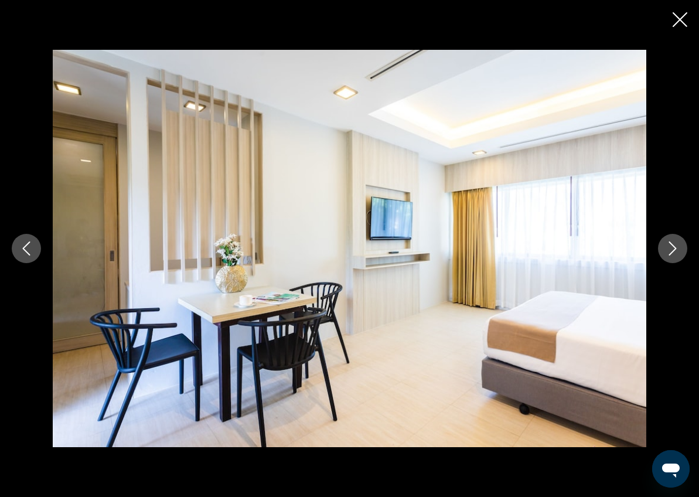
click at [676, 244] on icon "Next image" at bounding box center [673, 249] width 14 height 14
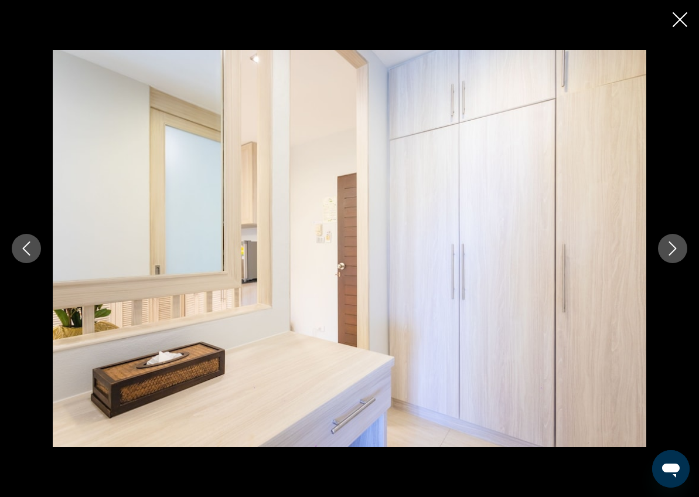
click at [676, 244] on icon "Next image" at bounding box center [673, 249] width 14 height 14
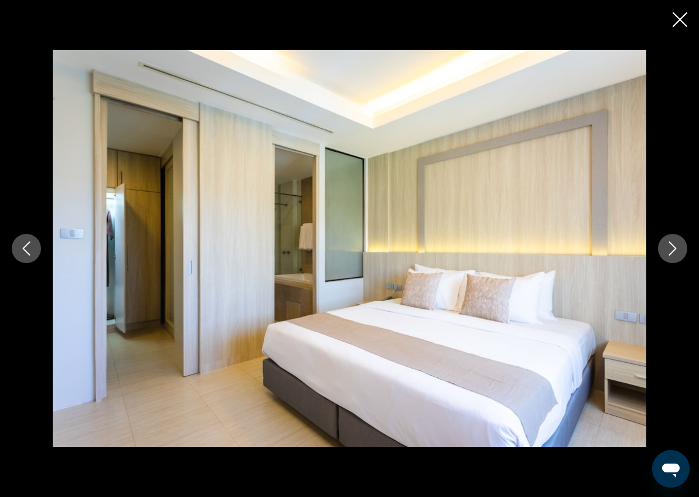
click at [676, 244] on icon "Next image" at bounding box center [673, 249] width 14 height 14
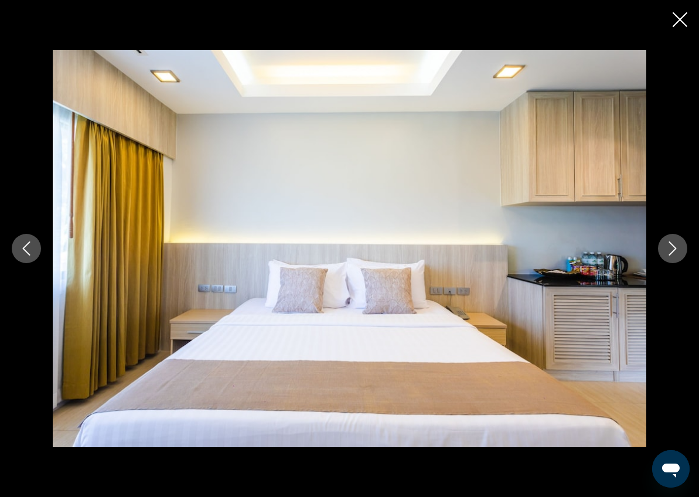
click at [676, 245] on icon "Next image" at bounding box center [673, 249] width 14 height 14
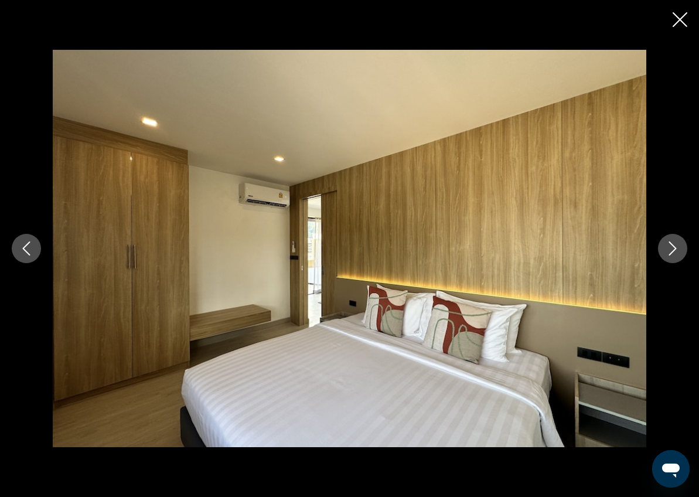
click at [676, 245] on icon "Next image" at bounding box center [673, 249] width 14 height 14
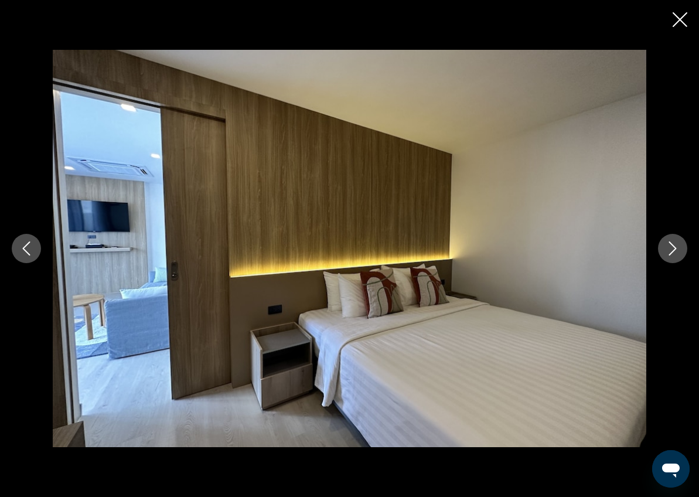
click at [675, 245] on icon "Next image" at bounding box center [673, 249] width 14 height 14
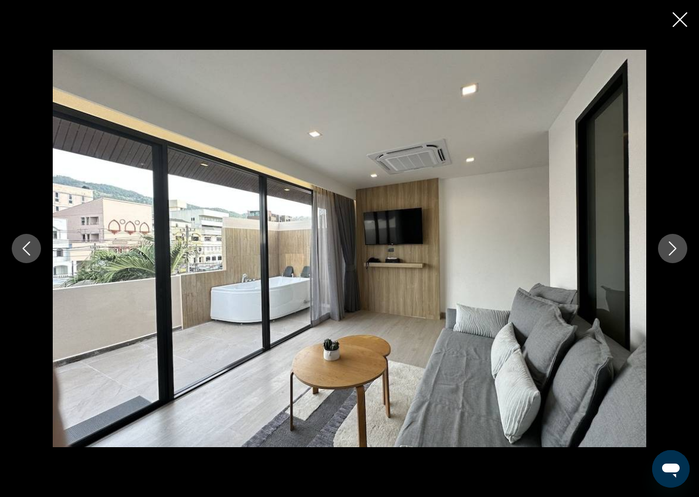
click at [675, 245] on icon "Next image" at bounding box center [673, 249] width 14 height 14
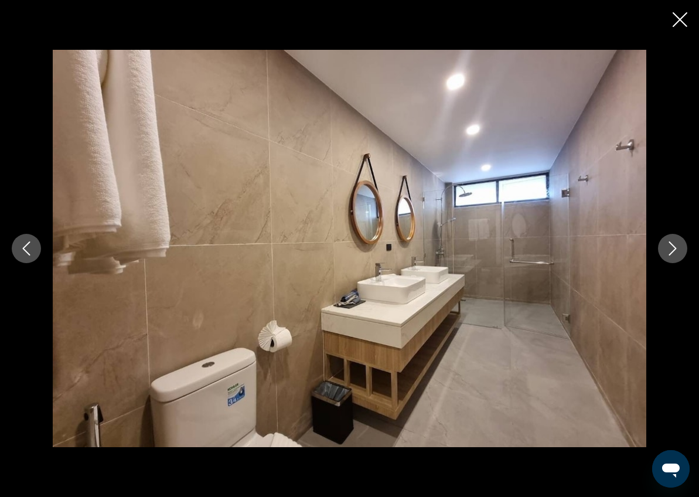
click at [675, 245] on icon "Next image" at bounding box center [673, 249] width 14 height 14
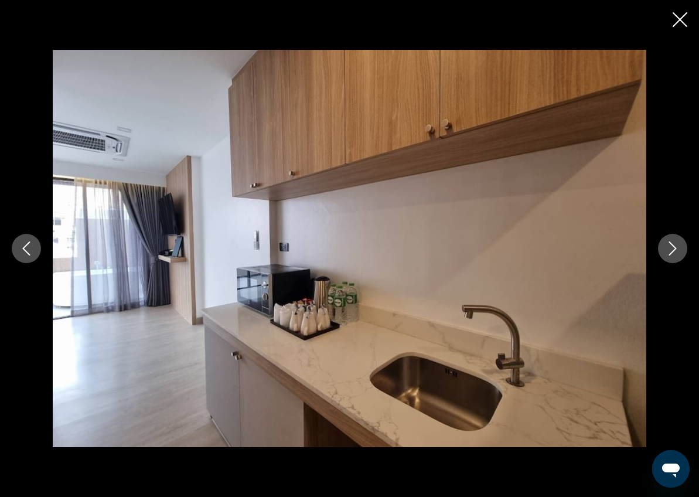
click at [675, 245] on icon "Next image" at bounding box center [673, 249] width 14 height 14
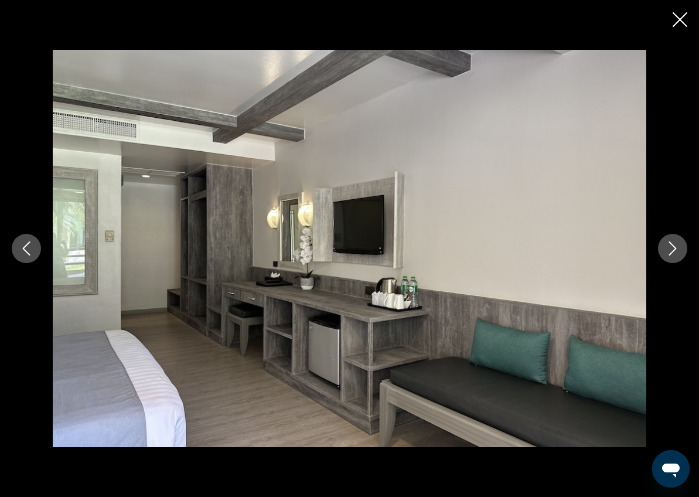
click at [675, 245] on icon "Next image" at bounding box center [673, 249] width 14 height 14
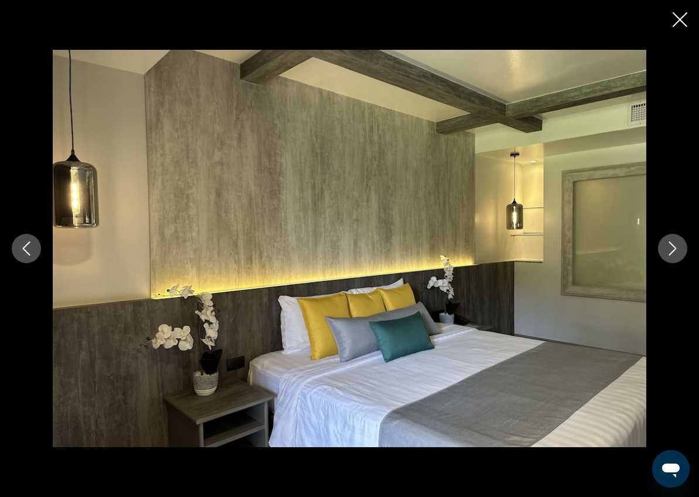
click at [675, 245] on icon "Next image" at bounding box center [673, 249] width 14 height 14
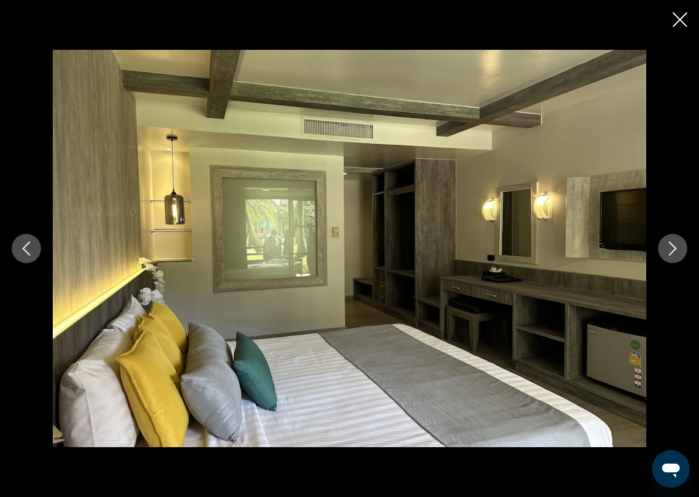
click at [675, 245] on icon "Next image" at bounding box center [673, 249] width 14 height 14
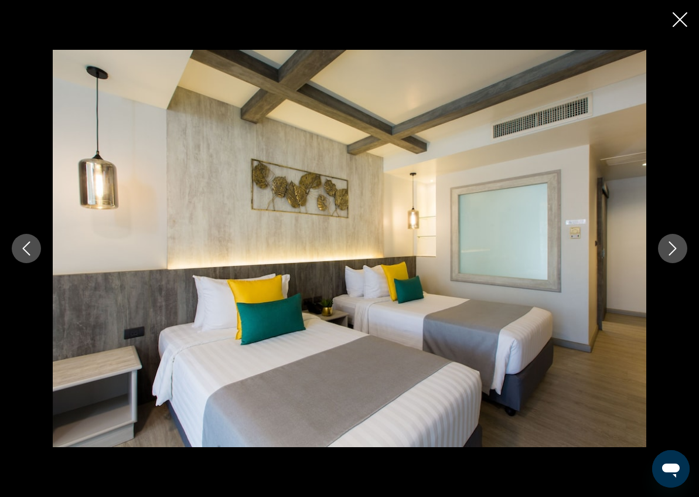
click at [675, 245] on icon "Next image" at bounding box center [673, 249] width 14 height 14
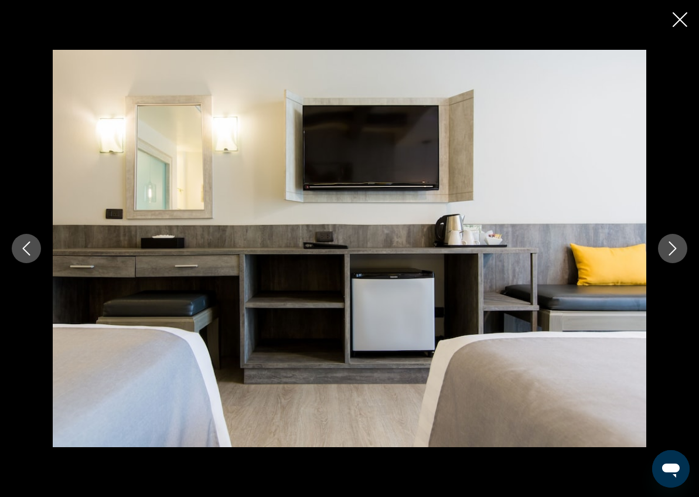
click at [675, 245] on icon "Next image" at bounding box center [673, 249] width 14 height 14
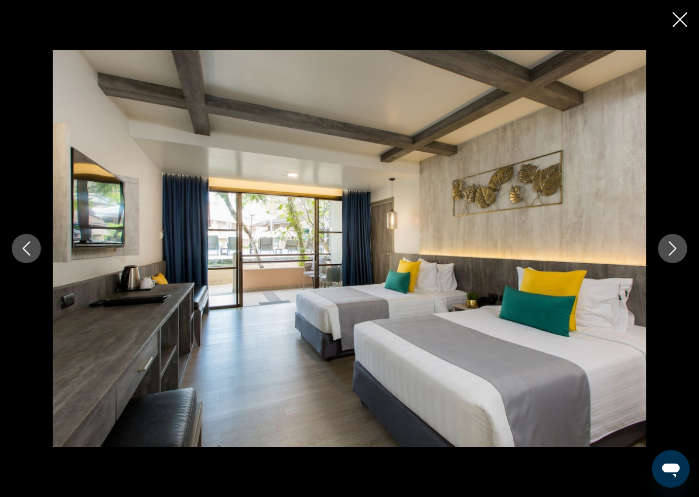
click at [675, 245] on icon "Next image" at bounding box center [673, 249] width 14 height 14
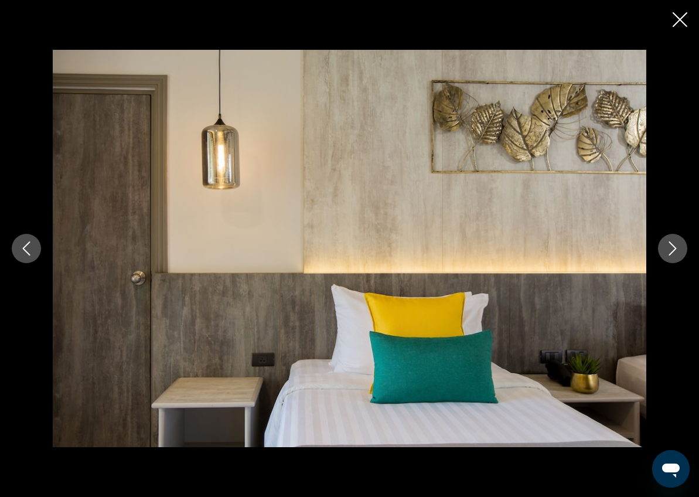
click at [675, 245] on icon "Next image" at bounding box center [673, 249] width 14 height 14
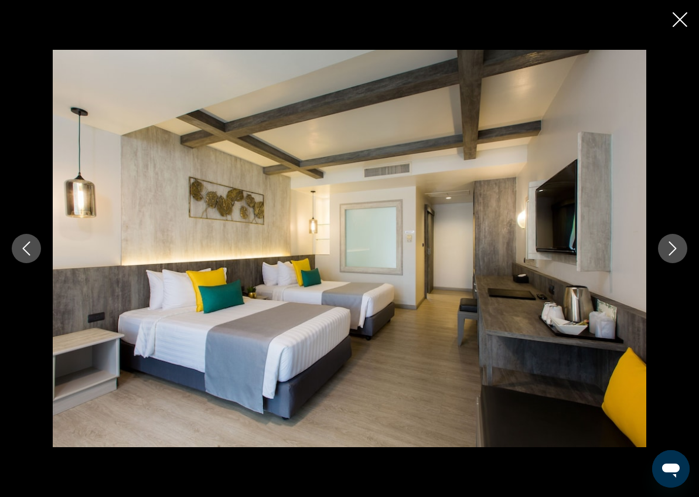
click at [675, 245] on icon "Next image" at bounding box center [673, 249] width 14 height 14
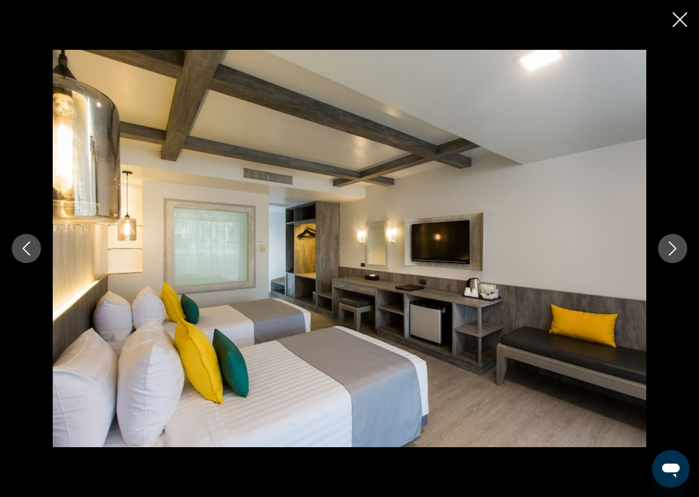
click at [675, 245] on icon "Next image" at bounding box center [673, 249] width 14 height 14
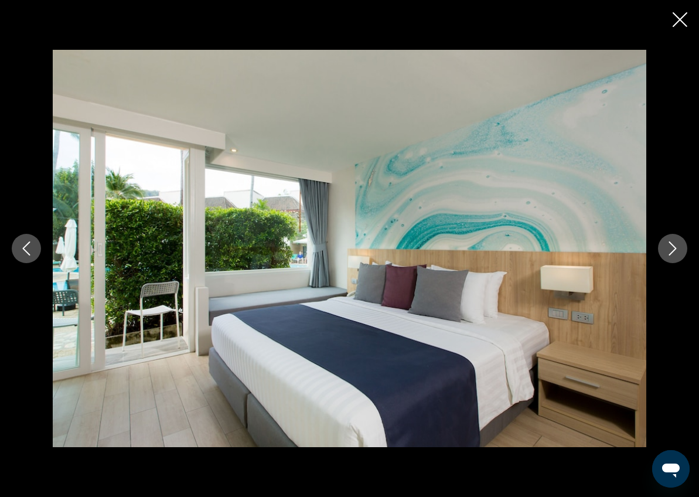
click at [682, 21] on icon "Close slideshow" at bounding box center [680, 19] width 15 height 15
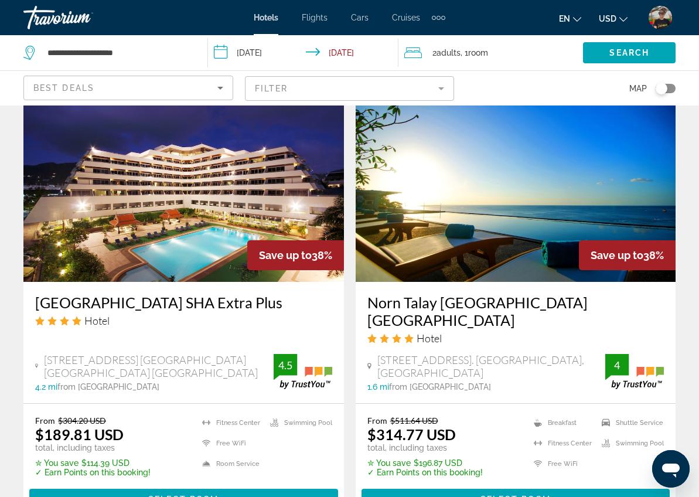
scroll to position [1824, 0]
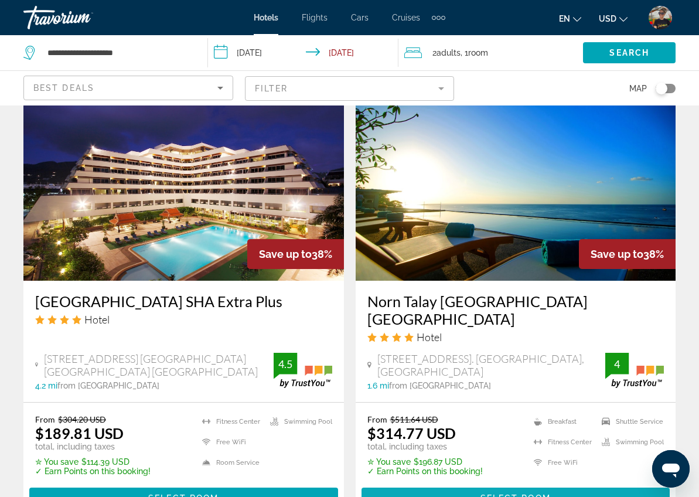
click at [479, 484] on span "Main content" at bounding box center [516, 498] width 309 height 28
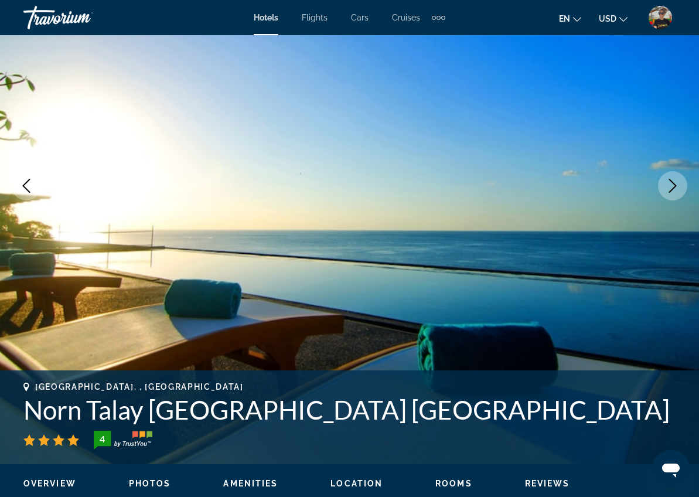
scroll to position [130, 0]
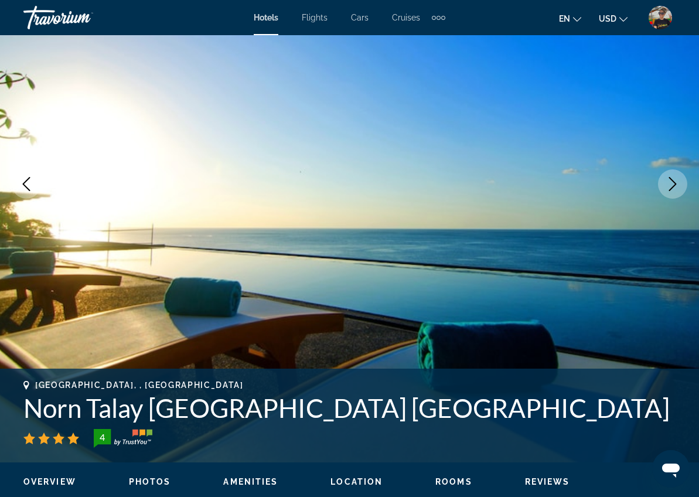
click at [671, 187] on icon "Next image" at bounding box center [673, 184] width 14 height 14
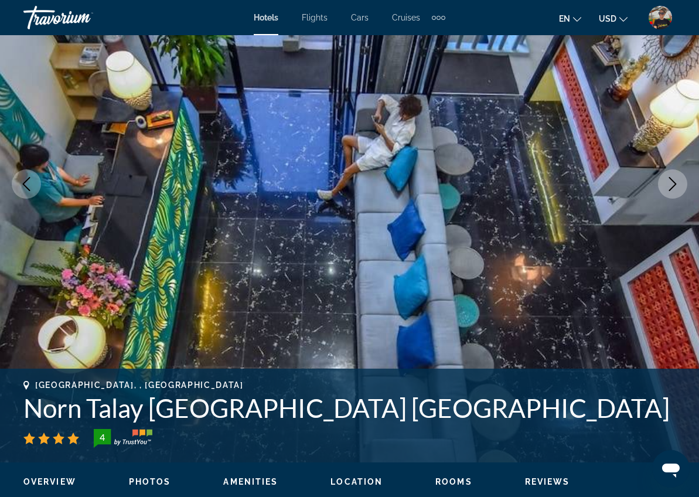
click at [671, 187] on icon "Next image" at bounding box center [673, 184] width 14 height 14
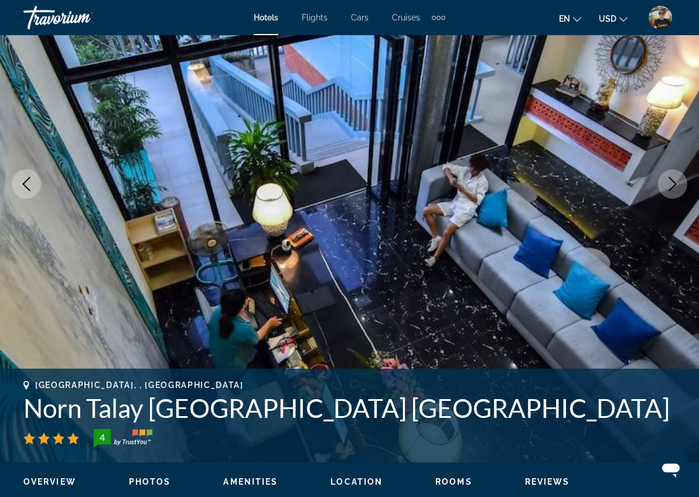
click at [671, 187] on icon "Next image" at bounding box center [673, 184] width 14 height 14
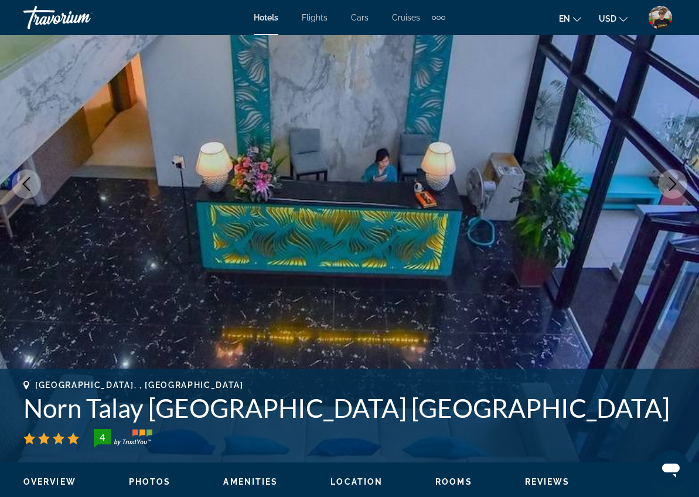
click at [671, 186] on icon "Next image" at bounding box center [673, 184] width 14 height 14
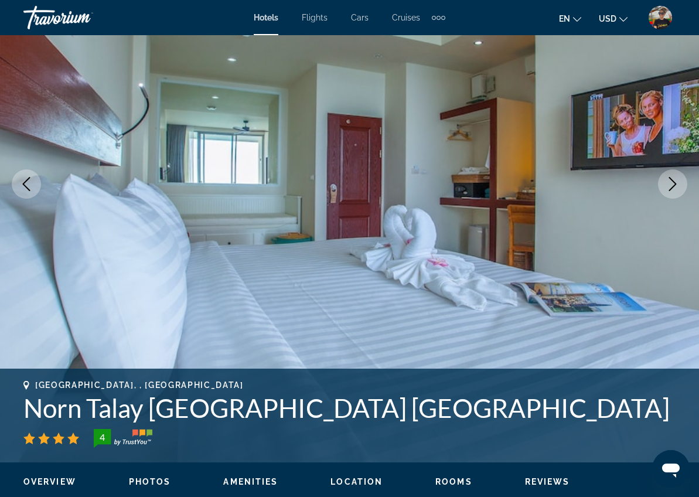
click at [671, 186] on icon "Next image" at bounding box center [673, 184] width 14 height 14
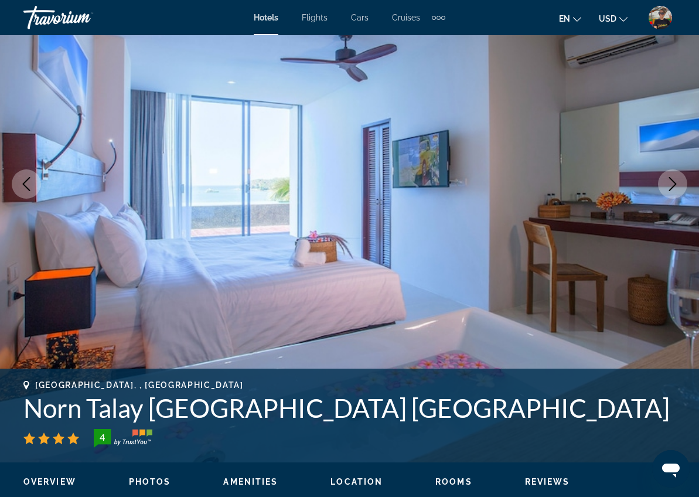
click at [671, 186] on icon "Next image" at bounding box center [673, 184] width 14 height 14
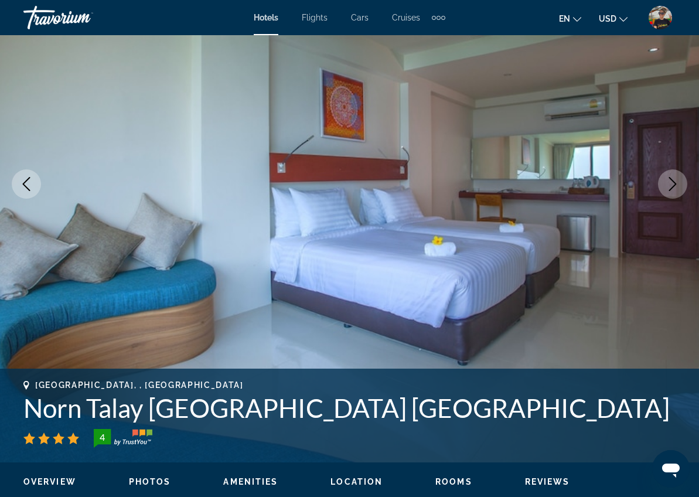
click at [671, 186] on icon "Next image" at bounding box center [673, 184] width 14 height 14
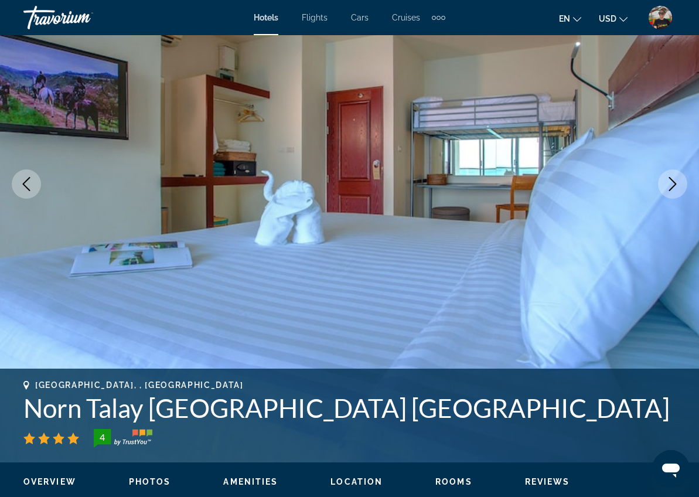
click at [671, 186] on icon "Next image" at bounding box center [673, 184] width 14 height 14
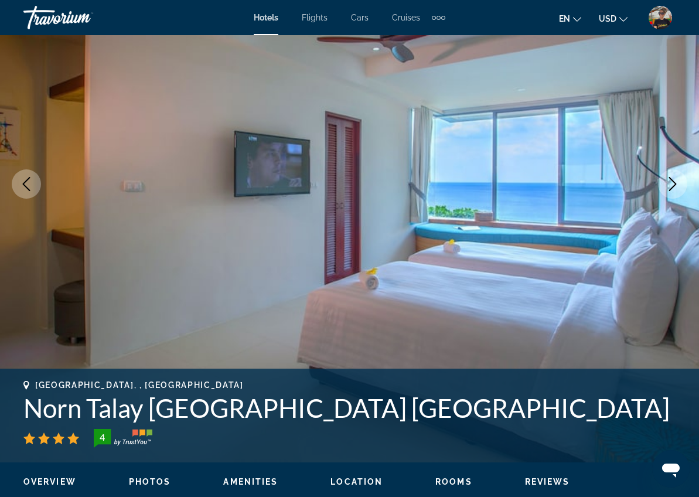
click at [671, 186] on icon "Next image" at bounding box center [673, 184] width 14 height 14
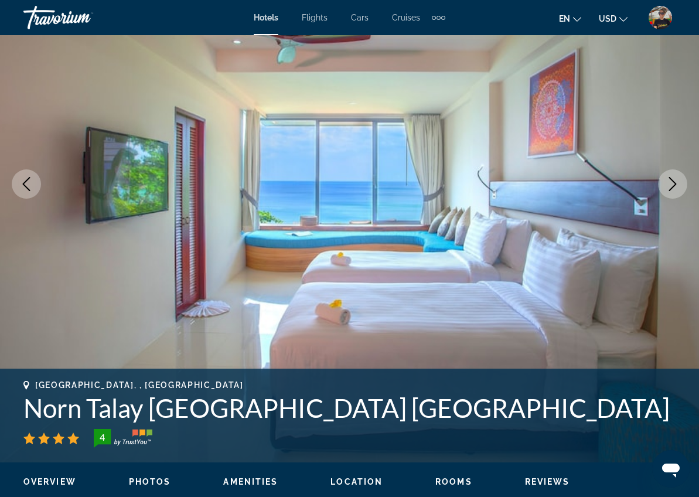
click at [671, 186] on icon "Next image" at bounding box center [673, 184] width 14 height 14
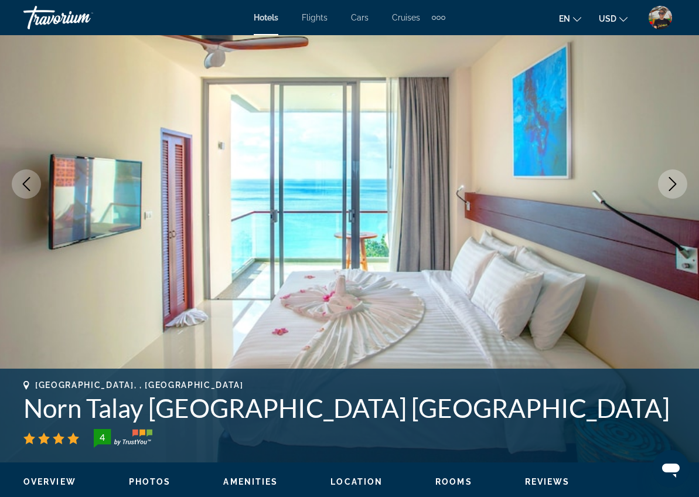
click at [671, 186] on icon "Next image" at bounding box center [673, 184] width 14 height 14
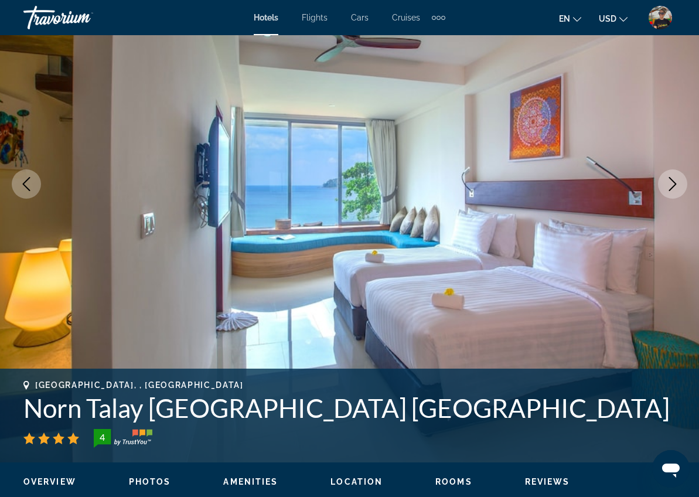
click at [671, 186] on icon "Next image" at bounding box center [673, 184] width 14 height 14
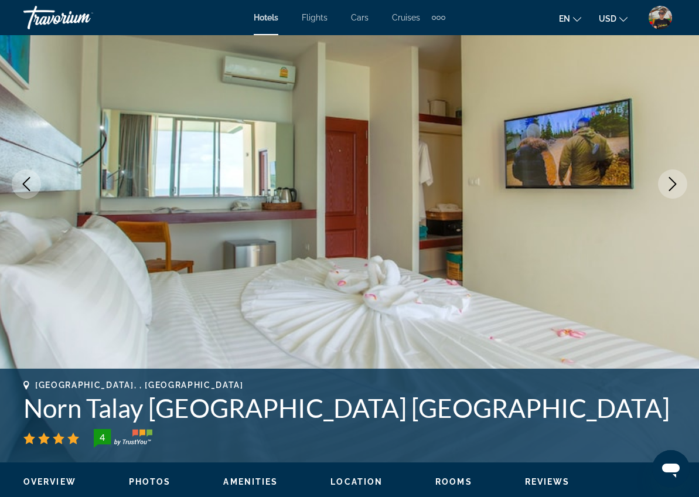
click at [671, 186] on icon "Next image" at bounding box center [673, 184] width 14 height 14
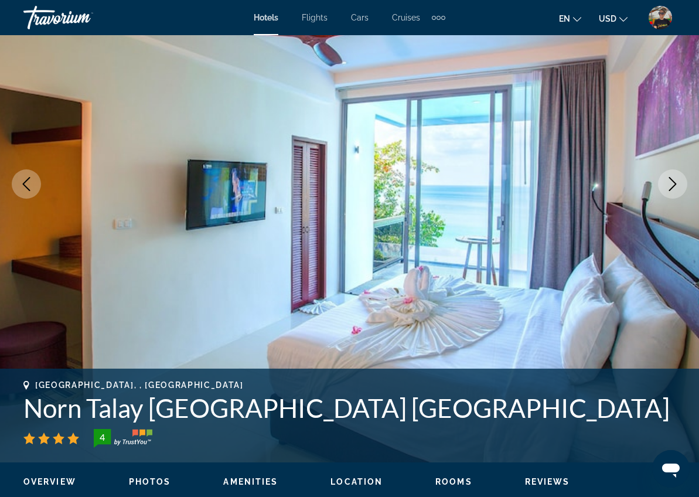
click at [671, 186] on icon "Next image" at bounding box center [673, 184] width 14 height 14
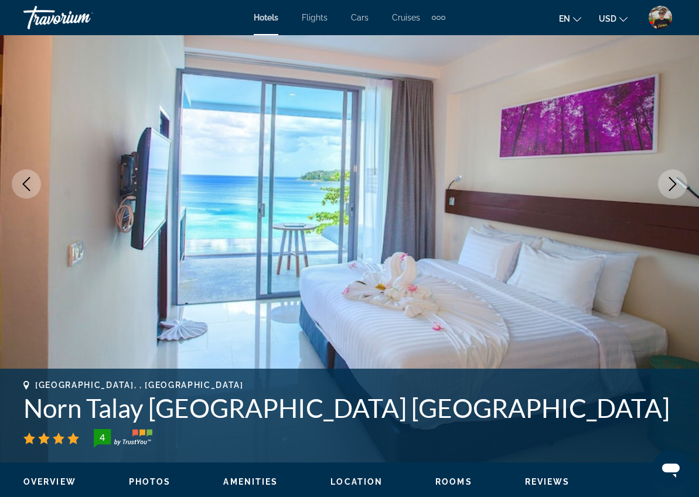
click at [675, 189] on icon "Next image" at bounding box center [673, 184] width 14 height 14
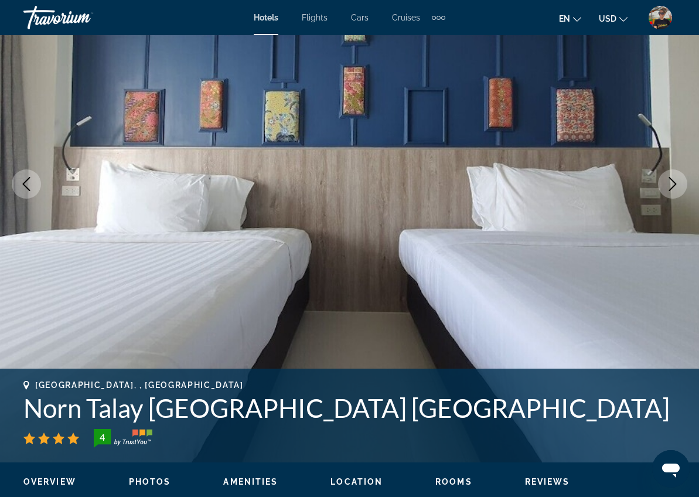
click at [675, 189] on icon "Next image" at bounding box center [673, 184] width 14 height 14
click at [671, 182] on icon "Next image" at bounding box center [673, 184] width 14 height 14
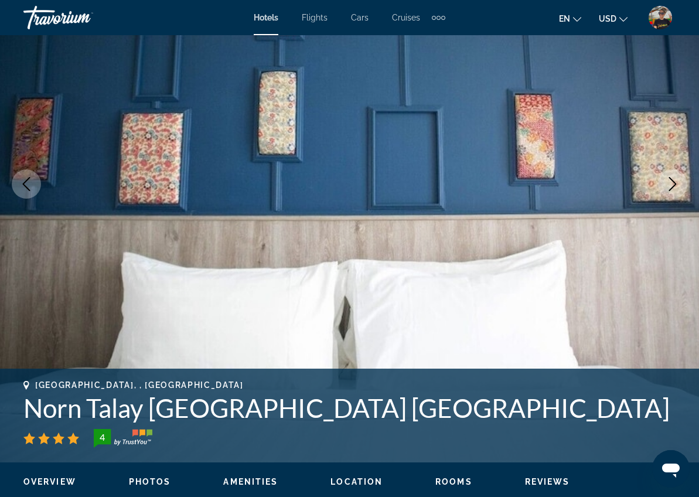
click at [671, 183] on icon "Next image" at bounding box center [673, 184] width 14 height 14
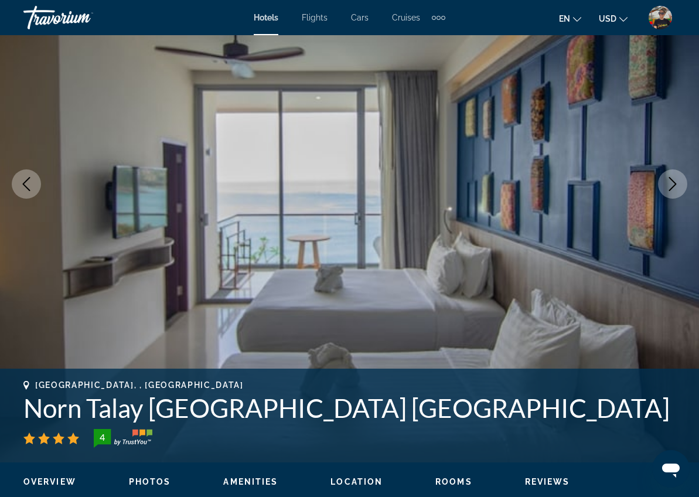
click at [670, 183] on icon "Next image" at bounding box center [673, 184] width 14 height 14
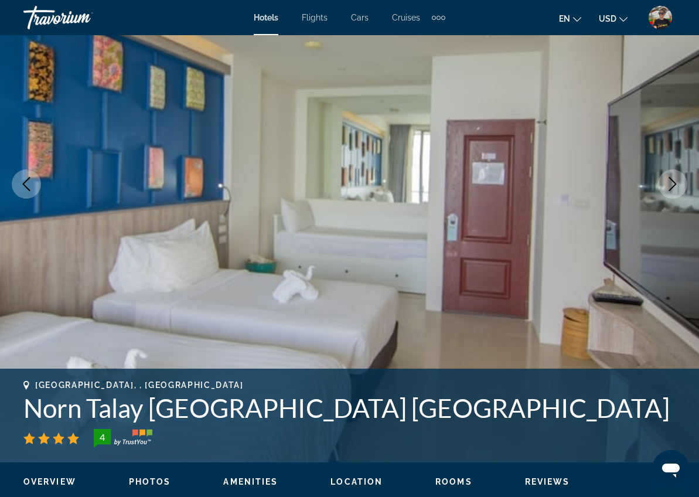
click at [670, 183] on icon "Next image" at bounding box center [673, 184] width 14 height 14
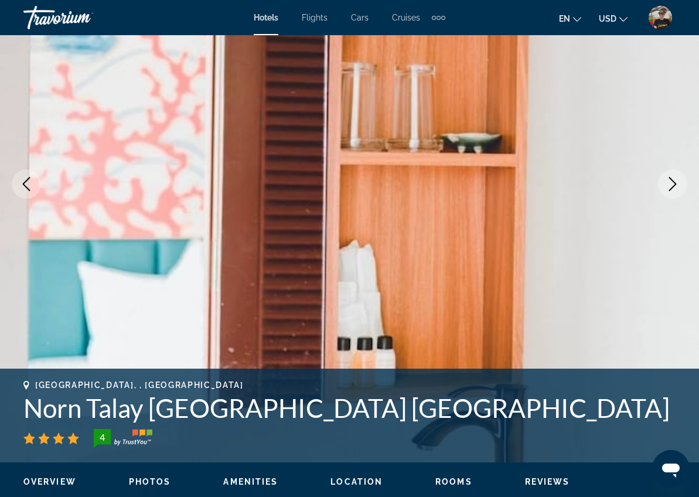
click at [670, 183] on icon "Next image" at bounding box center [673, 184] width 14 height 14
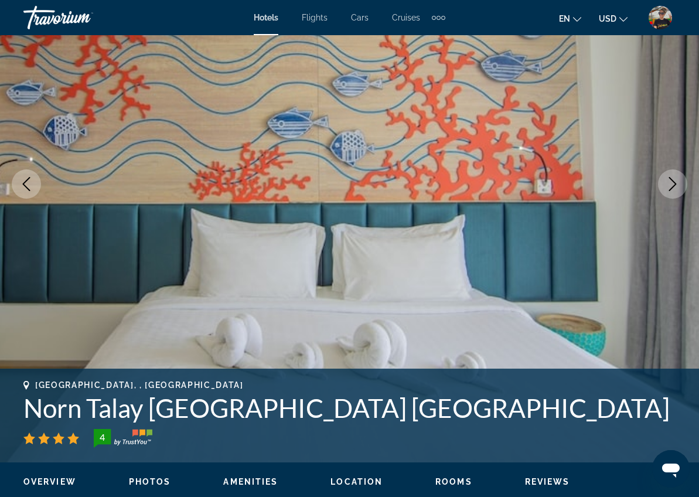
click at [670, 183] on icon "Next image" at bounding box center [673, 184] width 14 height 14
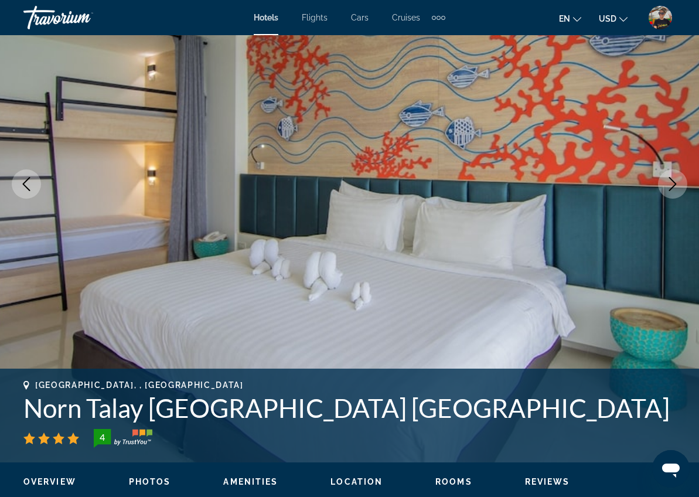
click at [670, 183] on icon "Next image" at bounding box center [673, 184] width 14 height 14
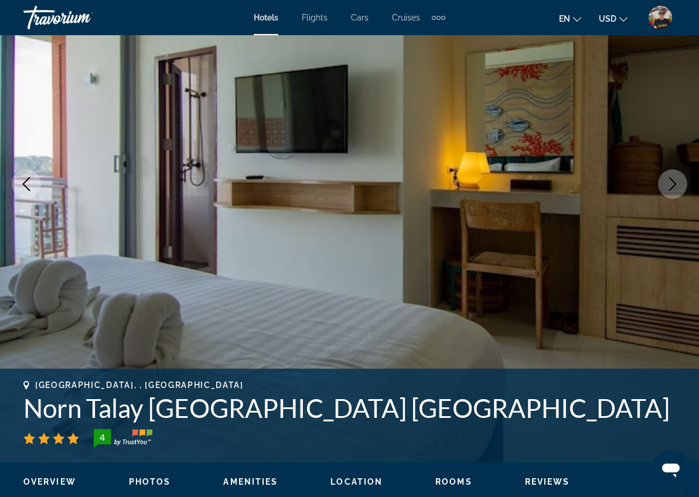
click at [670, 183] on icon "Next image" at bounding box center [673, 184] width 14 height 14
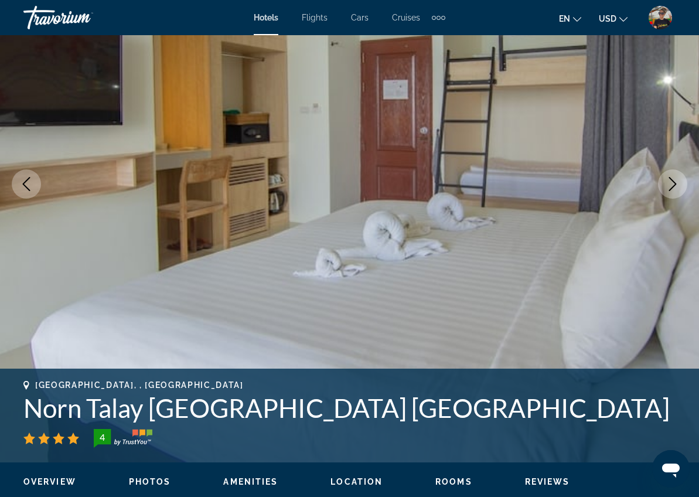
click at [670, 183] on icon "Next image" at bounding box center [673, 184] width 14 height 14
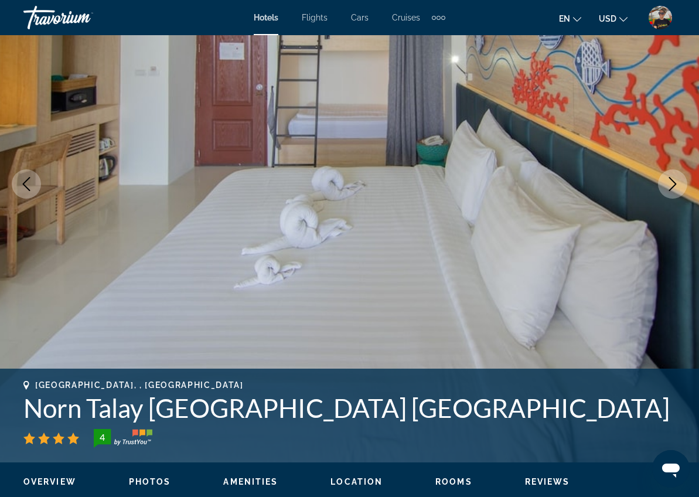
click at [670, 183] on icon "Next image" at bounding box center [673, 184] width 14 height 14
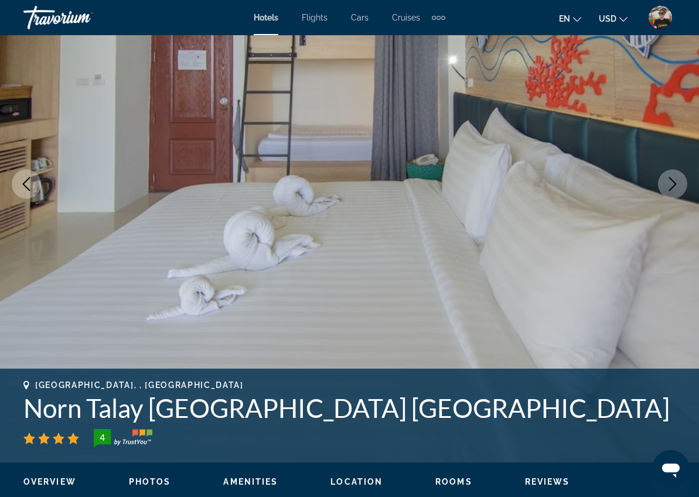
click at [670, 183] on icon "Next image" at bounding box center [673, 184] width 14 height 14
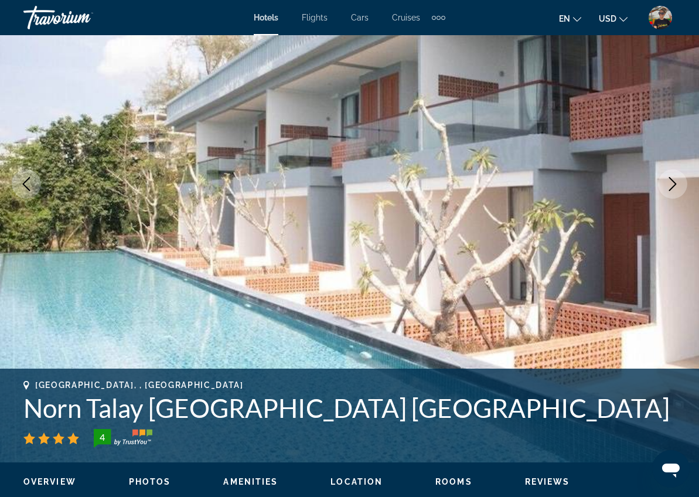
click at [670, 183] on icon "Next image" at bounding box center [673, 184] width 14 height 14
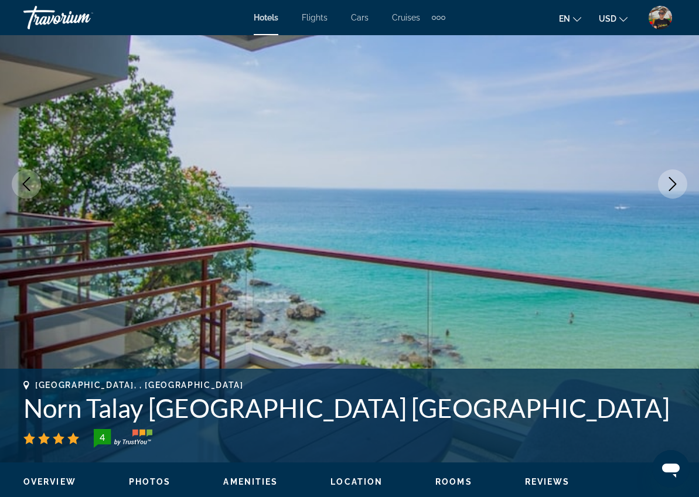
click at [670, 183] on icon "Next image" at bounding box center [673, 184] width 14 height 14
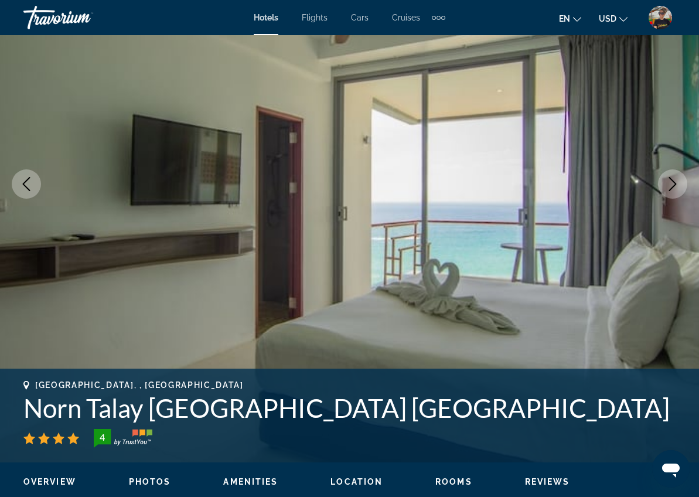
click at [670, 183] on icon "Next image" at bounding box center [673, 184] width 14 height 14
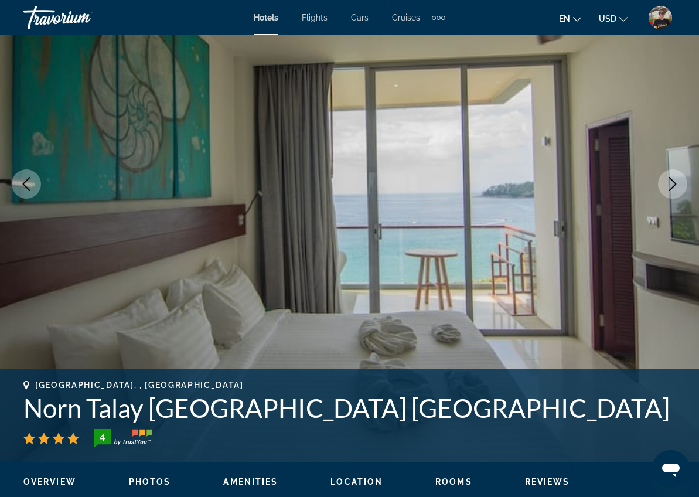
click at [670, 183] on icon "Next image" at bounding box center [673, 184] width 14 height 14
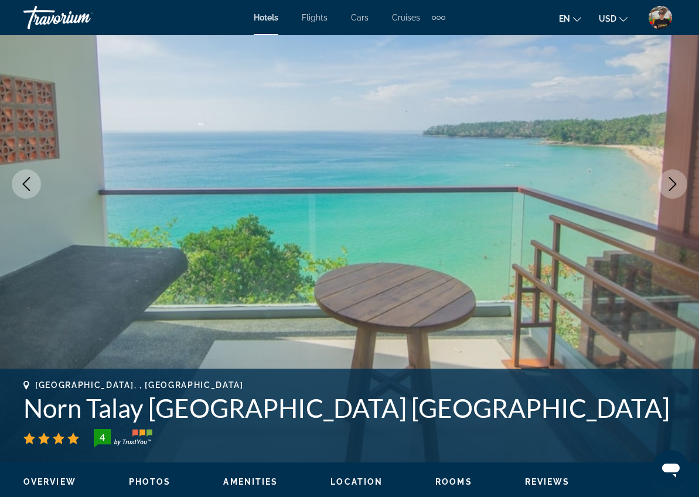
click at [670, 183] on icon "Next image" at bounding box center [673, 184] width 14 height 14
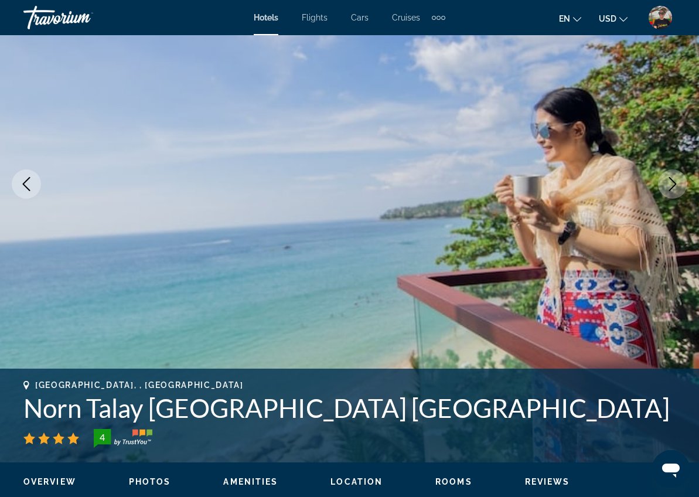
click at [670, 183] on icon "Next image" at bounding box center [673, 184] width 14 height 14
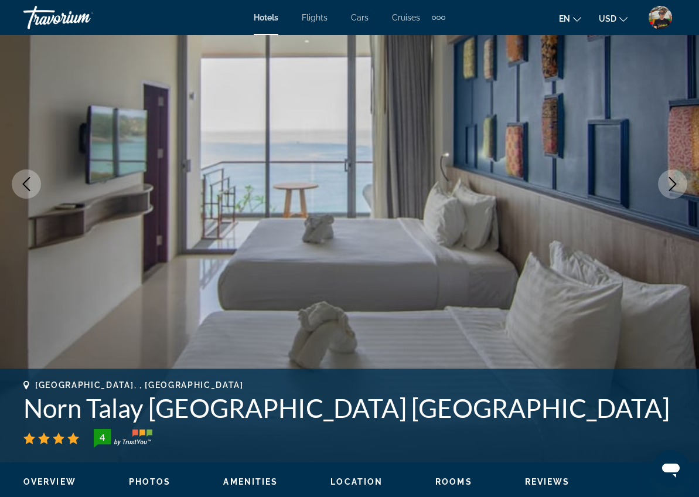
click at [670, 183] on icon "Next image" at bounding box center [673, 184] width 14 height 14
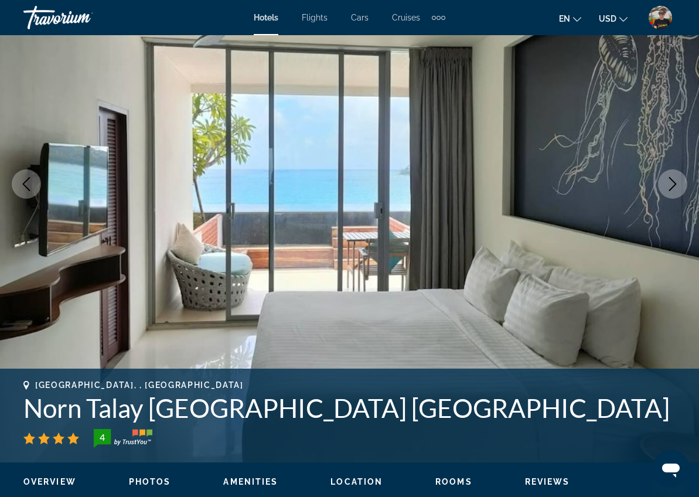
click at [670, 183] on icon "Next image" at bounding box center [673, 184] width 14 height 14
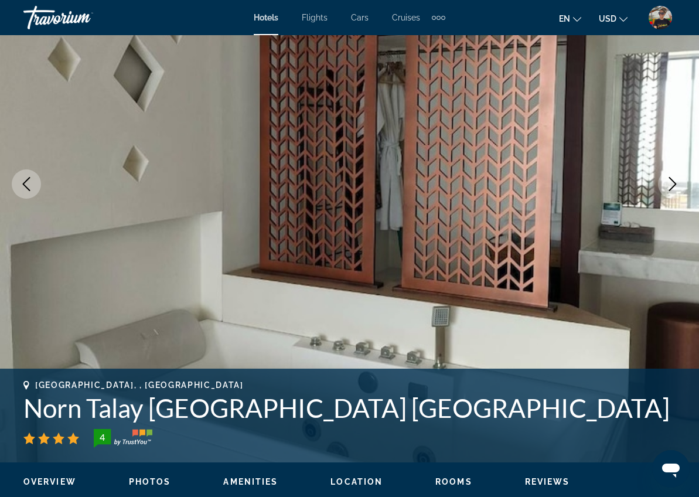
click at [670, 183] on icon "Next image" at bounding box center [673, 184] width 14 height 14
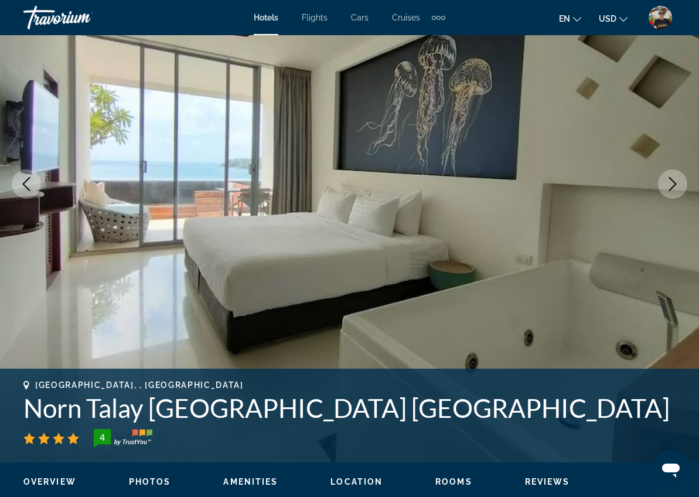
click at [670, 183] on icon "Next image" at bounding box center [673, 184] width 14 height 14
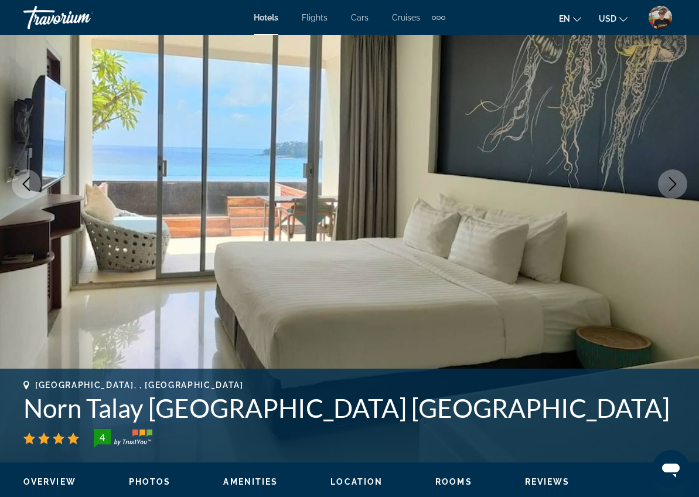
click at [670, 183] on icon "Next image" at bounding box center [673, 184] width 14 height 14
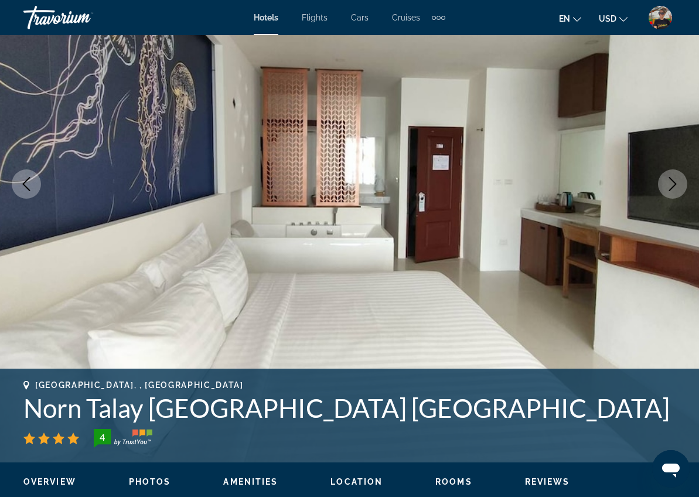
click at [670, 183] on icon "Next image" at bounding box center [673, 184] width 14 height 14
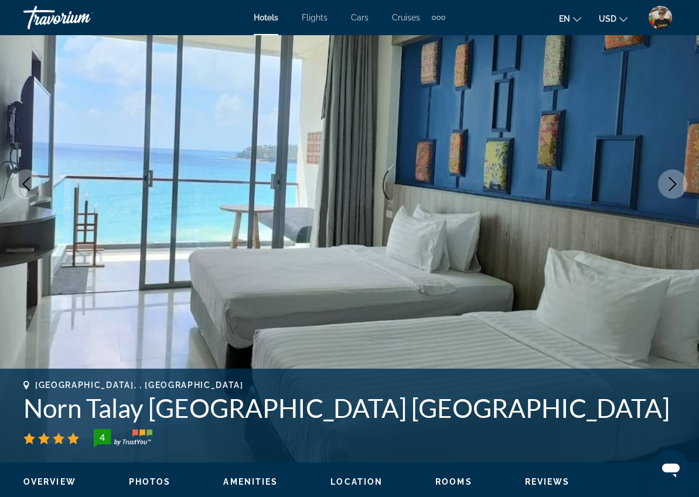
click at [670, 183] on icon "Next image" at bounding box center [673, 184] width 14 height 14
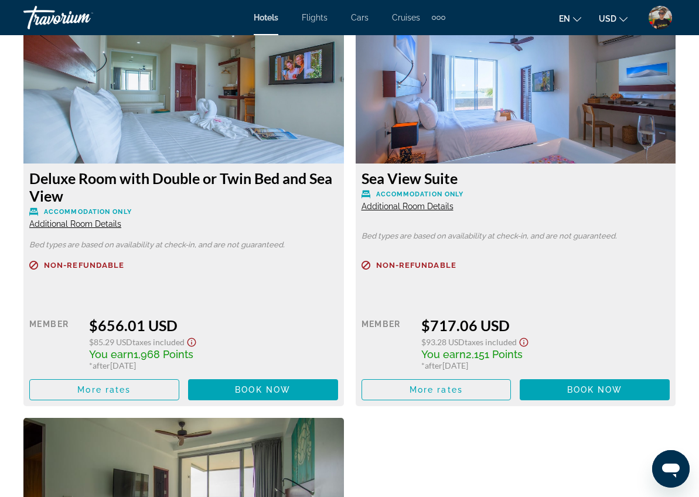
scroll to position [3844, 0]
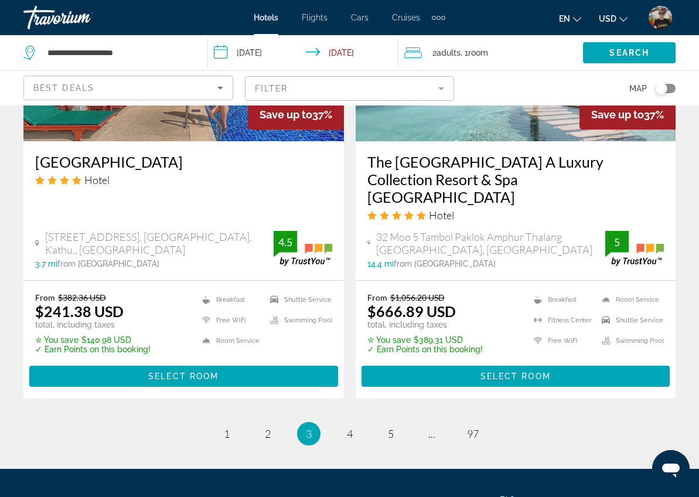
scroll to position [2425, 0]
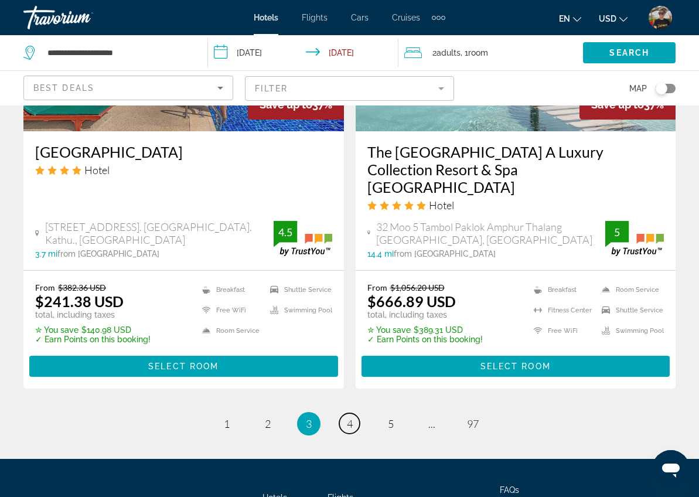
click at [349, 417] on span "4" at bounding box center [350, 423] width 6 height 13
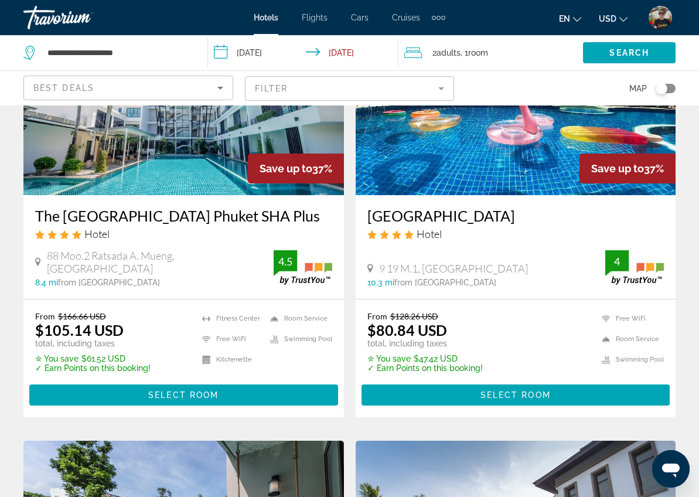
scroll to position [140, 0]
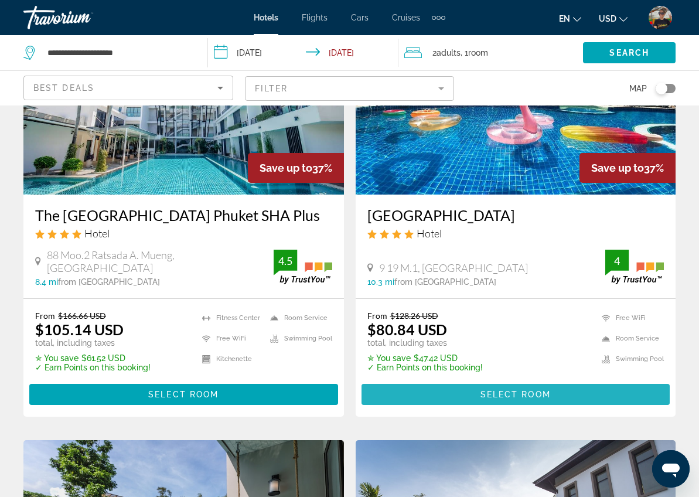
click at [511, 395] on span "Select Room" at bounding box center [516, 394] width 70 height 9
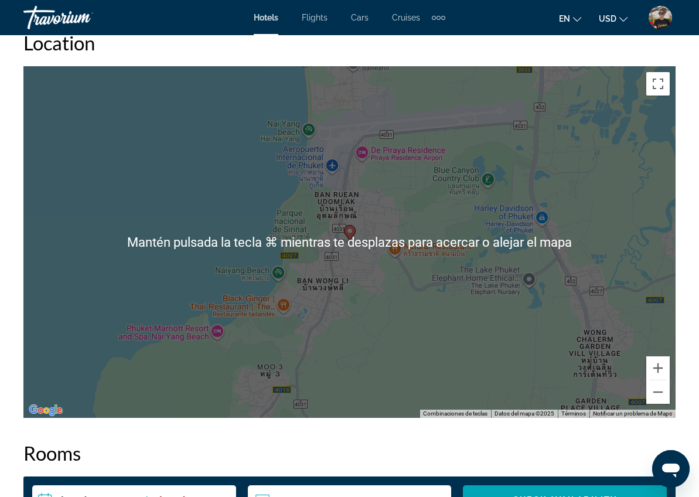
scroll to position [1269, 0]
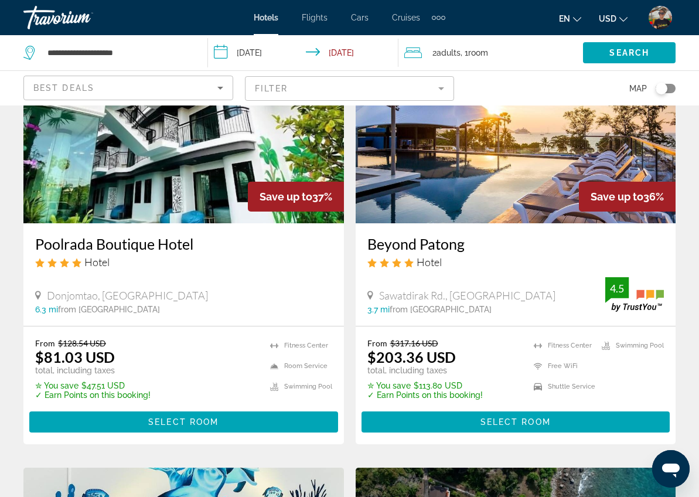
scroll to position [984, 0]
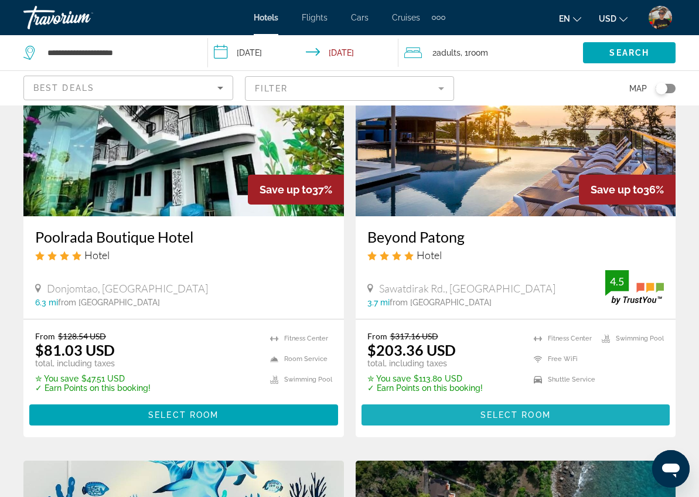
click at [579, 406] on span "Main content" at bounding box center [516, 415] width 309 height 28
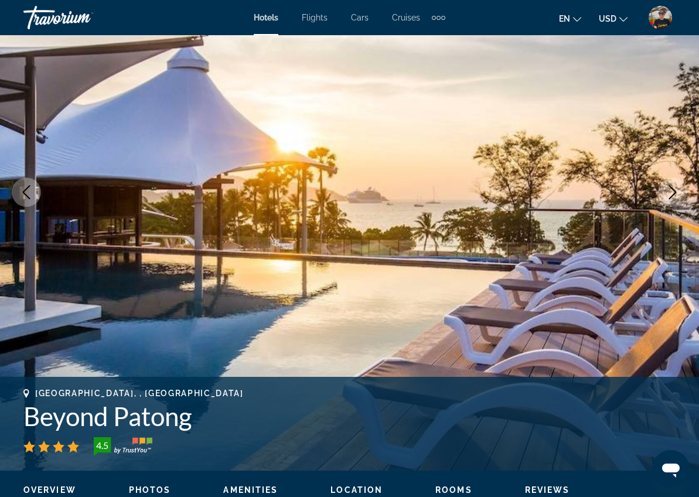
scroll to position [122, 0]
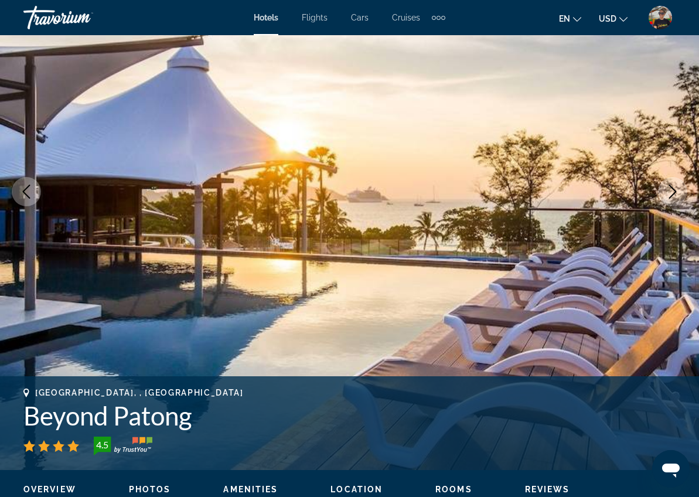
click at [669, 193] on icon "Next image" at bounding box center [673, 192] width 14 height 14
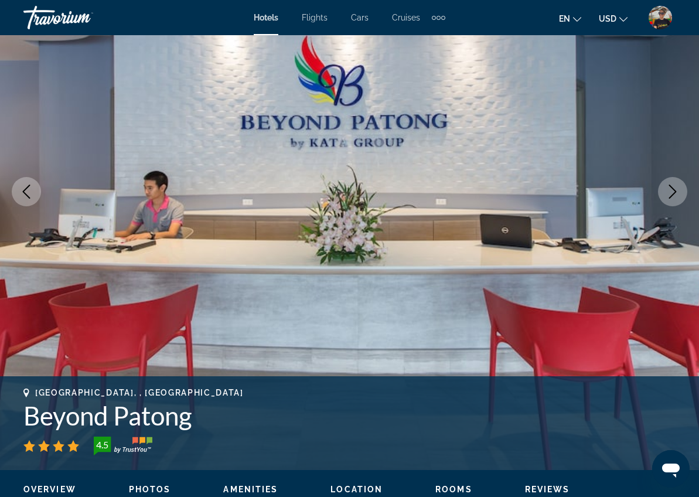
click at [669, 193] on icon "Next image" at bounding box center [673, 192] width 14 height 14
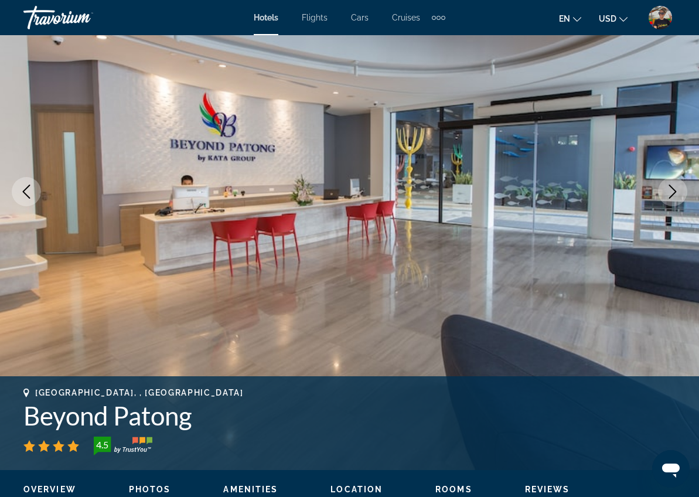
click at [669, 193] on icon "Next image" at bounding box center [673, 192] width 14 height 14
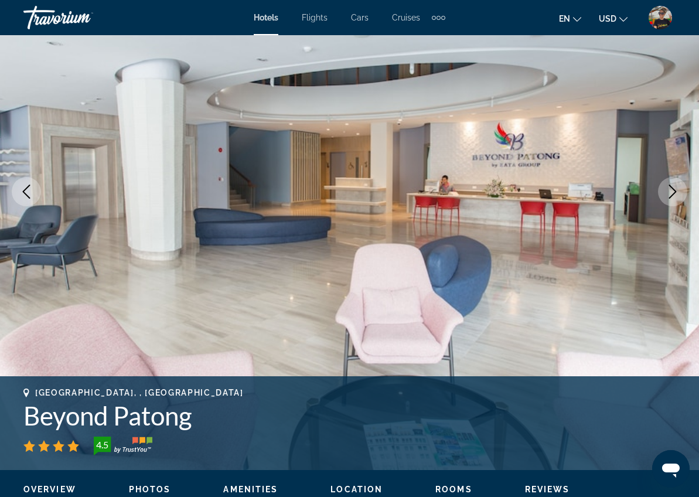
click at [669, 193] on icon "Next image" at bounding box center [673, 192] width 14 height 14
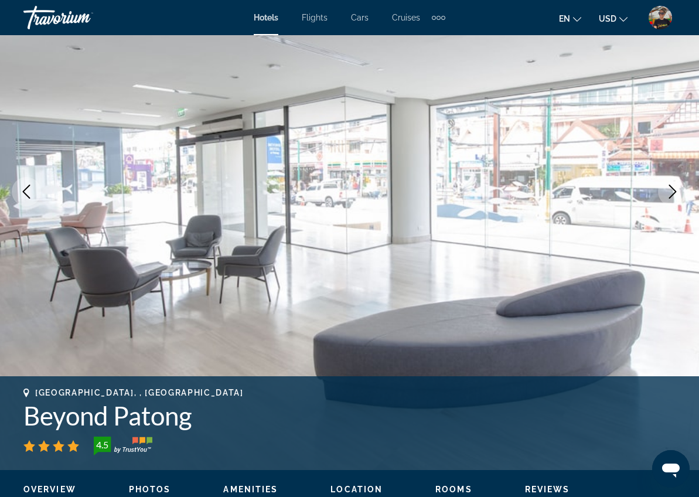
click at [668, 193] on icon "Next image" at bounding box center [673, 192] width 14 height 14
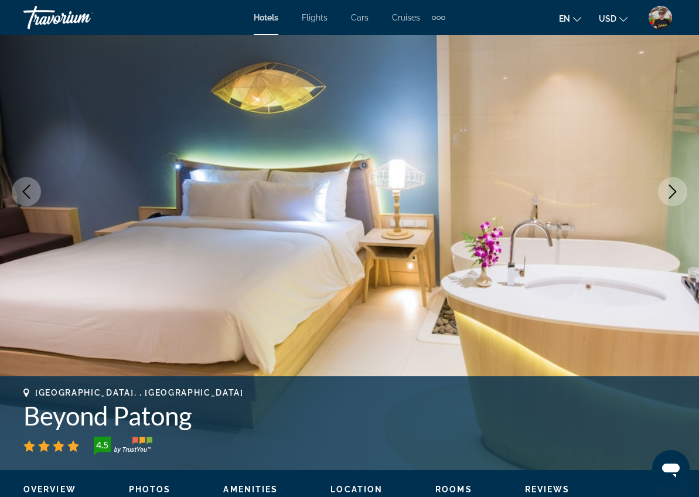
click at [28, 195] on icon "Previous image" at bounding box center [26, 192] width 14 height 14
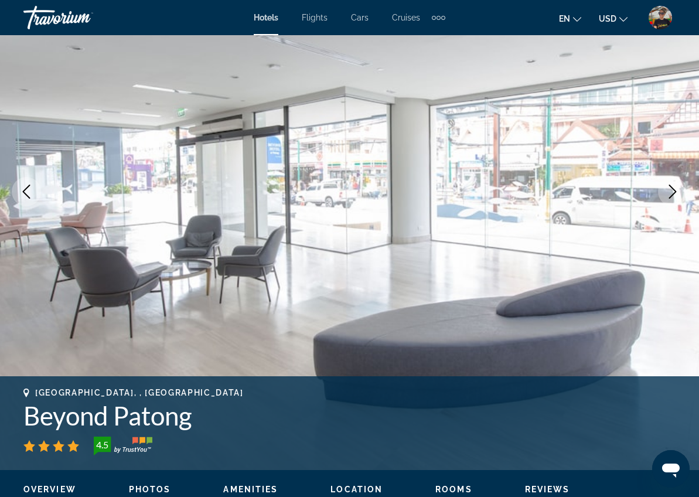
click at [669, 193] on icon "Next image" at bounding box center [673, 192] width 14 height 14
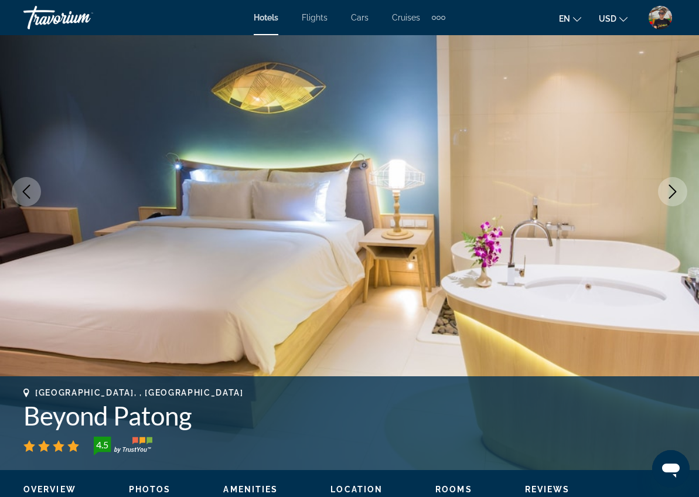
click at [669, 193] on icon "Next image" at bounding box center [673, 192] width 14 height 14
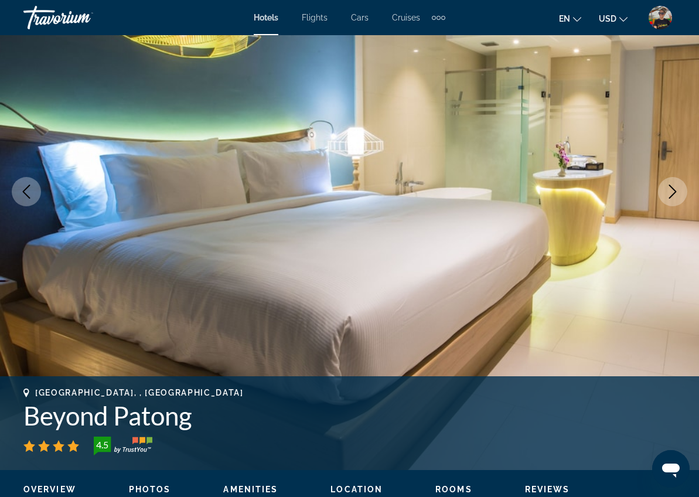
click at [669, 193] on icon "Next image" at bounding box center [673, 192] width 14 height 14
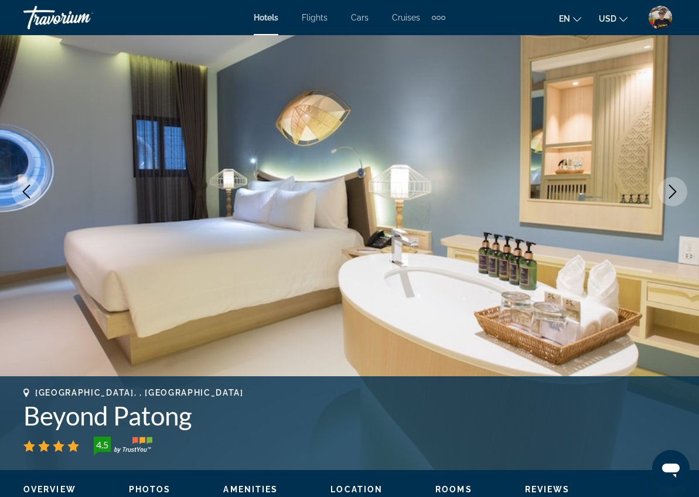
click at [669, 193] on icon "Next image" at bounding box center [673, 192] width 14 height 14
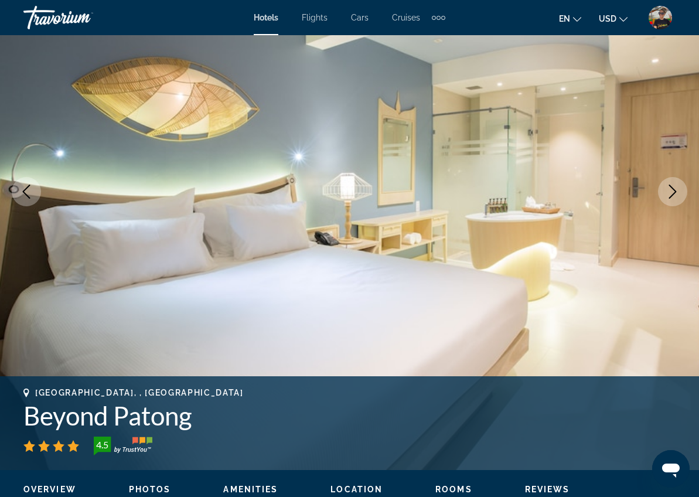
click at [669, 193] on icon "Next image" at bounding box center [673, 192] width 14 height 14
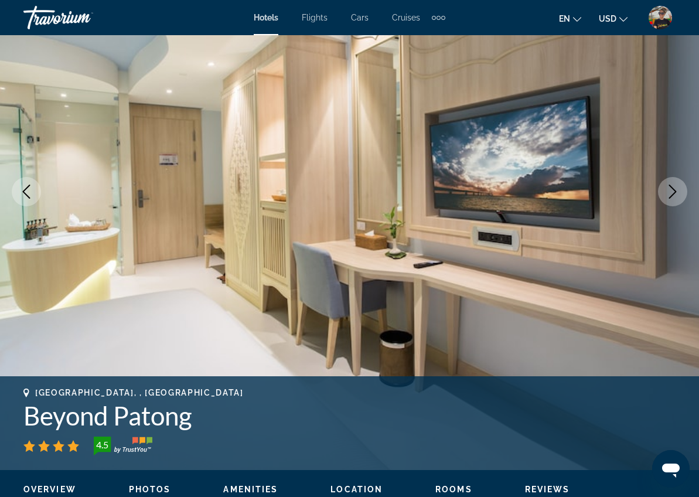
click at [669, 193] on icon "Next image" at bounding box center [673, 192] width 14 height 14
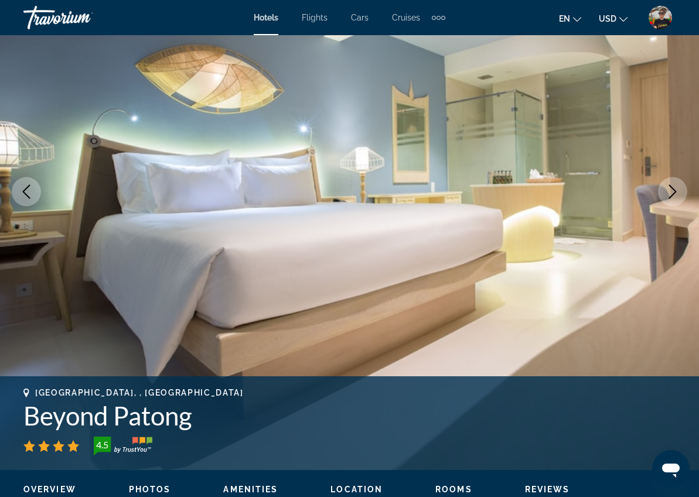
click at [670, 193] on icon "Next image" at bounding box center [673, 192] width 14 height 14
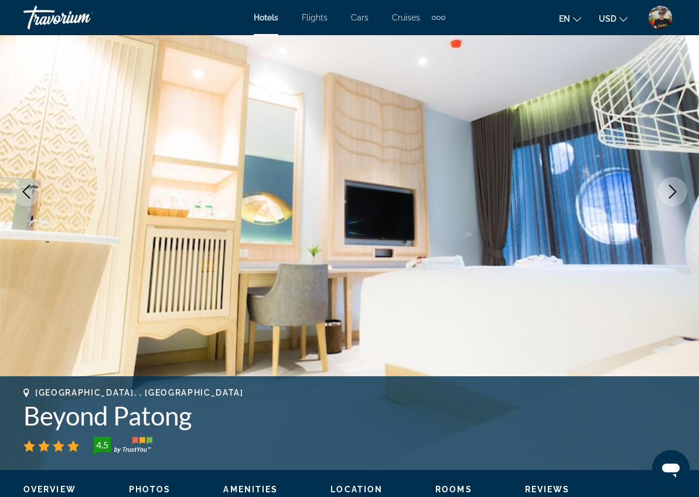
click at [671, 193] on icon "Next image" at bounding box center [673, 192] width 14 height 14
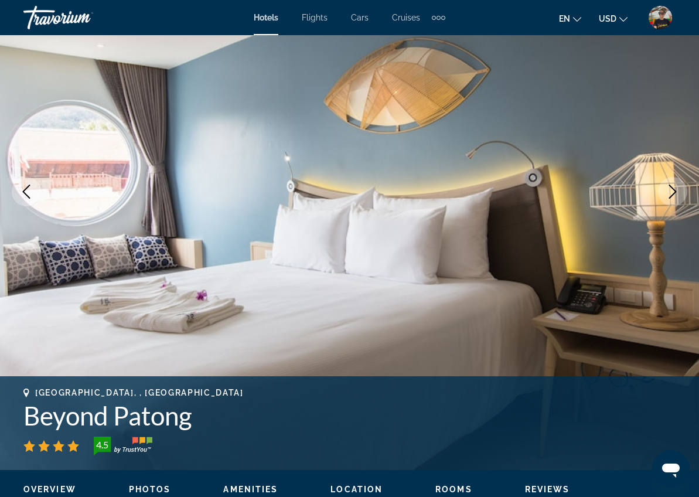
click at [671, 193] on icon "Next image" at bounding box center [673, 192] width 14 height 14
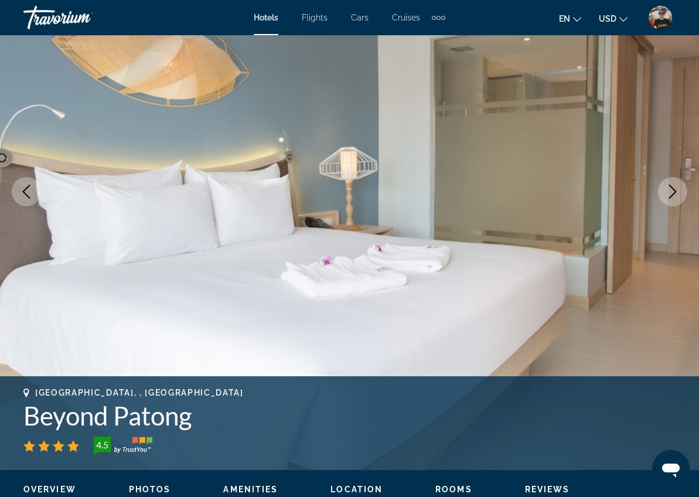
click at [671, 193] on icon "Next image" at bounding box center [673, 192] width 14 height 14
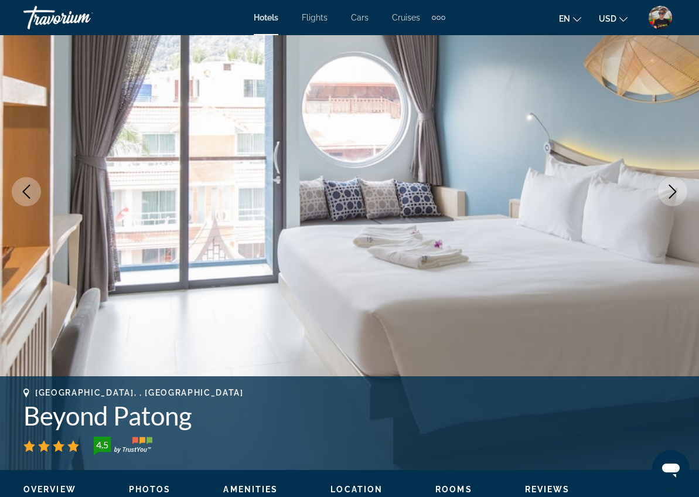
click at [671, 193] on icon "Next image" at bounding box center [673, 192] width 14 height 14
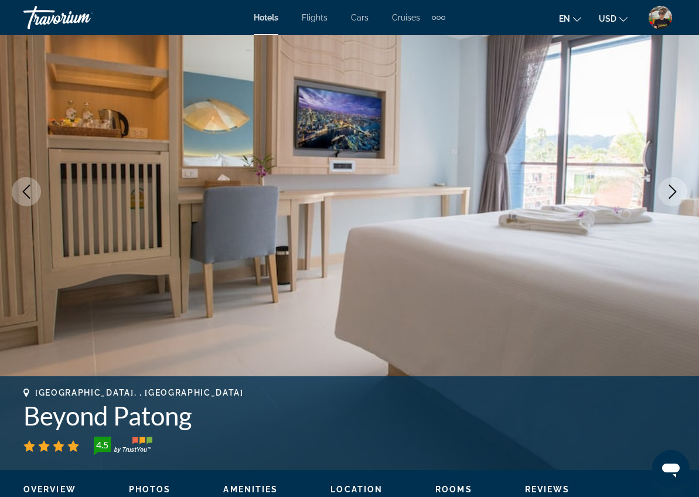
click at [671, 193] on icon "Next image" at bounding box center [673, 192] width 14 height 14
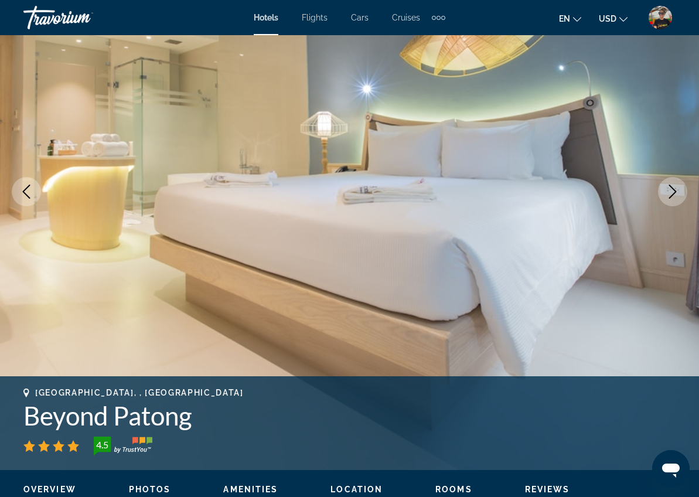
click at [676, 193] on icon "Next image" at bounding box center [673, 192] width 14 height 14
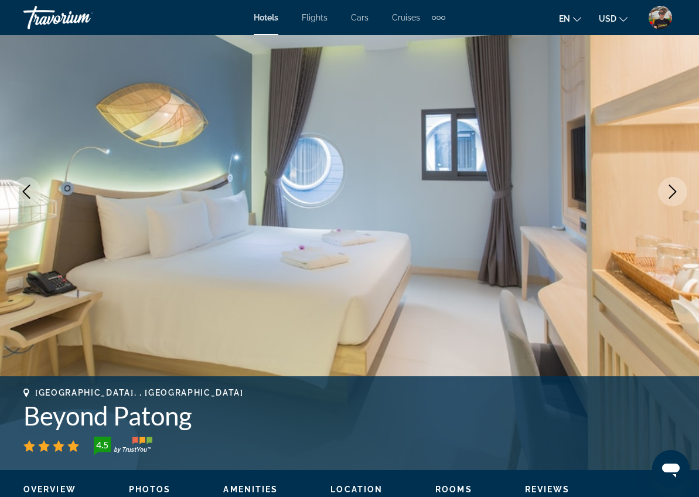
click at [676, 193] on icon "Next image" at bounding box center [673, 192] width 14 height 14
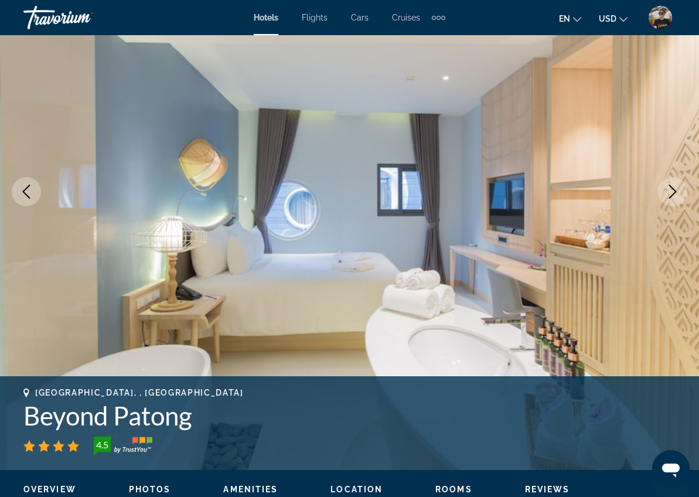
click at [676, 193] on icon "Next image" at bounding box center [673, 192] width 14 height 14
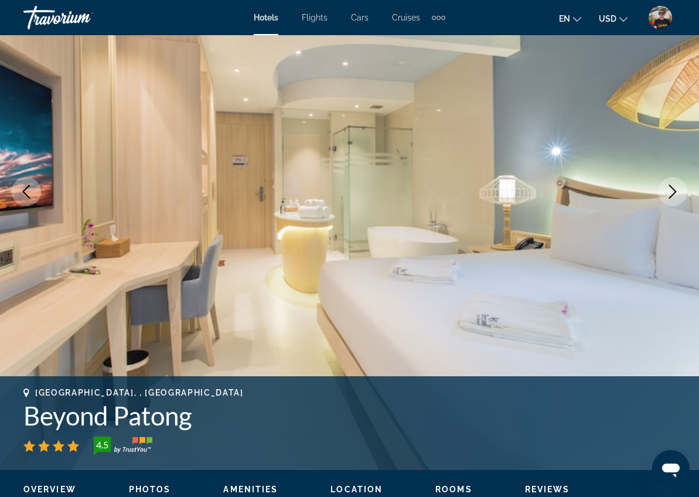
click at [676, 193] on icon "Next image" at bounding box center [673, 192] width 14 height 14
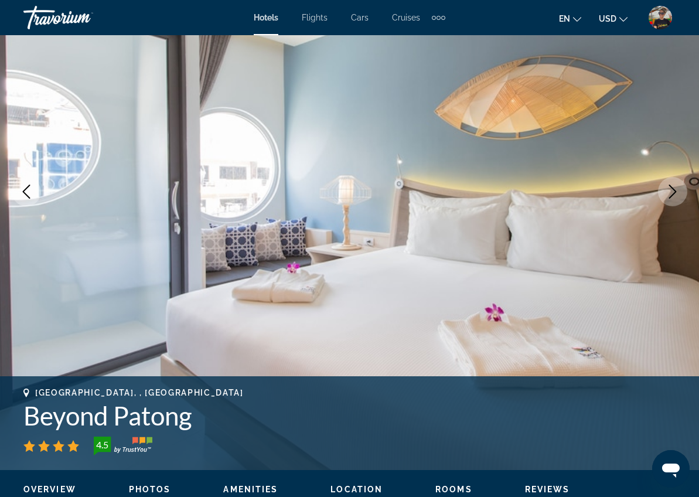
click at [676, 193] on icon "Next image" at bounding box center [673, 192] width 14 height 14
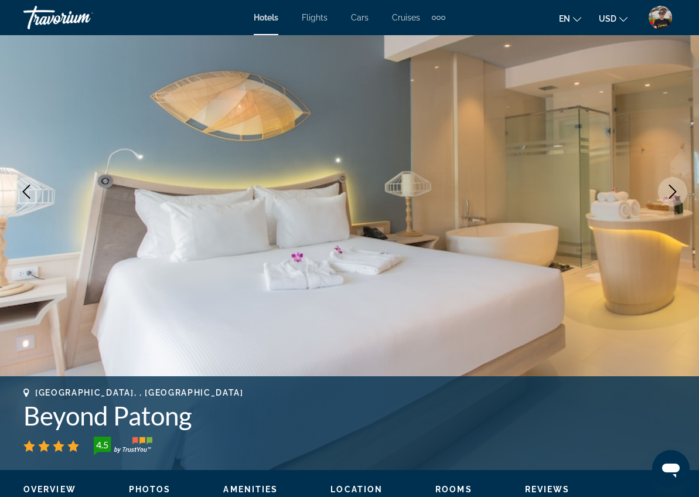
click at [676, 193] on icon "Next image" at bounding box center [673, 192] width 14 height 14
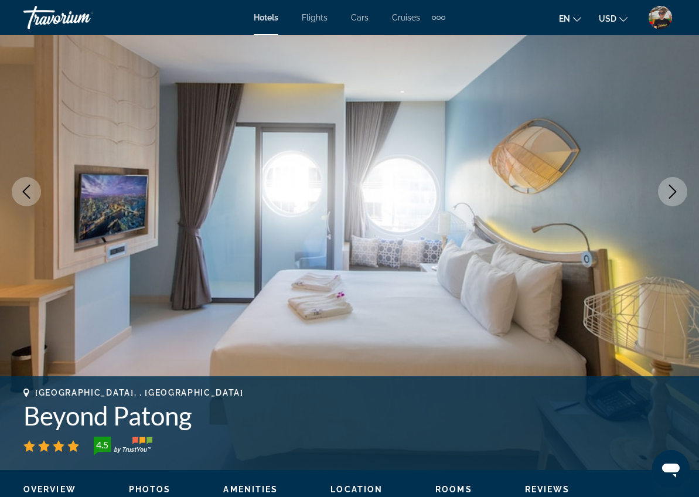
click at [676, 192] on icon "Next image" at bounding box center [673, 192] width 14 height 14
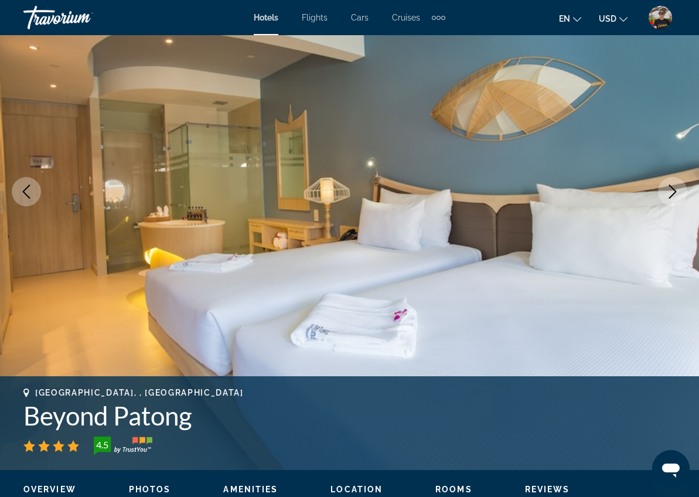
click at [676, 192] on icon "Next image" at bounding box center [673, 192] width 14 height 14
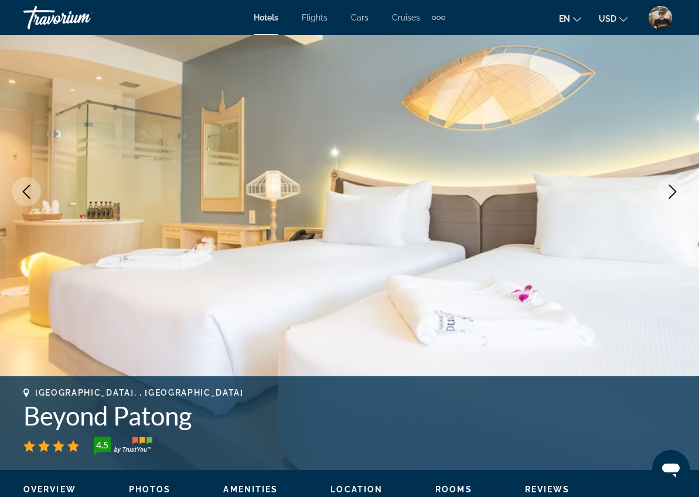
click at [676, 192] on icon "Next image" at bounding box center [673, 192] width 14 height 14
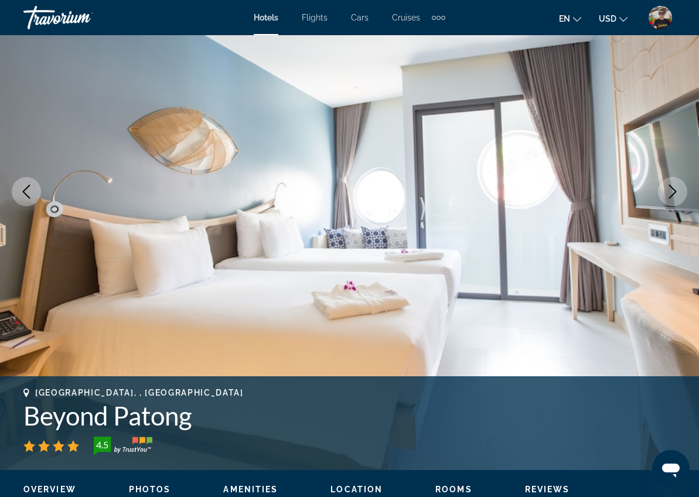
click at [676, 192] on icon "Next image" at bounding box center [673, 192] width 14 height 14
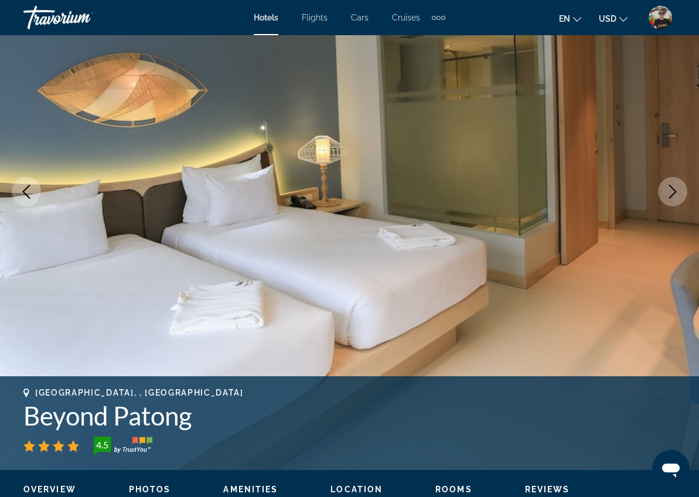
click at [676, 192] on icon "Next image" at bounding box center [673, 192] width 14 height 14
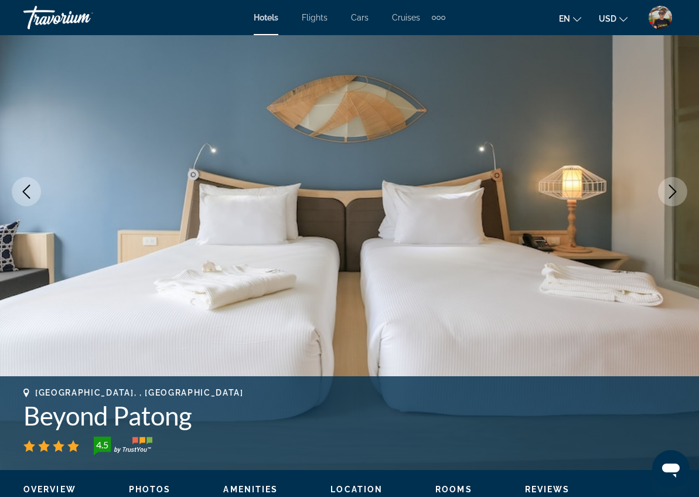
click at [676, 192] on icon "Next image" at bounding box center [673, 192] width 14 height 14
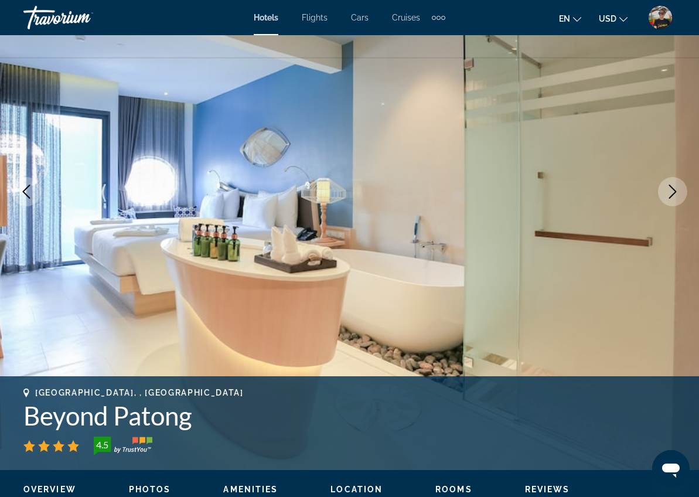
click at [676, 192] on icon "Next image" at bounding box center [673, 192] width 14 height 14
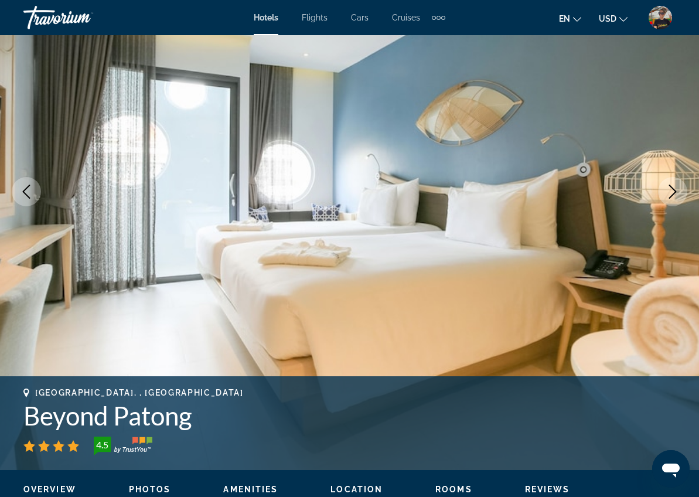
click at [676, 192] on icon "Next image" at bounding box center [673, 192] width 14 height 14
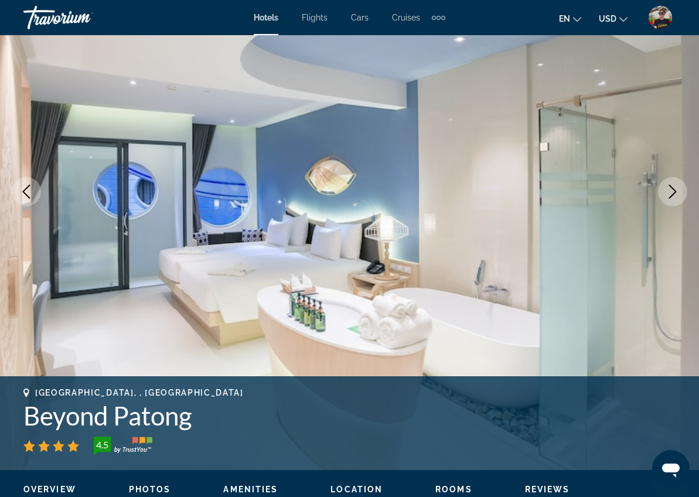
click at [676, 192] on icon "Next image" at bounding box center [673, 192] width 14 height 14
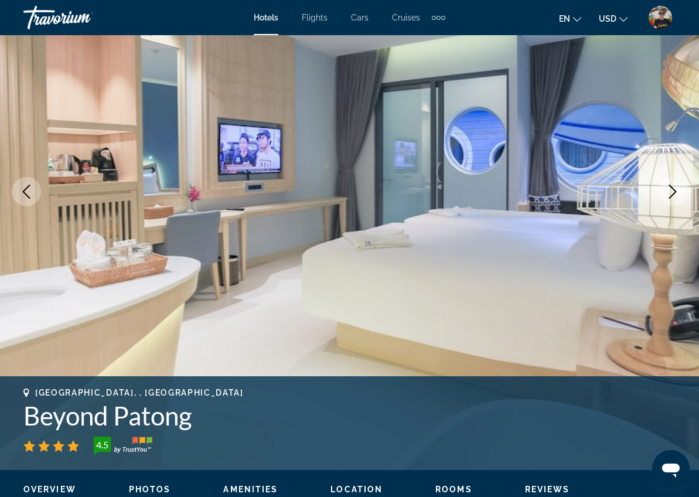
click at [677, 192] on icon "Next image" at bounding box center [673, 192] width 14 height 14
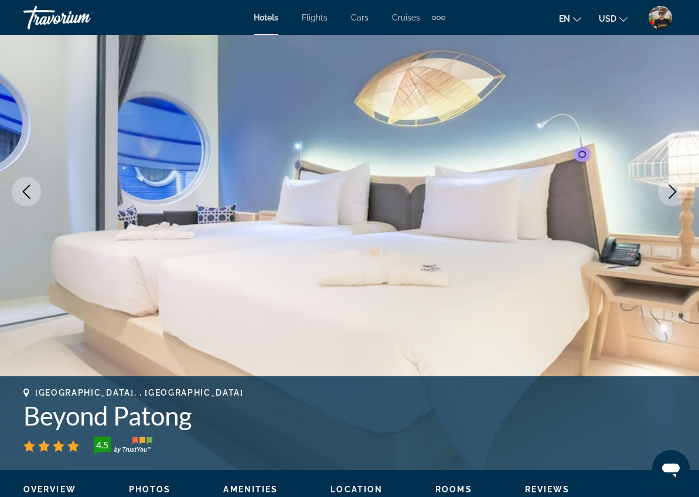
click at [677, 192] on icon "Next image" at bounding box center [673, 192] width 14 height 14
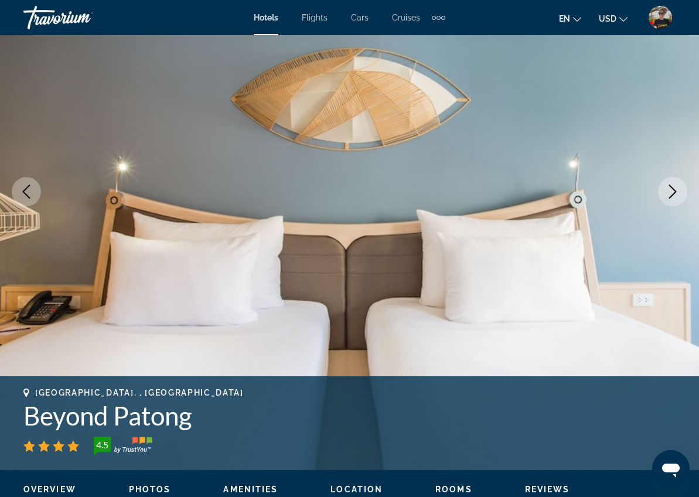
click at [677, 192] on icon "Next image" at bounding box center [673, 192] width 14 height 14
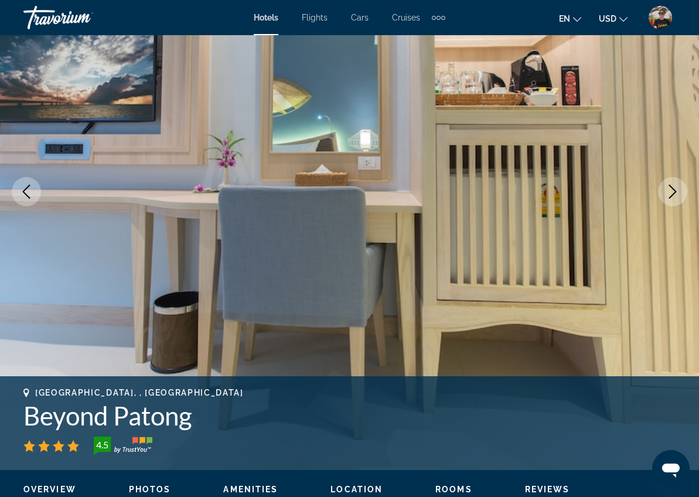
click at [677, 192] on icon "Next image" at bounding box center [673, 192] width 14 height 14
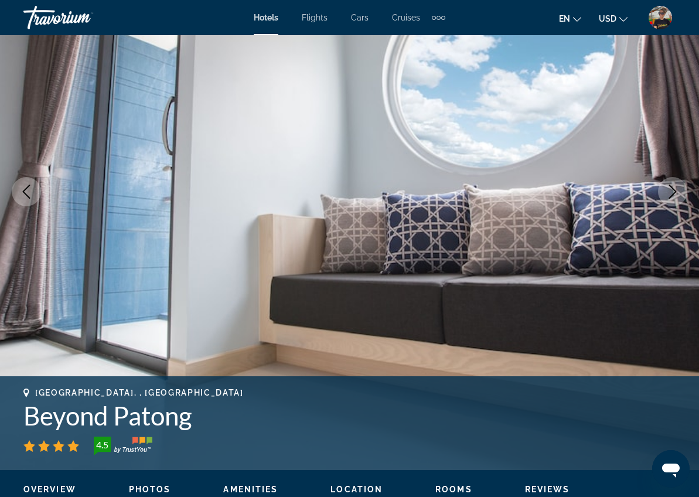
click at [677, 192] on icon "Next image" at bounding box center [673, 192] width 14 height 14
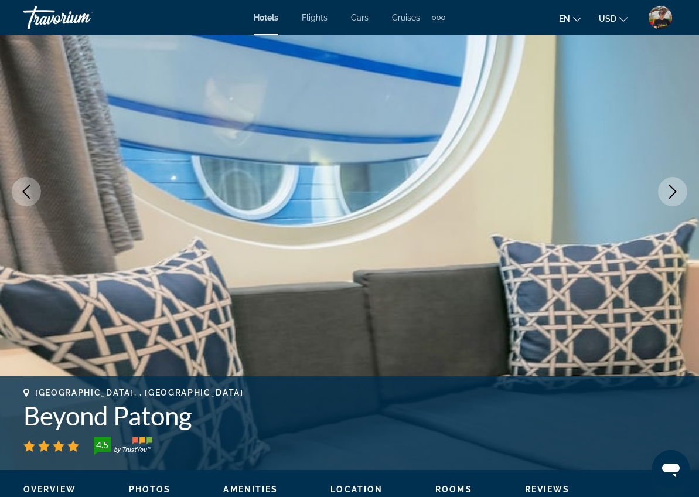
click at [677, 192] on icon "Next image" at bounding box center [673, 192] width 14 height 14
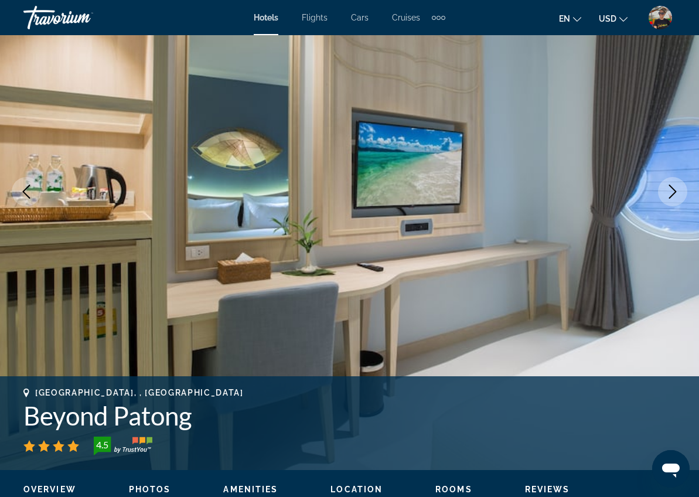
click at [677, 192] on icon "Next image" at bounding box center [673, 192] width 14 height 14
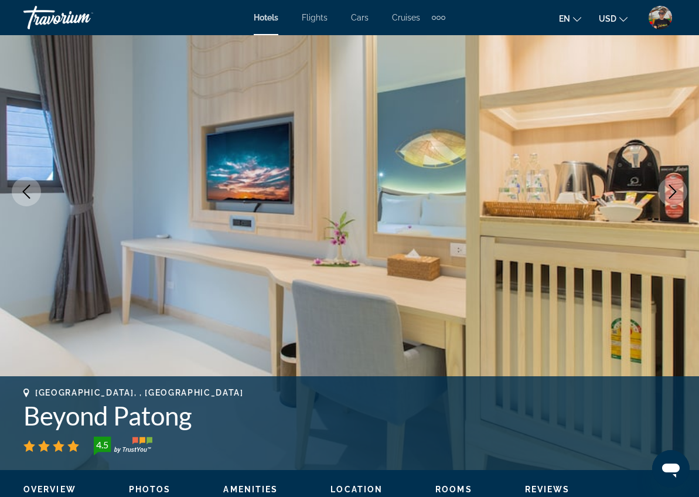
click at [677, 192] on icon "Next image" at bounding box center [673, 192] width 14 height 14
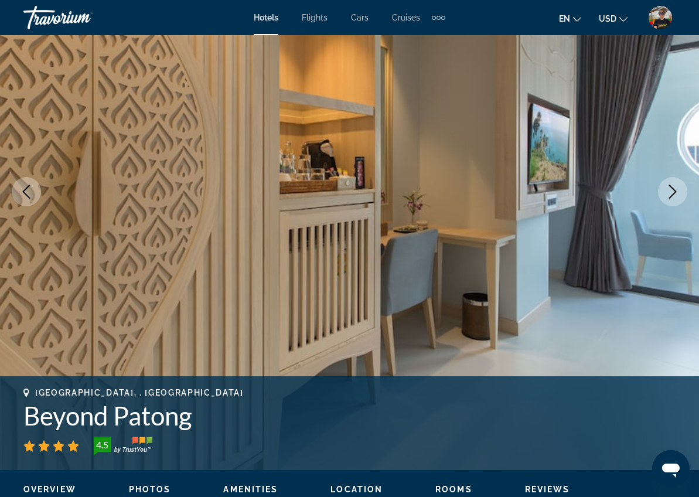
click at [677, 192] on icon "Next image" at bounding box center [673, 192] width 14 height 14
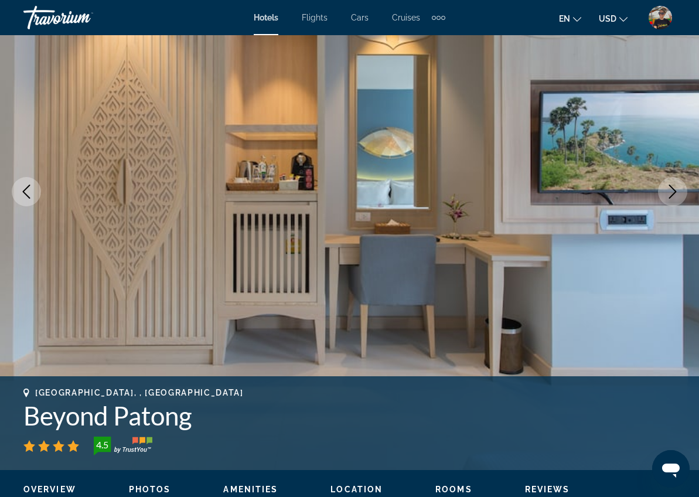
click at [678, 192] on icon "Next image" at bounding box center [673, 192] width 14 height 14
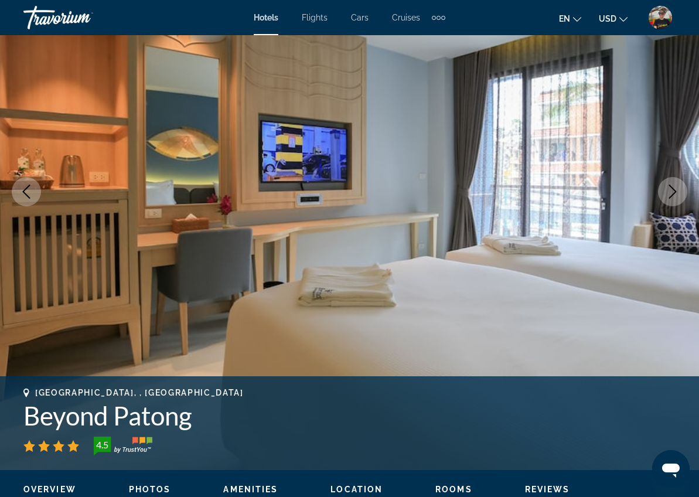
click at [678, 192] on icon "Next image" at bounding box center [673, 192] width 14 height 14
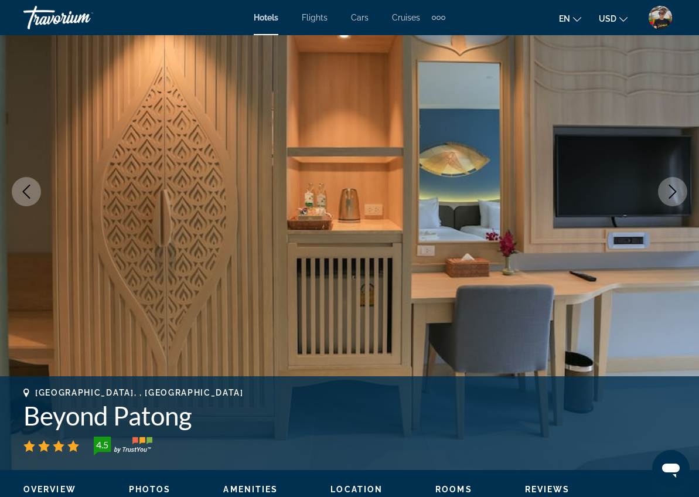
click at [678, 192] on icon "Next image" at bounding box center [673, 192] width 14 height 14
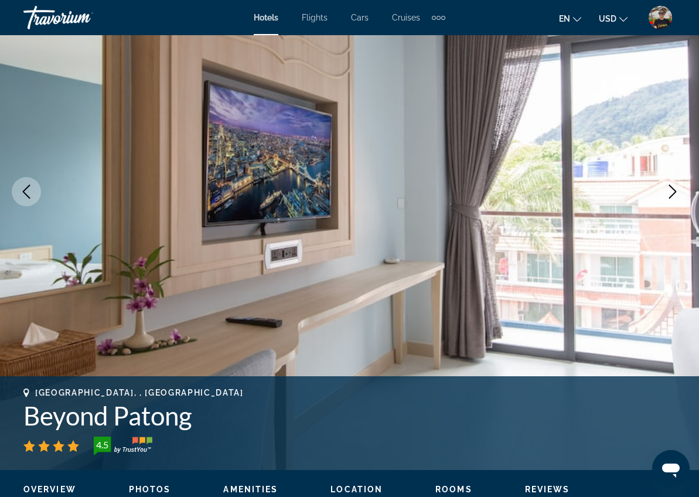
click at [678, 192] on icon "Next image" at bounding box center [673, 192] width 14 height 14
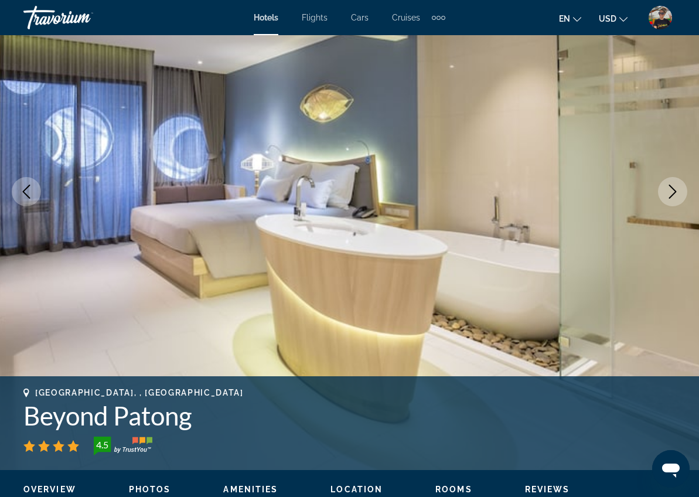
click at [678, 192] on icon "Next image" at bounding box center [673, 192] width 14 height 14
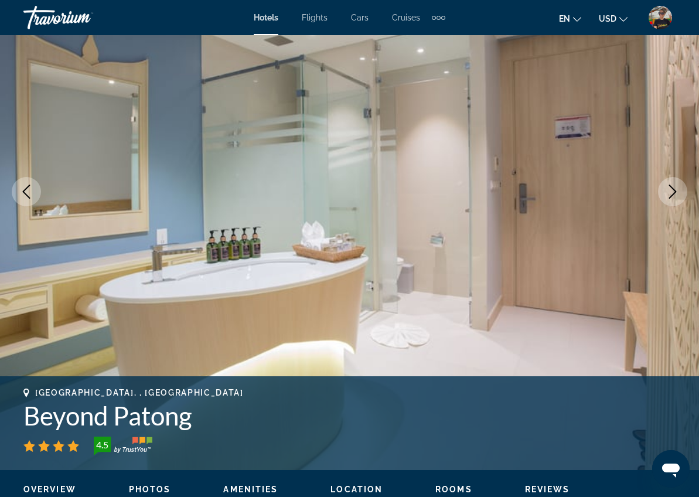
click at [678, 192] on icon "Next image" at bounding box center [673, 192] width 14 height 14
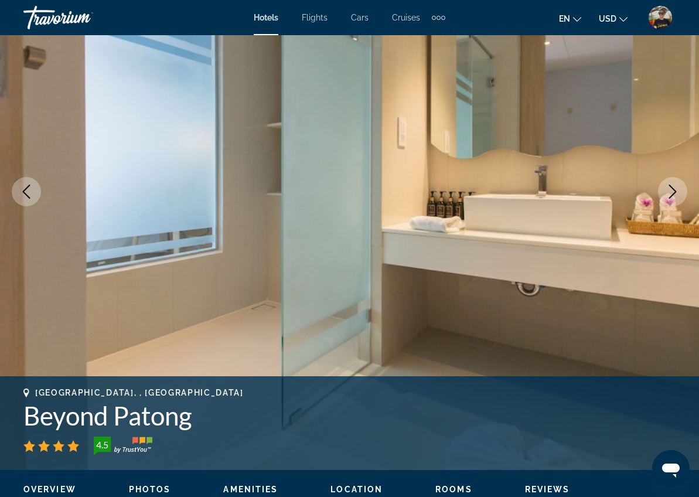
click at [679, 192] on icon "Next image" at bounding box center [673, 192] width 14 height 14
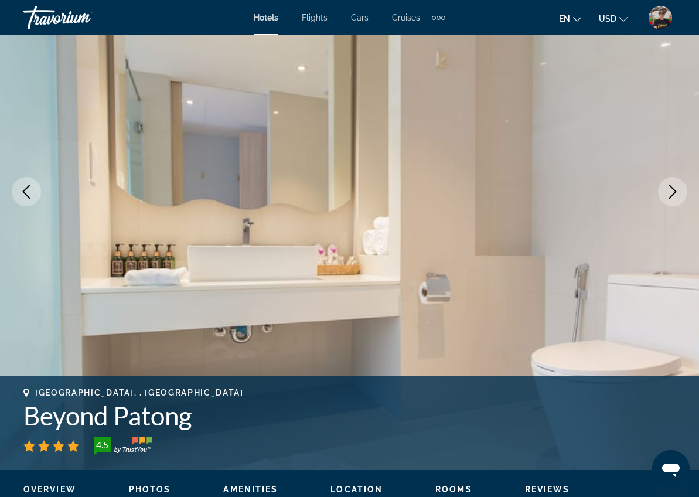
click at [679, 192] on icon "Next image" at bounding box center [673, 192] width 14 height 14
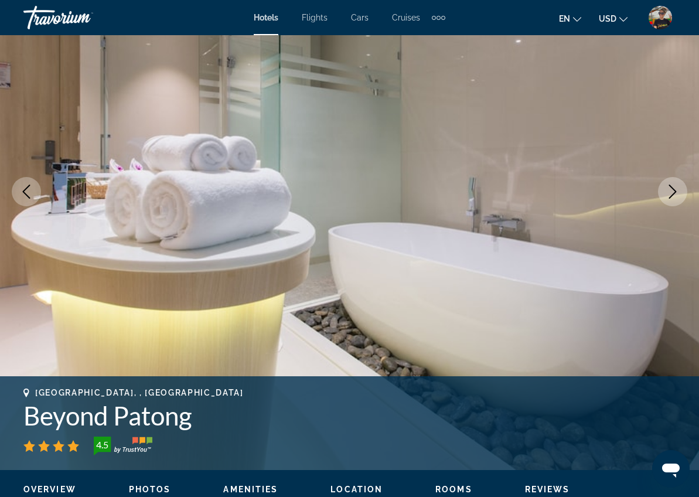
click at [679, 188] on icon "Next image" at bounding box center [673, 192] width 14 height 14
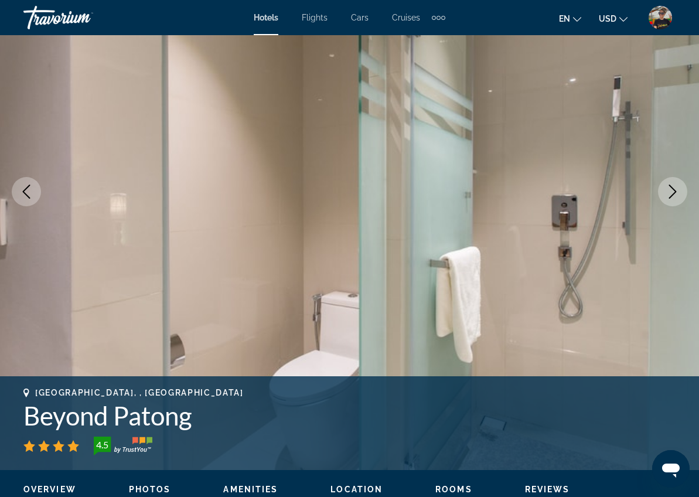
click at [679, 188] on icon "Next image" at bounding box center [673, 192] width 14 height 14
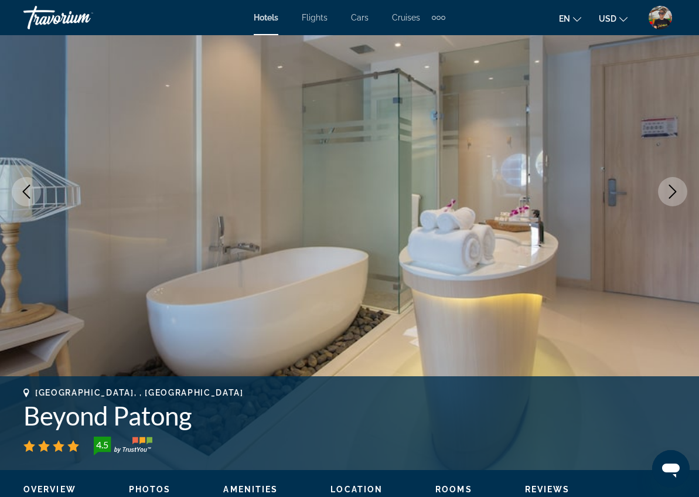
click at [679, 188] on icon "Next image" at bounding box center [673, 192] width 14 height 14
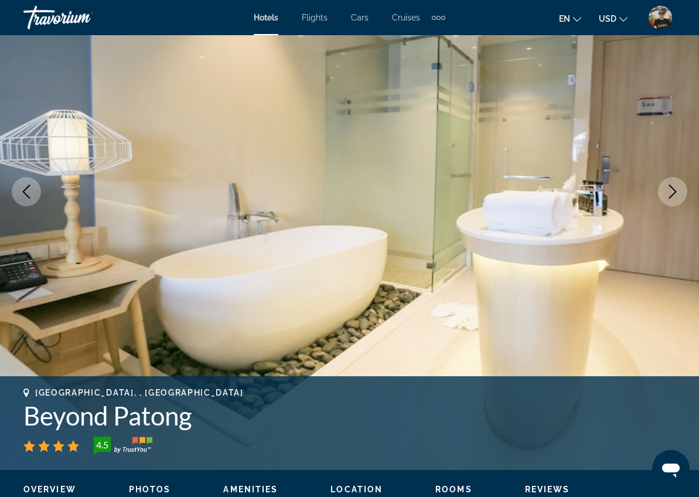
click at [679, 188] on icon "Next image" at bounding box center [673, 192] width 14 height 14
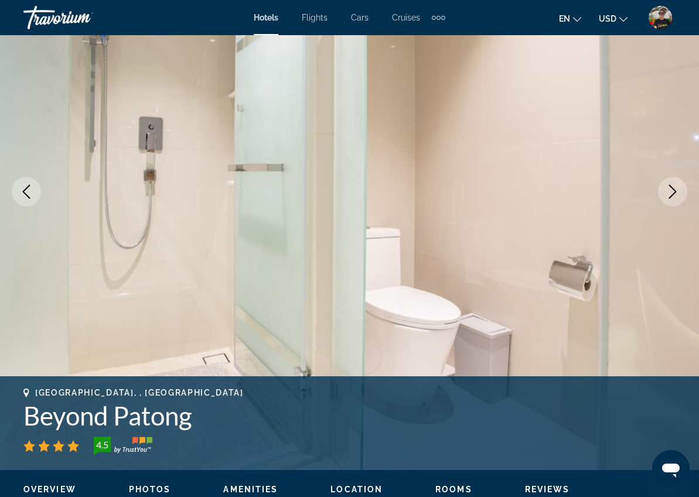
click at [679, 188] on icon "Next image" at bounding box center [673, 192] width 14 height 14
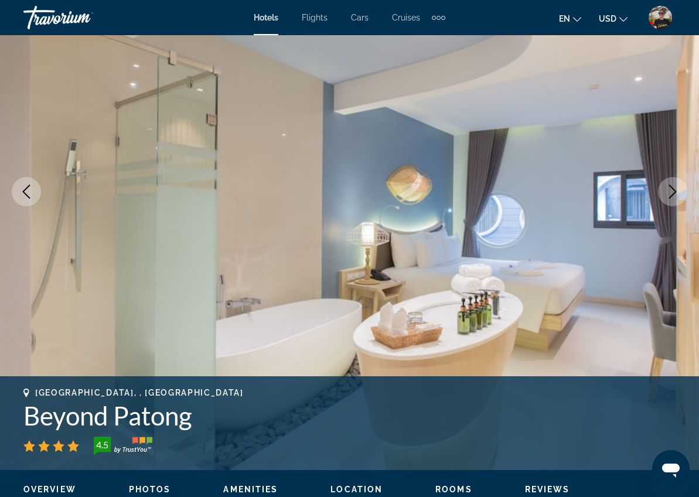
click at [679, 188] on icon "Next image" at bounding box center [673, 192] width 14 height 14
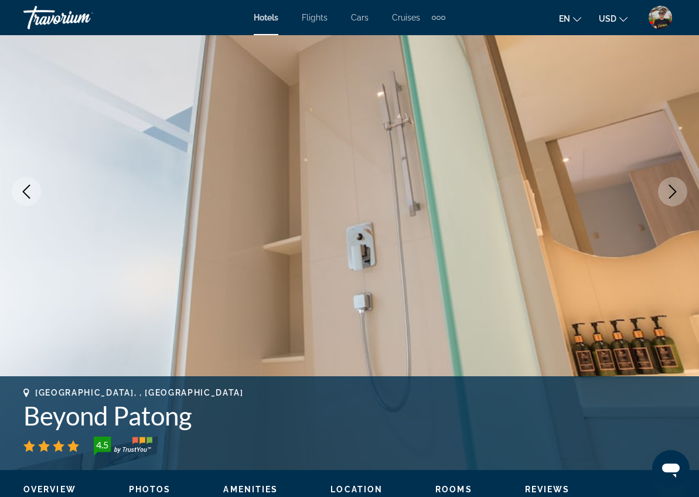
click at [679, 188] on icon "Next image" at bounding box center [673, 192] width 14 height 14
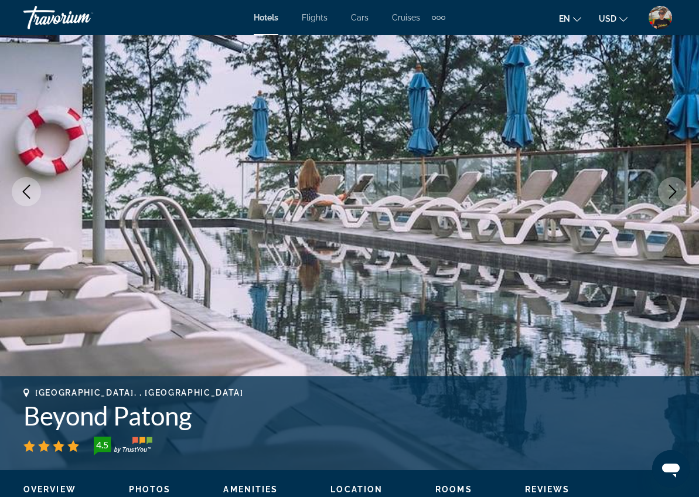
click at [679, 188] on icon "Next image" at bounding box center [673, 192] width 14 height 14
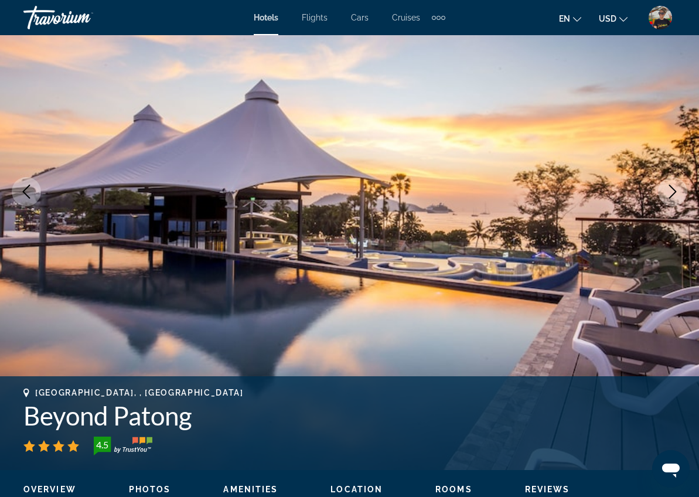
click at [679, 188] on icon "Next image" at bounding box center [673, 192] width 14 height 14
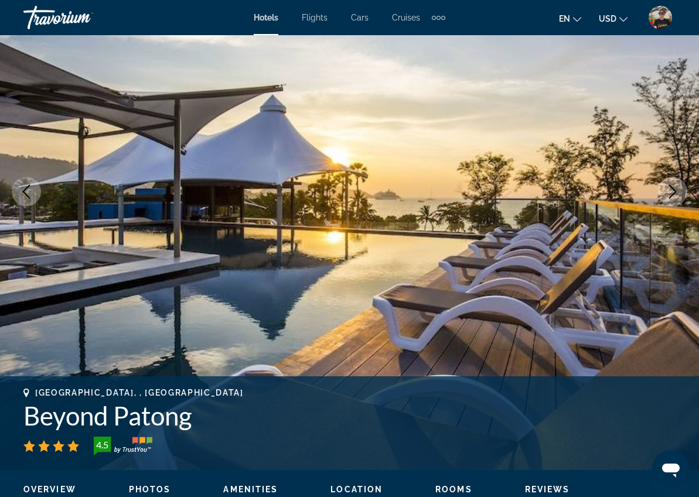
click at [679, 188] on icon "Next image" at bounding box center [673, 192] width 14 height 14
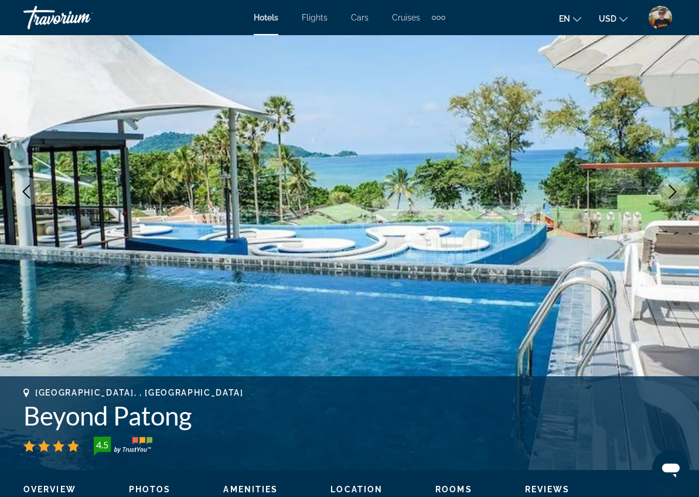
click at [679, 188] on icon "Next image" at bounding box center [673, 192] width 14 height 14
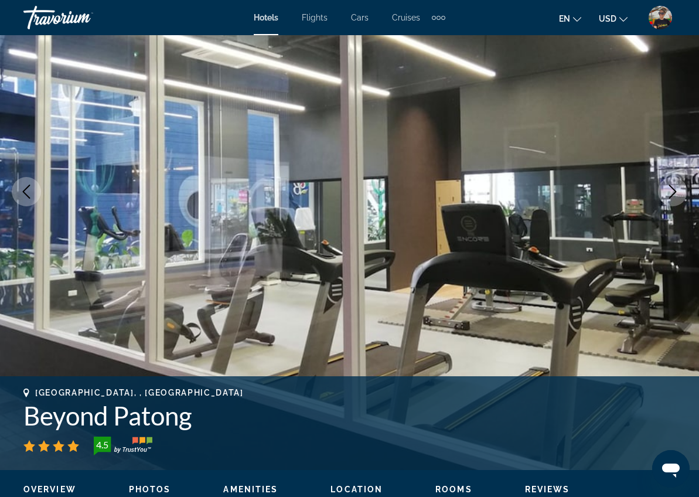
click at [679, 188] on icon "Next image" at bounding box center [673, 192] width 14 height 14
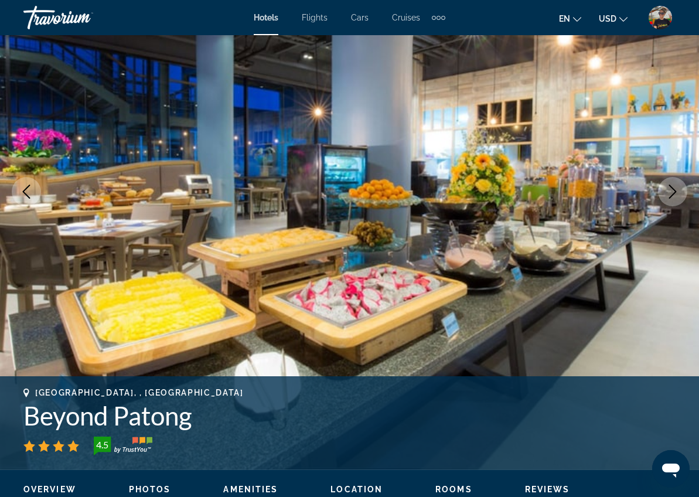
click at [679, 188] on icon "Next image" at bounding box center [673, 192] width 14 height 14
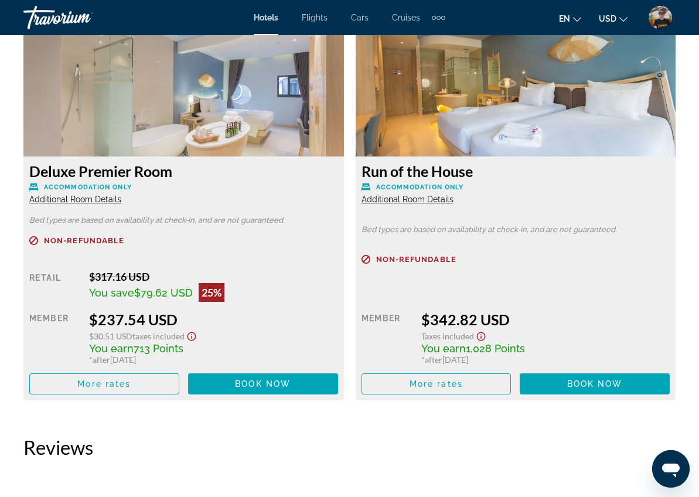
scroll to position [2229, 0]
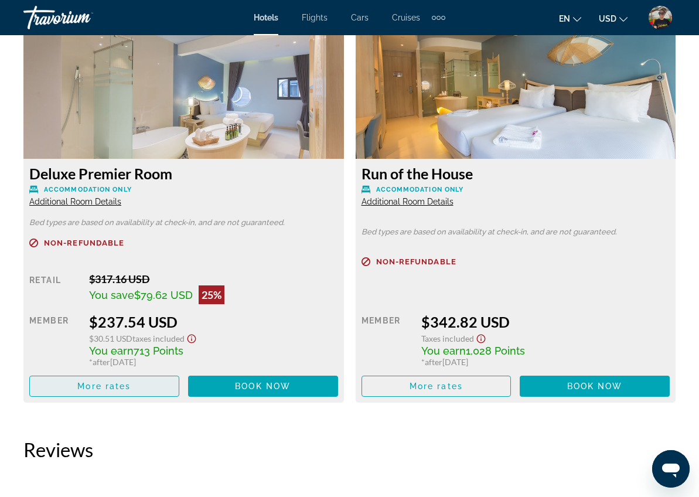
click at [87, 383] on span "More rates" at bounding box center [103, 386] width 53 height 9
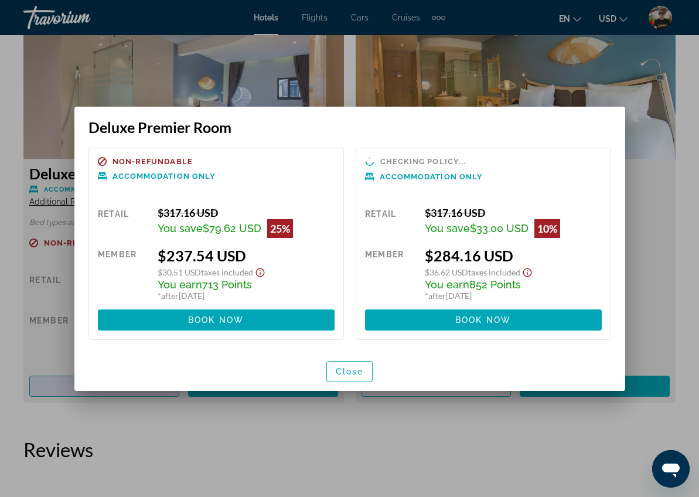
scroll to position [0, 0]
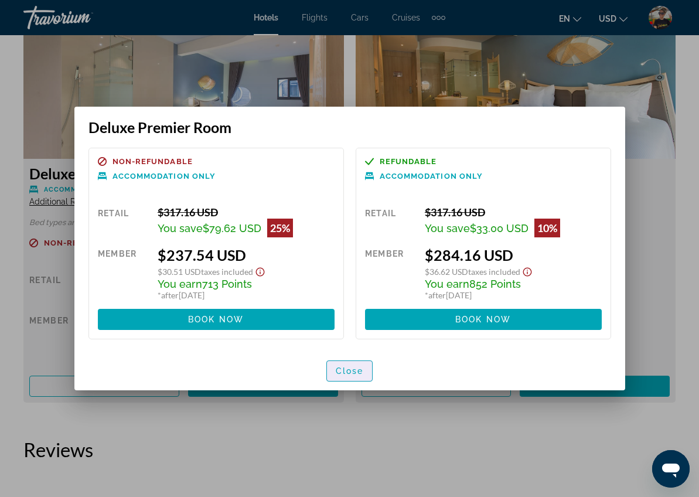
drag, startPoint x: 351, startPoint y: 372, endPoint x: 302, endPoint y: 295, distance: 91.2
click at [351, 372] on span "Close" at bounding box center [350, 370] width 28 height 9
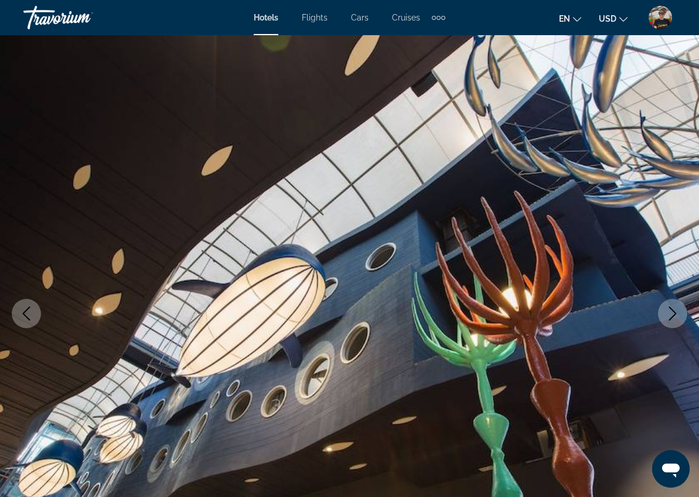
scroll to position [2229, 0]
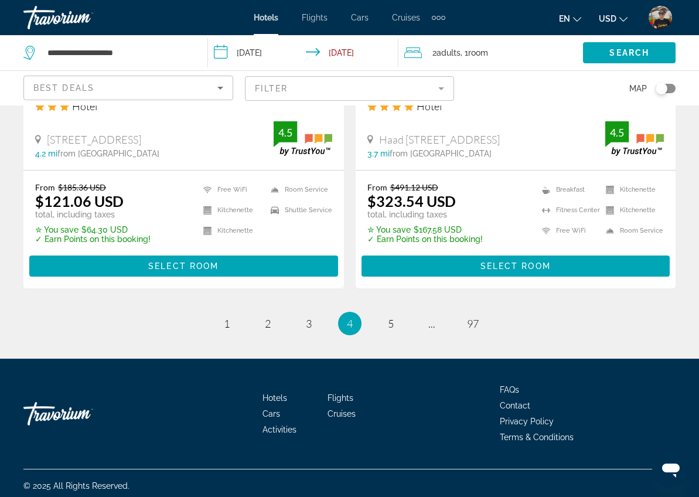
scroll to position [2434, 0]
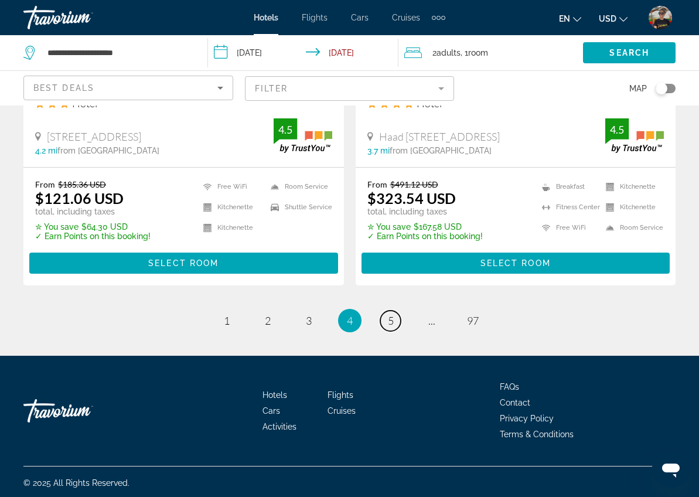
click at [388, 319] on span "5" at bounding box center [391, 320] width 6 height 13
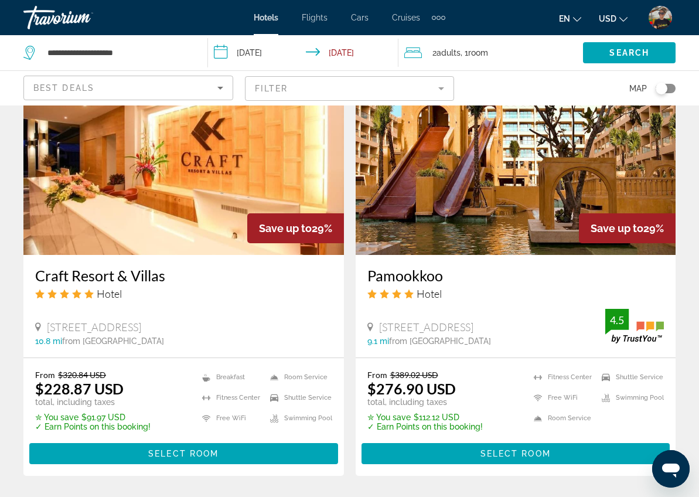
scroll to position [2278, 0]
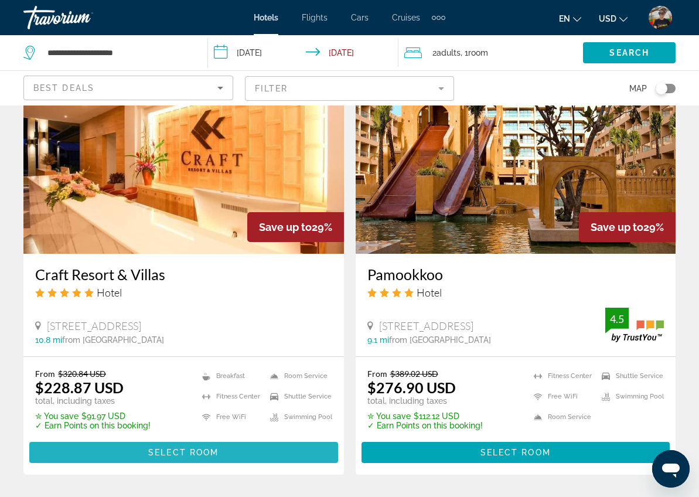
click at [152, 448] on span "Select Room" at bounding box center [183, 452] width 70 height 9
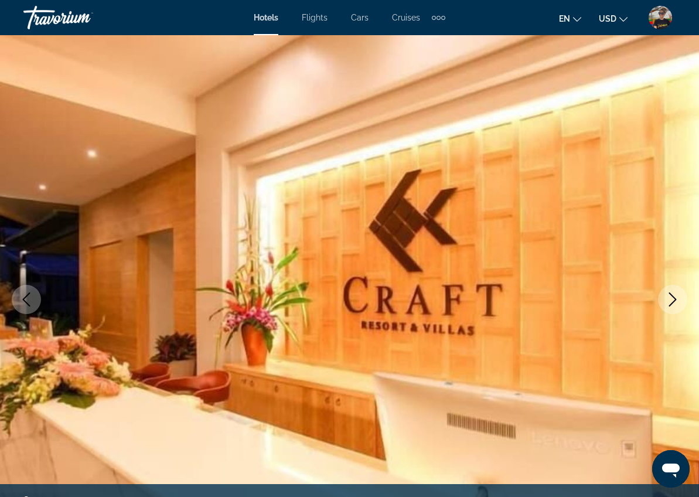
scroll to position [5, 0]
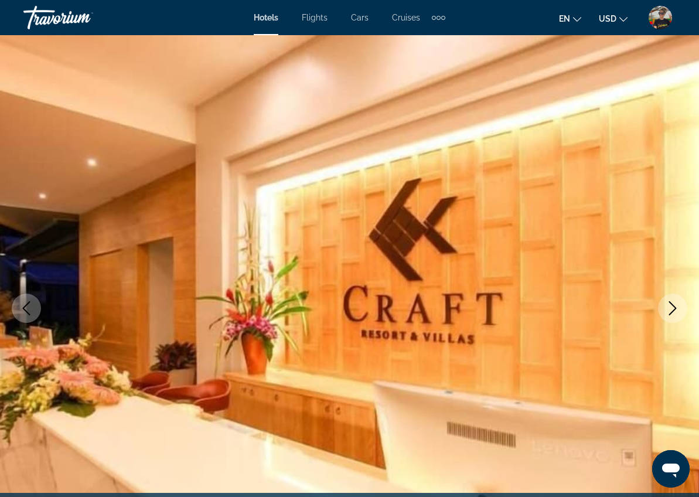
click at [669, 307] on icon "Next image" at bounding box center [673, 308] width 14 height 14
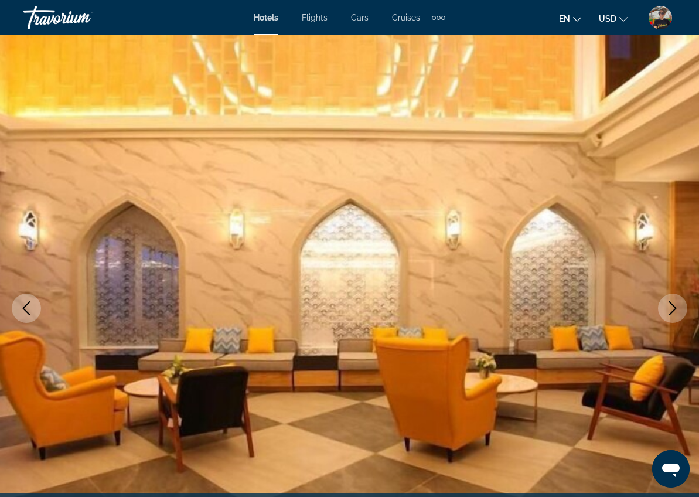
click at [667, 308] on icon "Next image" at bounding box center [673, 308] width 14 height 14
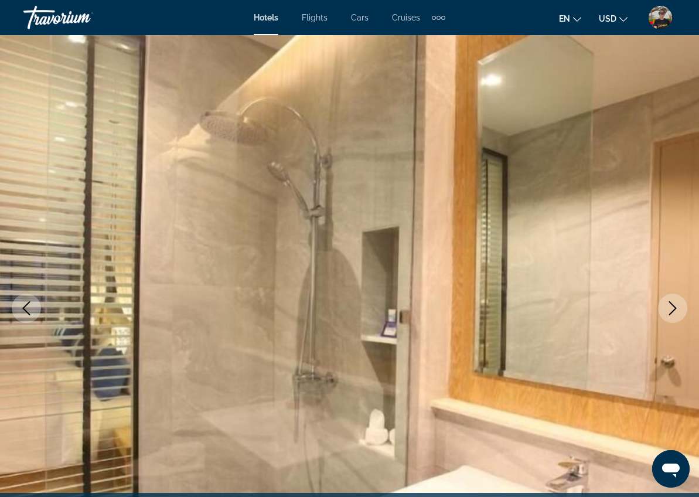
click at [667, 308] on icon "Next image" at bounding box center [673, 308] width 14 height 14
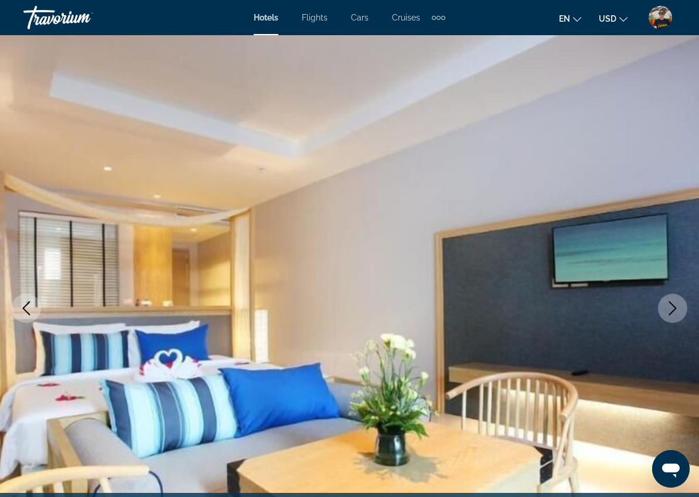
click at [672, 305] on icon "Next image" at bounding box center [673, 308] width 14 height 14
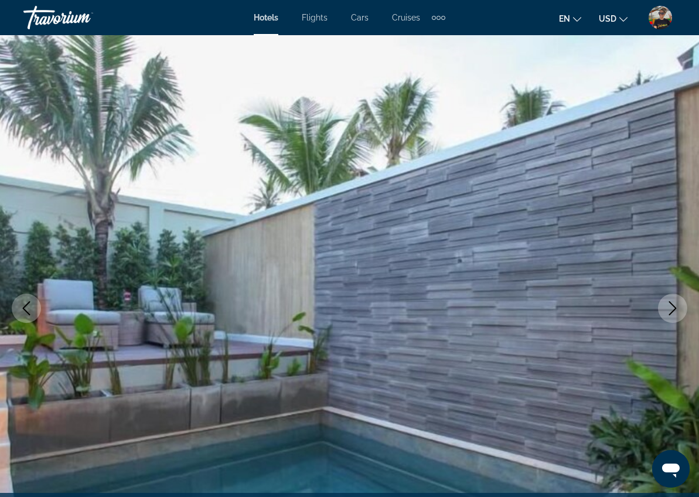
click at [672, 305] on icon "Next image" at bounding box center [673, 308] width 14 height 14
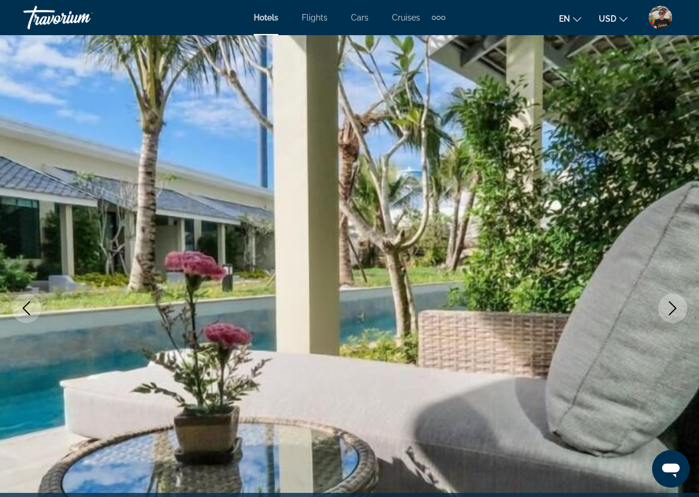
click at [672, 305] on icon "Next image" at bounding box center [673, 308] width 14 height 14
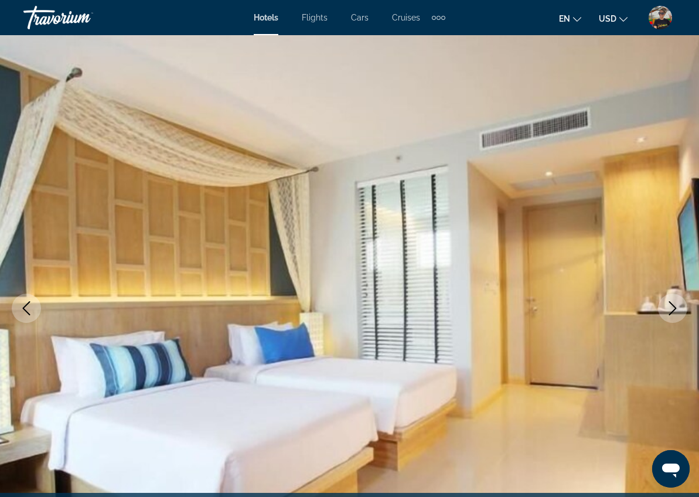
click at [672, 305] on icon "Next image" at bounding box center [673, 308] width 14 height 14
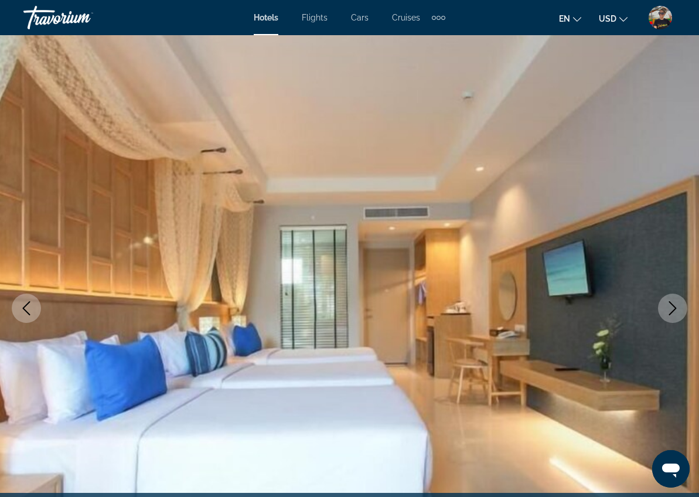
click at [672, 305] on icon "Next image" at bounding box center [673, 308] width 14 height 14
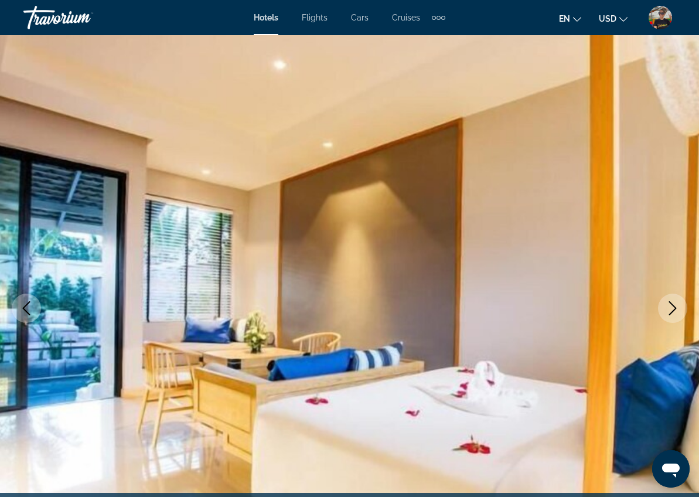
click at [672, 305] on icon "Next image" at bounding box center [673, 308] width 14 height 14
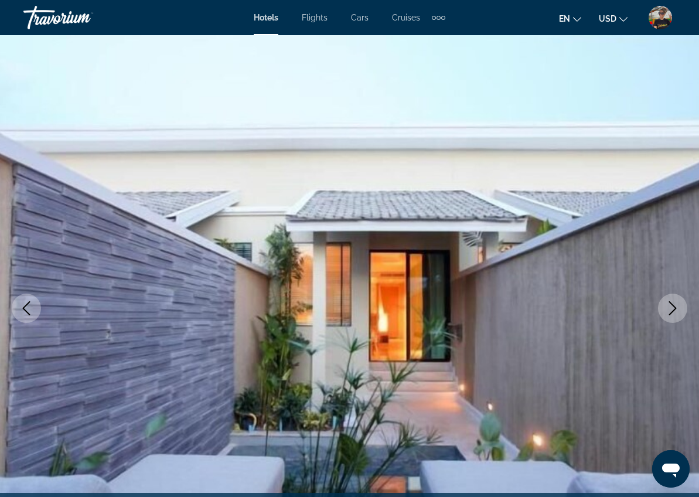
click at [672, 305] on icon "Next image" at bounding box center [673, 308] width 14 height 14
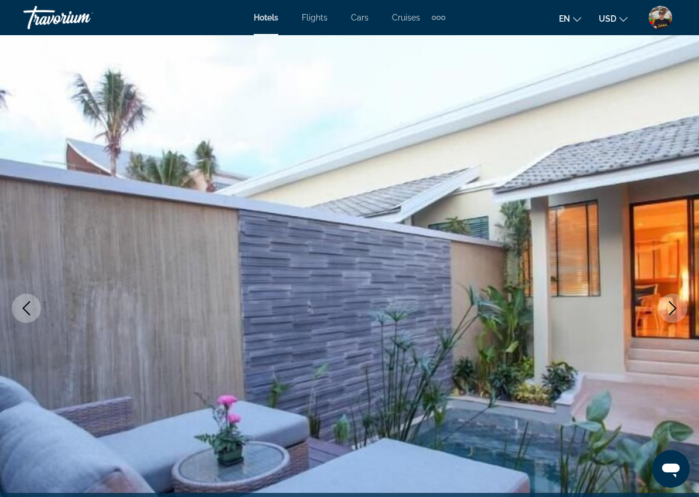
click at [672, 305] on icon "Next image" at bounding box center [673, 308] width 14 height 14
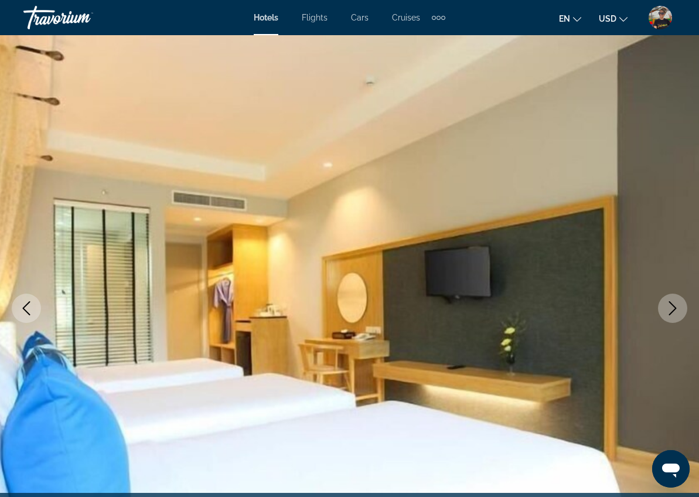
click at [671, 303] on icon "Next image" at bounding box center [673, 308] width 8 height 14
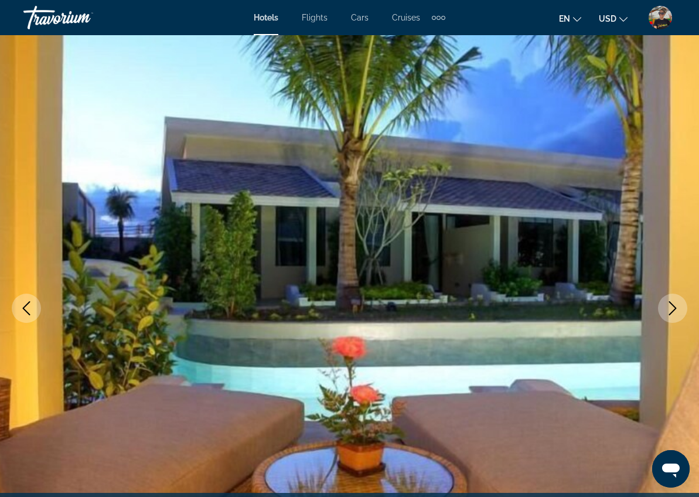
click at [674, 303] on icon "Next image" at bounding box center [673, 308] width 14 height 14
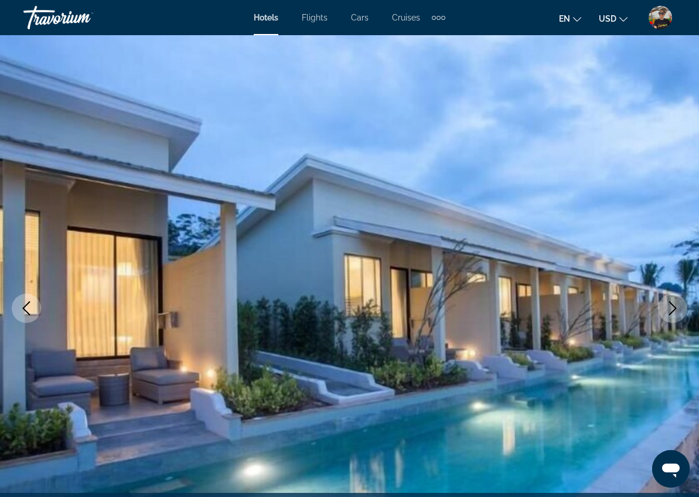
click at [675, 307] on icon "Next image" at bounding box center [673, 308] width 8 height 14
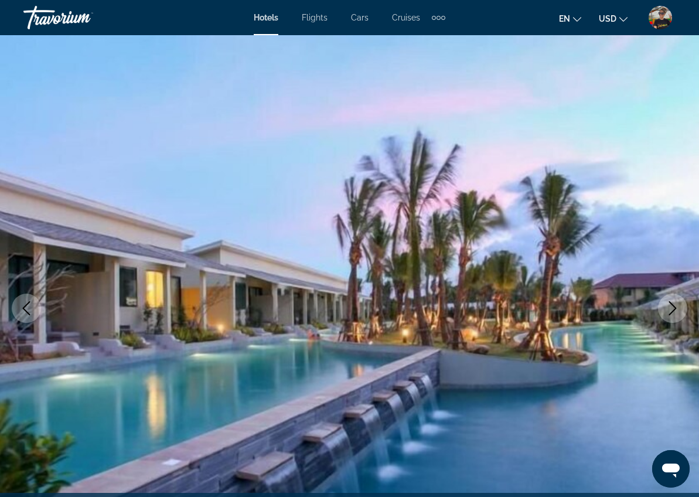
click at [675, 307] on icon "Next image" at bounding box center [673, 308] width 8 height 14
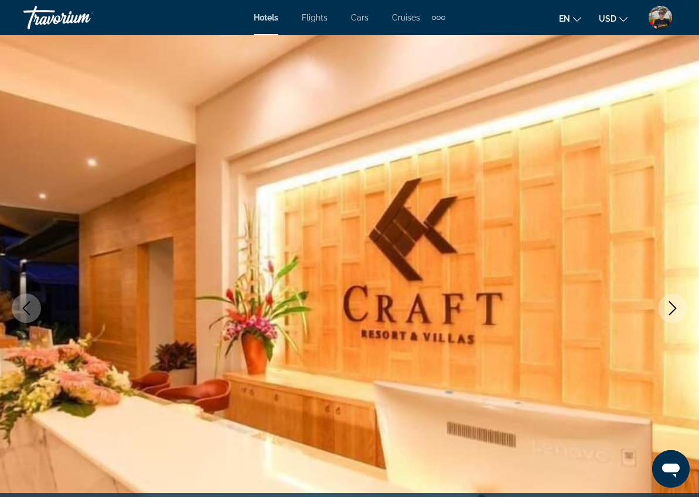
click at [675, 307] on icon "Next image" at bounding box center [673, 308] width 8 height 14
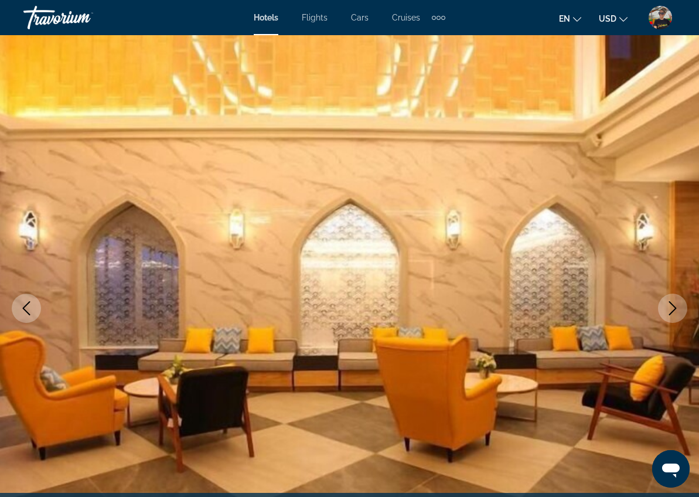
click at [675, 307] on icon "Next image" at bounding box center [673, 308] width 8 height 14
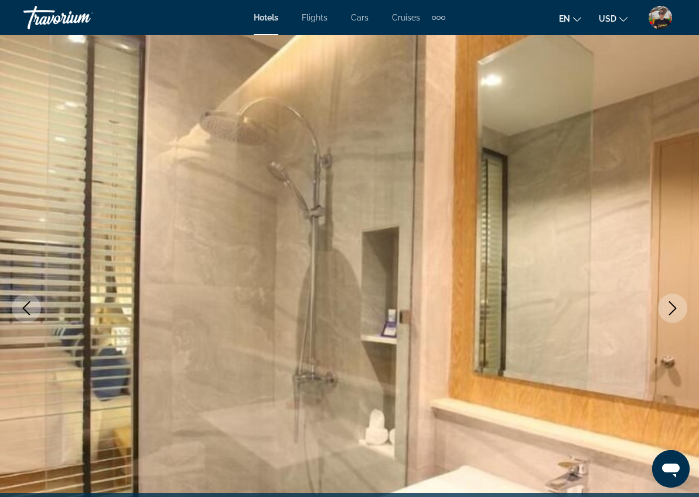
click at [675, 307] on icon "Next image" at bounding box center [673, 308] width 8 height 14
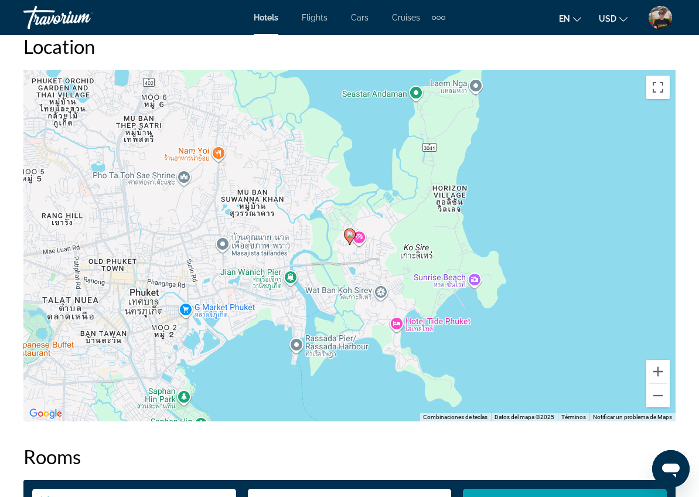
scroll to position [1297, 0]
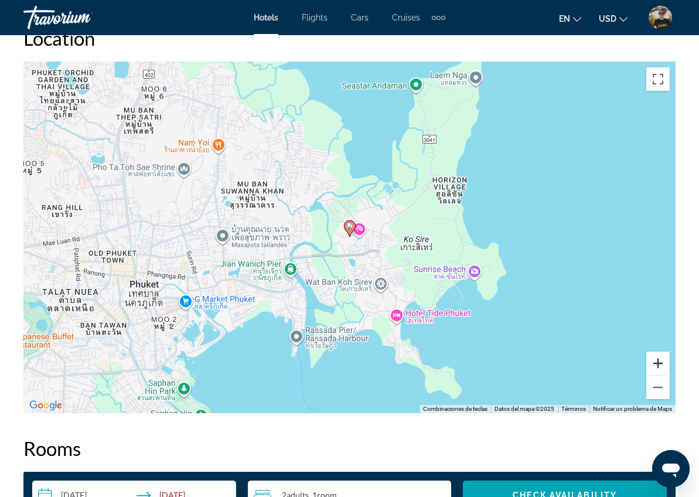
click at [658, 363] on button "Ampliar" at bounding box center [658, 363] width 23 height 23
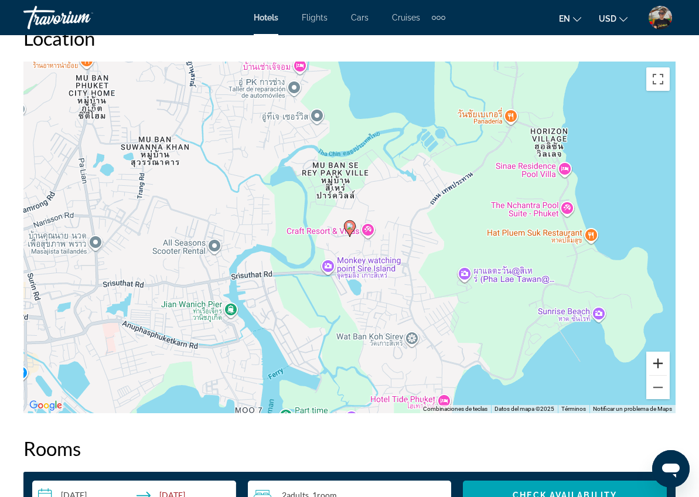
click at [658, 363] on button "Ampliar" at bounding box center [658, 363] width 23 height 23
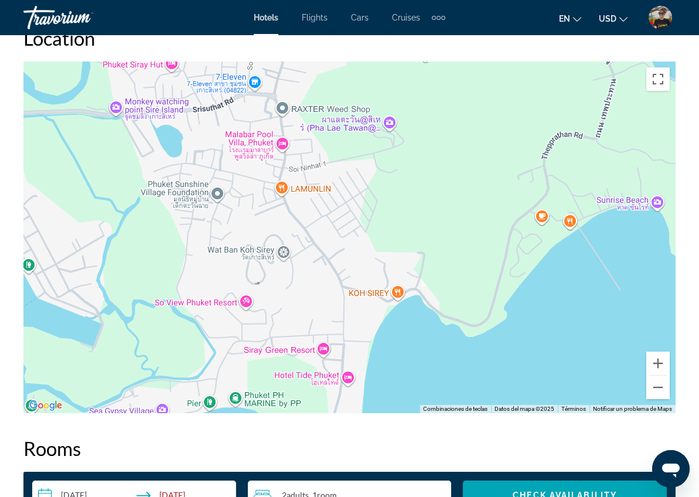
drag, startPoint x: 344, startPoint y: 390, endPoint x: 152, endPoint y: 192, distance: 274.9
click at [152, 192] on div "Para activar la función de arrastre con el teclado, pulsa Alt + Intro. Cuando h…" at bounding box center [349, 238] width 652 height 352
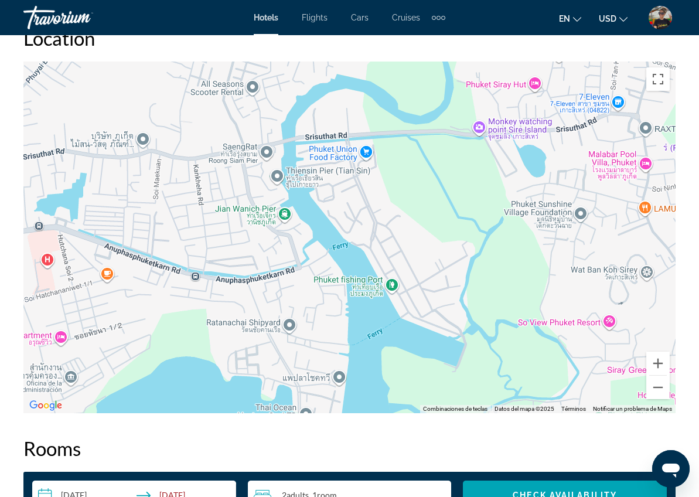
drag, startPoint x: 141, startPoint y: 185, endPoint x: 522, endPoint y: 339, distance: 410.8
click at [522, 339] on div "Para activar la función de arrastre con el teclado, pulsa Alt + Intro. Cuando h…" at bounding box center [349, 238] width 652 height 352
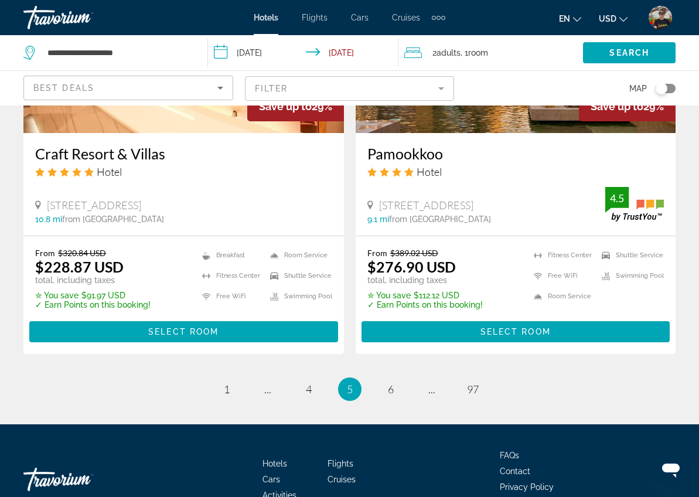
scroll to position [2400, 0]
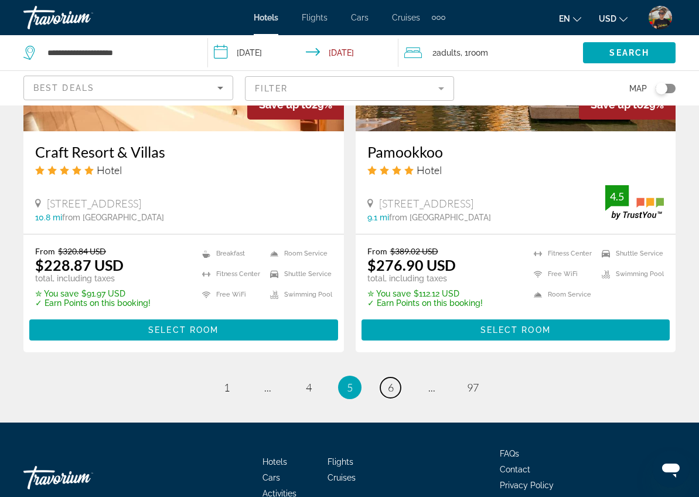
click at [388, 381] on span "6" at bounding box center [391, 387] width 6 height 13
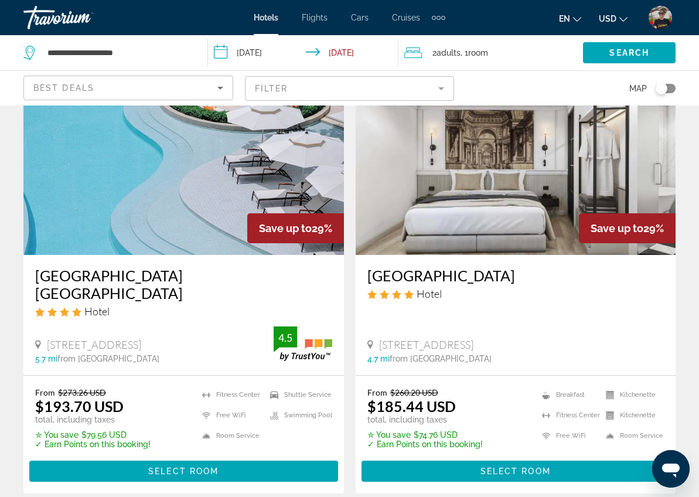
scroll to position [93, 0]
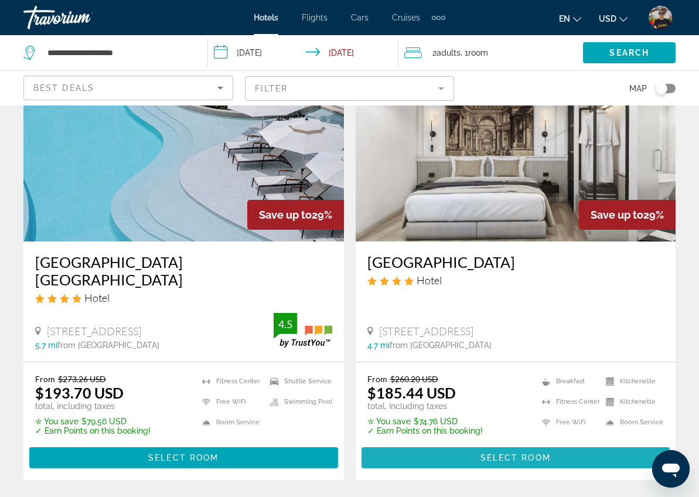
click at [539, 453] on span "Select Room" at bounding box center [516, 457] width 70 height 9
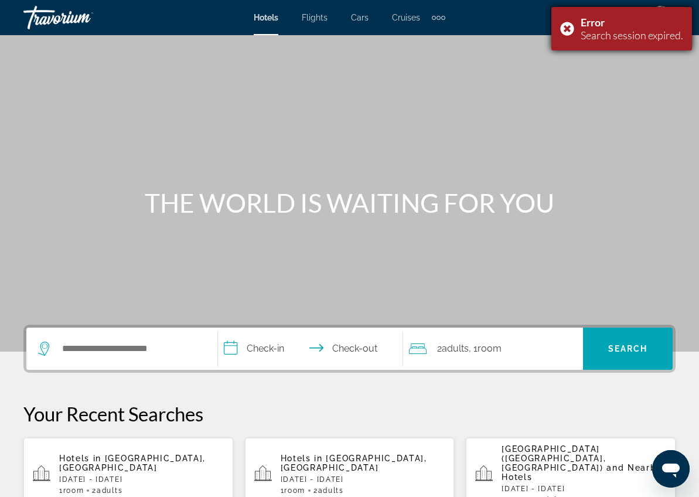
click at [567, 31] on div "Error Search session expired." at bounding box center [622, 28] width 141 height 43
